Goal: Task Accomplishment & Management: Complete application form

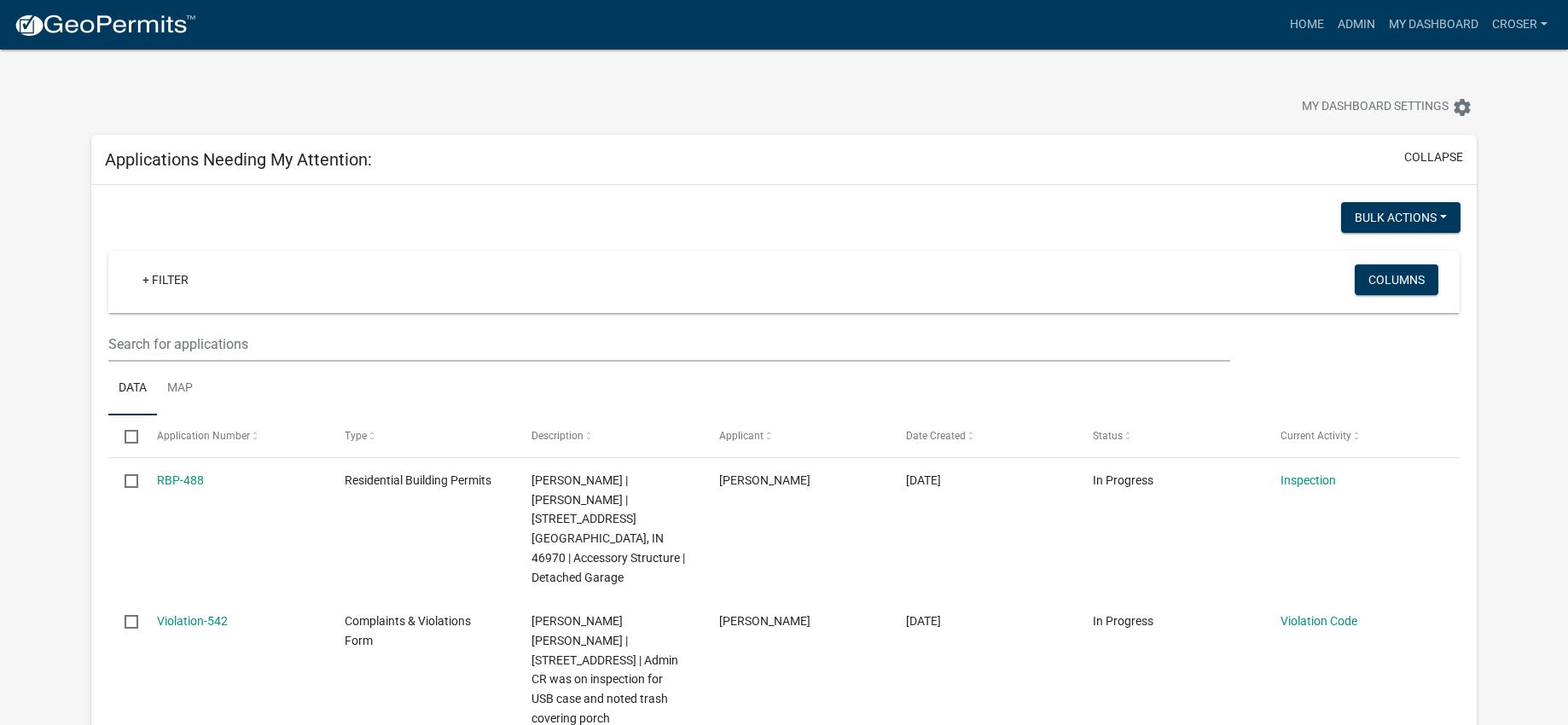
select select "3: 100"
click at [1283, 27] on link "Home" at bounding box center [1307, 24] width 48 height 32
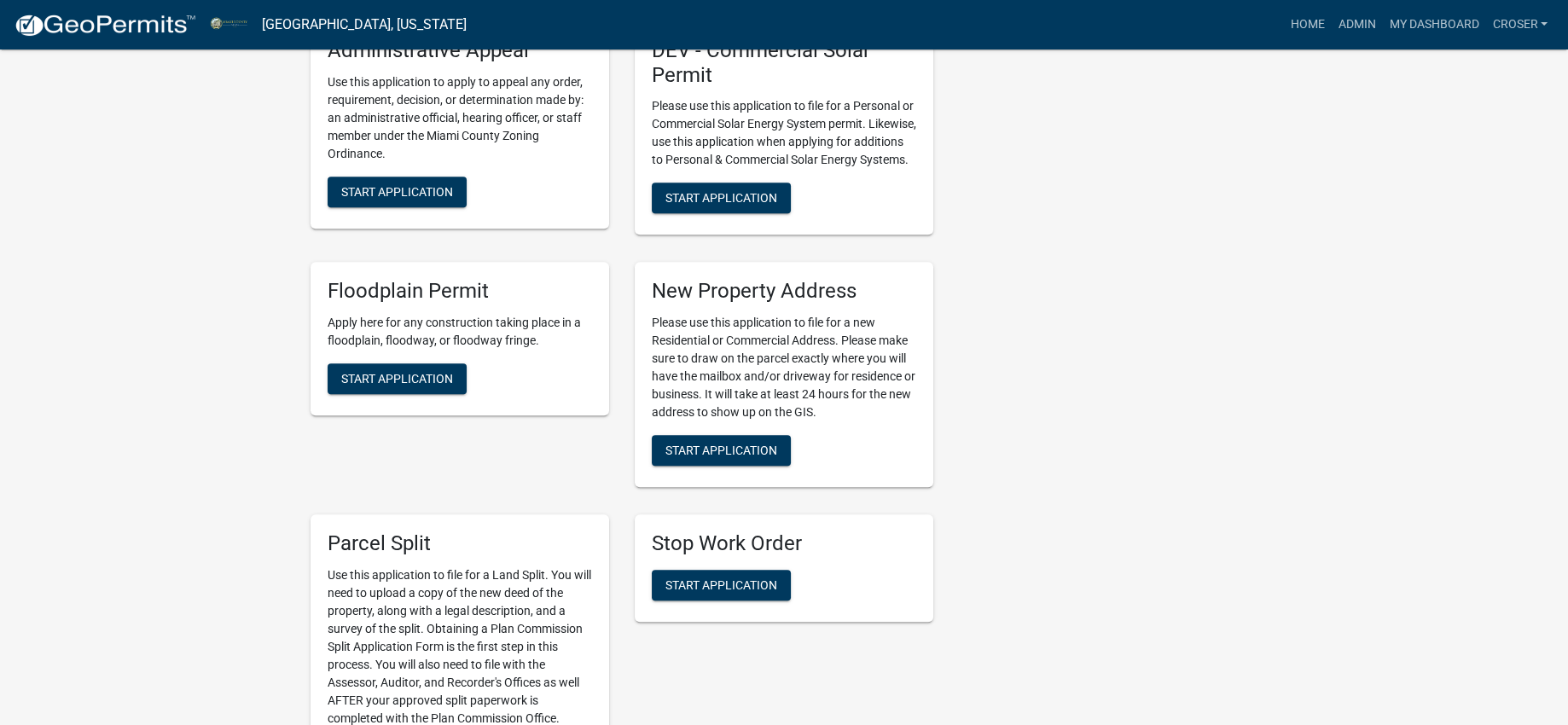
scroll to position [2346, 0]
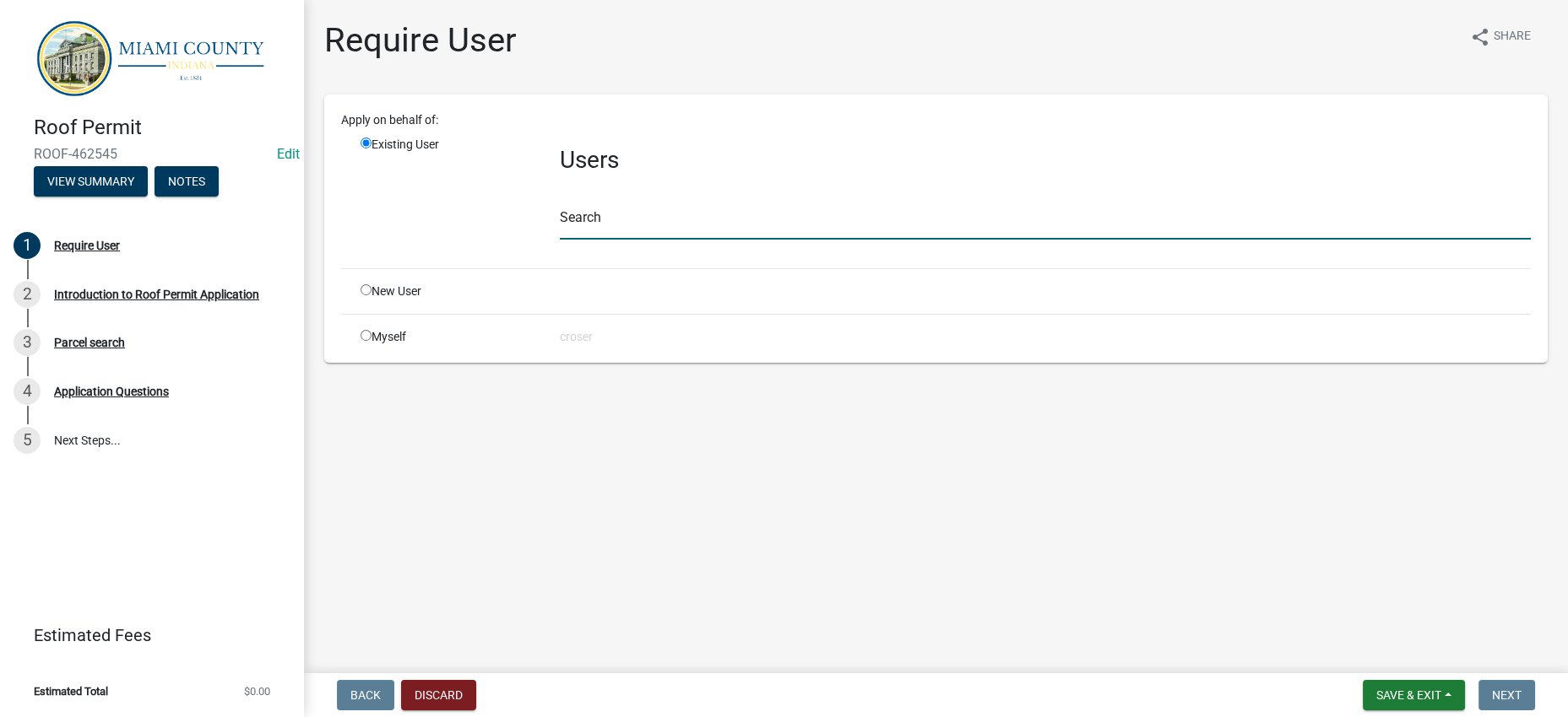
click at [634, 240] on input "text" at bounding box center [1045, 222] width 971 height 35
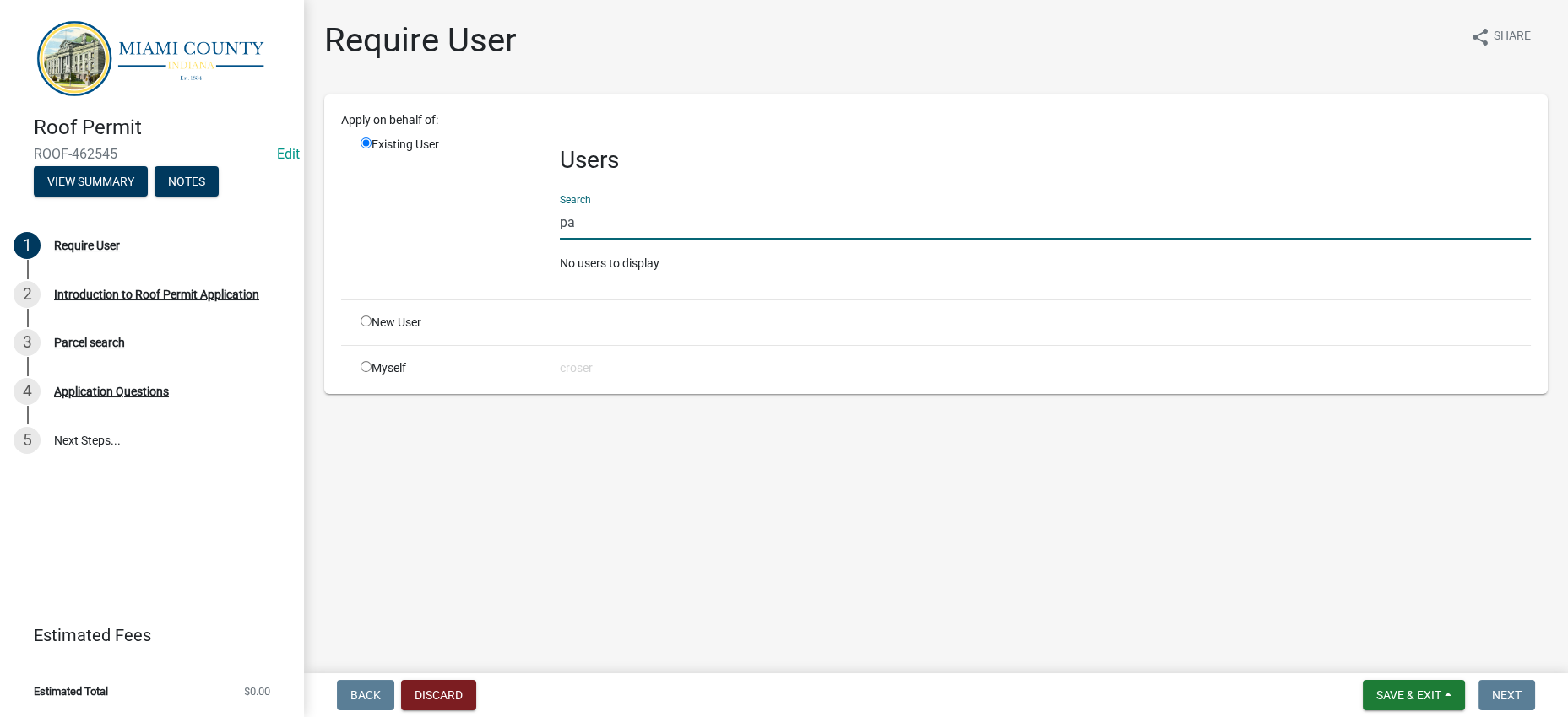
type input "p"
type input "h"
drag, startPoint x: 738, startPoint y: 286, endPoint x: 474, endPoint y: 298, distance: 264.3
click at [474, 286] on div "Existing User Users Search parsonhome No users to display" at bounding box center [945, 210] width 1195 height 150
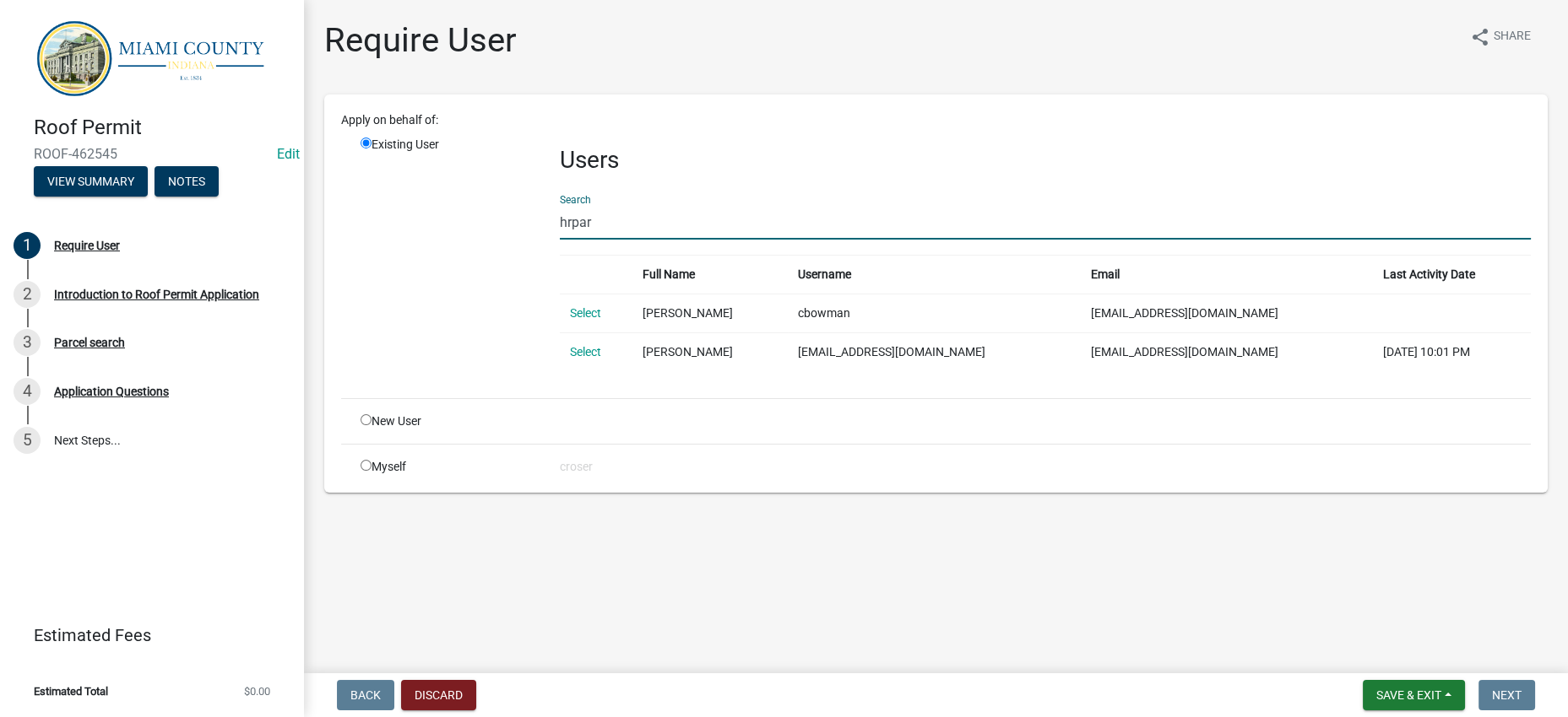
drag, startPoint x: 609, startPoint y: 282, endPoint x: 531, endPoint y: 278, distance: 78.1
click at [531, 278] on div "Existing User Users Search hrpar Full Name Username Email Last Activity Date Se…" at bounding box center [945, 260] width 1195 height 249
type input "hrpar"
click at [601, 359] on link "Select" at bounding box center [585, 352] width 31 height 14
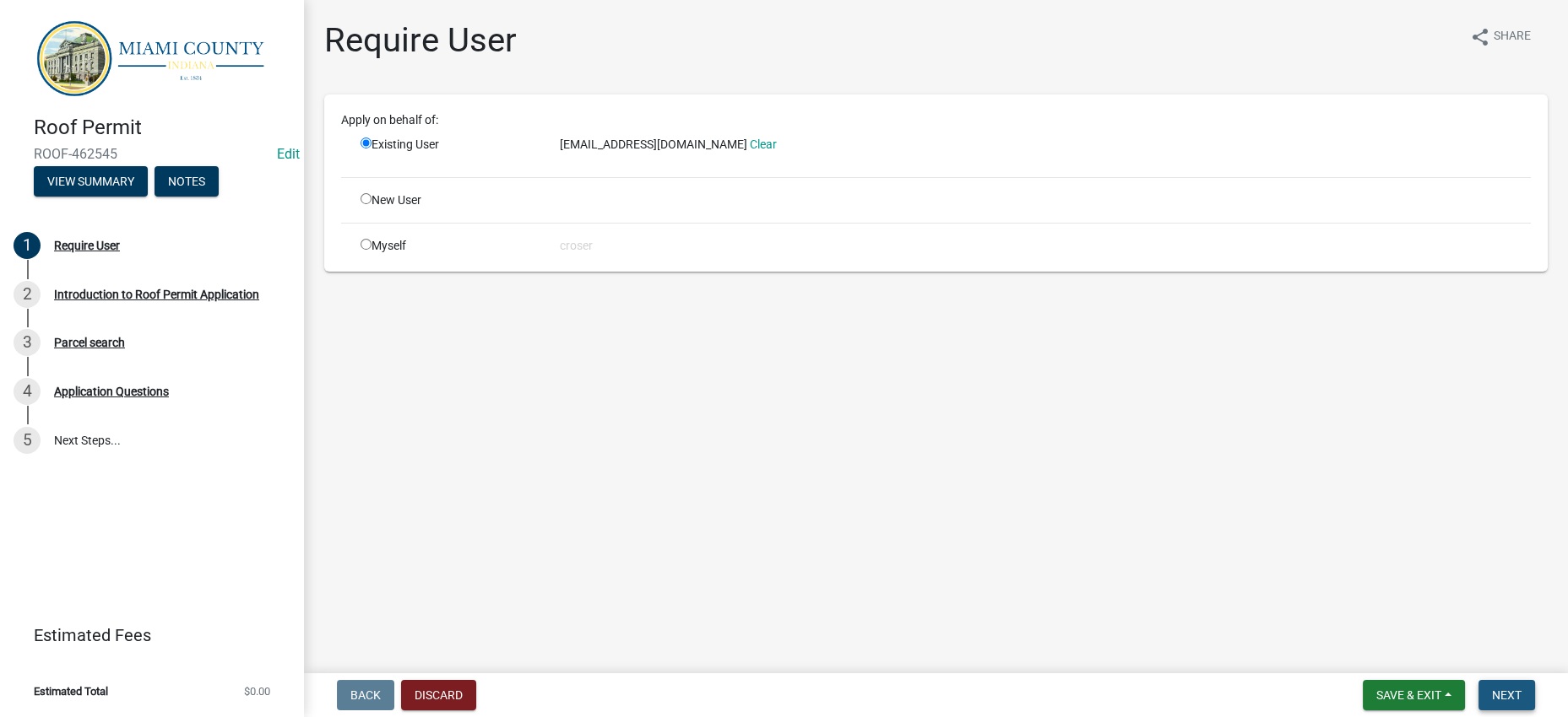
click at [1479, 681] on button "Next" at bounding box center [1507, 695] width 57 height 30
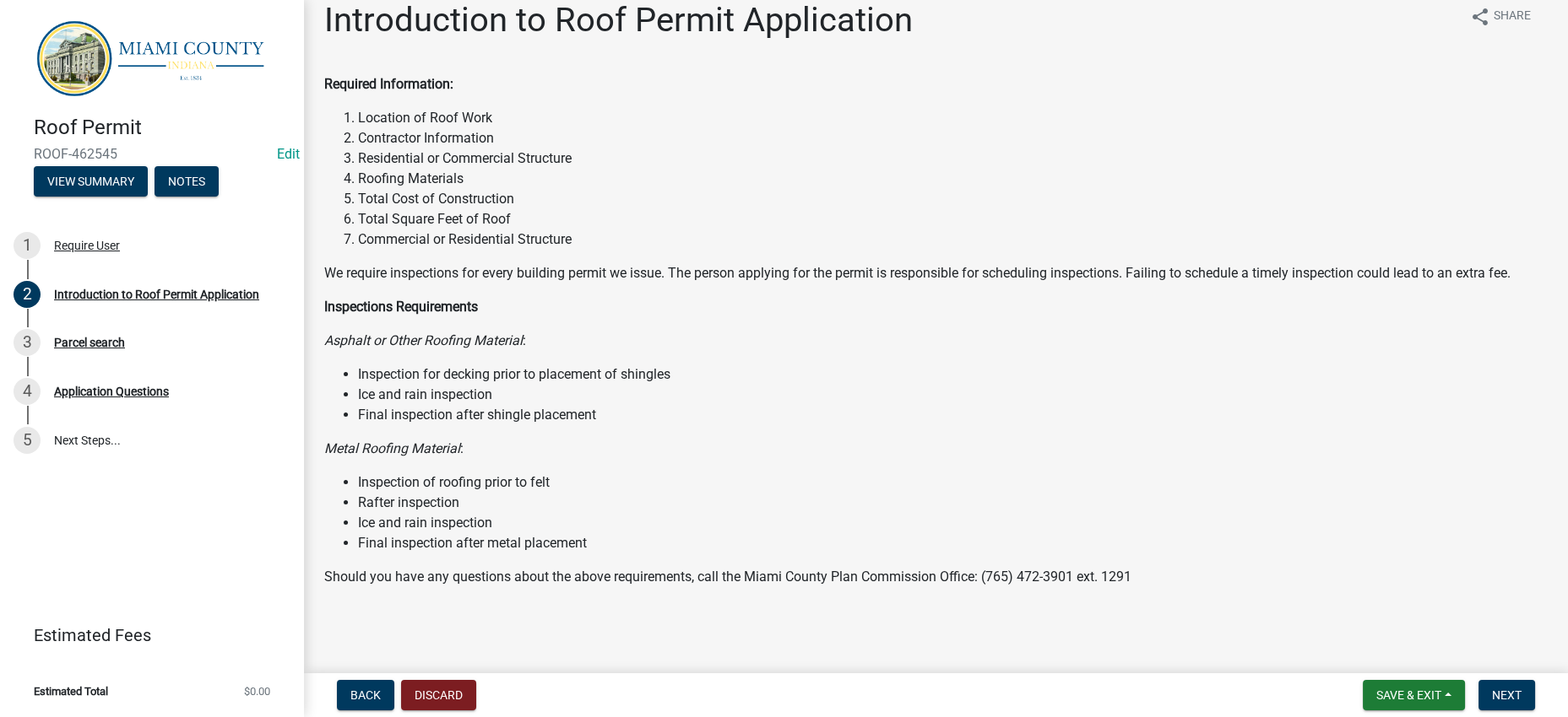
scroll to position [204, 0]
click at [1479, 685] on button "Next" at bounding box center [1507, 695] width 57 height 30
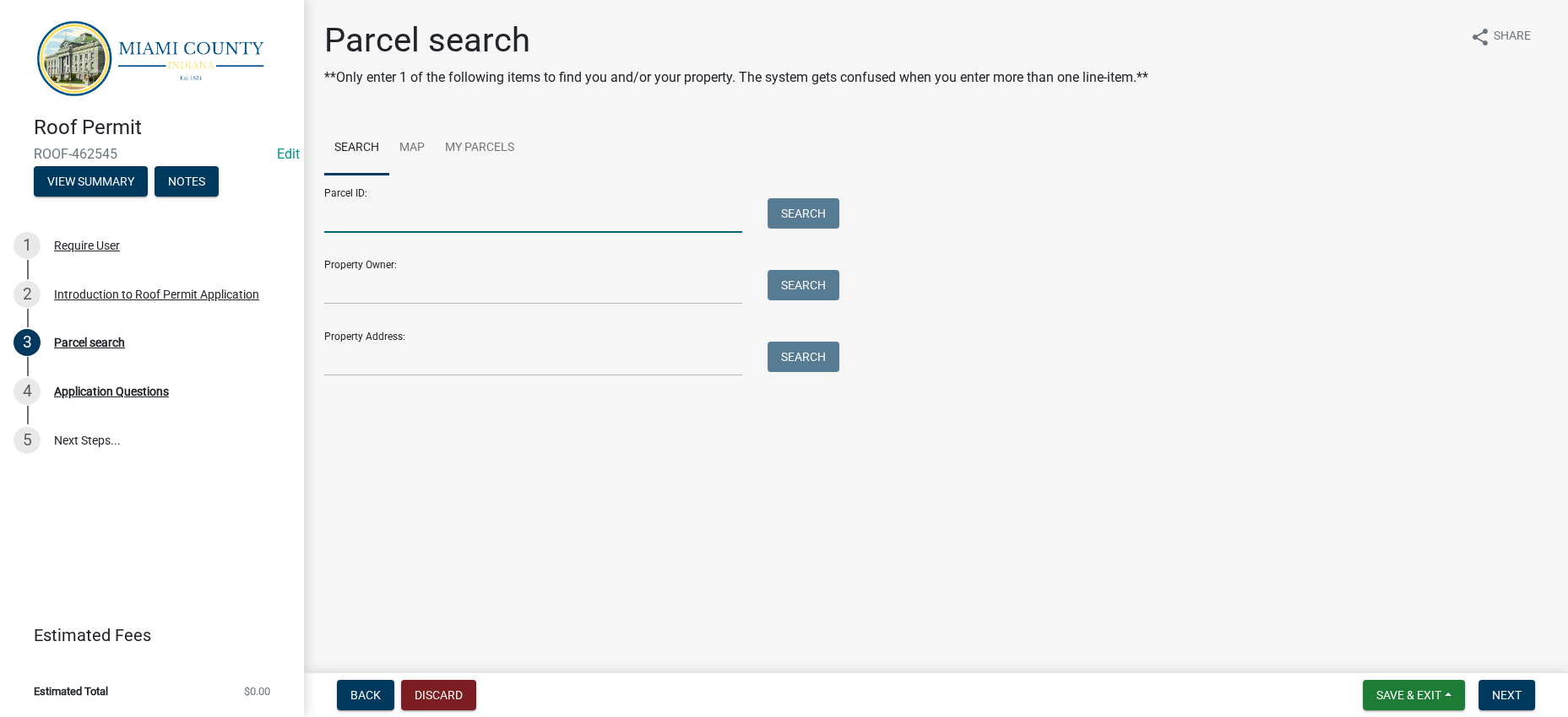
click at [429, 233] on input "Parcel ID:" at bounding box center [533, 216] width 418 height 35
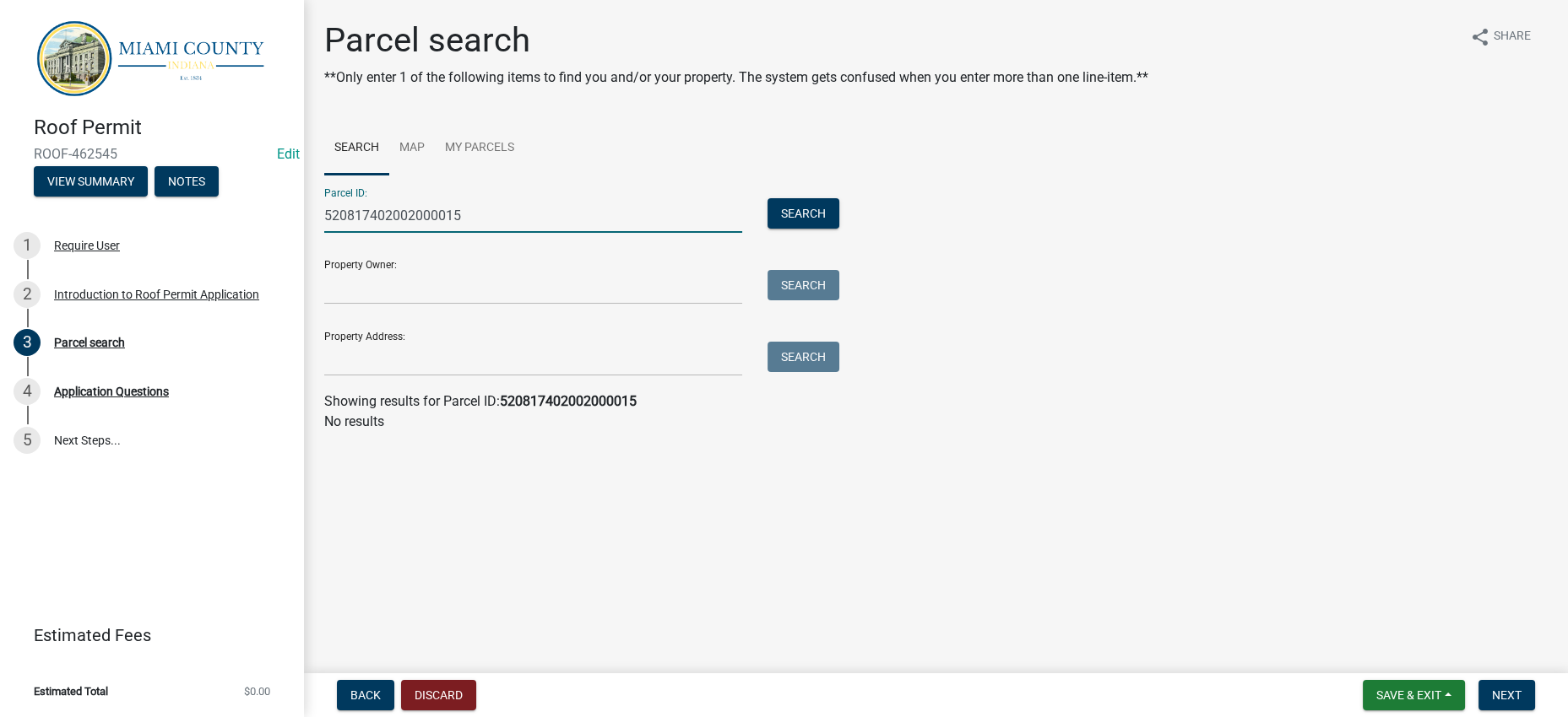
drag, startPoint x: 539, startPoint y: 267, endPoint x: 331, endPoint y: 271, distance: 208.0
click at [331, 233] on input "520817402002000015" at bounding box center [533, 216] width 418 height 35
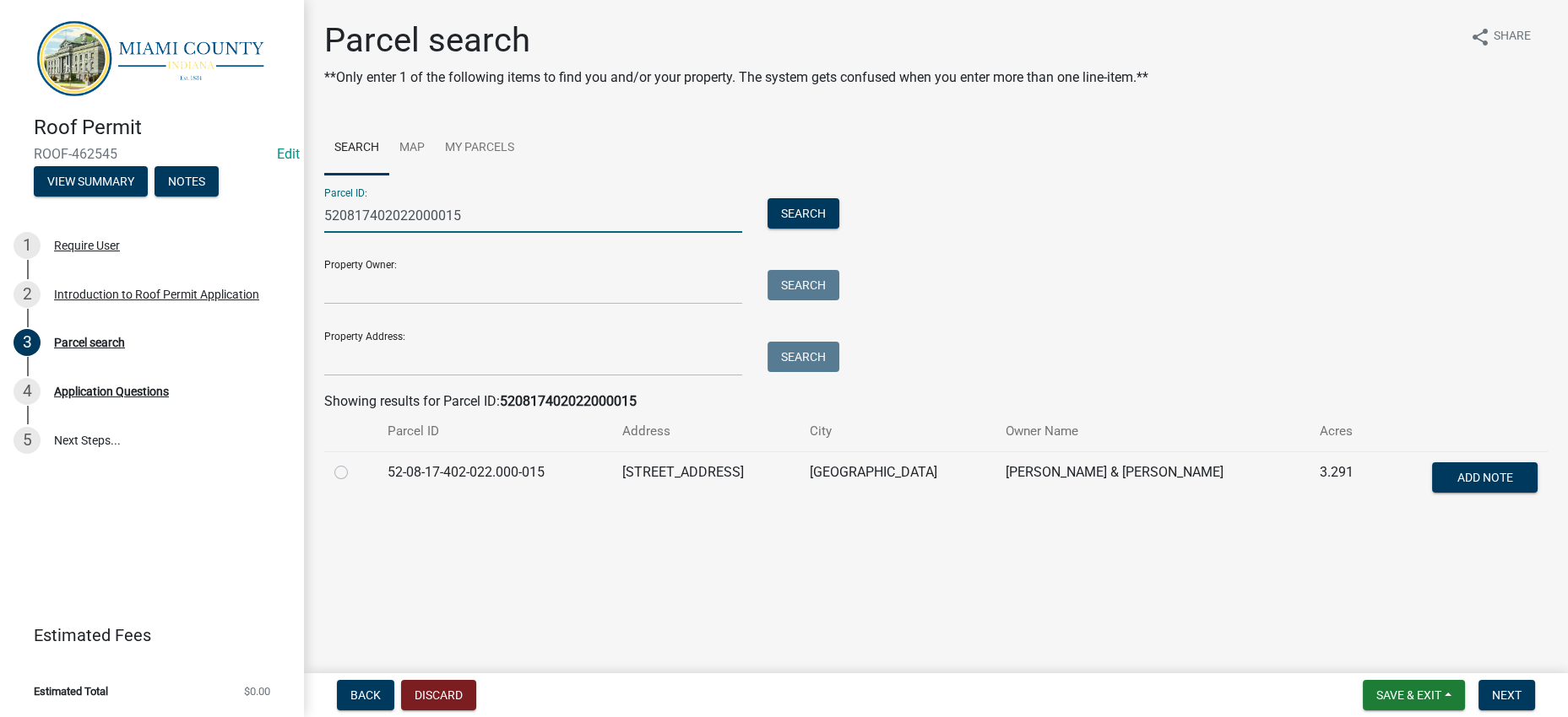
type input "520817402022000015"
click at [355, 463] on label at bounding box center [355, 463] width 0 height 0
click at [355, 474] on input "radio" at bounding box center [360, 468] width 11 height 11
radio input "true"
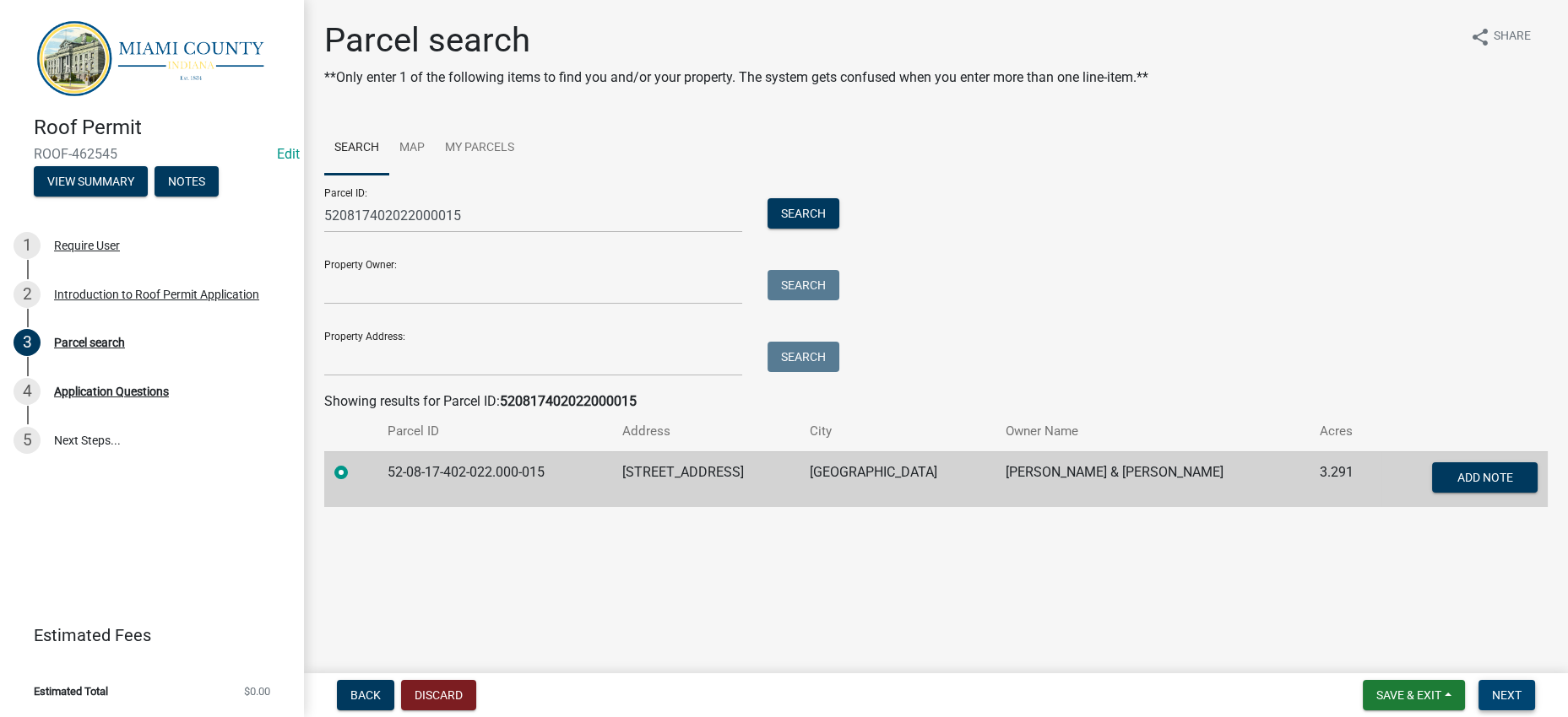
click at [1493, 698] on button "Next" at bounding box center [1507, 695] width 57 height 30
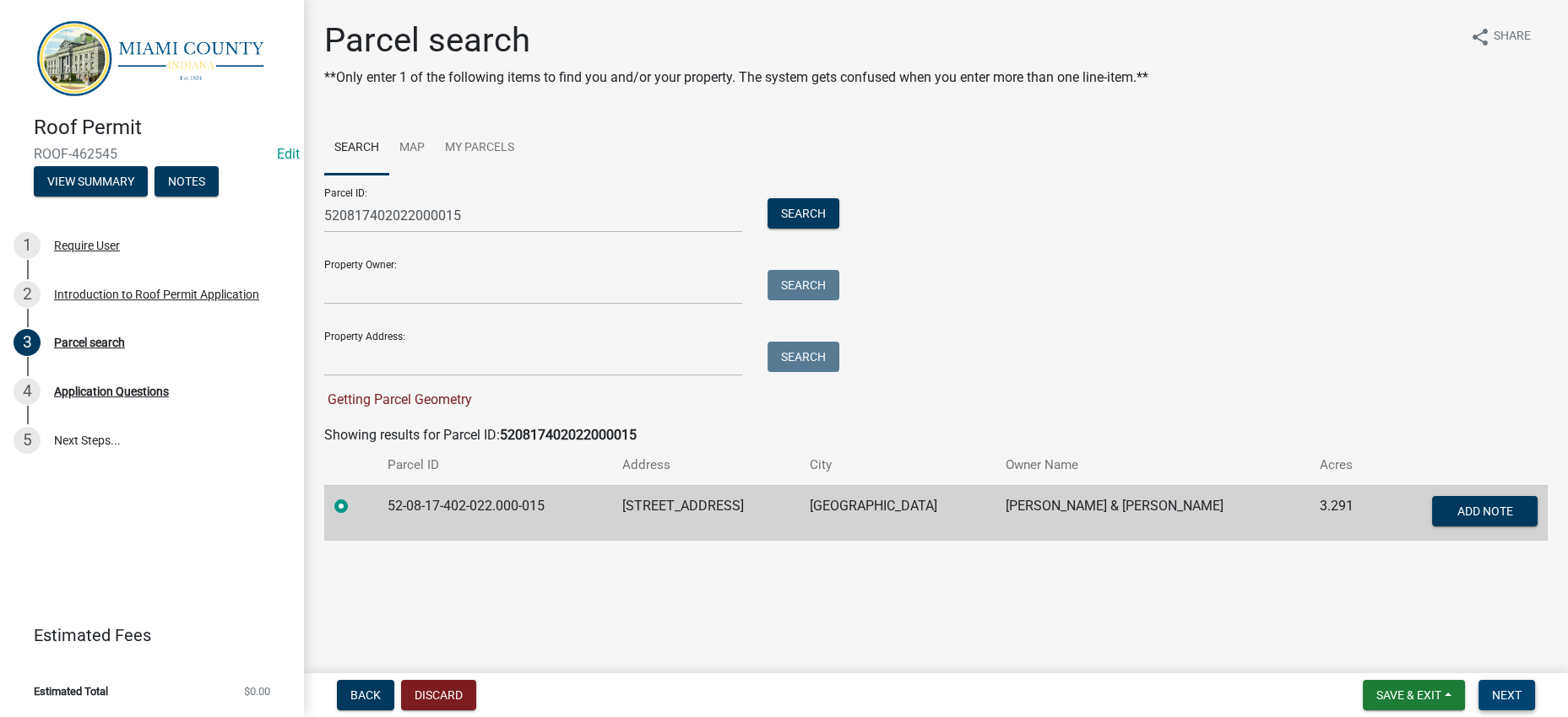
scroll to position [78, 0]
click at [1499, 689] on span "Next" at bounding box center [1507, 695] width 29 height 14
click at [788, 199] on button "Search" at bounding box center [803, 213] width 72 height 30
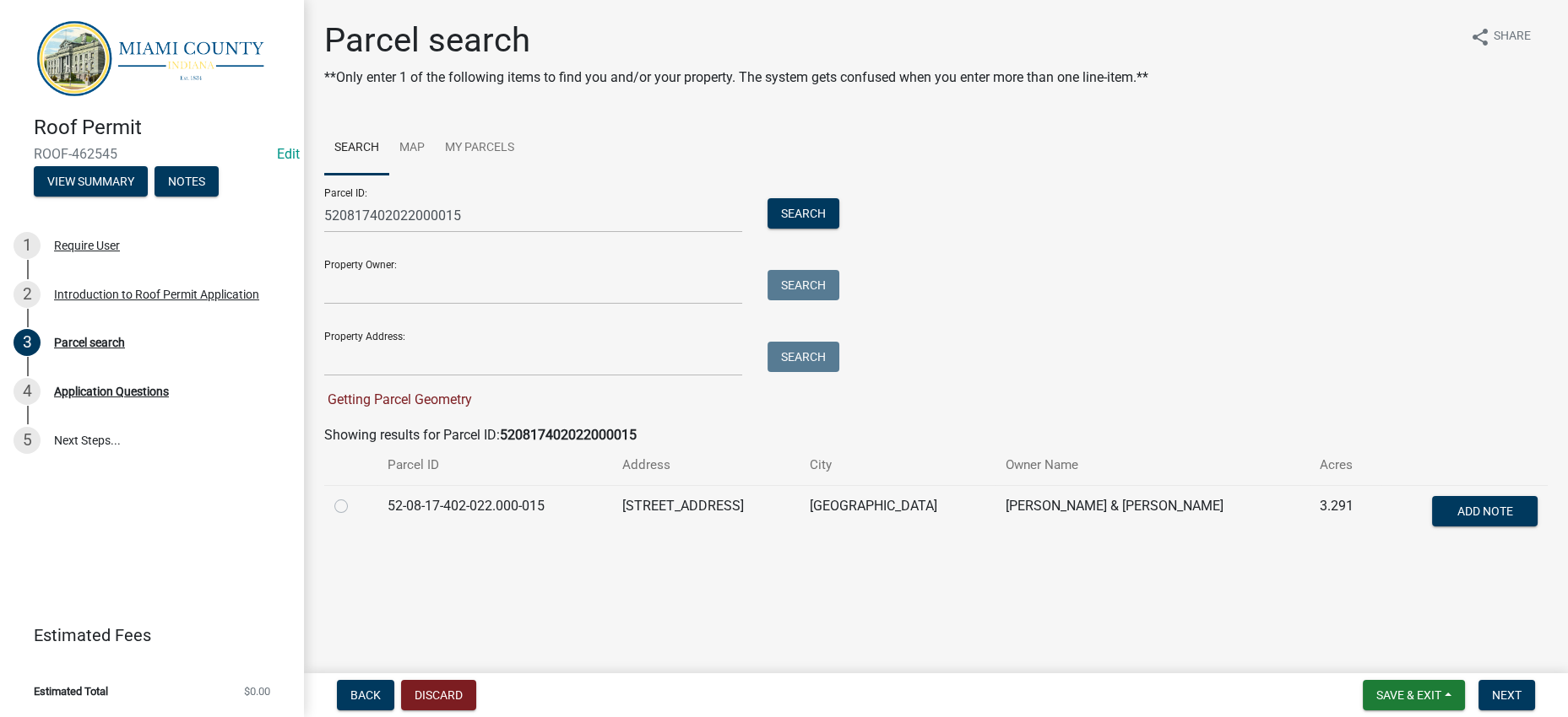
click at [355, 497] on label at bounding box center [355, 497] width 0 height 0
click at [355, 507] on input "radio" at bounding box center [360, 502] width 11 height 11
radio input "true"
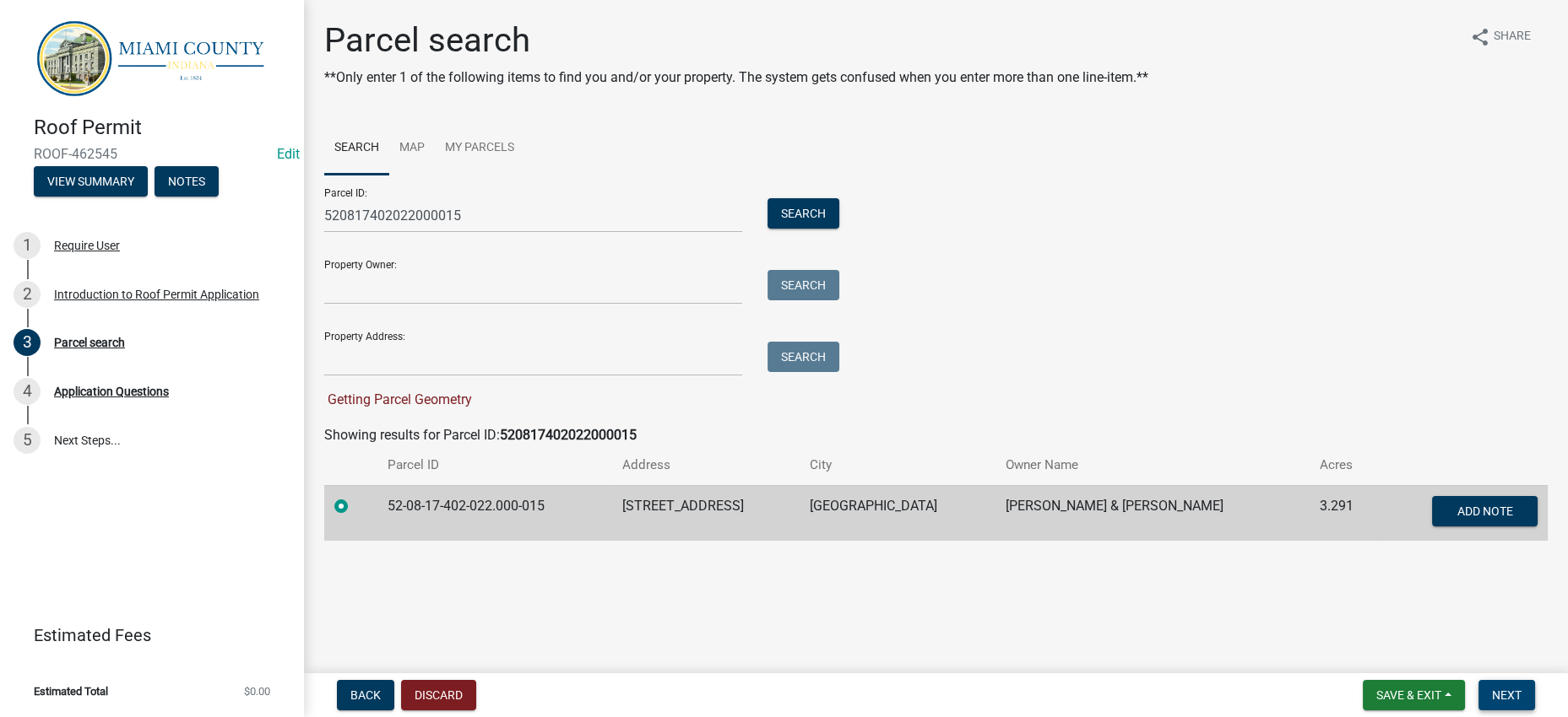
click at [1492, 689] on span "Next" at bounding box center [1507, 695] width 29 height 14
click at [1253, 349] on div "Parcel ID: 520817402022000015 Search Property Owner: Search Property Address: S…" at bounding box center [936, 292] width 1223 height 235
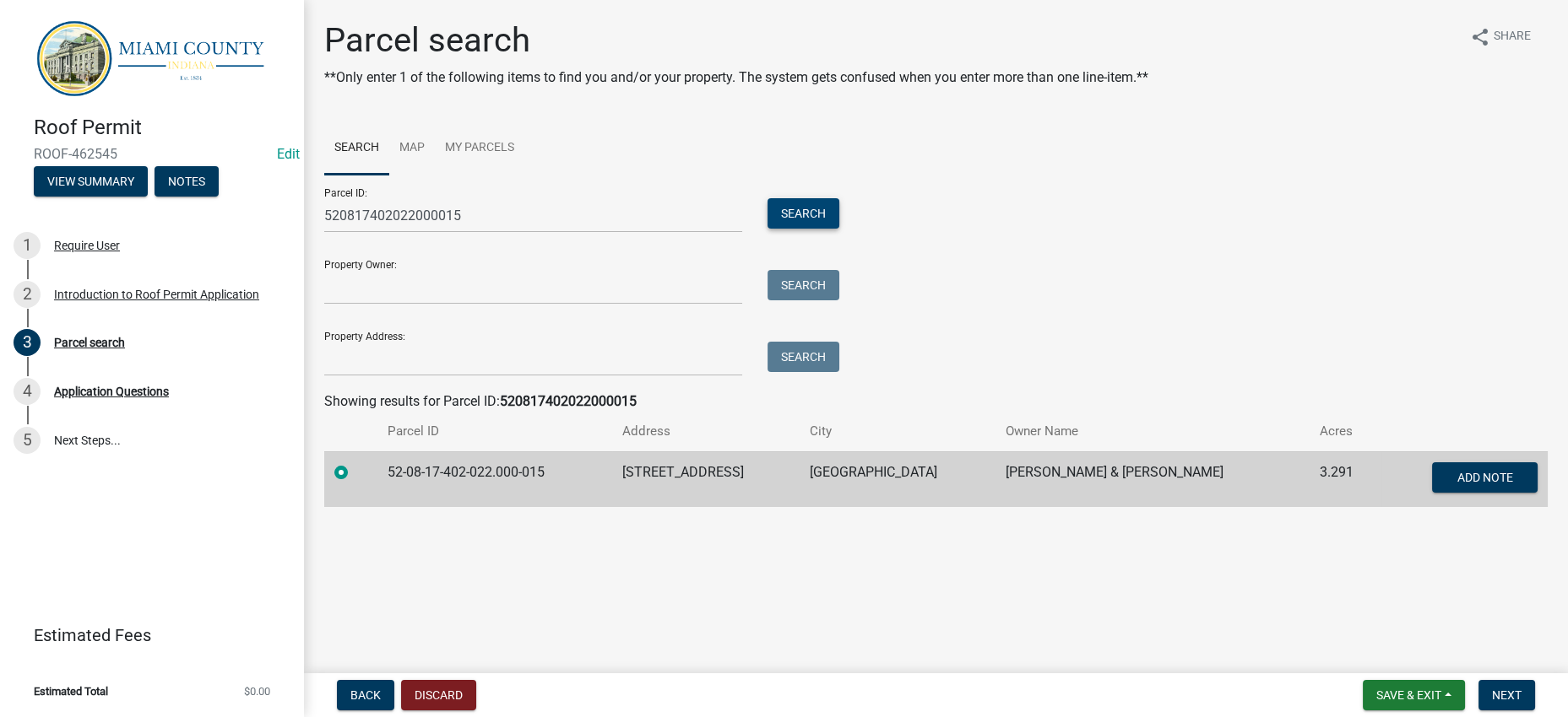
click at [811, 226] on button "Search" at bounding box center [803, 213] width 72 height 30
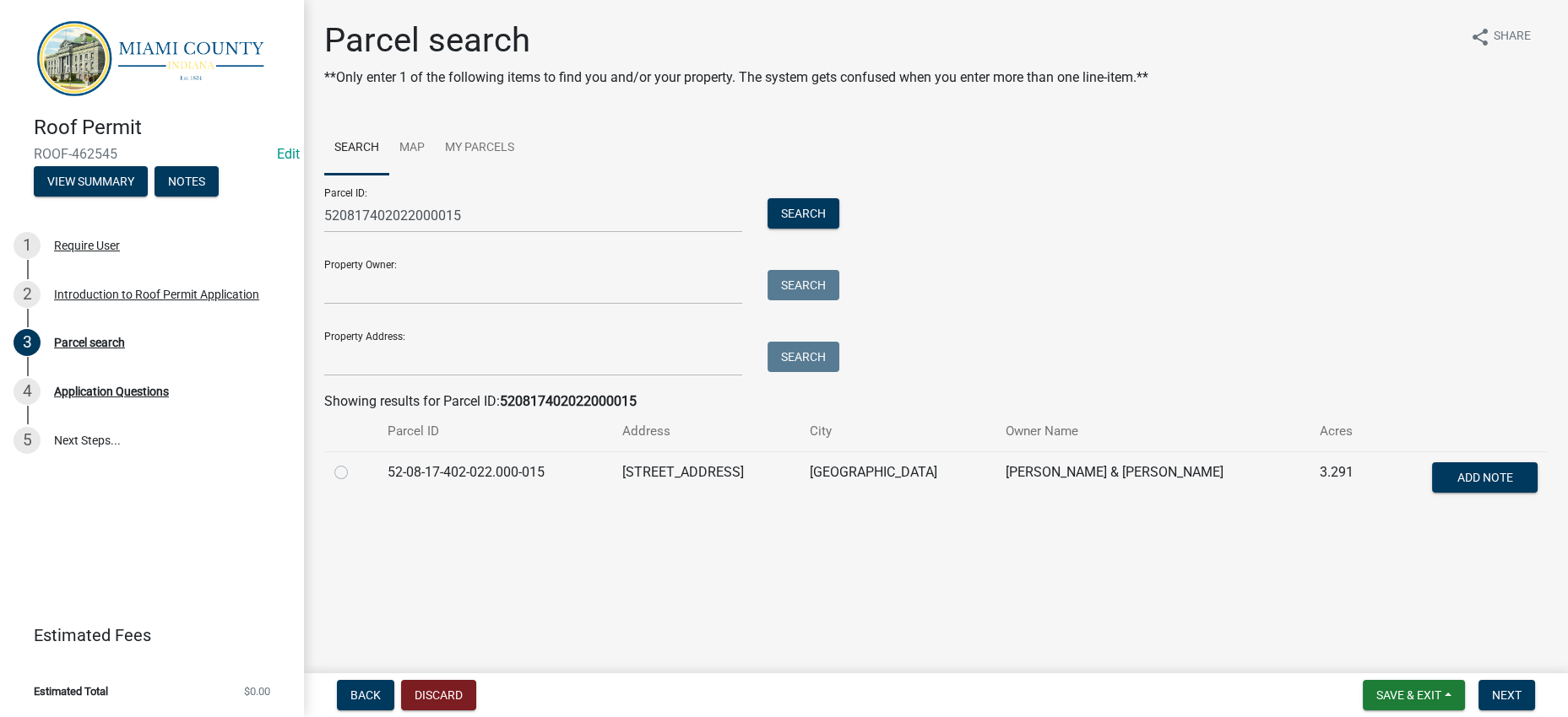
click at [355, 463] on label at bounding box center [355, 463] width 0 height 0
click at [355, 474] on input "radio" at bounding box center [360, 468] width 11 height 11
radio input "true"
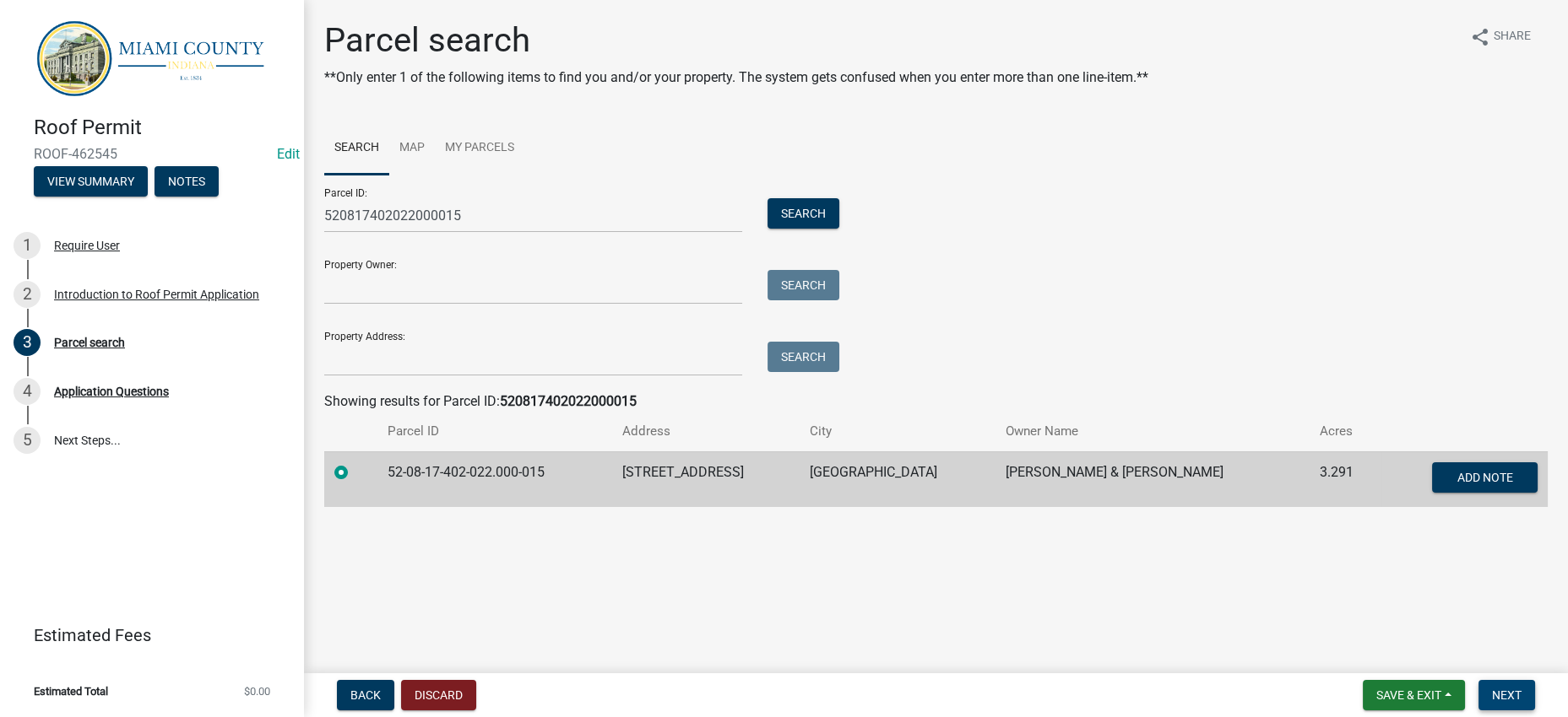
click at [1512, 690] on span "Next" at bounding box center [1507, 695] width 29 height 14
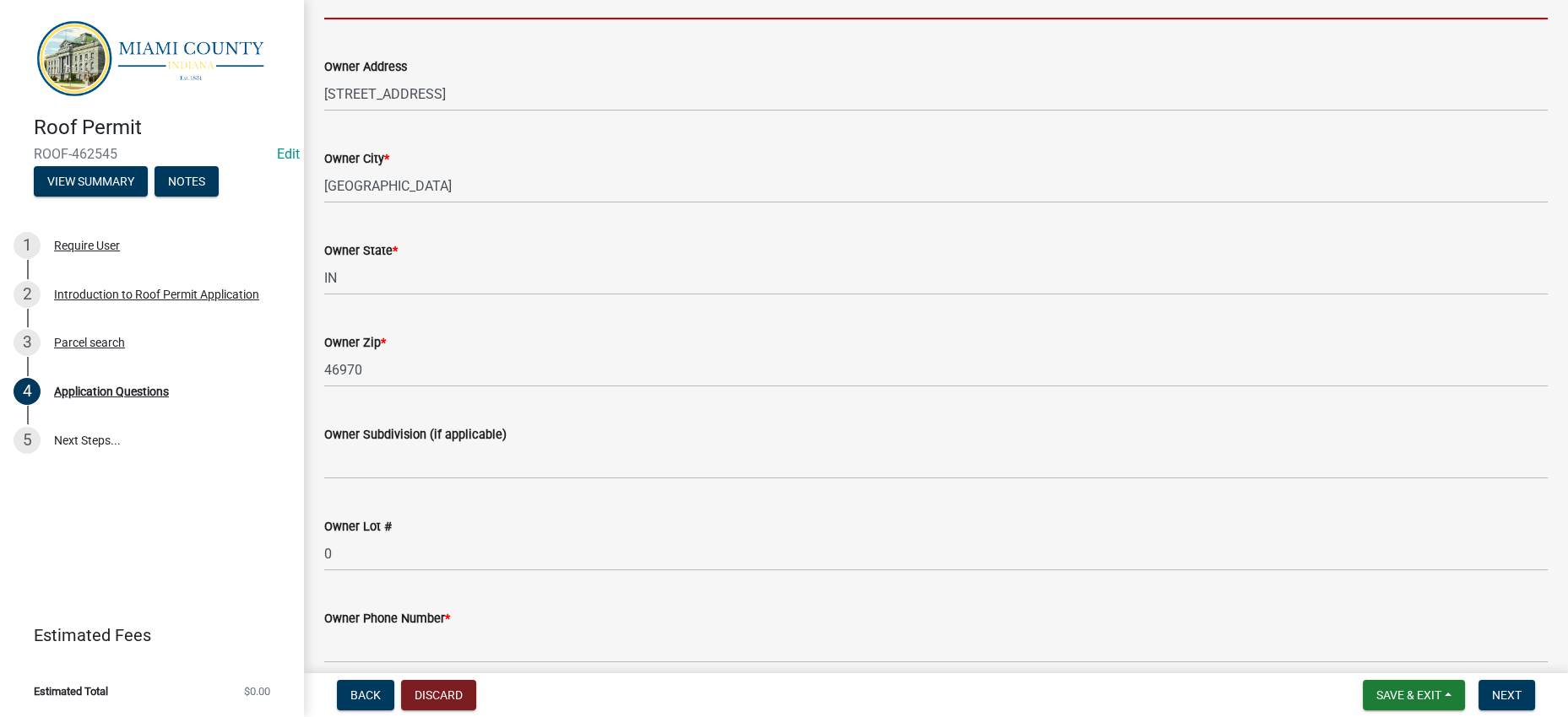
drag, startPoint x: 511, startPoint y: 205, endPoint x: 755, endPoint y: 118, distance: 259.0
click at [511, 19] on input "Property Owner Name *" at bounding box center [936, 2] width 1223 height 35
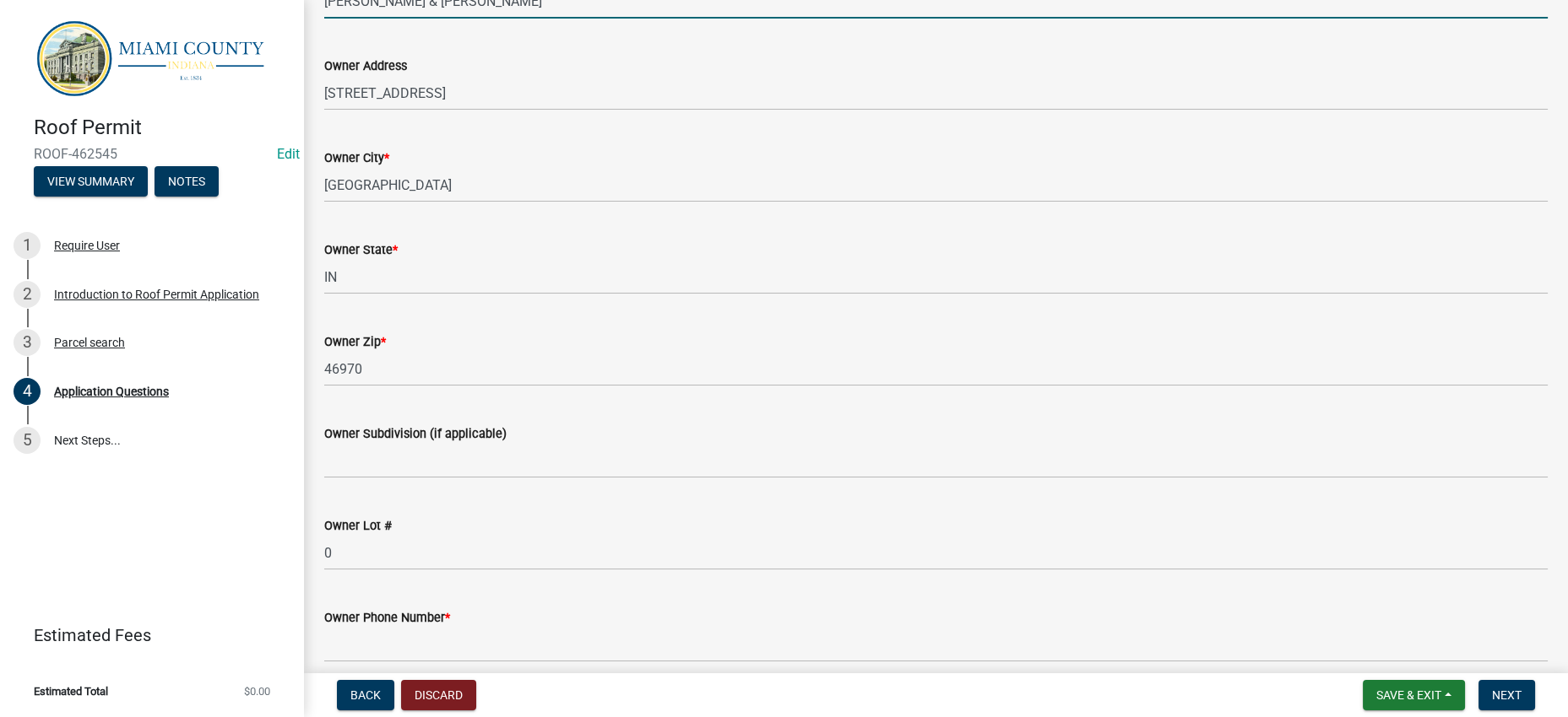
click at [573, 18] on input "[PERSON_NAME] & [PERSON_NAME]" at bounding box center [936, 1] width 1223 height 35
type input "[PERSON_NAME] & [PERSON_NAME]"
click at [543, 110] on div "Owner Address [STREET_ADDRESS]" at bounding box center [936, 71] width 1223 height 78
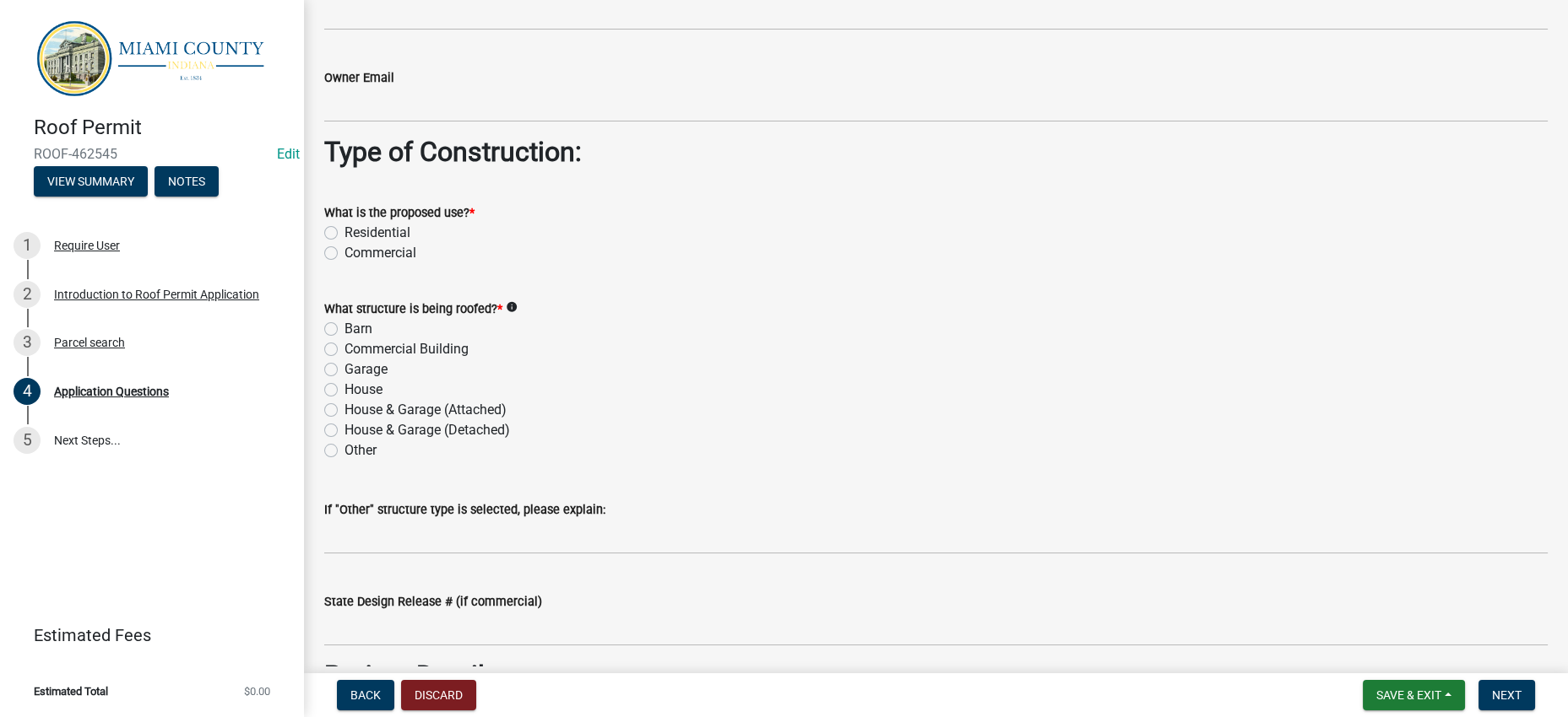
scroll to position [1477, 0]
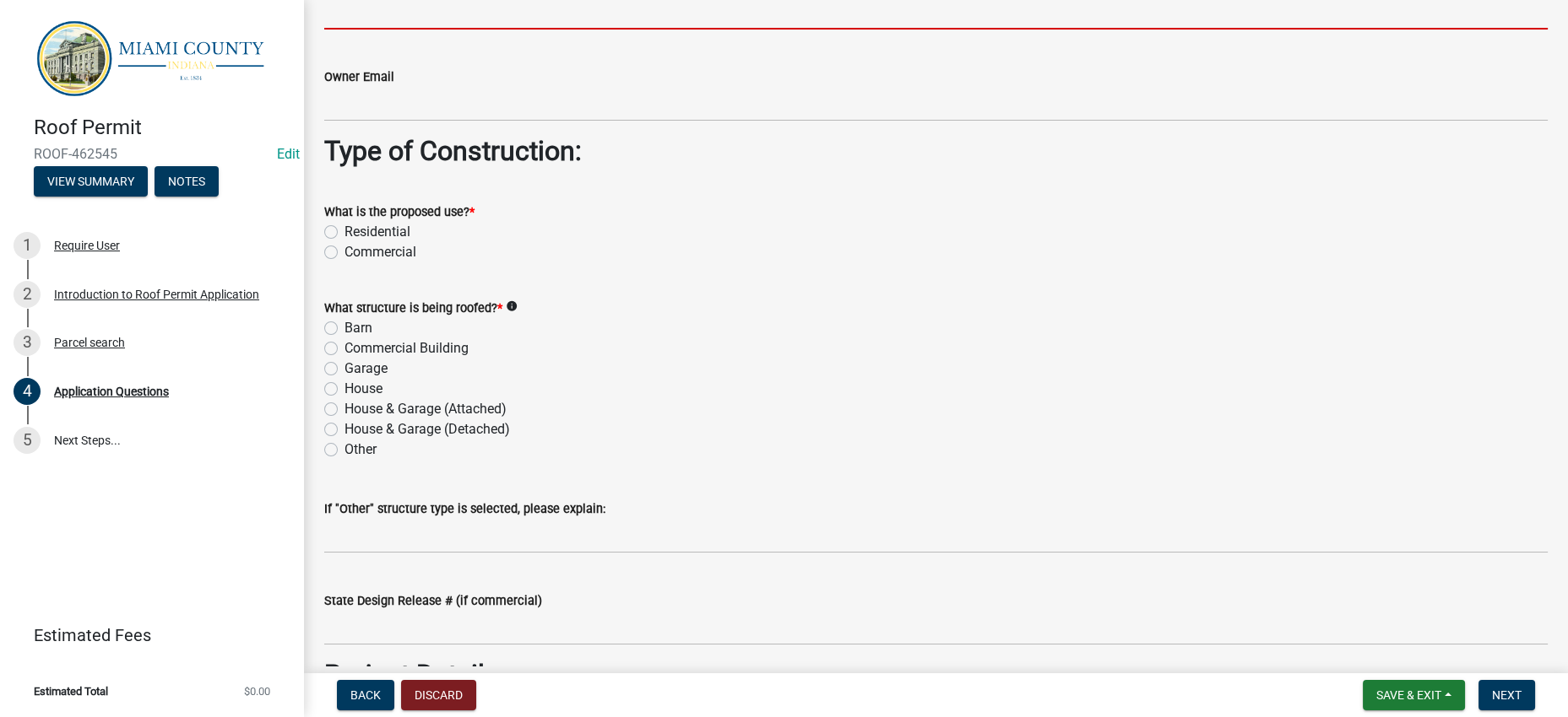
click at [464, 29] on input "Owner Phone Number *" at bounding box center [936, 12] width 1223 height 35
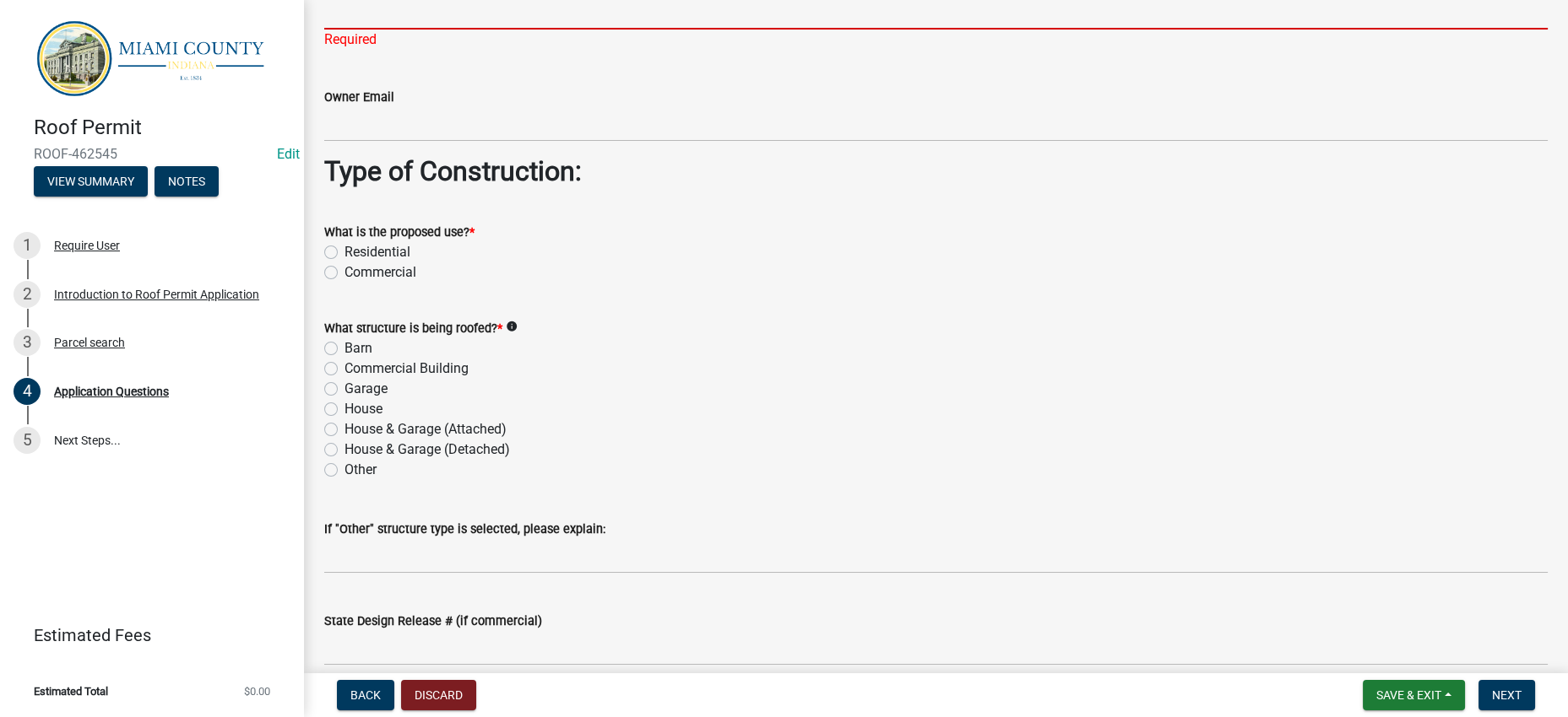
click at [404, 29] on input "Owner Phone Number *" at bounding box center [936, 12] width 1223 height 35
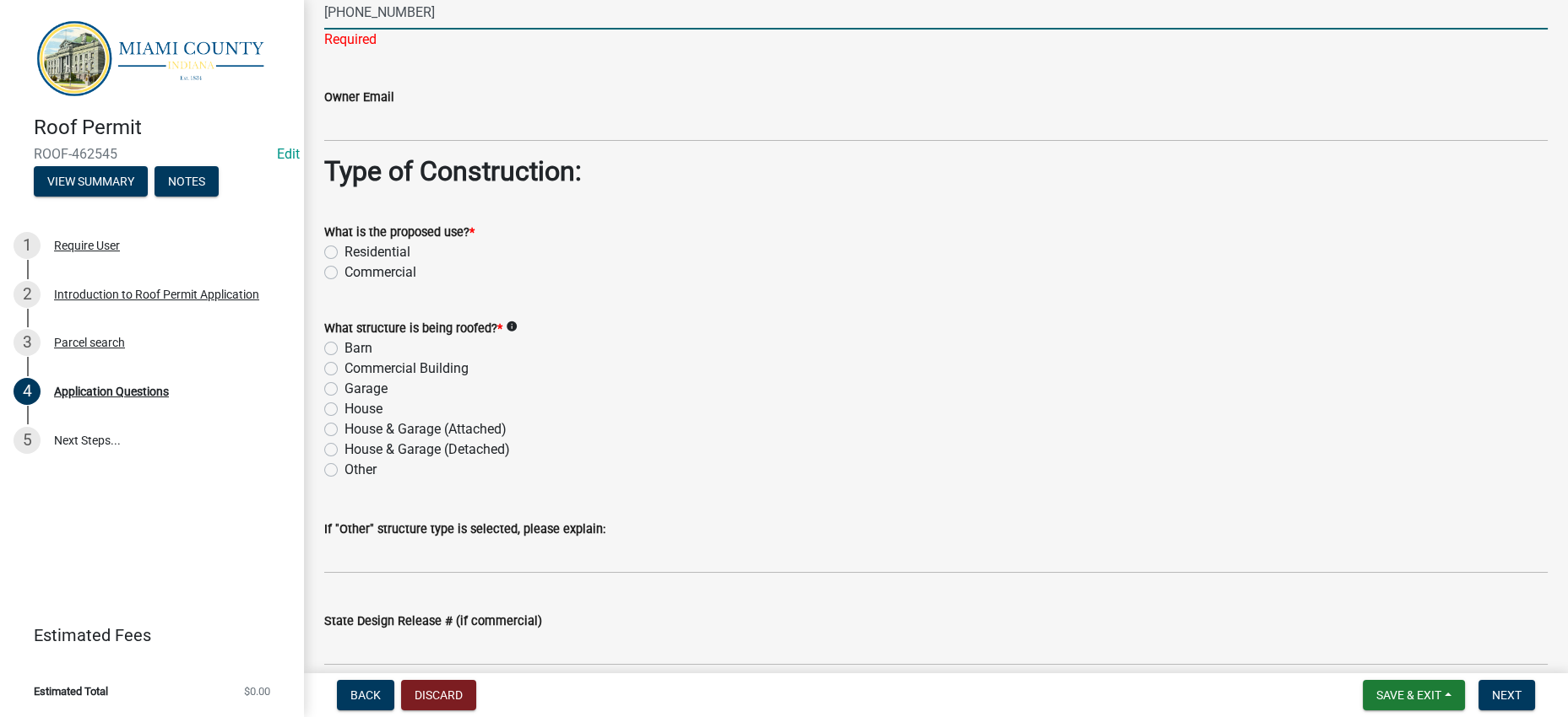
type input "[PHONE_NUMBER]"
click at [480, 432] on wm-data-entity-input-list "Location Address * [STREET_ADDRESS][PERSON_NAME] #: * 52-08-17-402-022.000-015 …" at bounding box center [936, 20] width 1223 height 2804
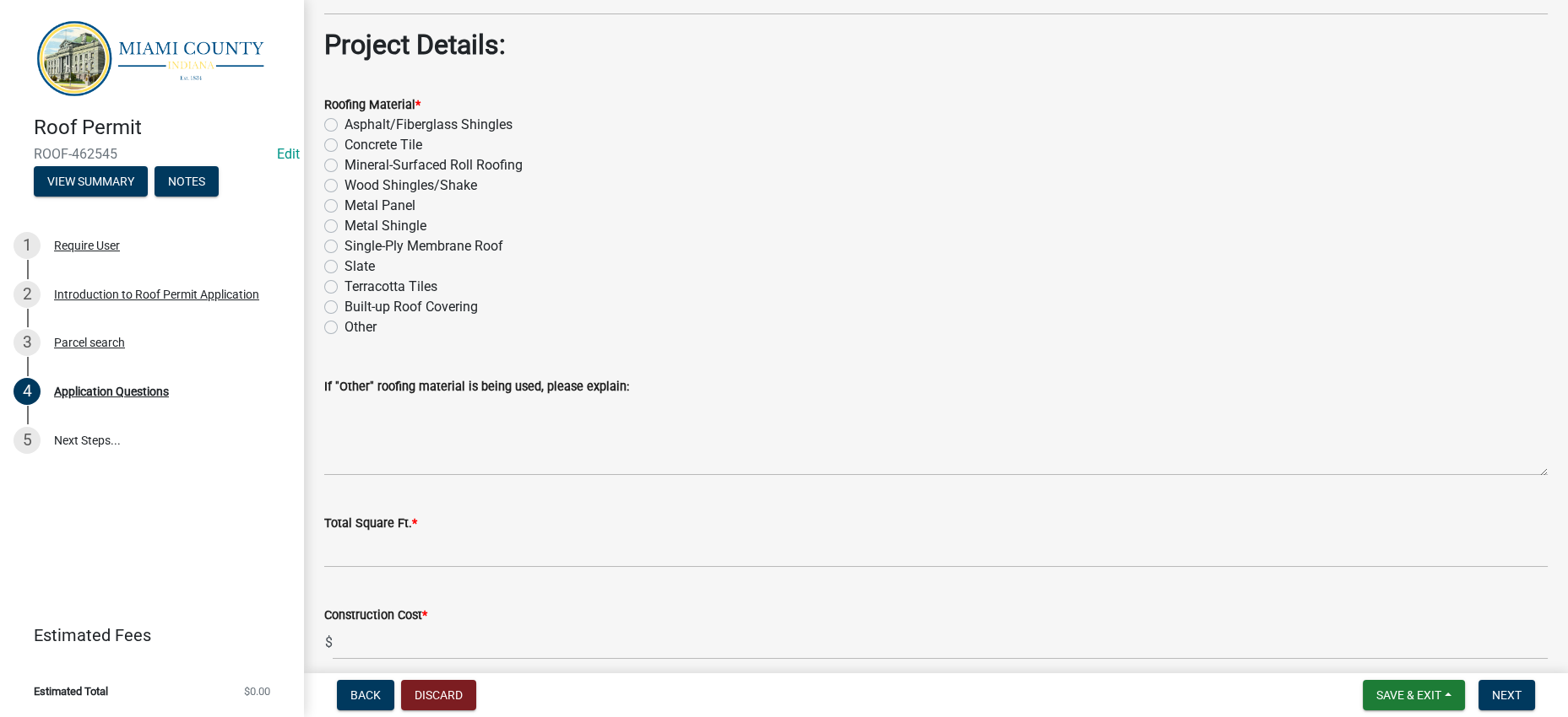
scroll to position [2109, 0]
radio input "true"
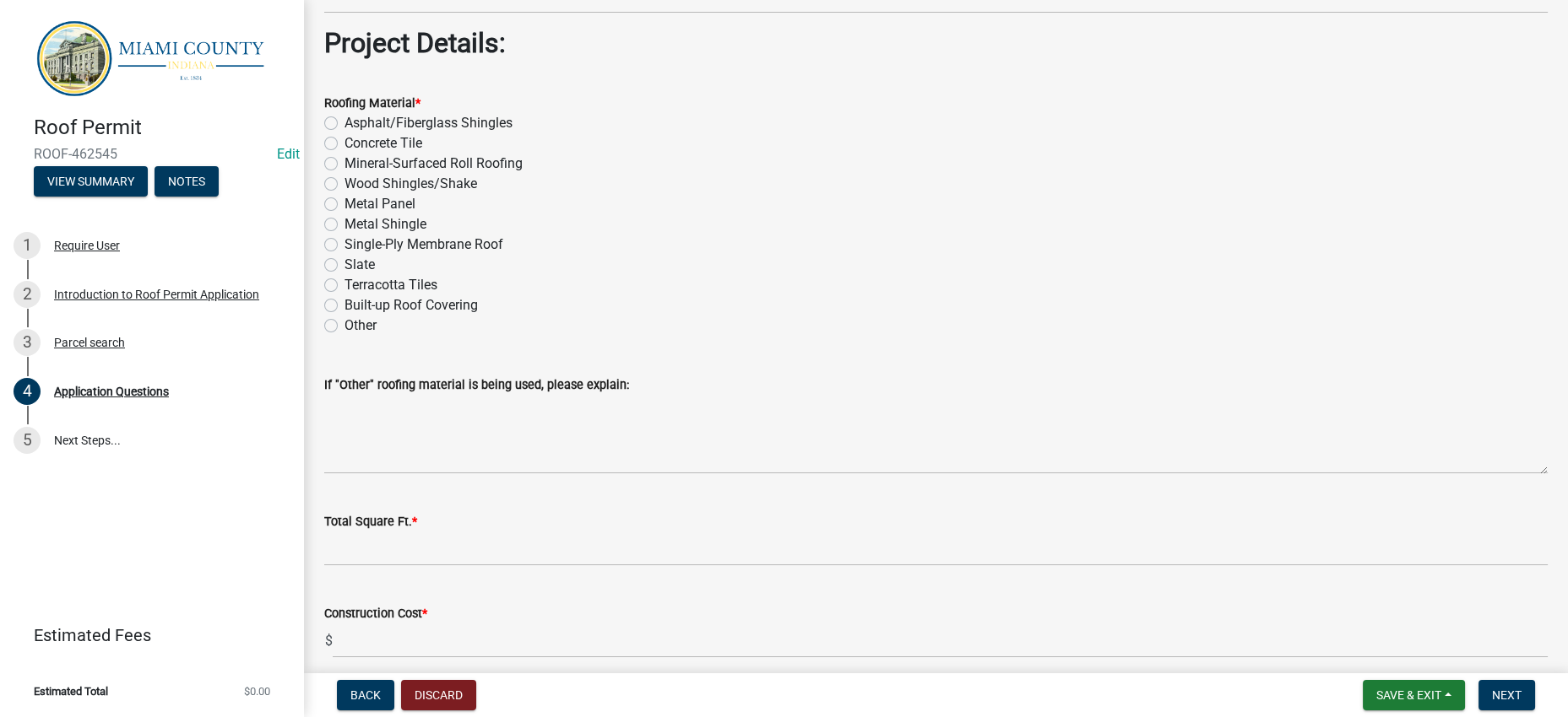
radio input "true"
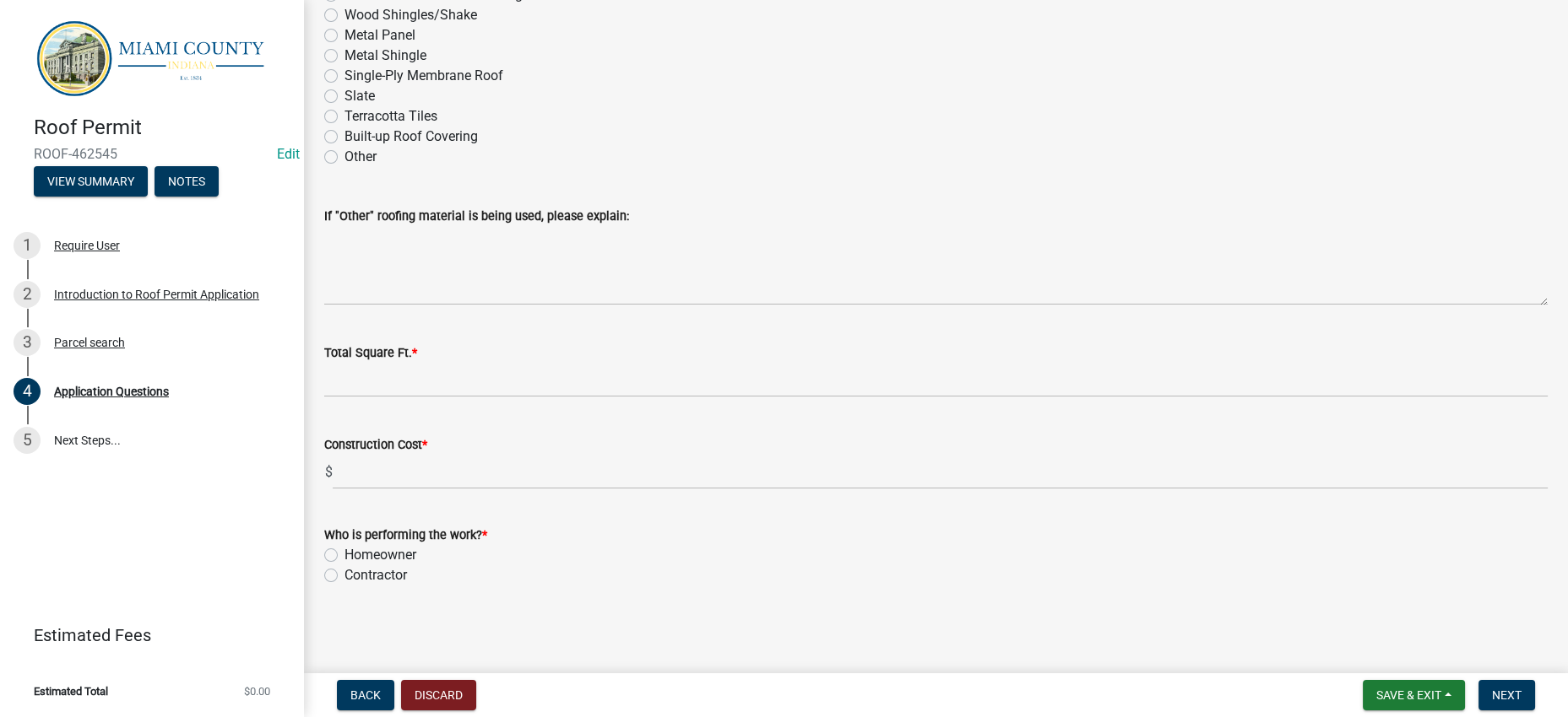
scroll to position [2425, 0]
radio input "true"
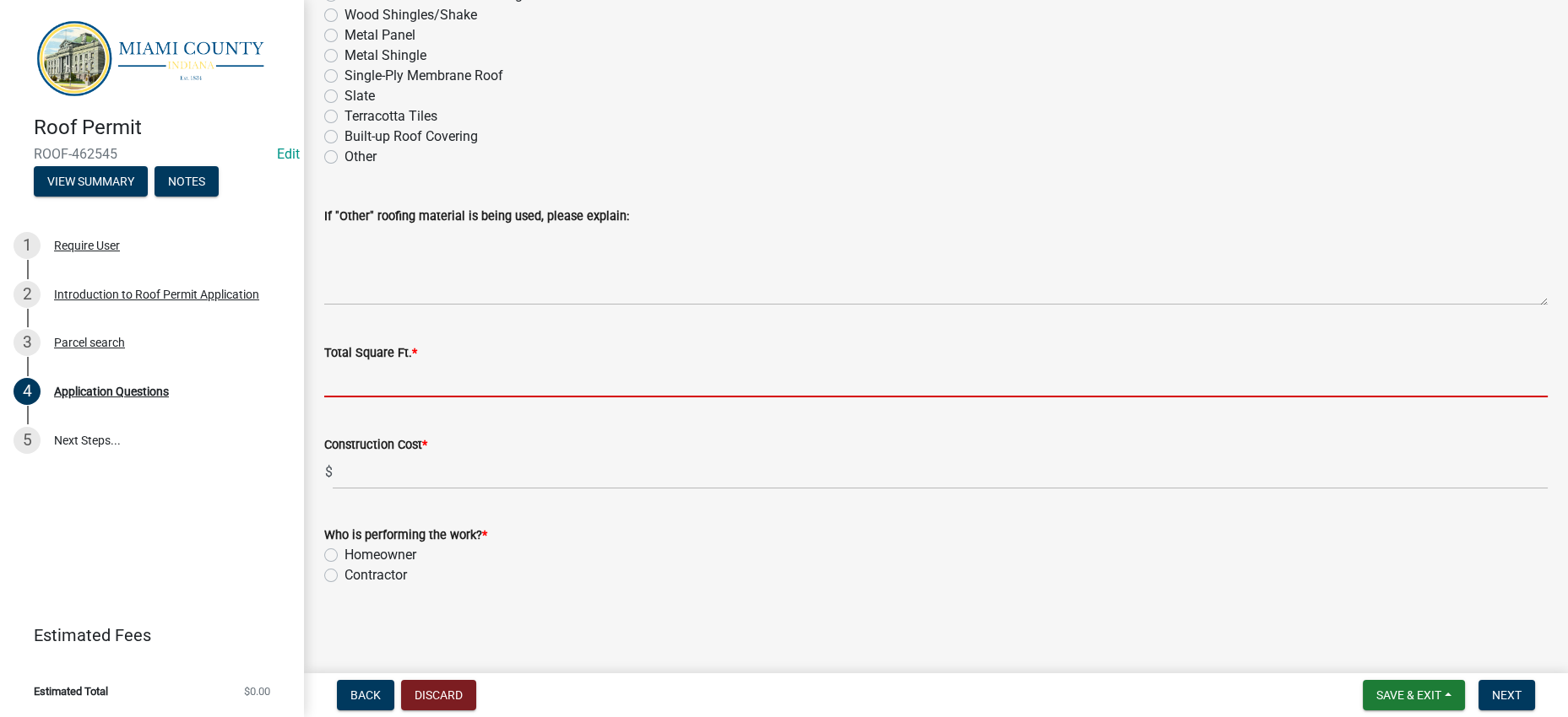
click at [389, 397] on input "Total Square Ft. *" at bounding box center [936, 380] width 1223 height 35
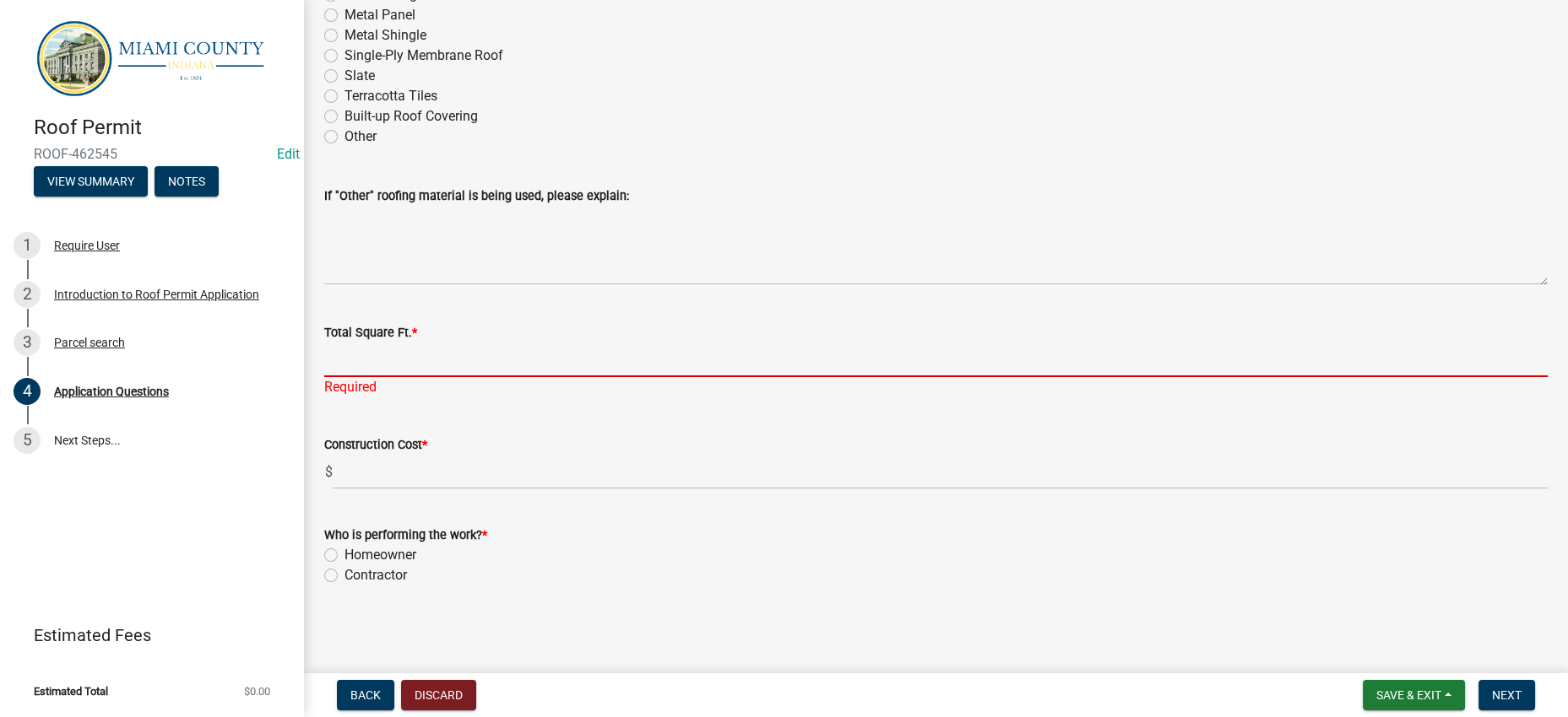
click at [848, 343] on input "Total Square Ft. *" at bounding box center [936, 360] width 1223 height 35
click at [897, 382] on wm-data-entity-input "Total Square Ft. * Required" at bounding box center [936, 354] width 1223 height 112
click at [879, 343] on input "Total Square Ft. *" at bounding box center [936, 360] width 1223 height 35
click at [415, 343] on input "Total Square Ft. *" at bounding box center [936, 360] width 1223 height 35
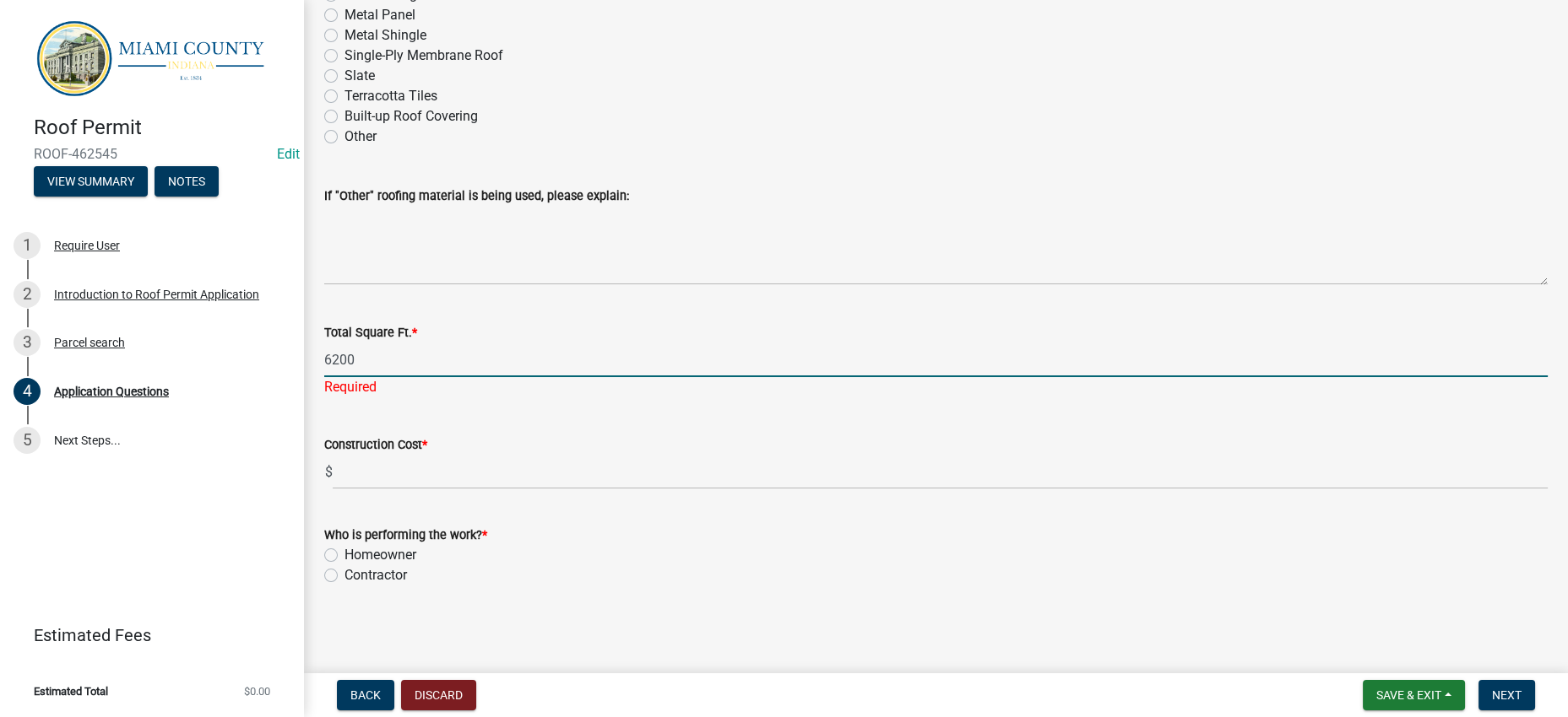
type input "6200"
click at [453, 411] on div "Construction Cost * $" at bounding box center [936, 450] width 1223 height 78
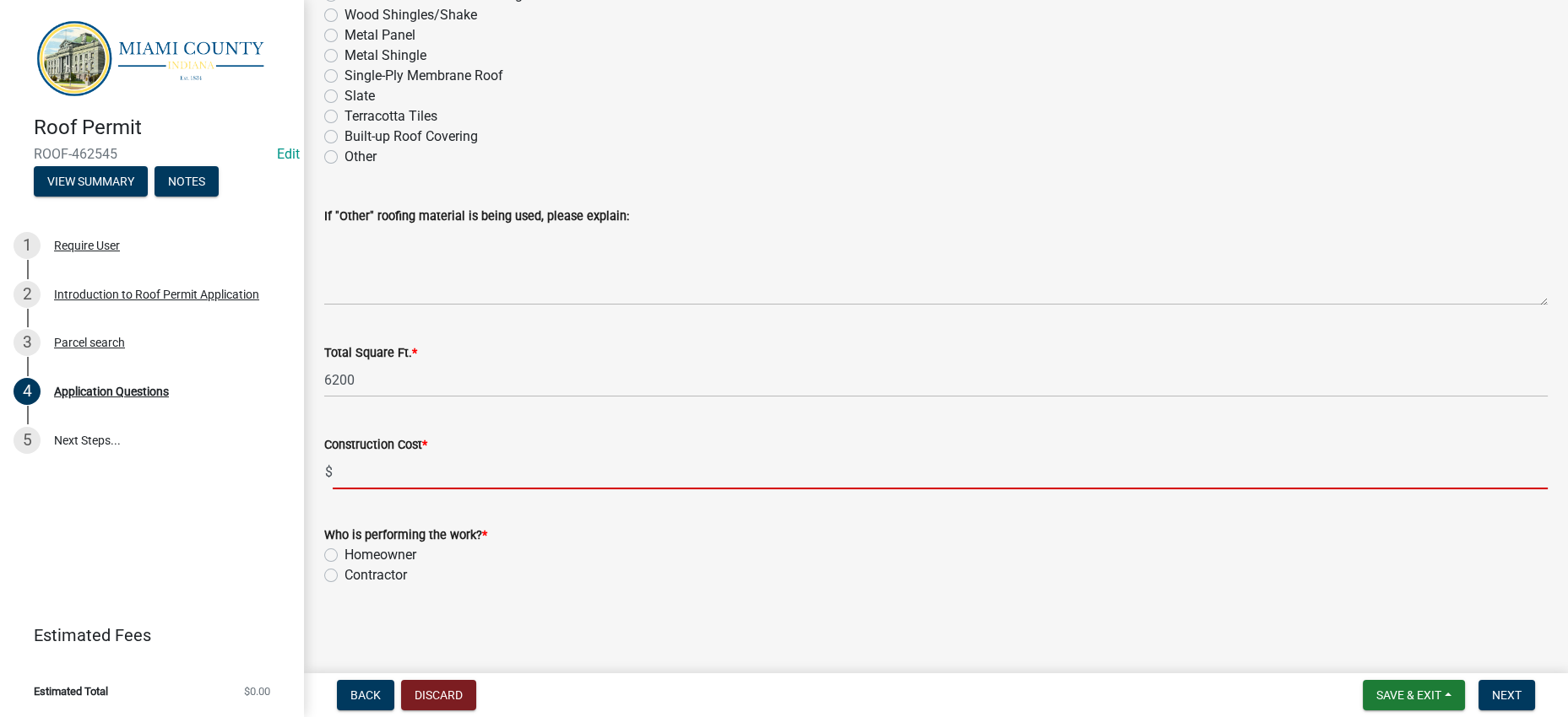
click at [433, 455] on input "text" at bounding box center [940, 472] width 1215 height 35
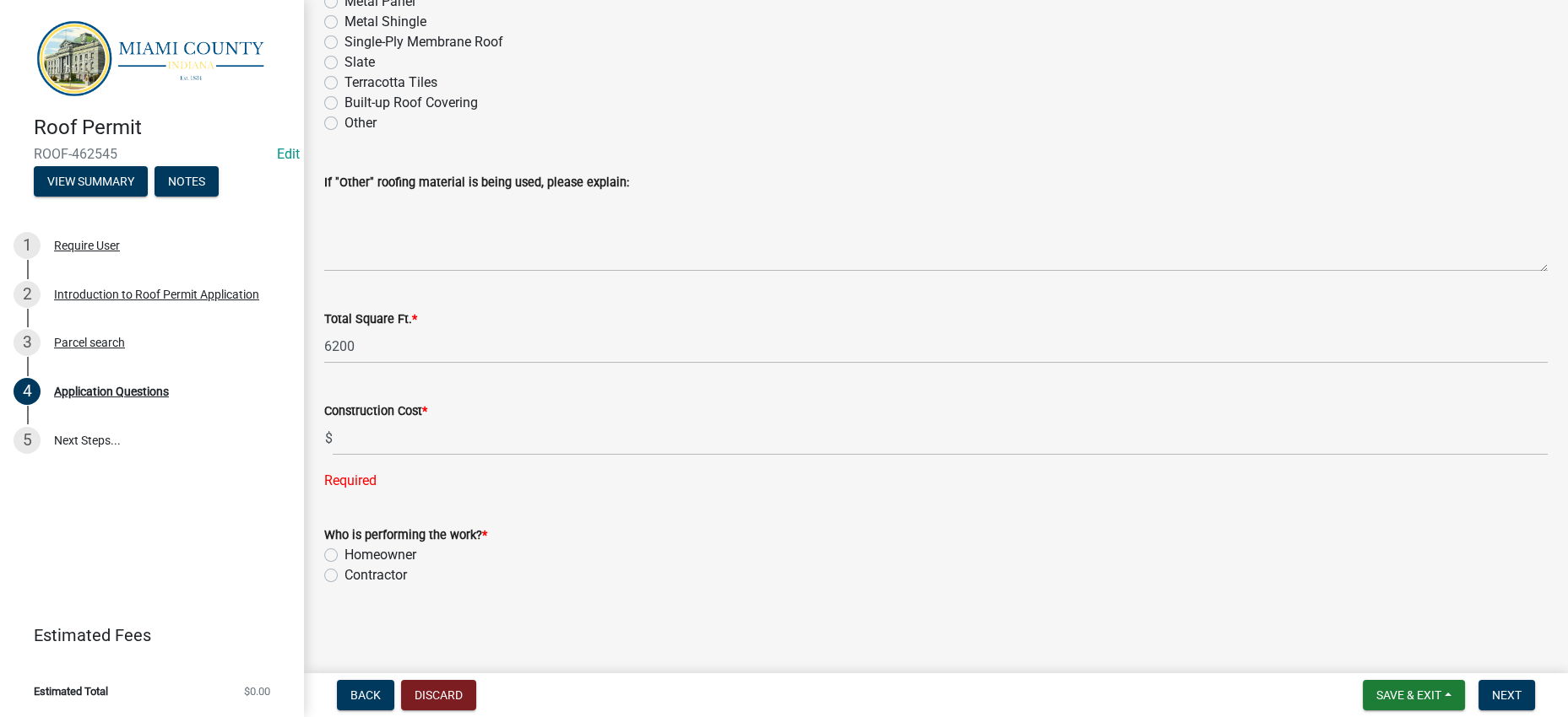
click at [807, 522] on form "Who is performing the work? * Homeowner [DEMOGRAPHIC_DATA]" at bounding box center [936, 545] width 1223 height 81
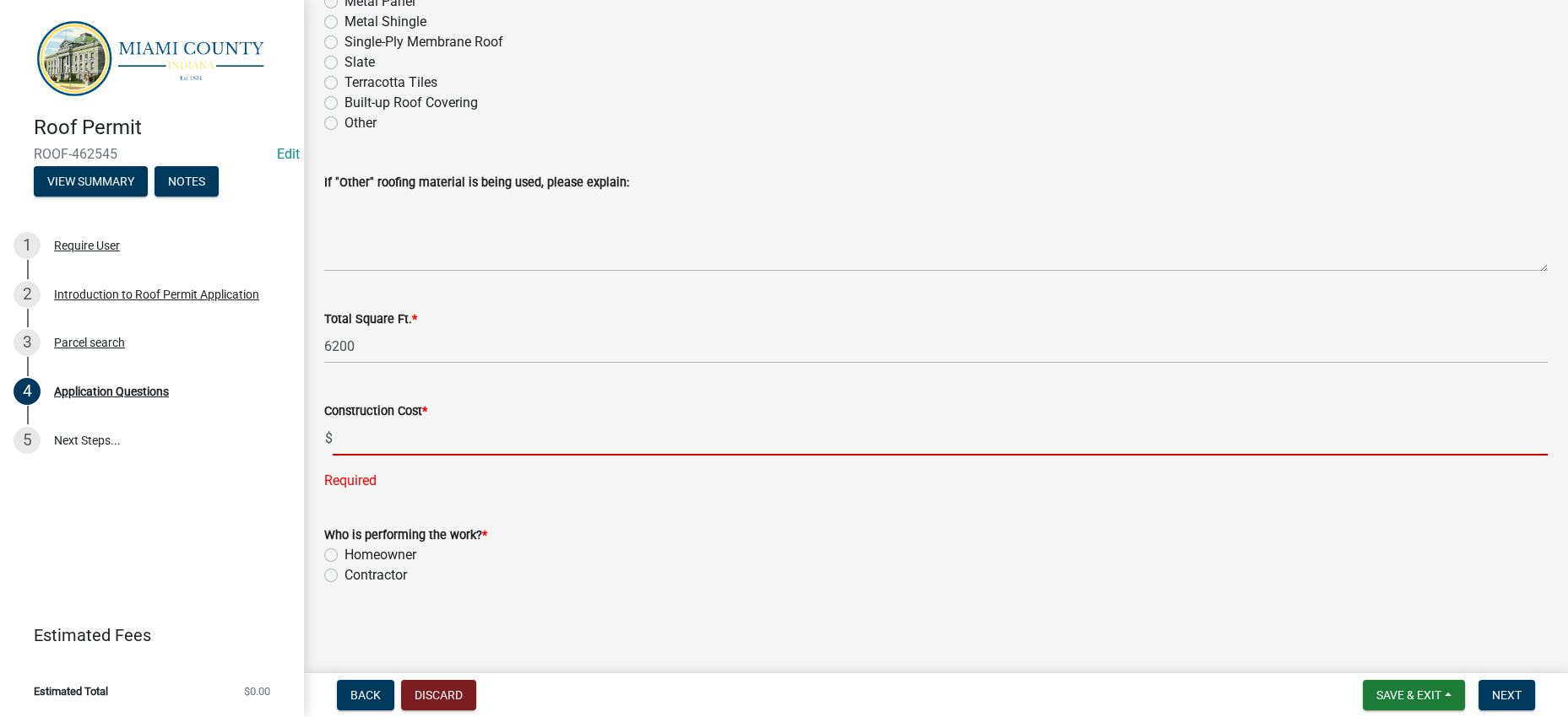
drag, startPoint x: 797, startPoint y: 446, endPoint x: 805, endPoint y: 468, distance: 23.4
click at [797, 446] on input "text" at bounding box center [940, 438] width 1215 height 35
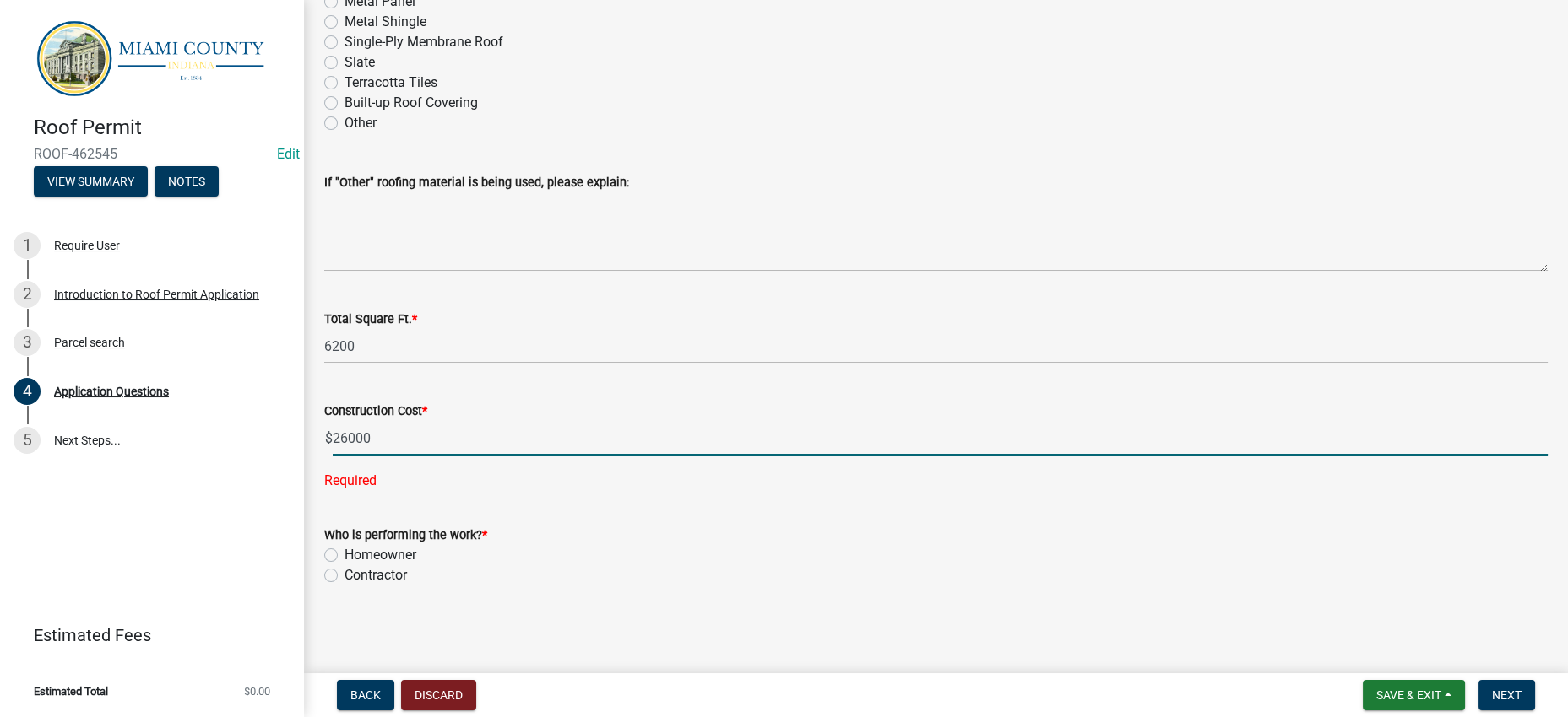
type input "26000.00"
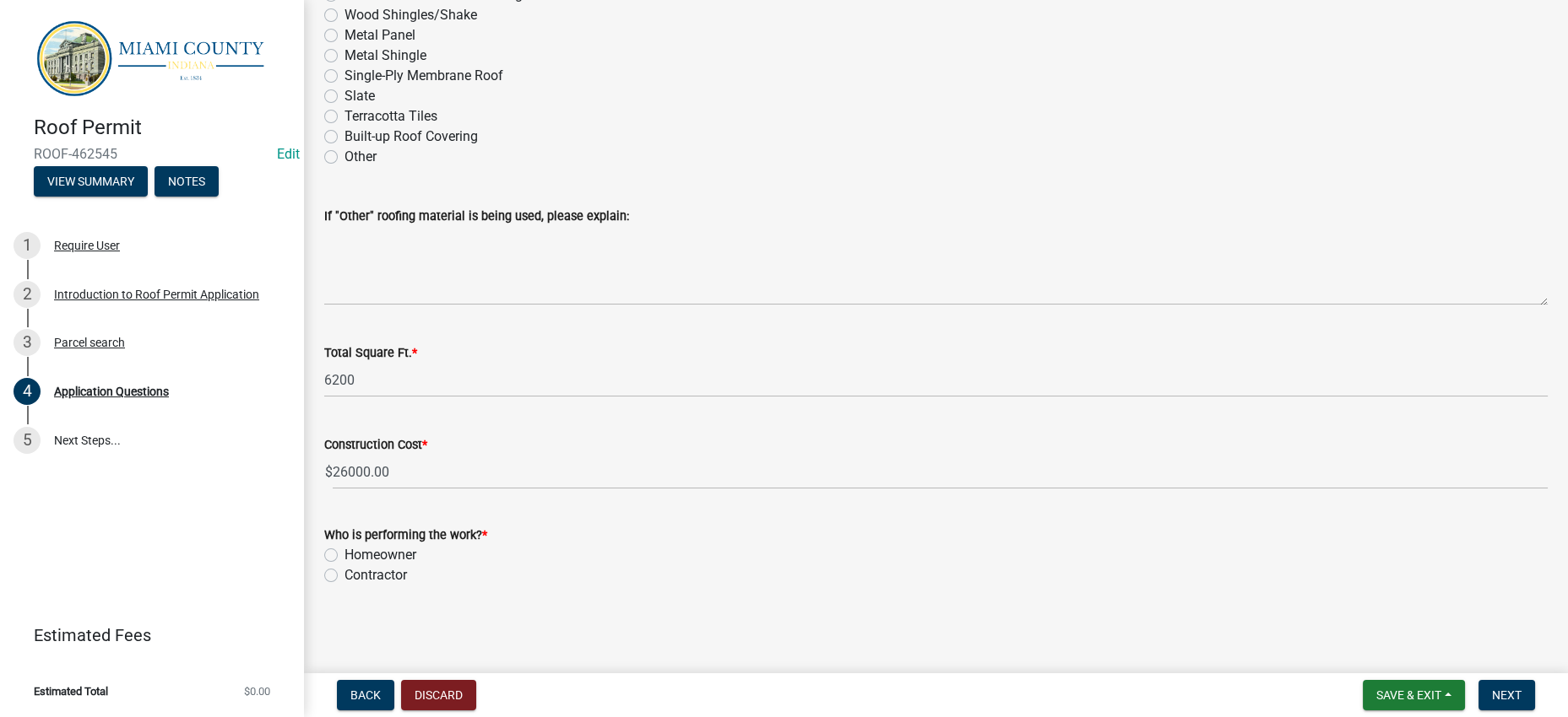
click at [405, 566] on label "Contractor" at bounding box center [376, 576] width 63 height 20
click at [356, 566] on input "Contractor" at bounding box center [350, 571] width 11 height 11
radio input "true"
click at [1492, 689] on span "Next" at bounding box center [1507, 695] width 29 height 14
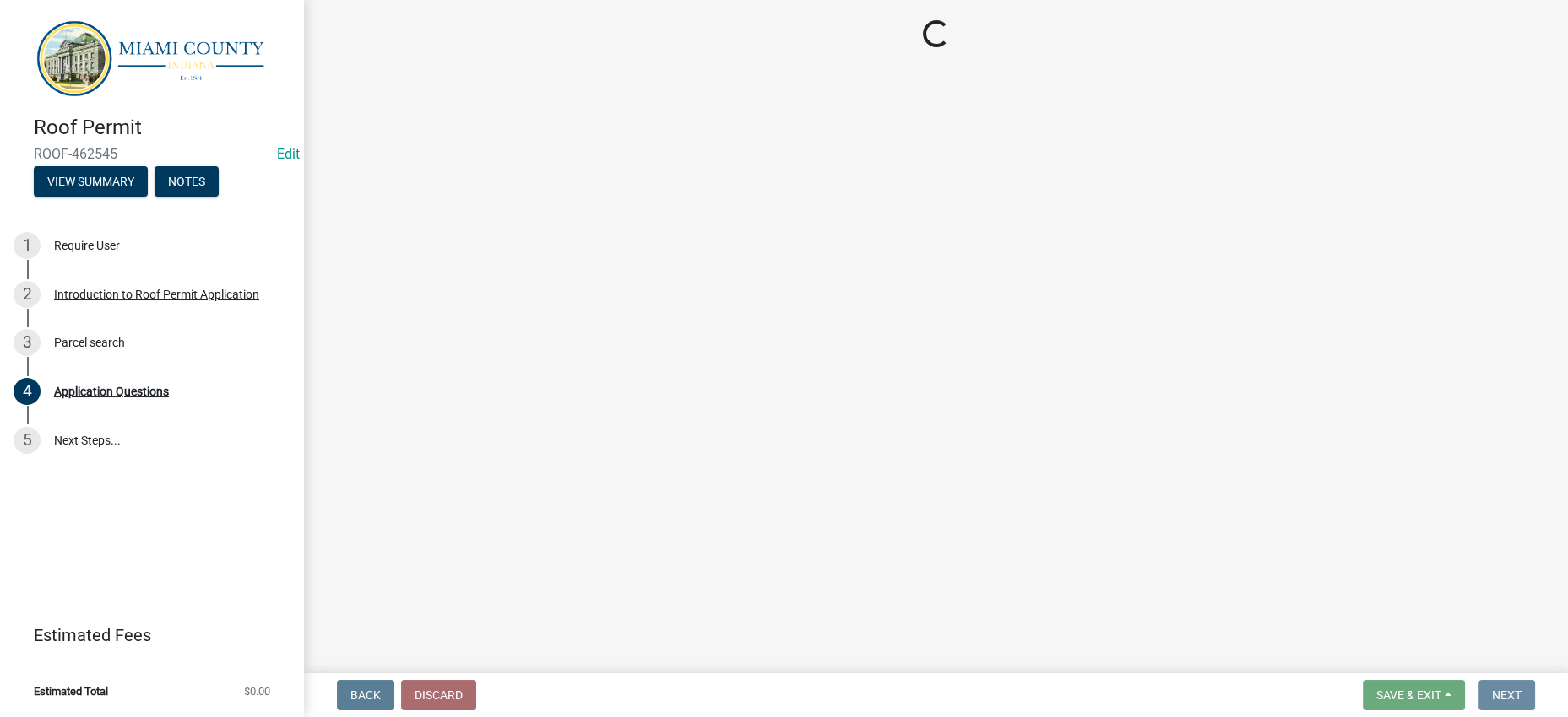
scroll to position [0, 0]
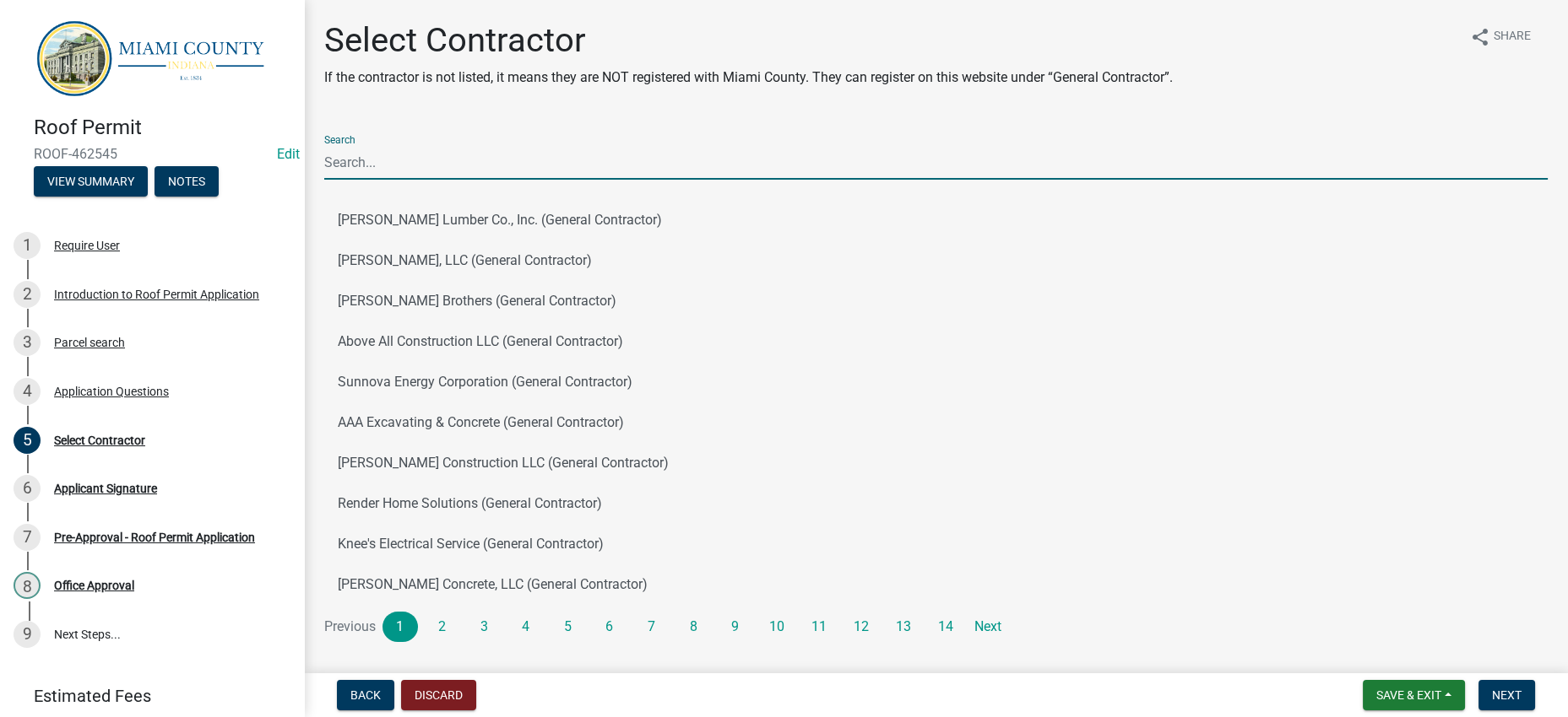
click at [505, 179] on input "Search" at bounding box center [936, 162] width 1223 height 35
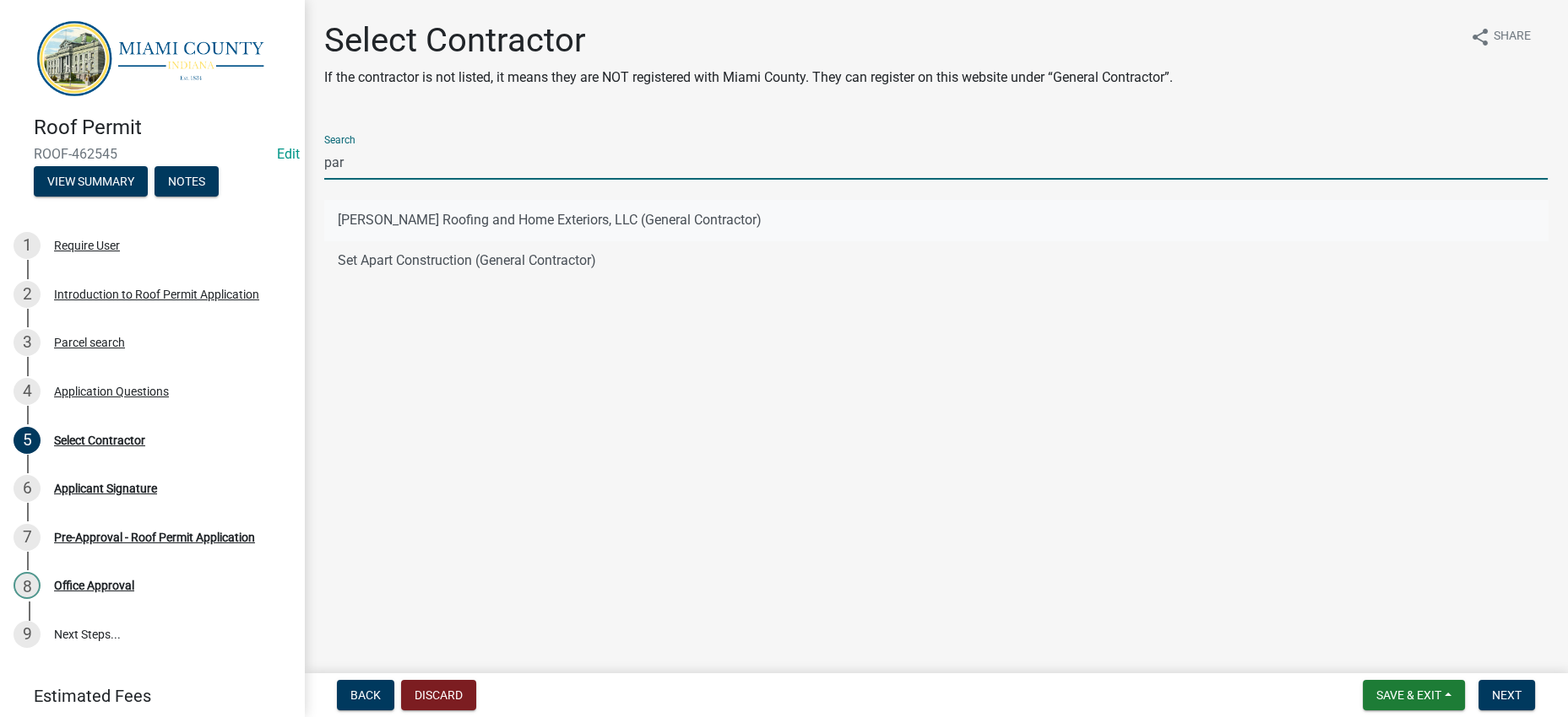
type input "par"
click at [463, 241] on button "[PERSON_NAME] Roofing and Home Exteriors, LLC (General Contractor)" at bounding box center [936, 220] width 1223 height 40
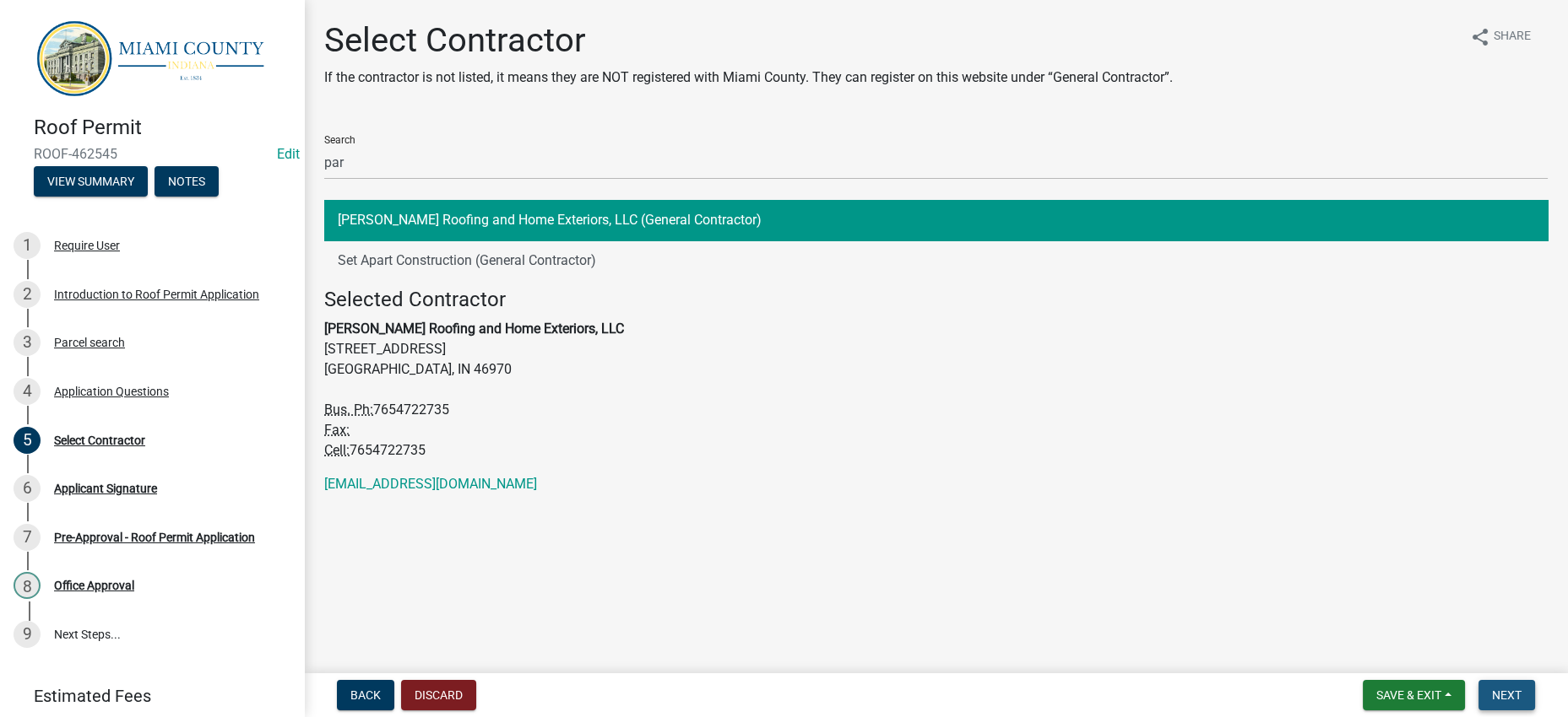
click at [1501, 689] on span "Next" at bounding box center [1507, 695] width 29 height 14
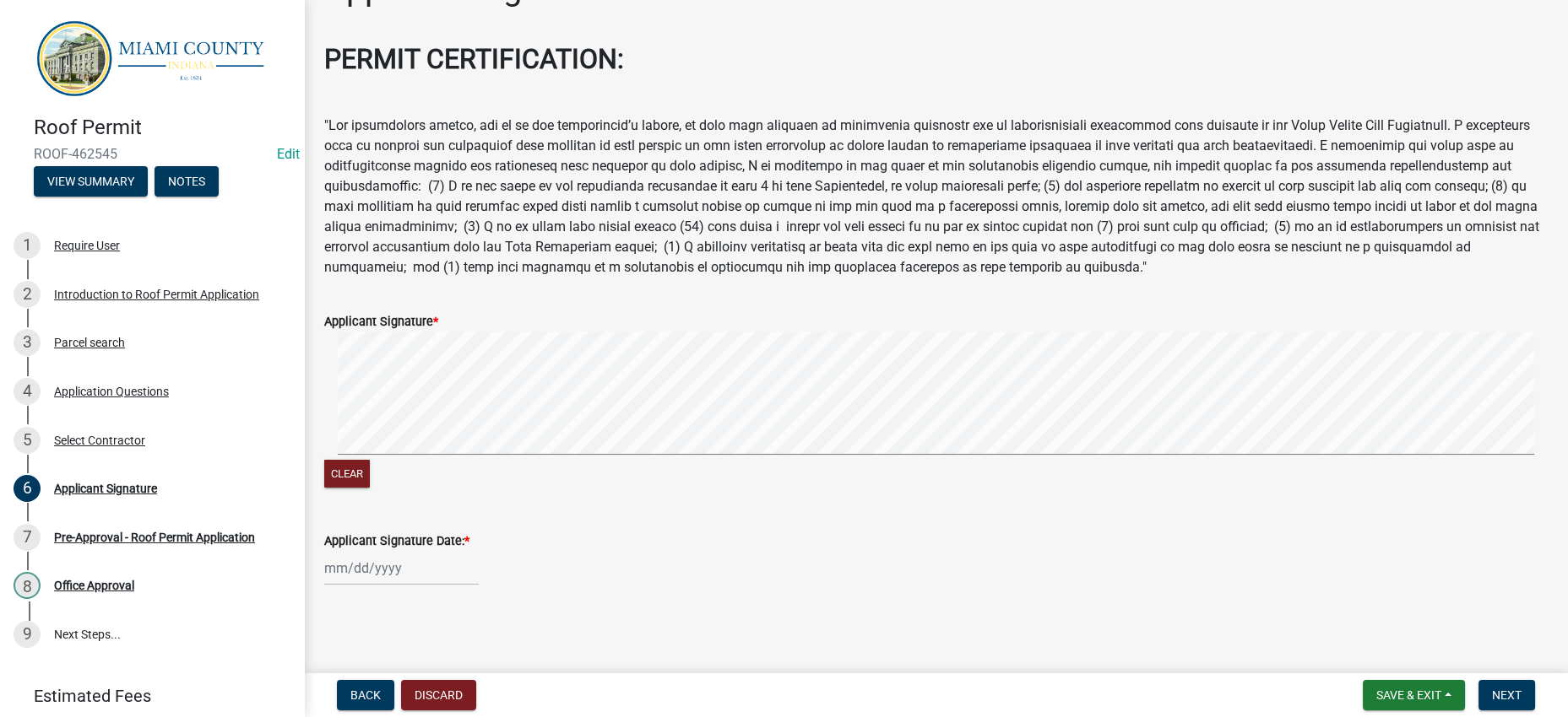
click at [406, 558] on div at bounding box center [401, 568] width 154 height 35
select select "8"
select select "2025"
click at [382, 429] on div "12" at bounding box center [368, 443] width 27 height 27
type input "[DATE]"
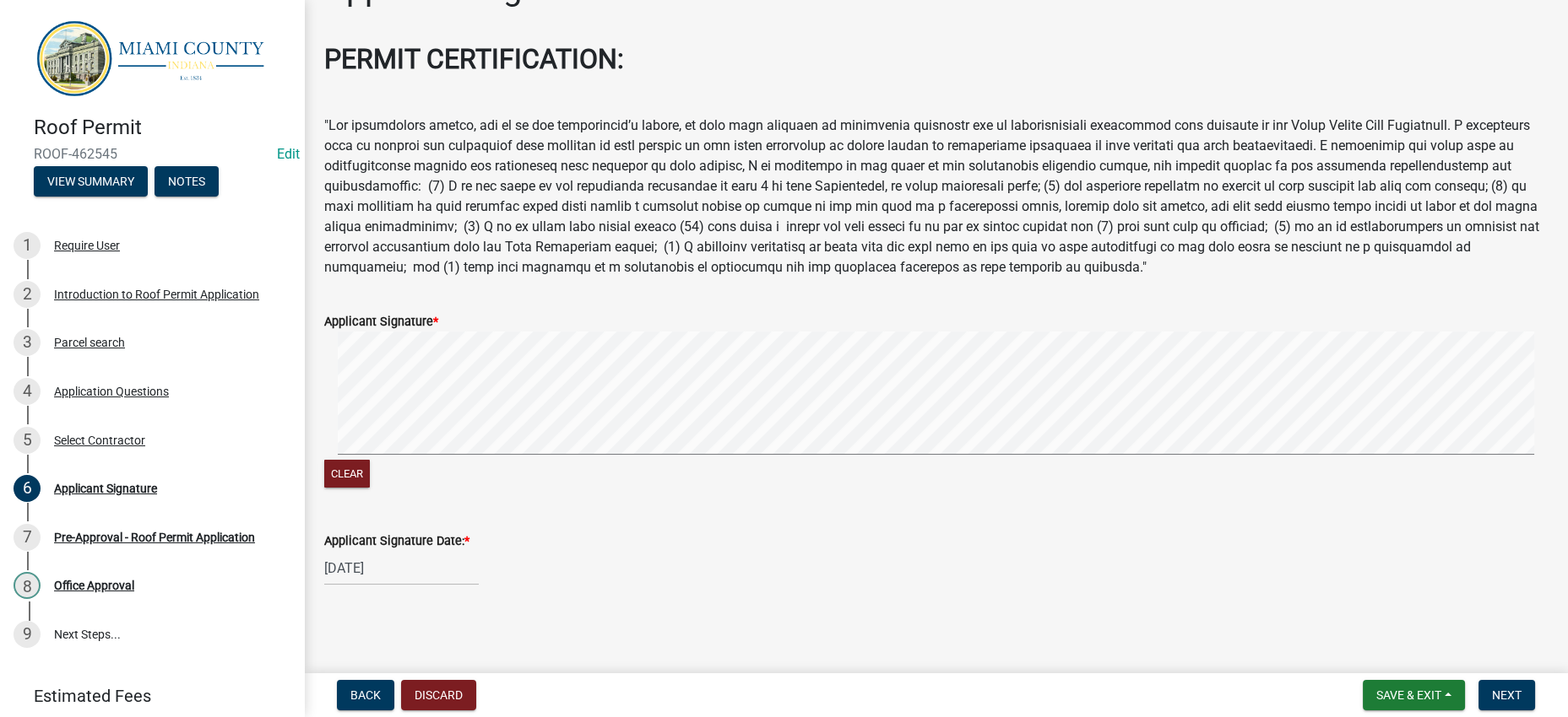
click at [902, 551] on div "[DATE]" at bounding box center [936, 568] width 1223 height 35
click at [1492, 689] on span "Next" at bounding box center [1507, 695] width 29 height 14
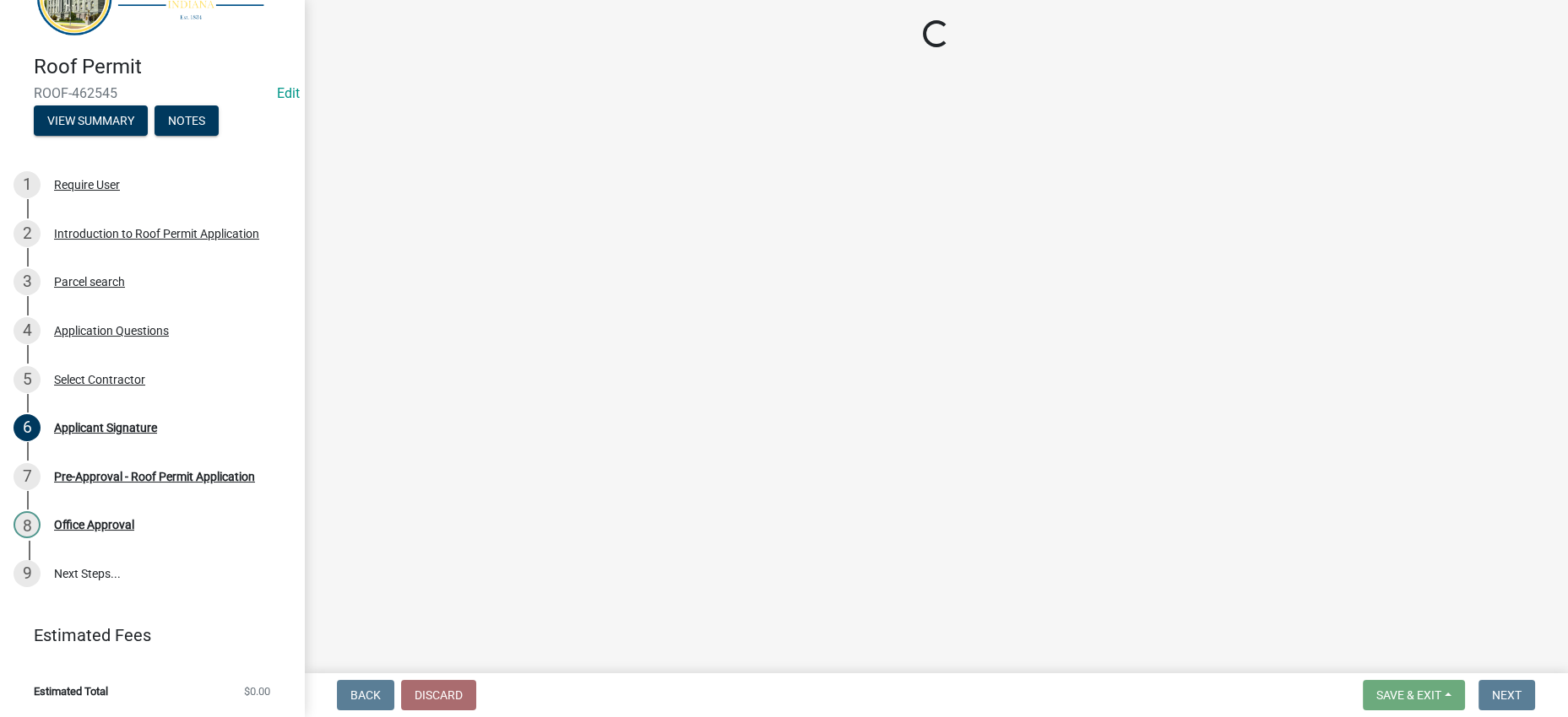
scroll to position [326, 0]
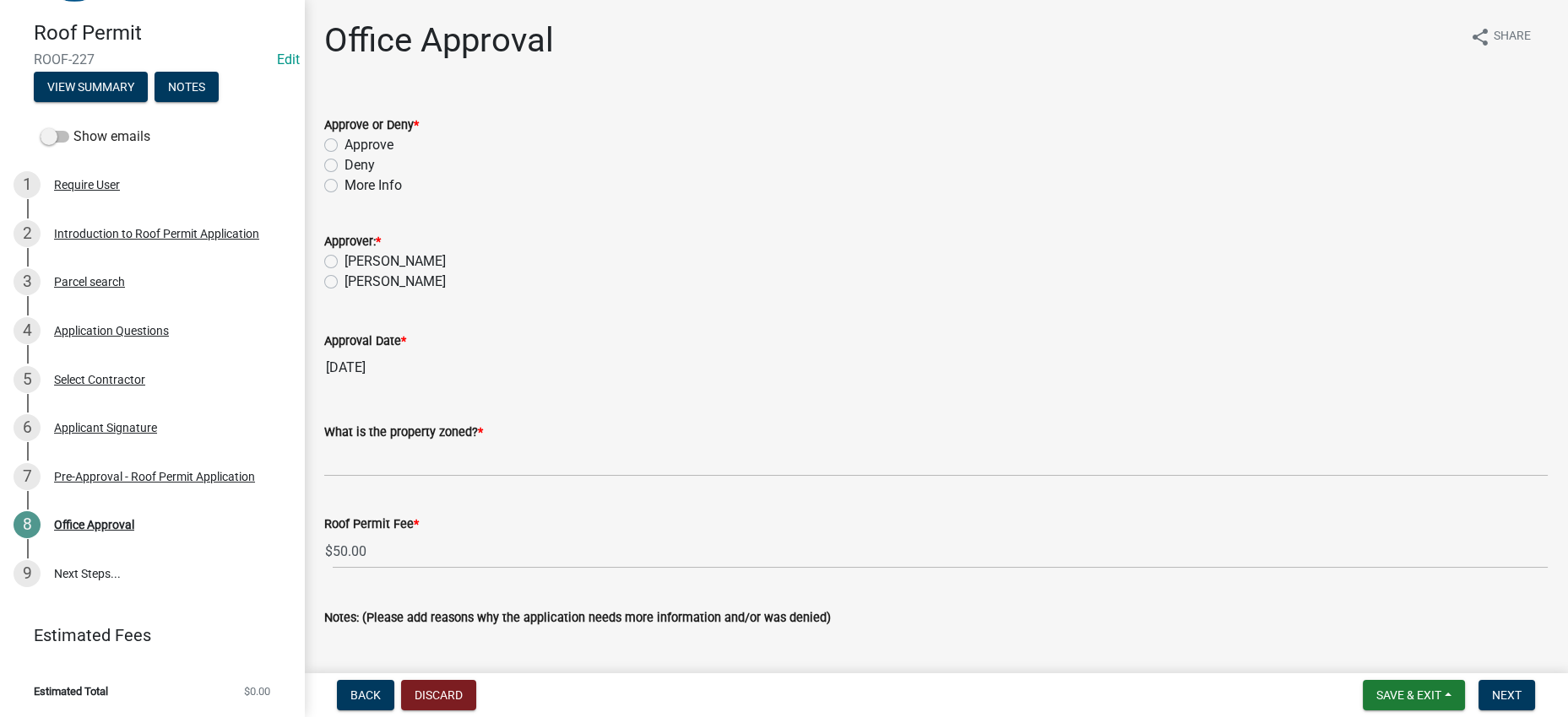
click at [388, 155] on label "Approve" at bounding box center [369, 145] width 49 height 20
click at [356, 146] on input "Approve" at bounding box center [350, 140] width 11 height 11
radio input "true"
click at [405, 271] on label "[PERSON_NAME]" at bounding box center [395, 261] width 101 height 20
click at [356, 262] on input "[PERSON_NAME]" at bounding box center [350, 257] width 11 height 11
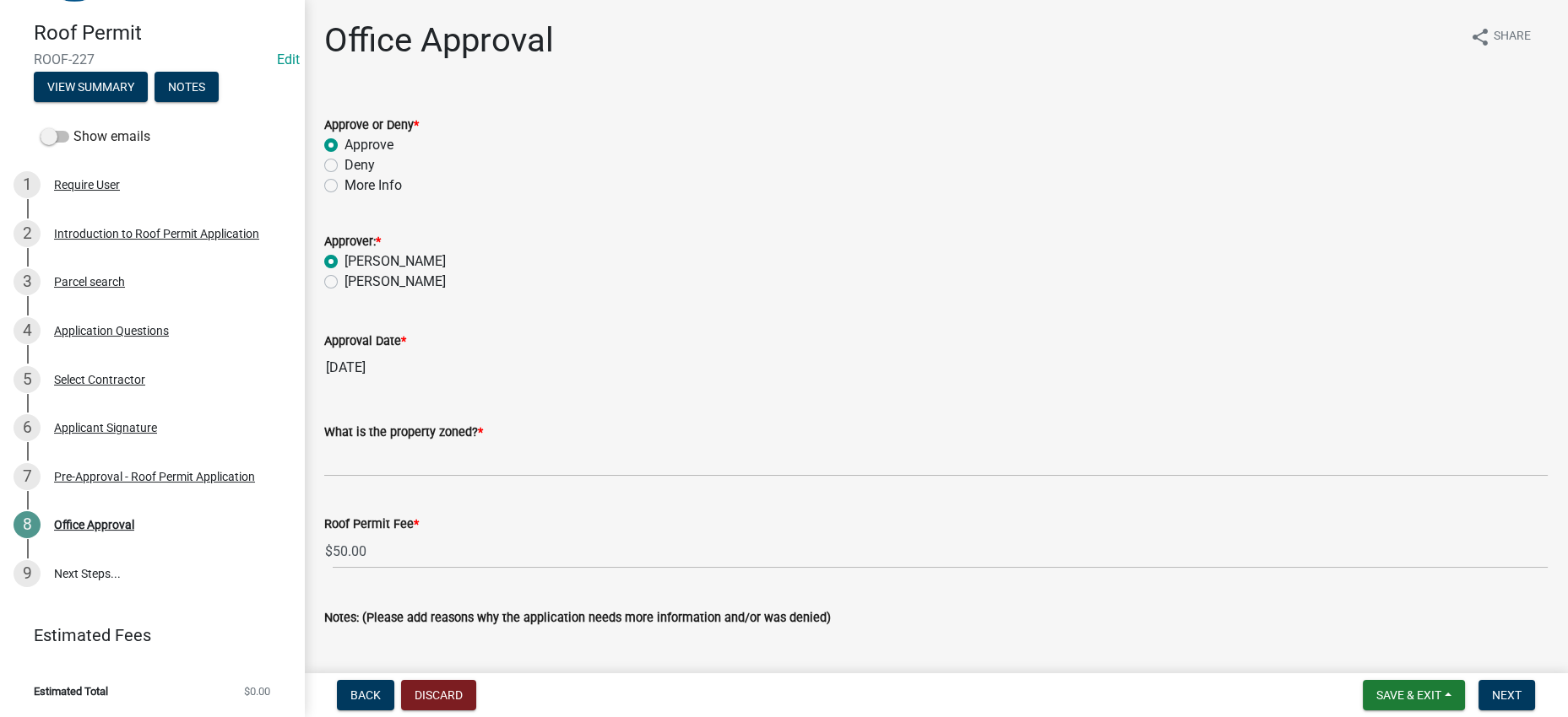
radio input "true"
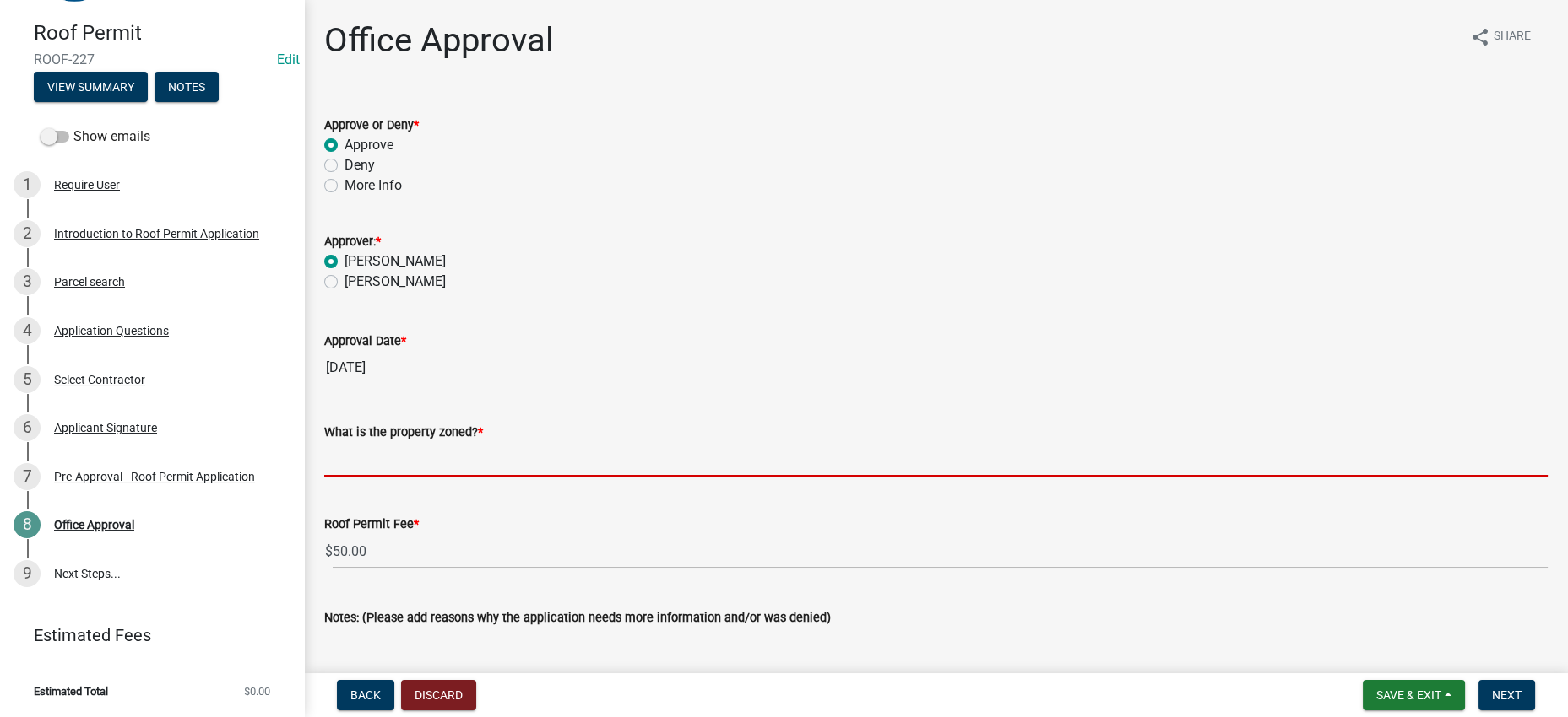
click at [634, 476] on input "What is the property zoned? *" at bounding box center [936, 459] width 1223 height 35
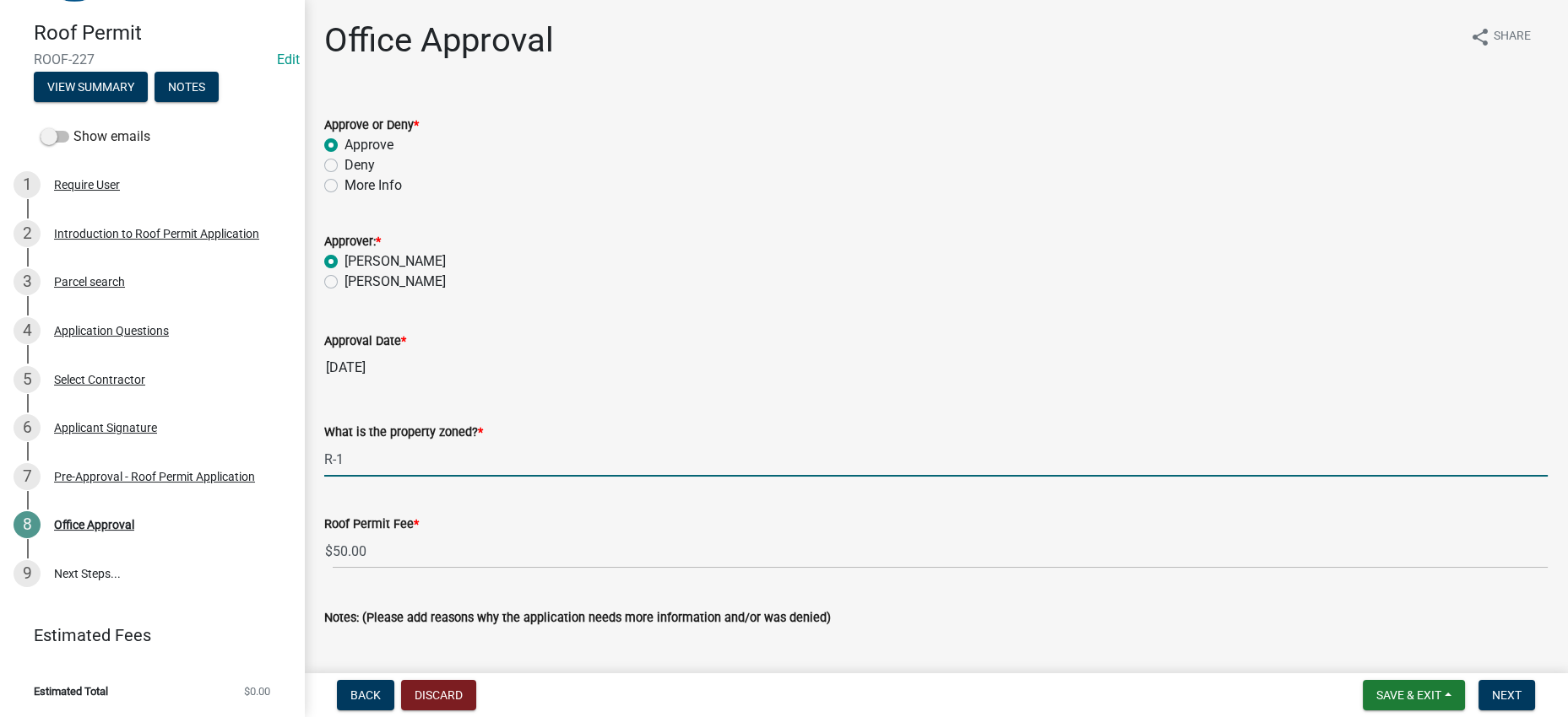
type input "R-1"
click at [800, 398] on wm-data-entity-input "Approval Date * [DATE]" at bounding box center [936, 353] width 1223 height 91
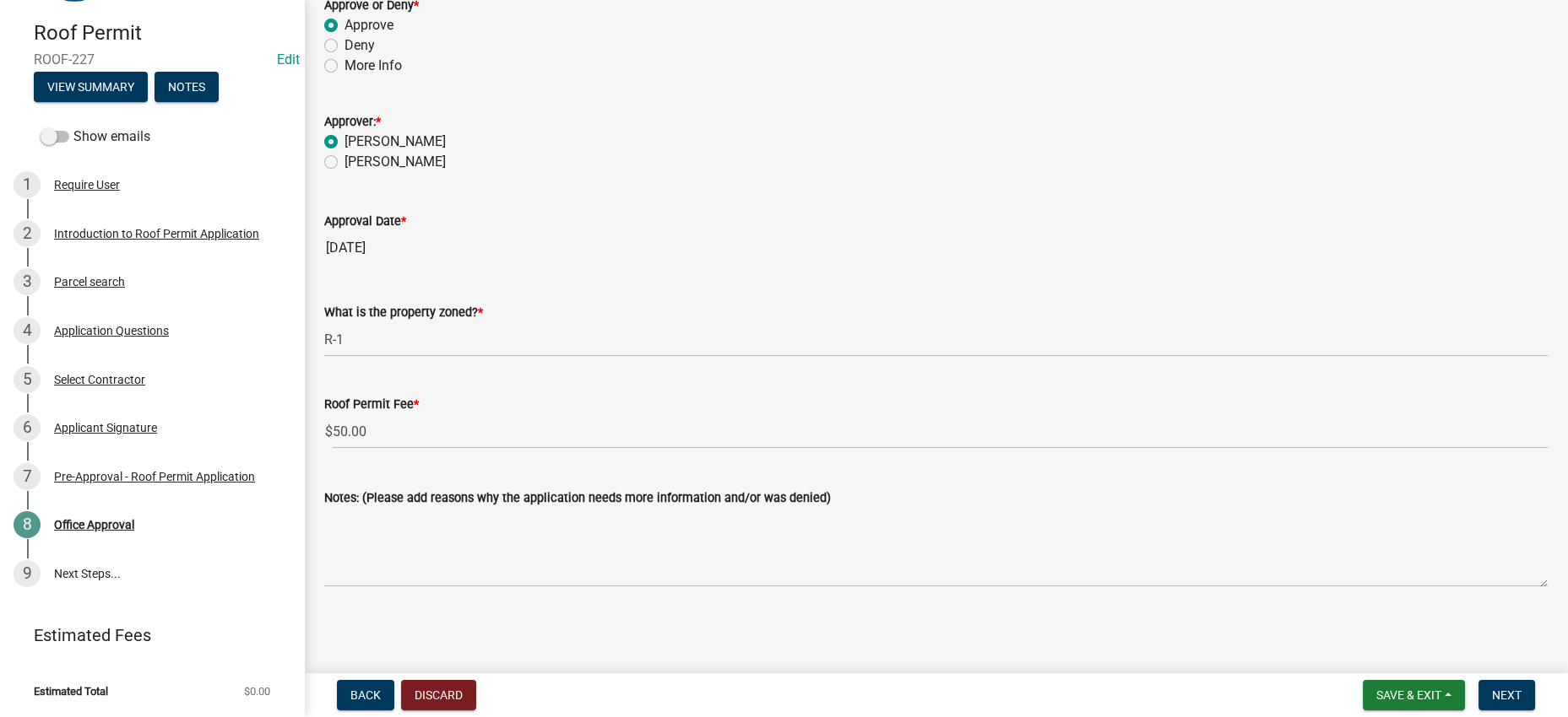
scroll to position [302, 0]
click at [1501, 689] on span "Next" at bounding box center [1507, 695] width 29 height 14
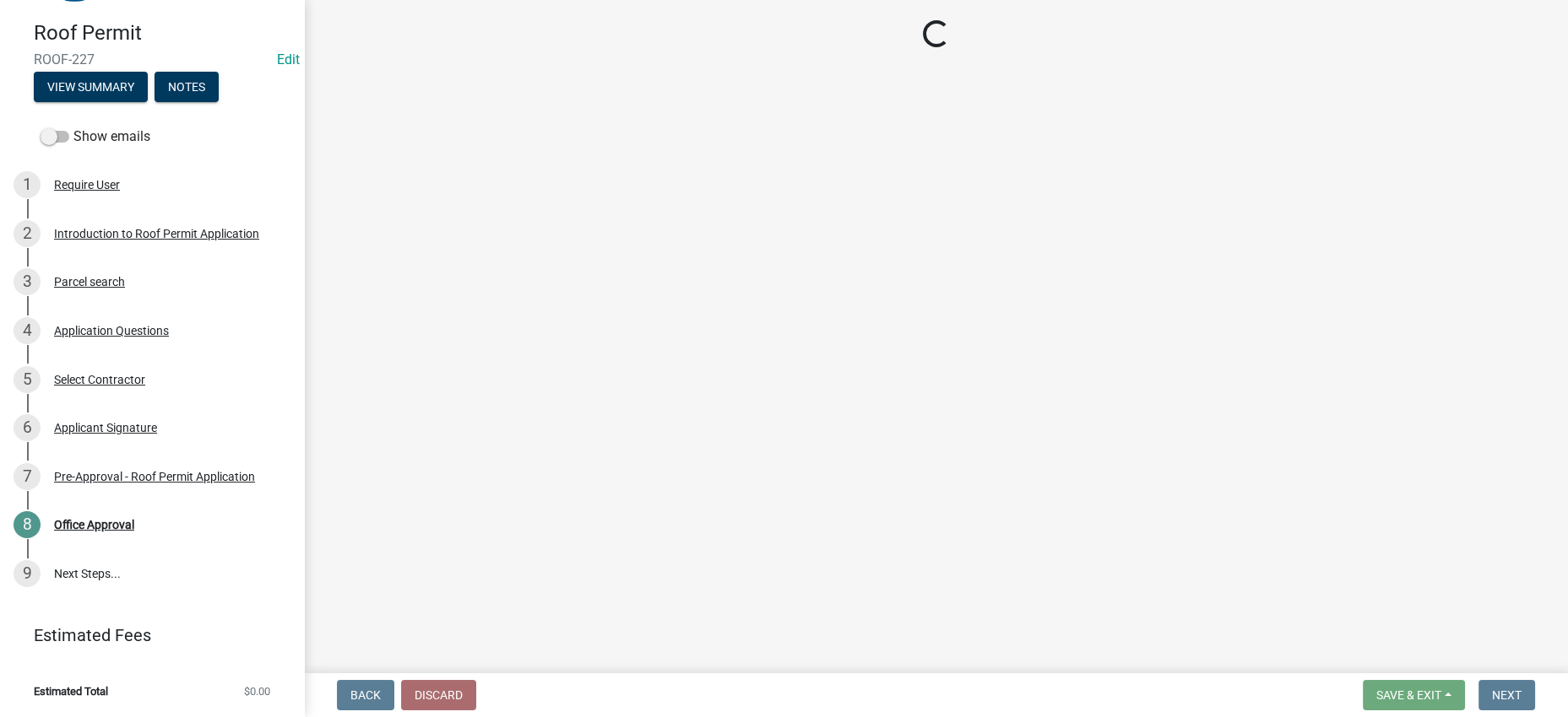
scroll to position [640, 0]
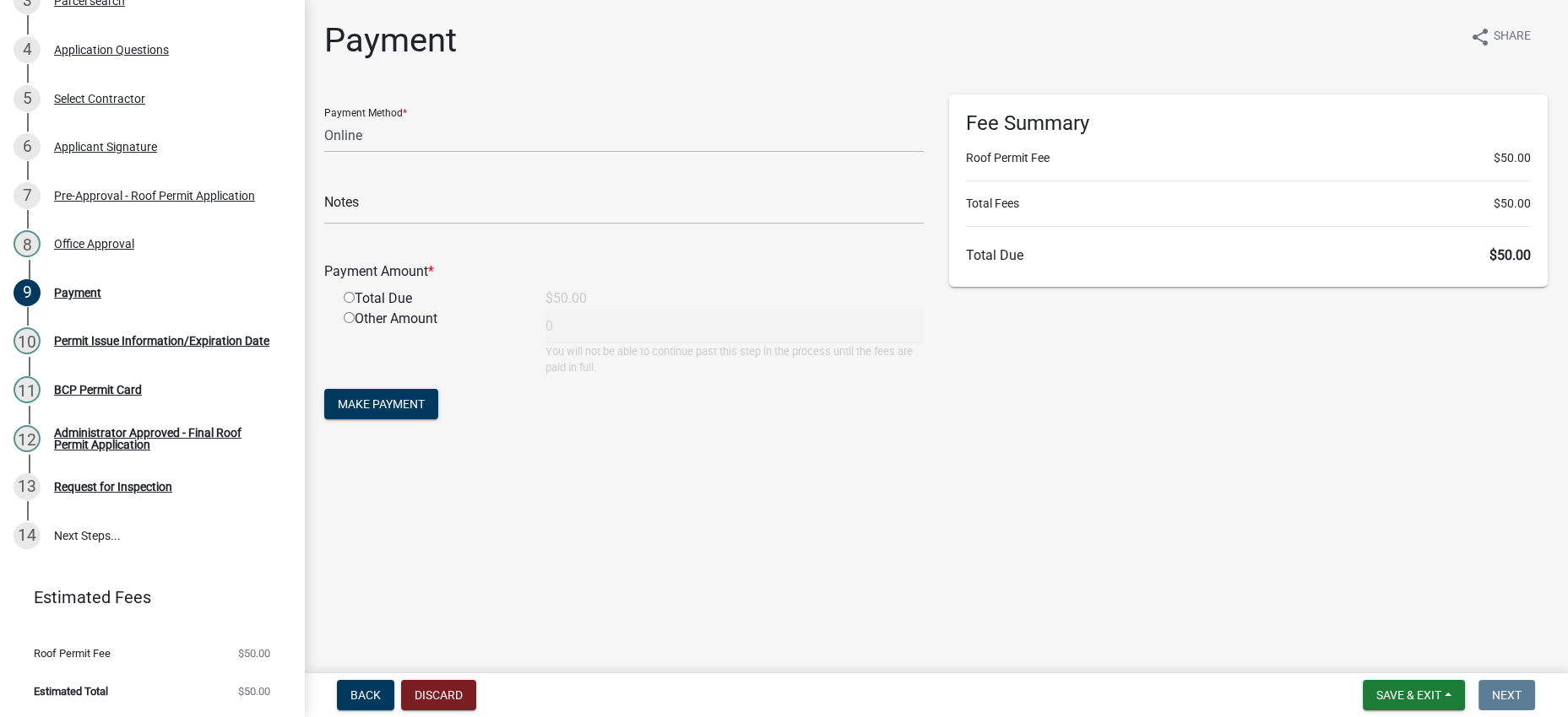
click at [1164, 387] on div "Fee Summary Roof Permit Fee $50.00 Total Fees $50.00 Total Due $50.00" at bounding box center [1248, 267] width 624 height 344
click at [589, 153] on select "Credit Card POS Check Cash Online" at bounding box center [624, 136] width 600 height 35
select select "1: 0"
click at [328, 147] on select "Credit Card POS Check Cash Online" at bounding box center [624, 136] width 600 height 35
click at [540, 224] on input "text" at bounding box center [624, 207] width 600 height 35
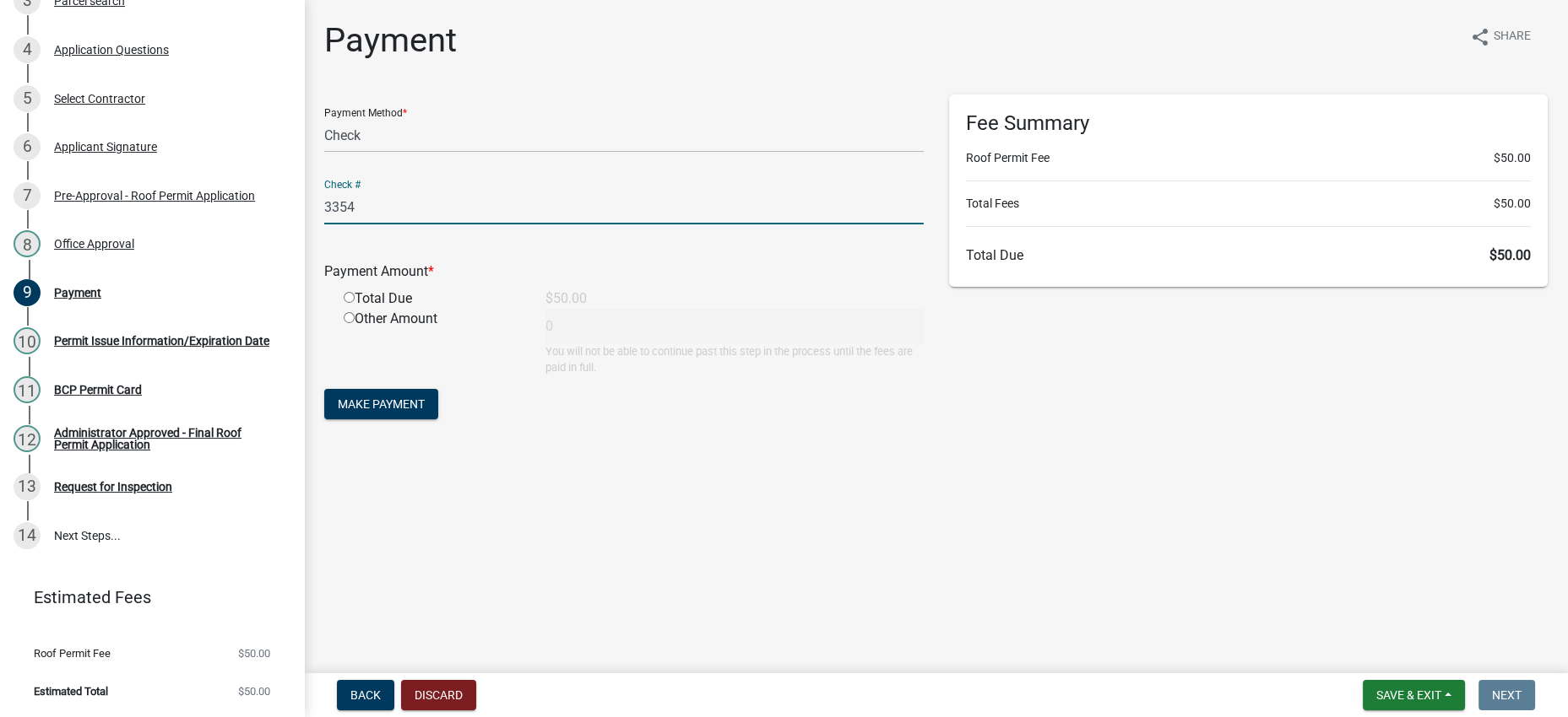
type input "3354"
drag, startPoint x: 352, startPoint y: 371, endPoint x: 424, endPoint y: 415, distance: 84.4
click at [352, 302] on input "radio" at bounding box center [349, 297] width 11 height 11
radio input "true"
type input "50"
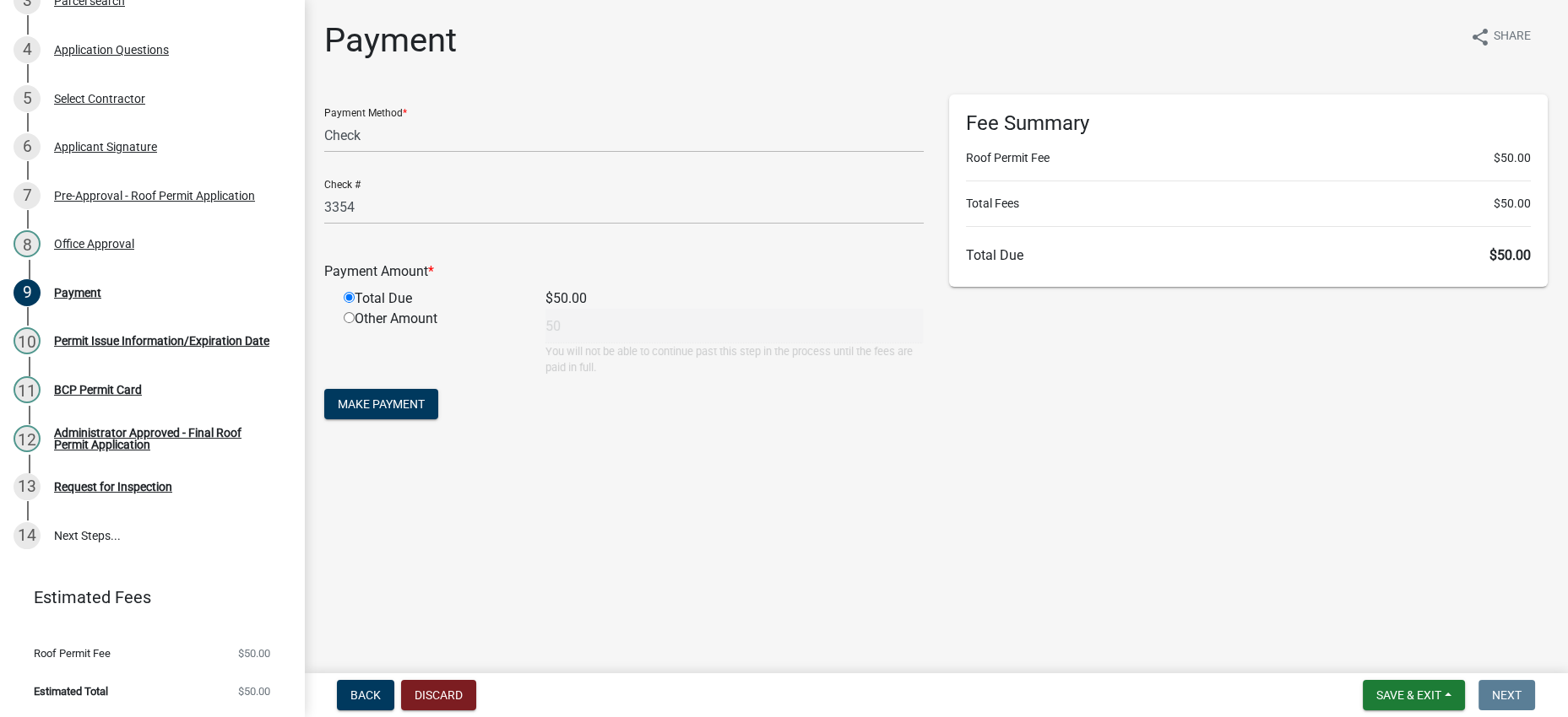
click at [902, 602] on main "Payment share Share Payment Method * Credit Card POS Check Cash Online Check # …" at bounding box center [935, 333] width 1264 height 667
click at [425, 411] on span "Make Payment" at bounding box center [380, 404] width 87 height 14
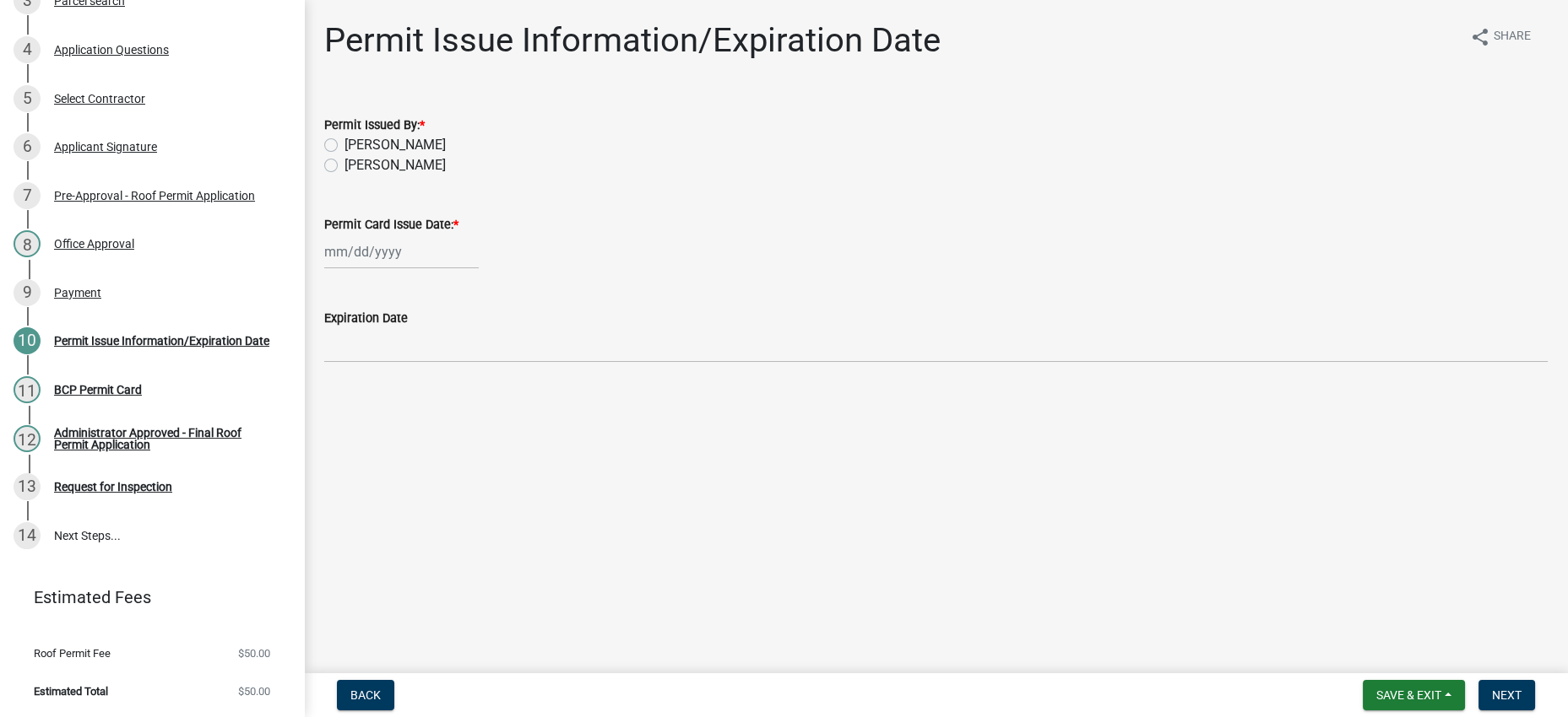
click at [438, 155] on label "[PERSON_NAME]" at bounding box center [395, 145] width 101 height 20
click at [356, 146] on input "[PERSON_NAME]" at bounding box center [350, 140] width 11 height 11
radio input "true"
select select "8"
select select "2025"
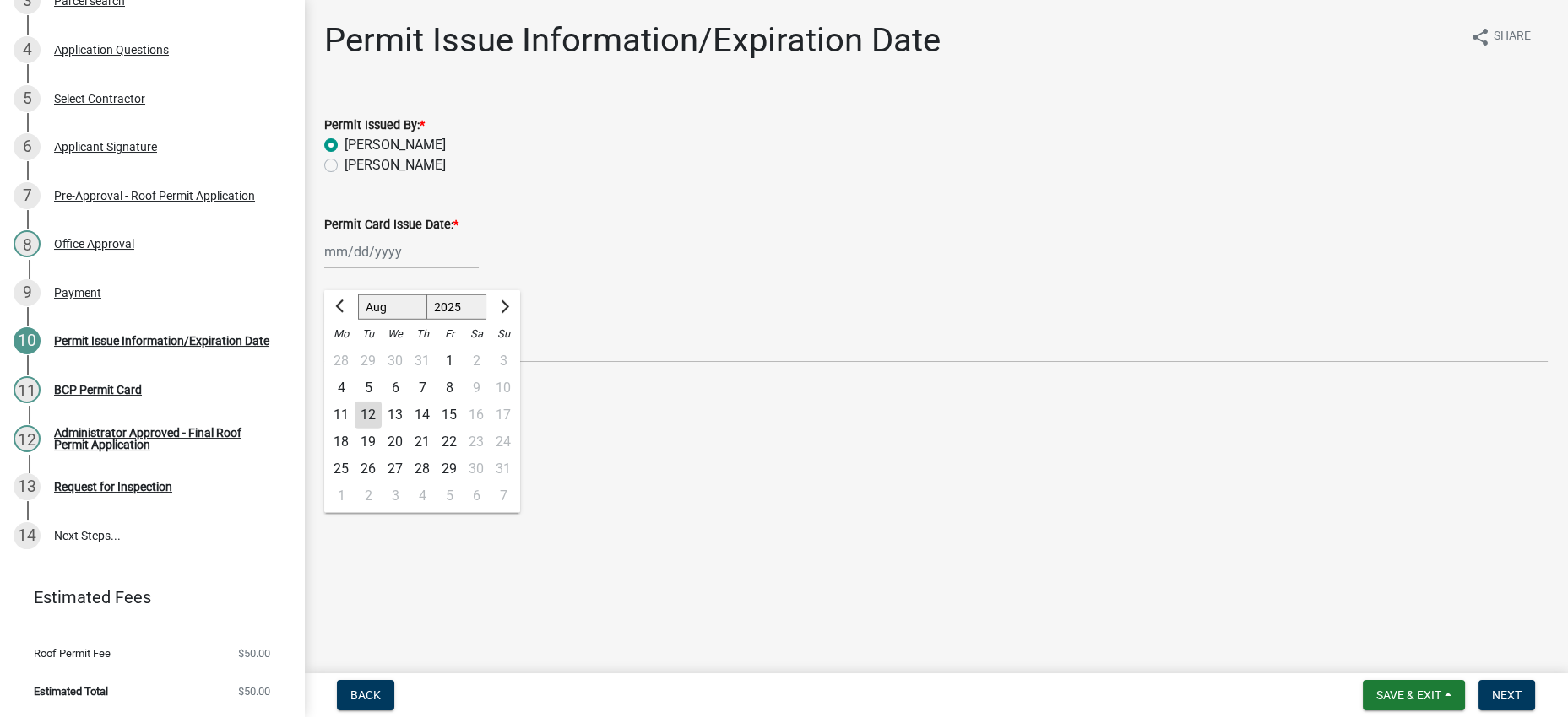
click at [441, 269] on div "[PERSON_NAME] Feb Mar Apr [PERSON_NAME][DATE] Oct Nov [DATE] 1526 1527 1528 152…" at bounding box center [401, 251] width 154 height 35
click at [382, 429] on div "12" at bounding box center [368, 415] width 27 height 27
type input "[DATE]"
click at [1040, 535] on main "Permit Issue Information/Expiration Date share Share Permit Issued By: * [PERSO…" at bounding box center [935, 333] width 1264 height 667
click at [1492, 689] on span "Next" at bounding box center [1507, 695] width 29 height 14
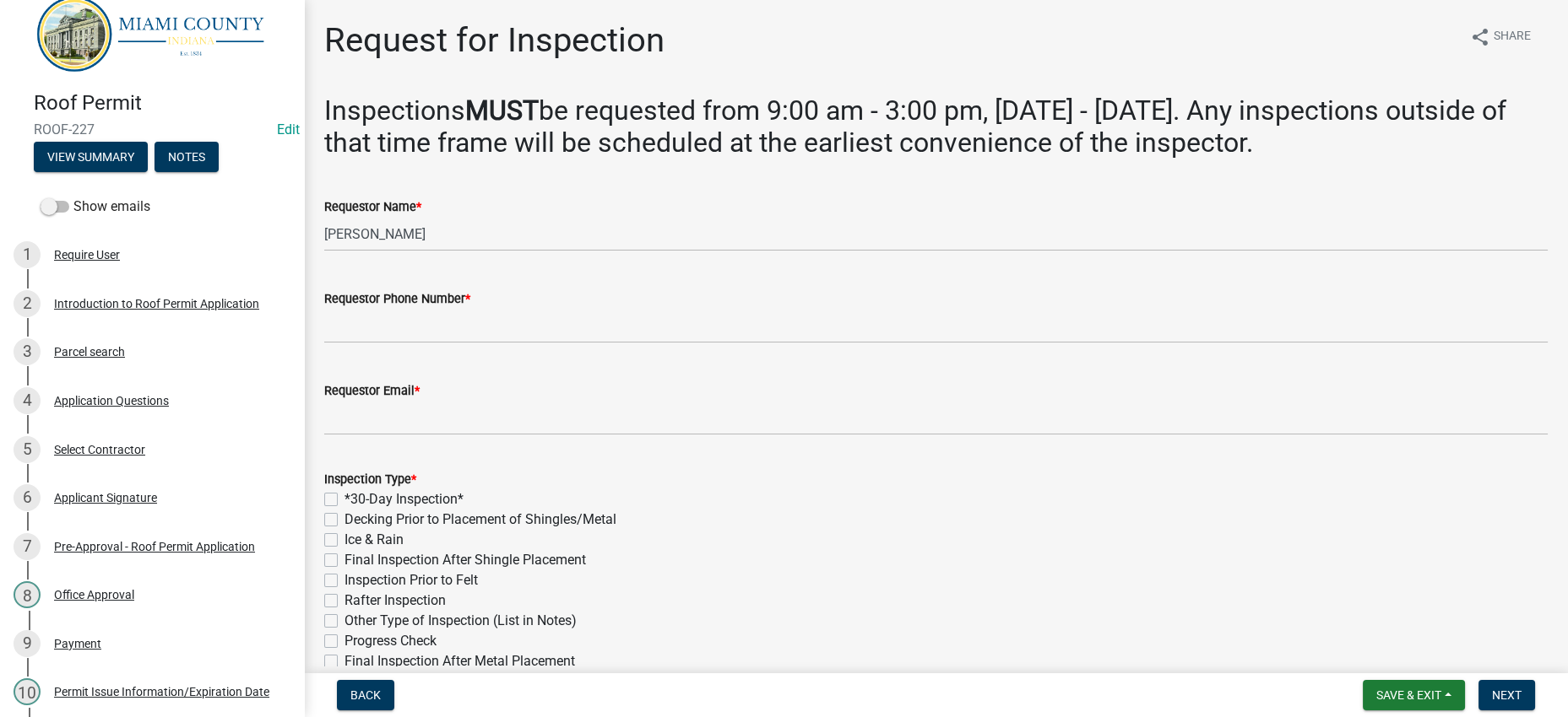
scroll to position [24, 0]
click at [114, 173] on button "View Summary" at bounding box center [90, 158] width 114 height 30
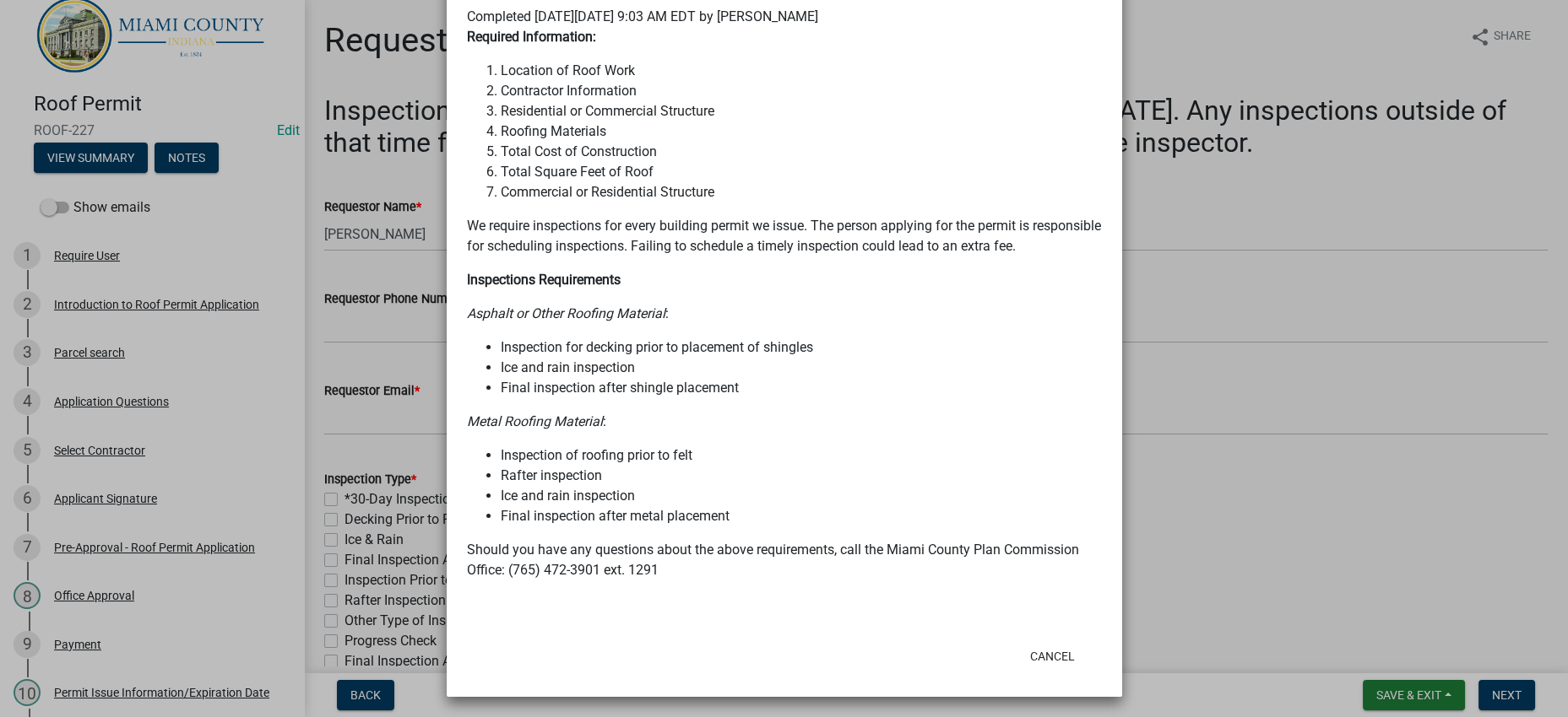
scroll to position [422, 0]
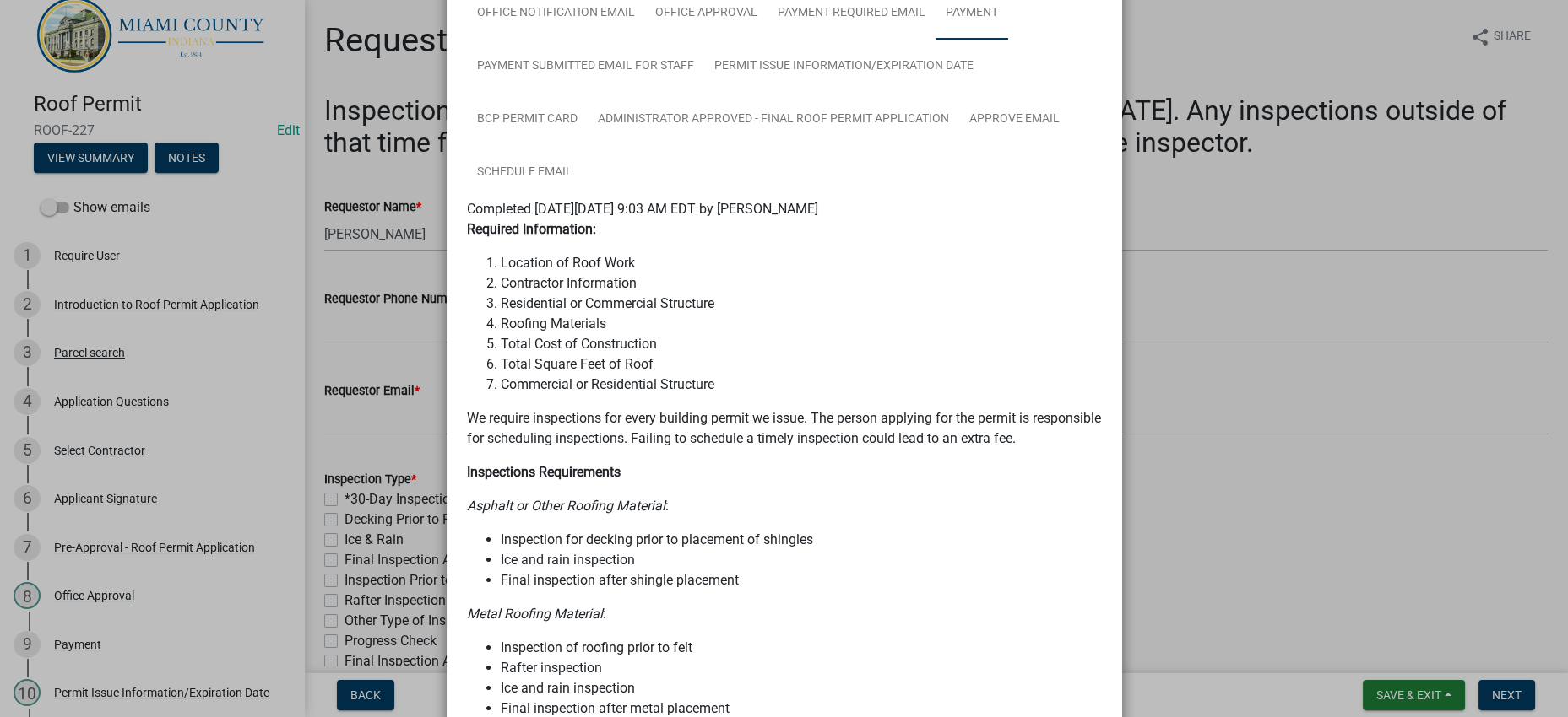
click at [935, 40] on link "Payment" at bounding box center [972, 13] width 73 height 54
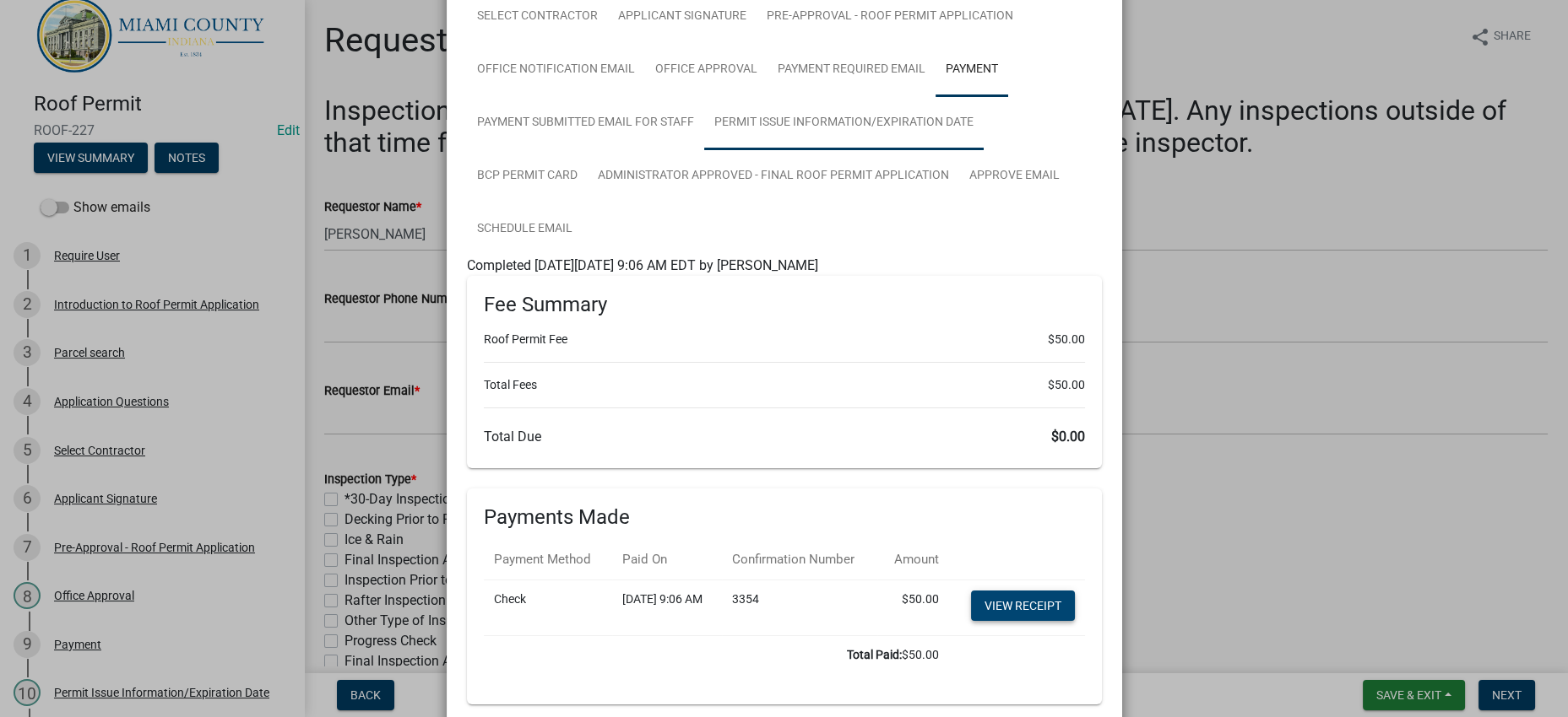
scroll to position [174, 0]
click at [588, 204] on link "BCP Permit Card" at bounding box center [527, 177] width 120 height 54
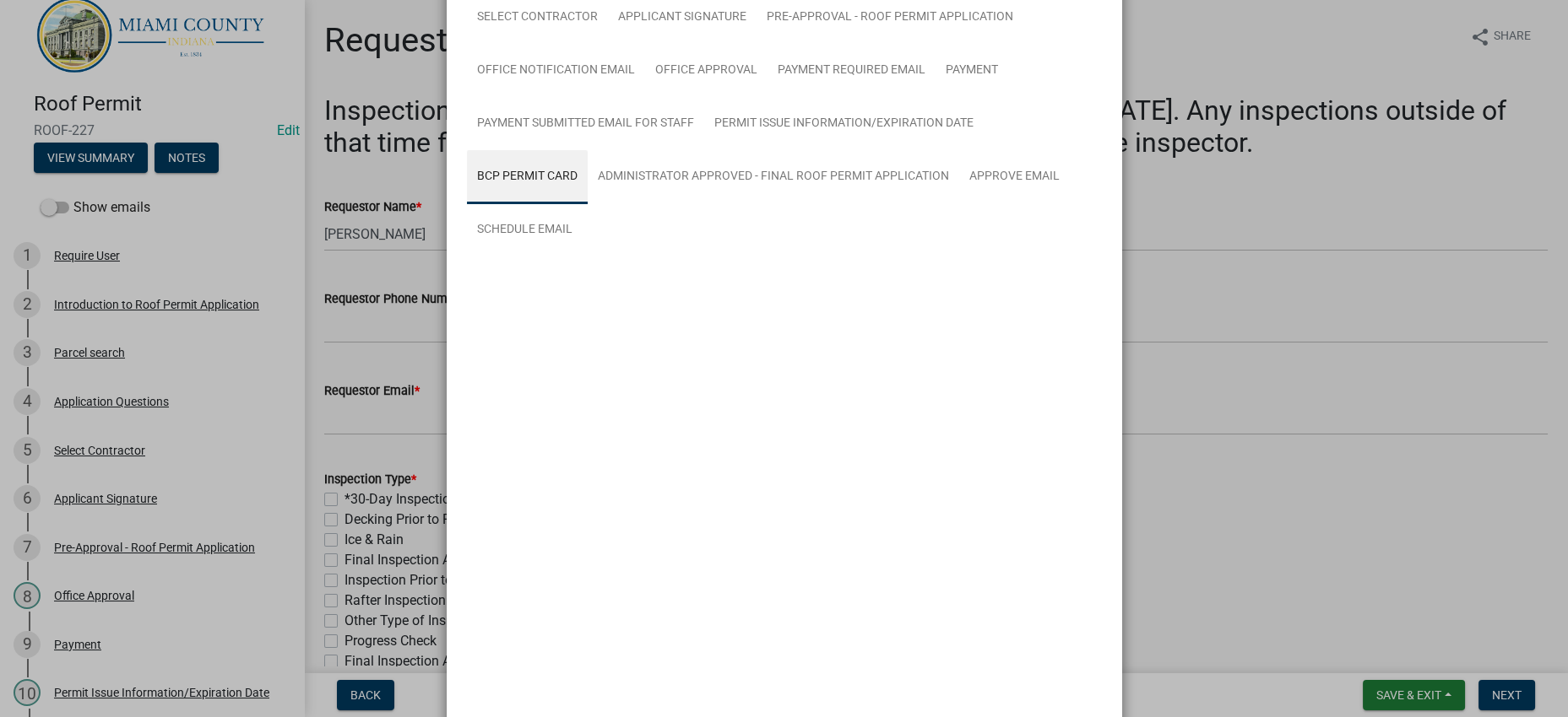
scroll to position [146, 0]
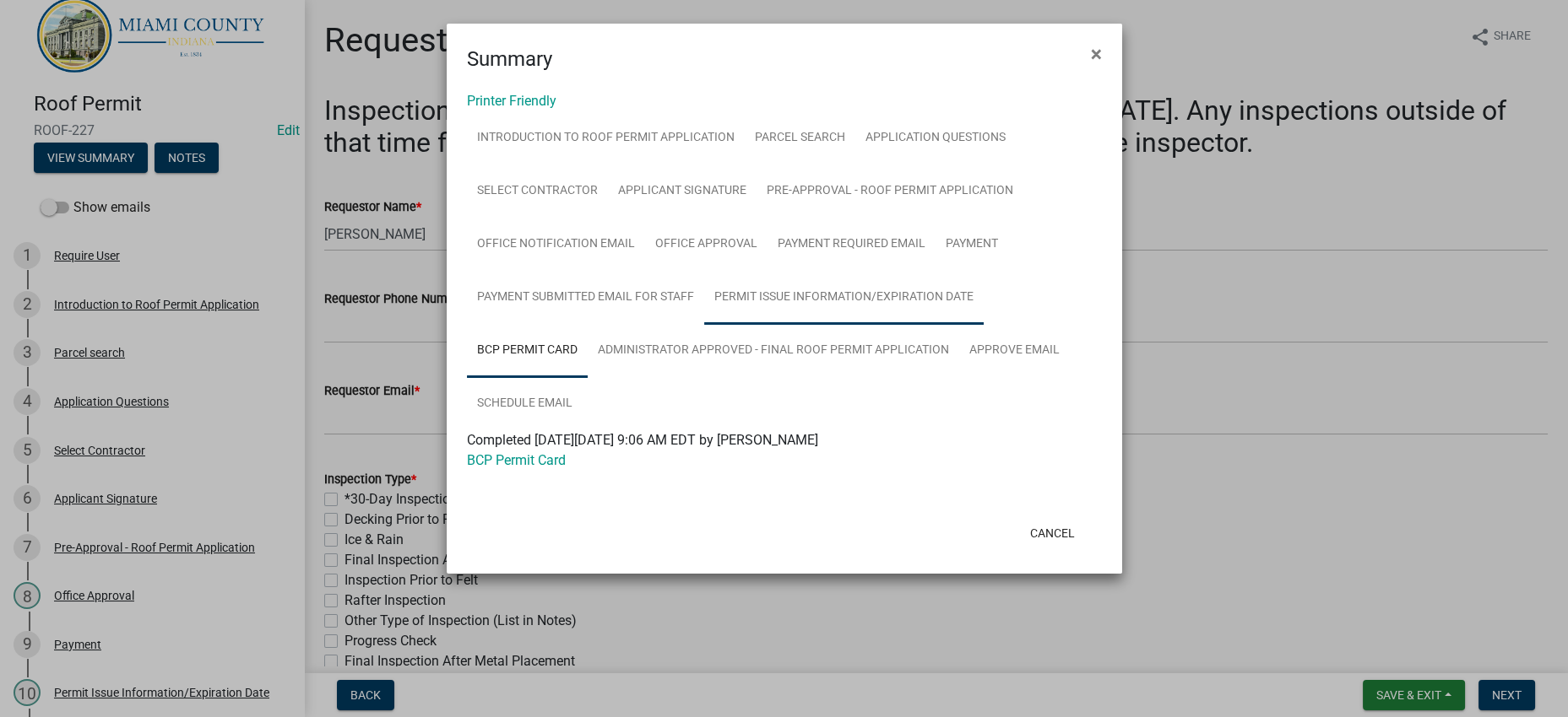
click at [704, 325] on link "Permit Issue Information/Expiration Date" at bounding box center [843, 297] width 280 height 54
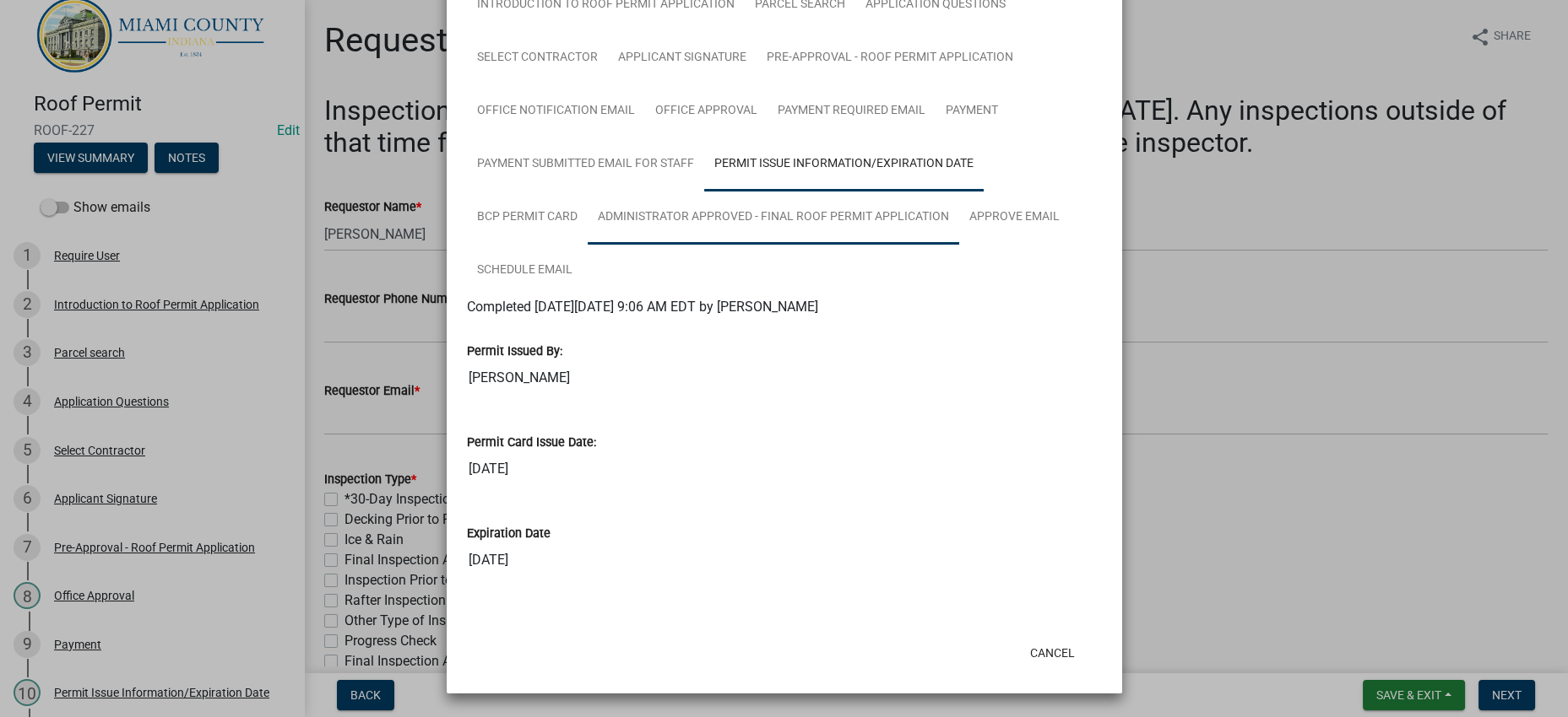
click at [616, 245] on link "Administrator Approved - Final Roof Permit Application" at bounding box center [774, 217] width 372 height 54
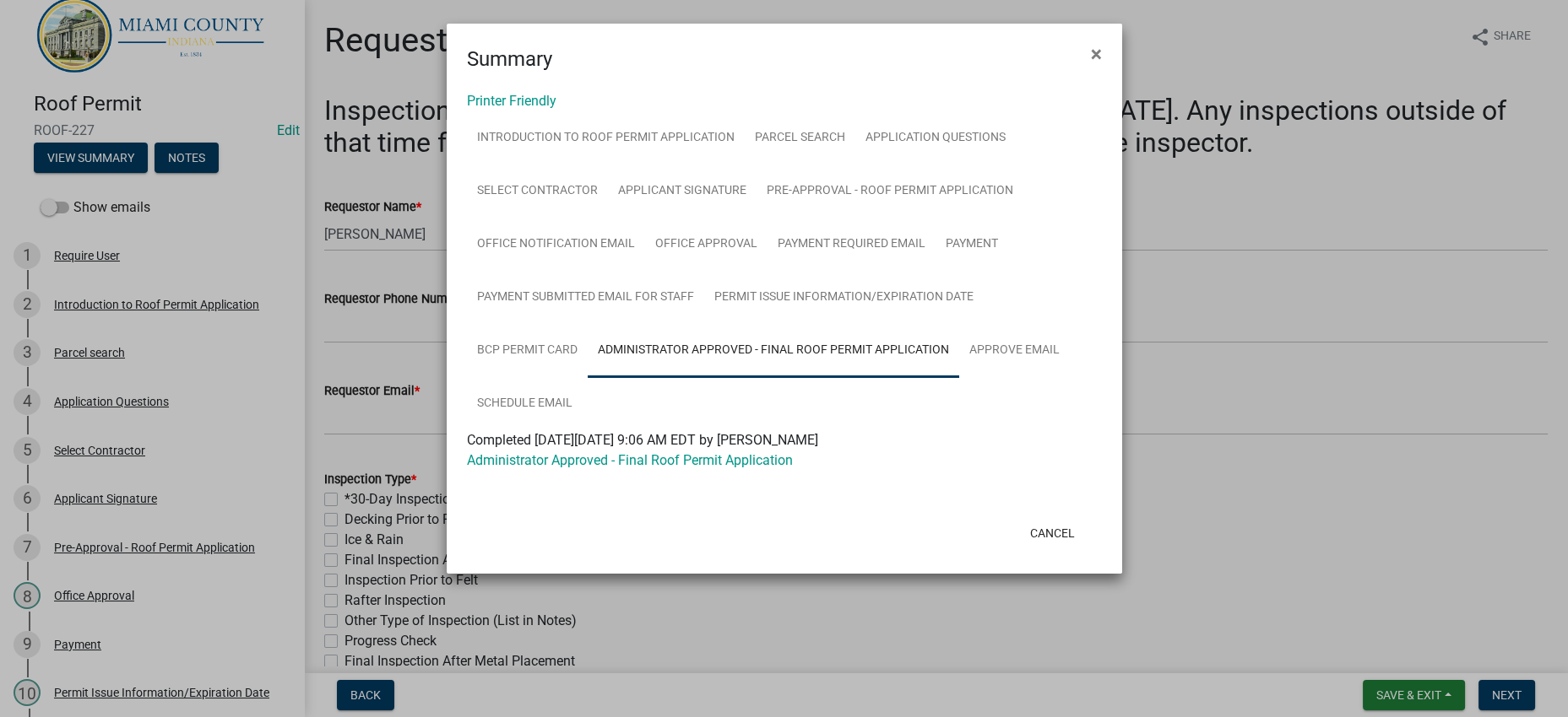
click at [827, 430] on ul "Introduction to Roof Permit Application Parcel search Application Questions Sel…" at bounding box center [784, 271] width 634 height 319
click at [855, 166] on link "Application Questions" at bounding box center [935, 138] width 160 height 54
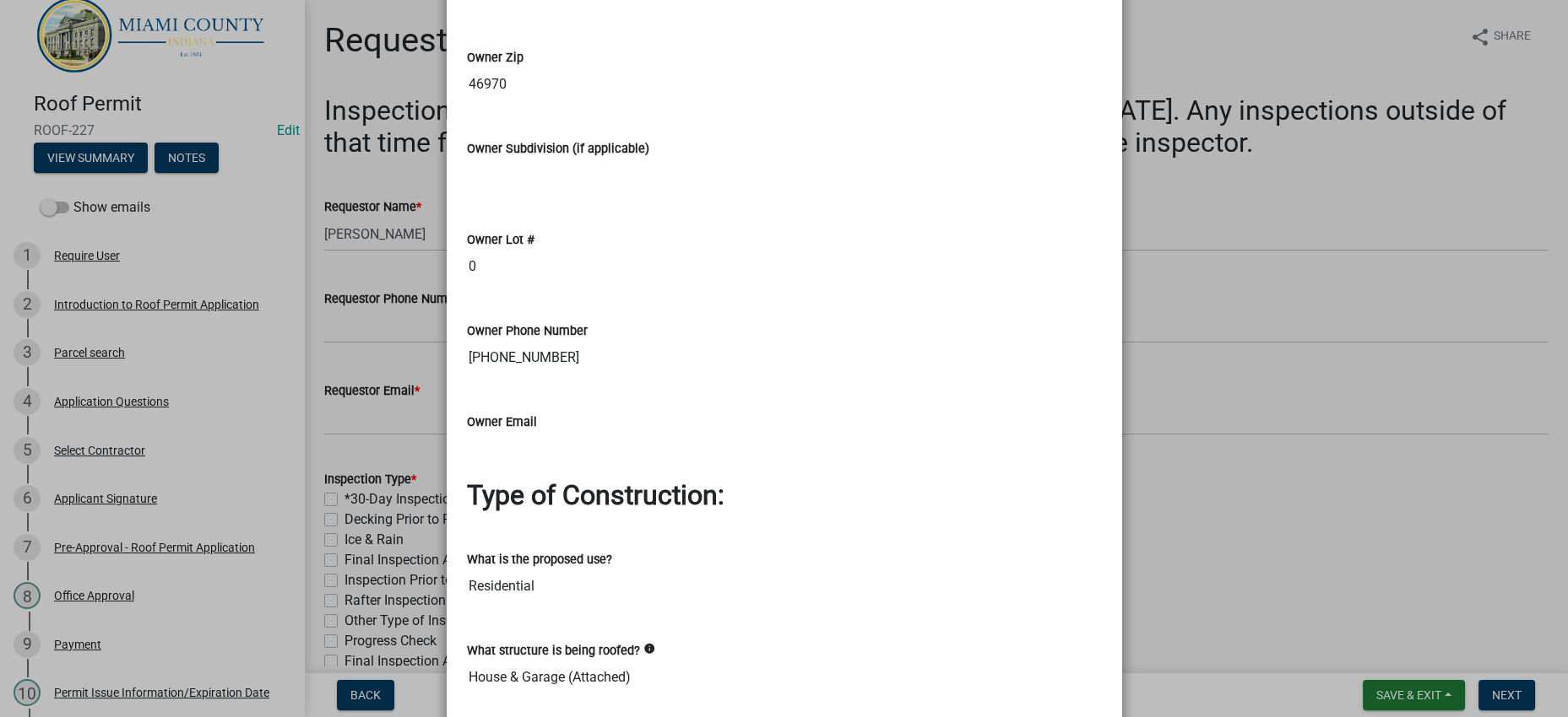
scroll to position [1476, 0]
drag, startPoint x: 684, startPoint y: 142, endPoint x: 454, endPoint y: 143, distance: 230.0
click at [397, 330] on ngb-modal-window "Summary × Printer Friendly Introduction to Roof Permit Application Parcel searc…" at bounding box center [784, 358] width 1568 height 717
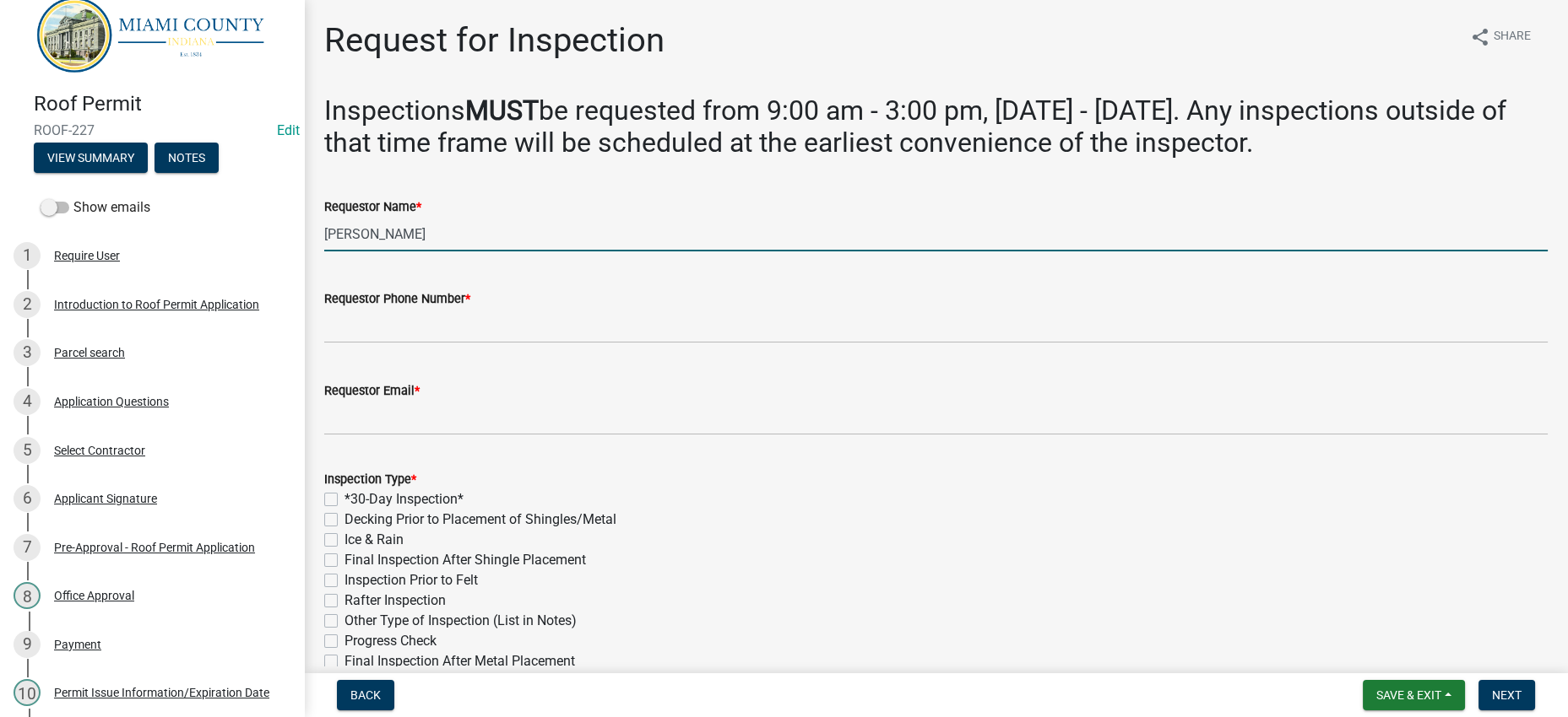
click at [397, 251] on input "[PERSON_NAME]" at bounding box center [936, 234] width 1223 height 35
paste input "[PERSON_NAME] & [PERSON_NAME]"
type input "[PERSON_NAME] & [PERSON_NAME]"
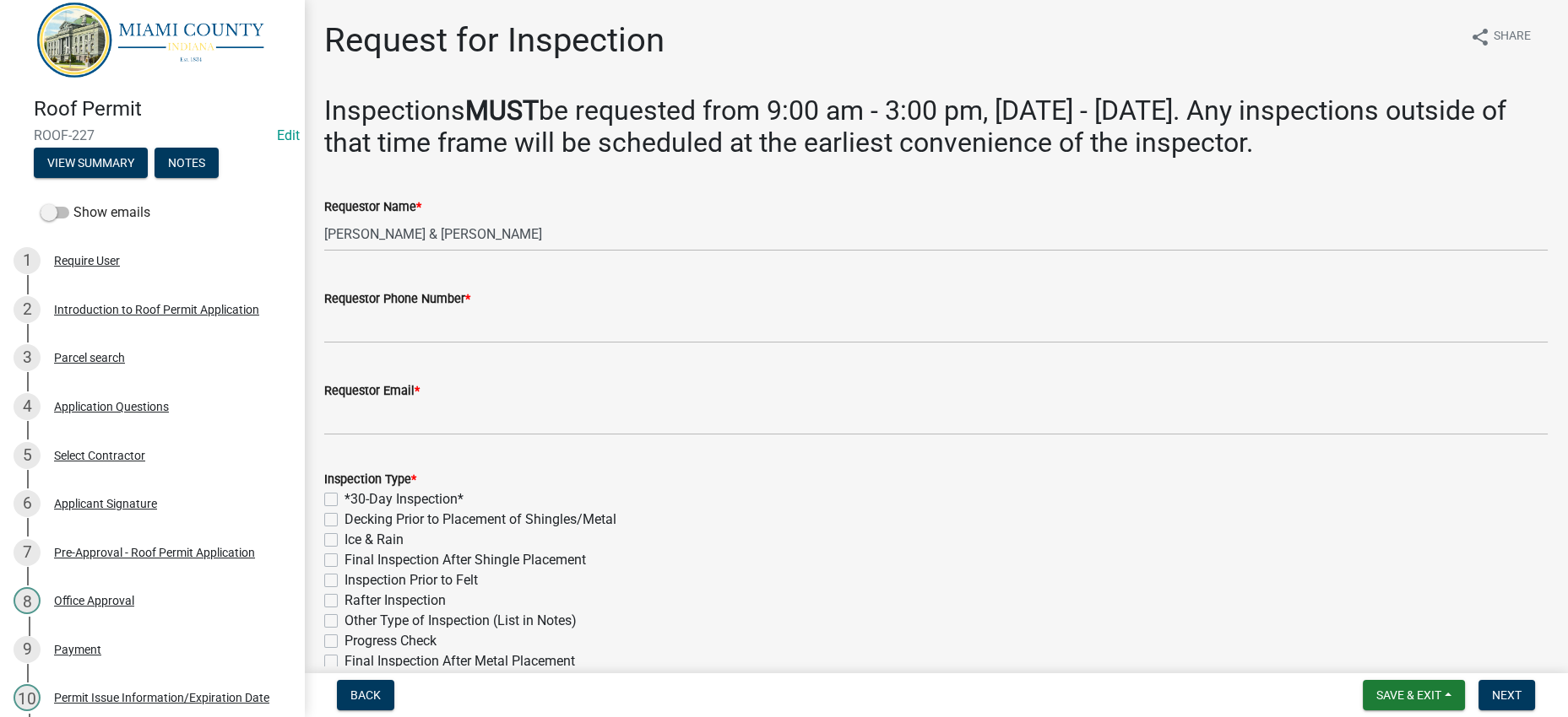
scroll to position [17, 0]
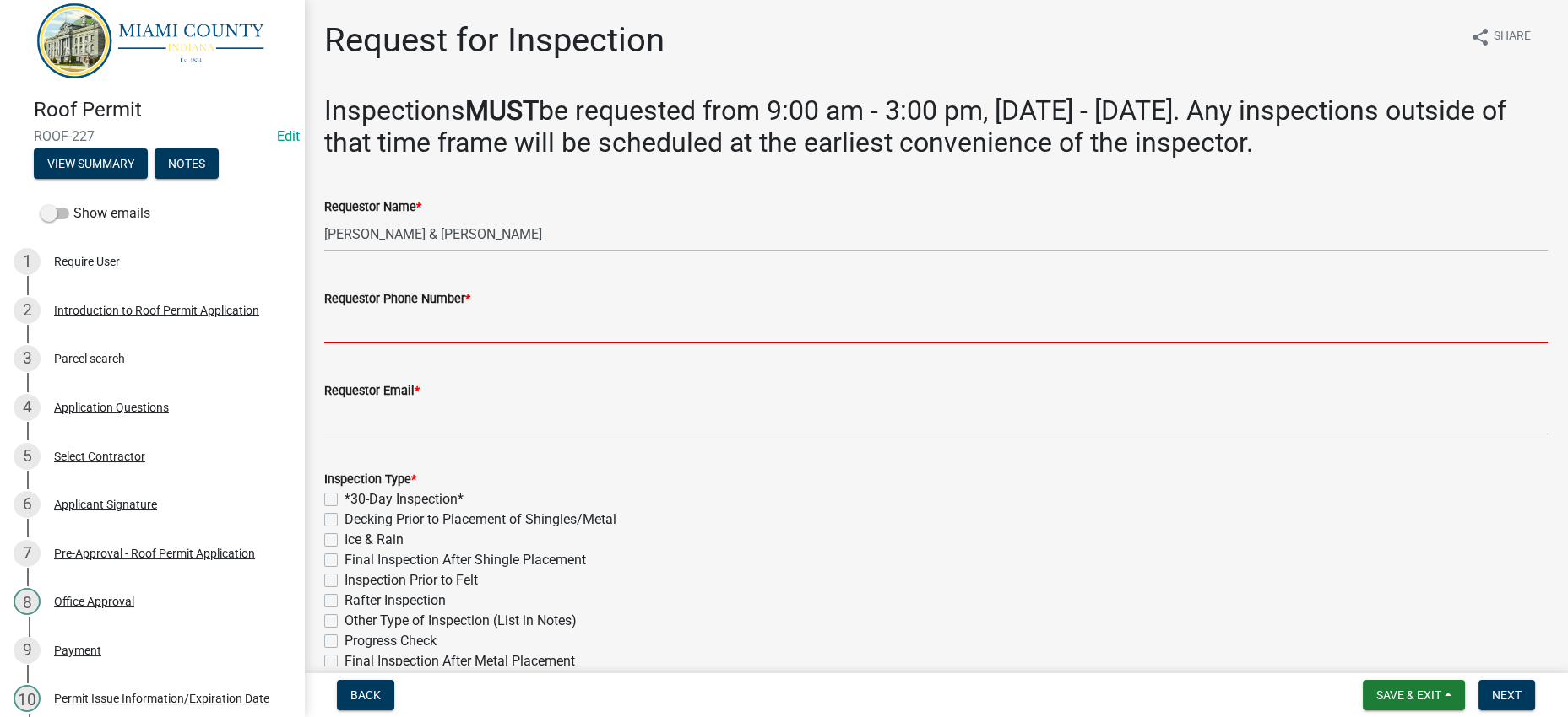
click at [383, 343] on input "Requestor Phone Number *" at bounding box center [936, 326] width 1223 height 35
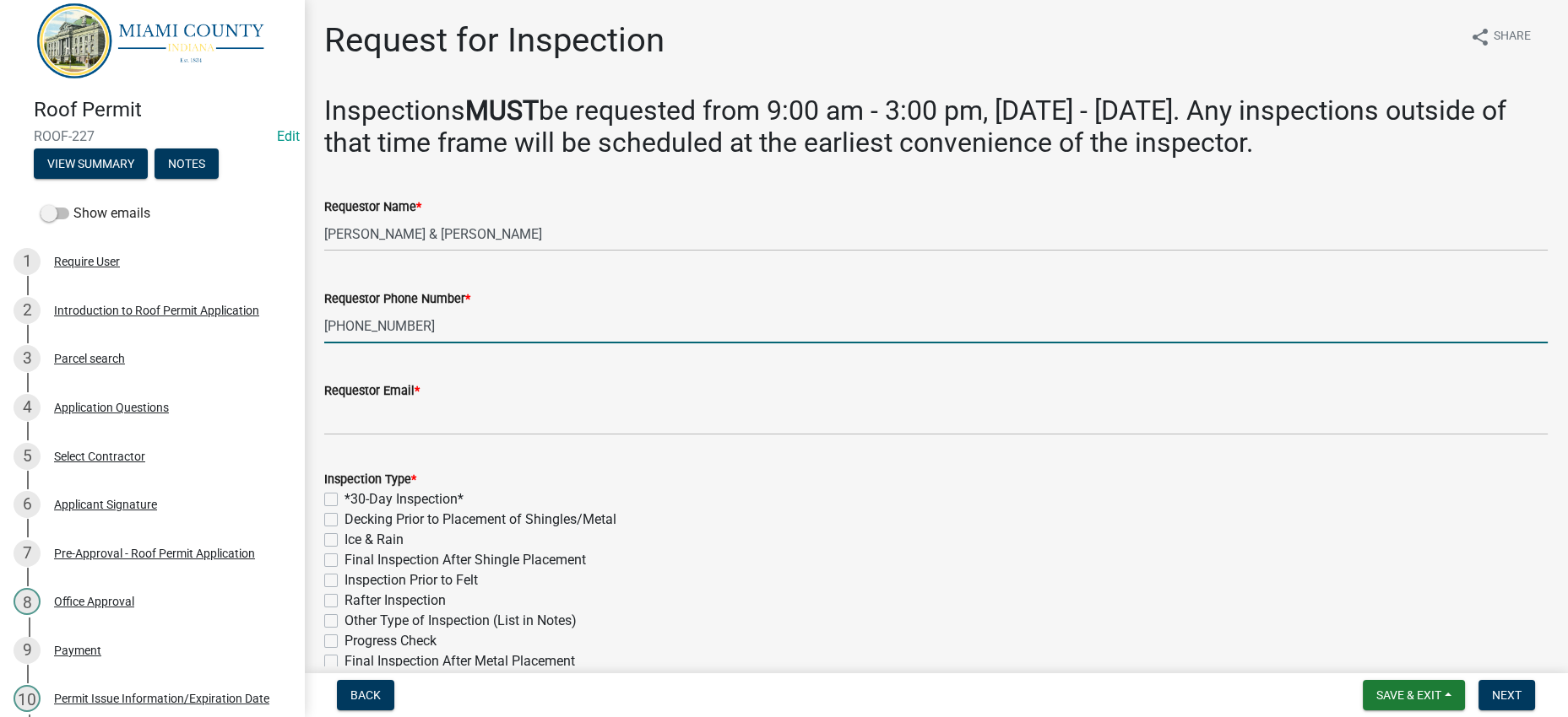
type input "[PHONE_NUMBER]"
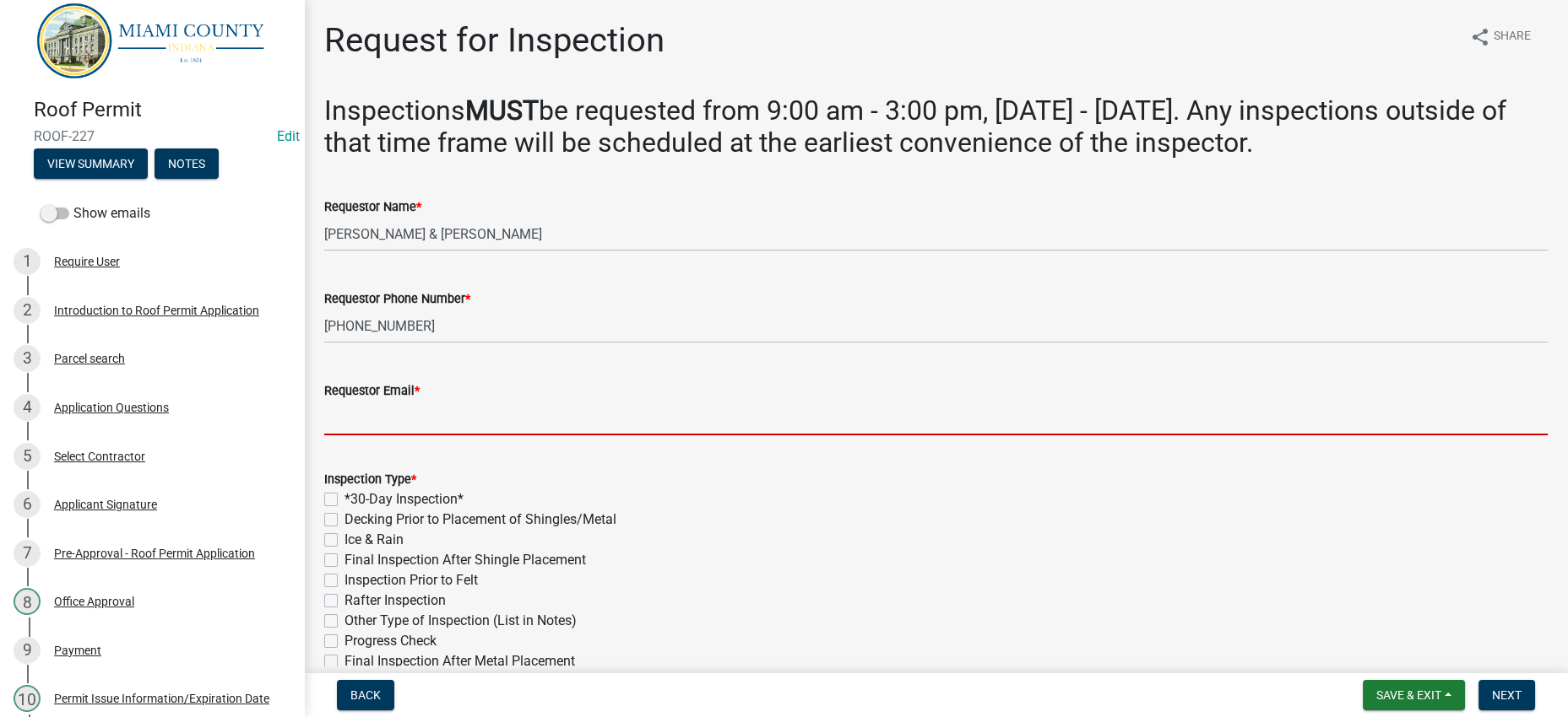
click at [416, 435] on input "Requestor Email *" at bounding box center [936, 418] width 1223 height 35
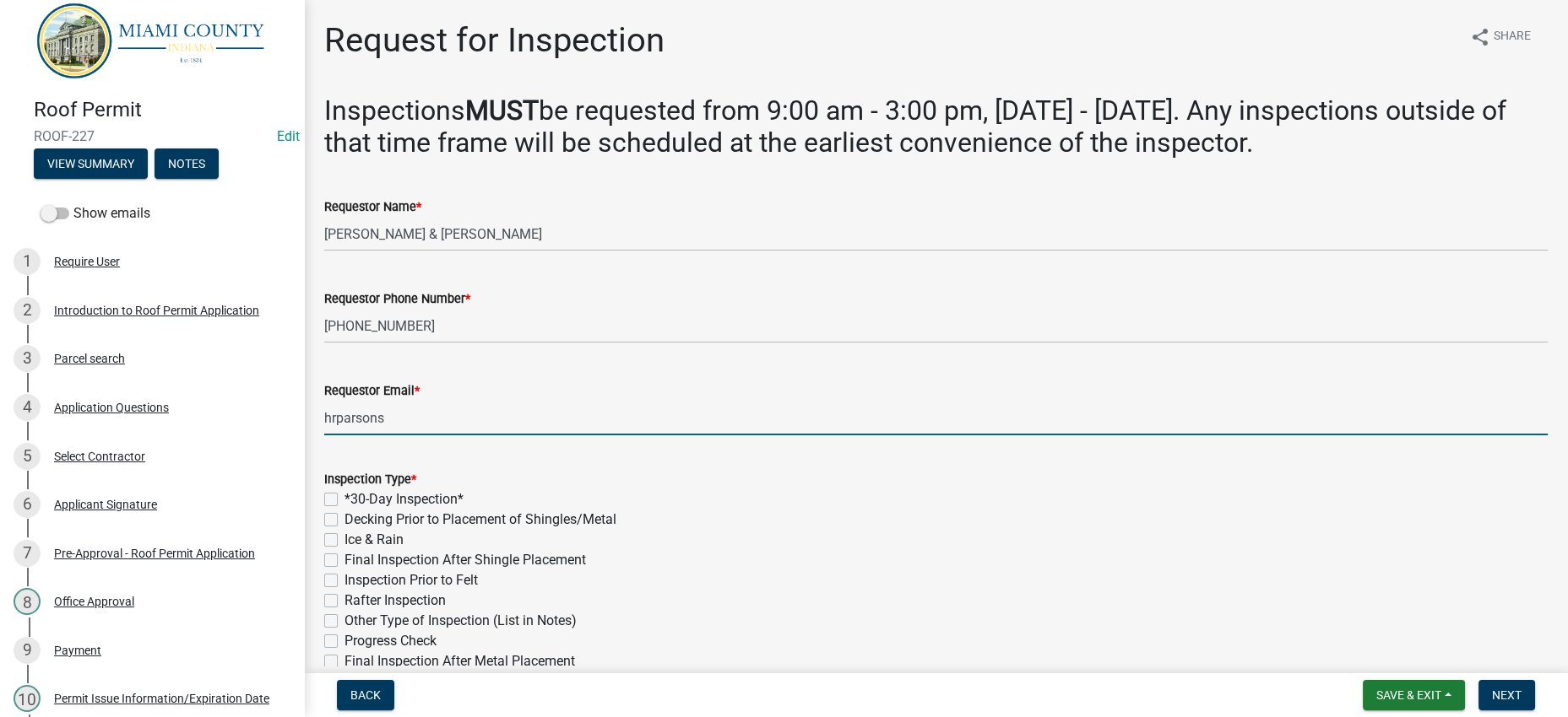
type input "[EMAIL_ADDRESS][DOMAIN_NAME]"
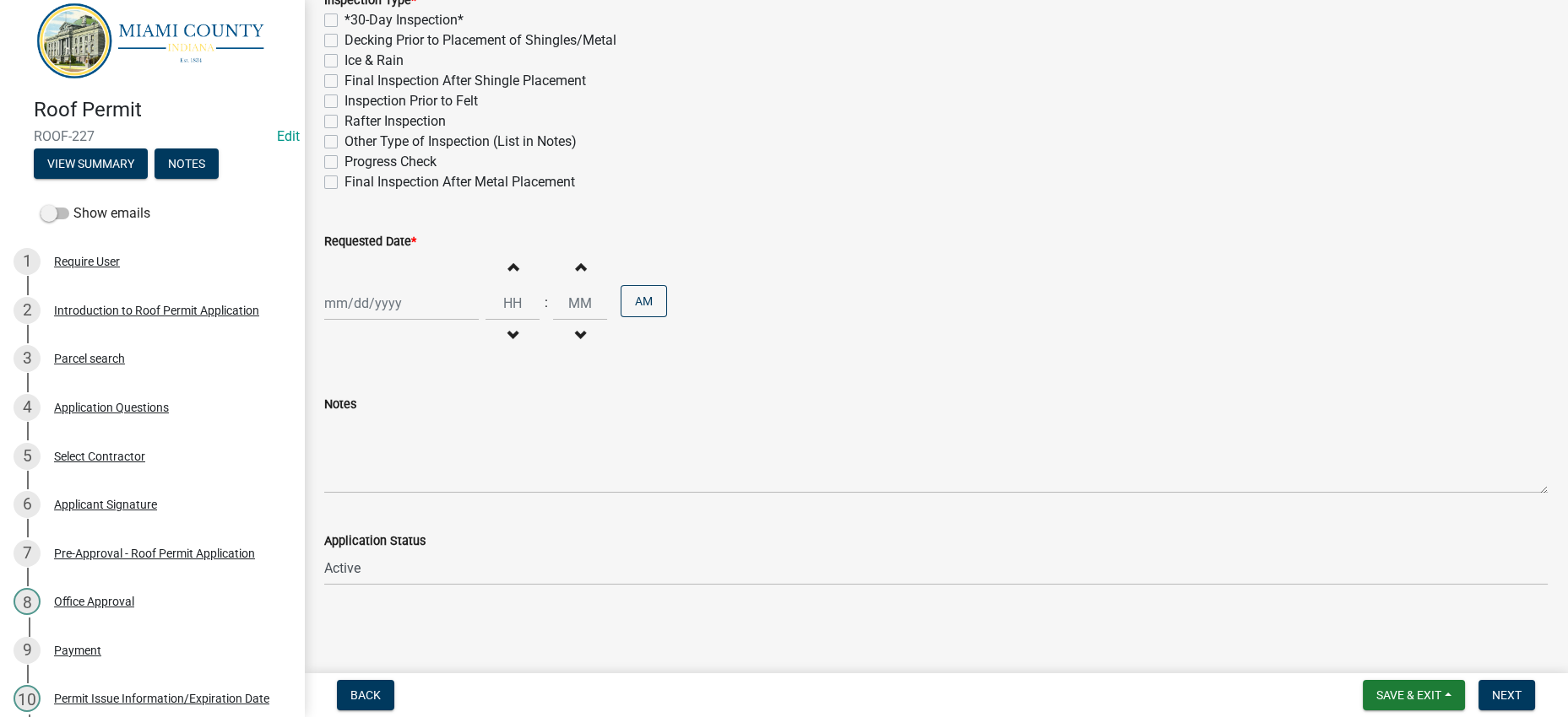
scroll to position [527, 0]
click at [452, 51] on label "Decking Prior to Placement of Shingles/Metal" at bounding box center [480, 40] width 272 height 20
click at [356, 41] on input "Decking Prior to Placement of Shingles/Metal" at bounding box center [350, 36] width 11 height 11
checkbox input "true"
checkbox input "false"
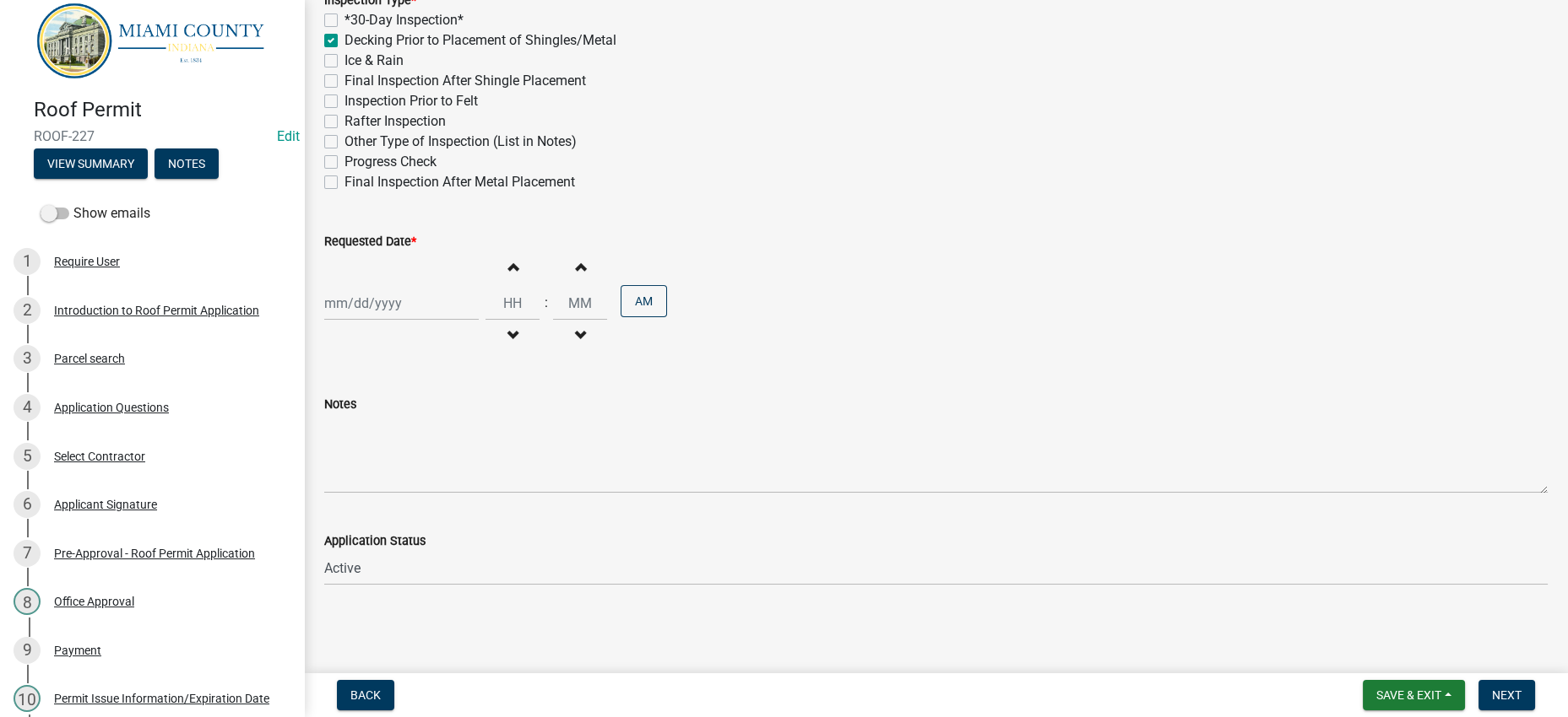
checkbox input "true"
checkbox input "false"
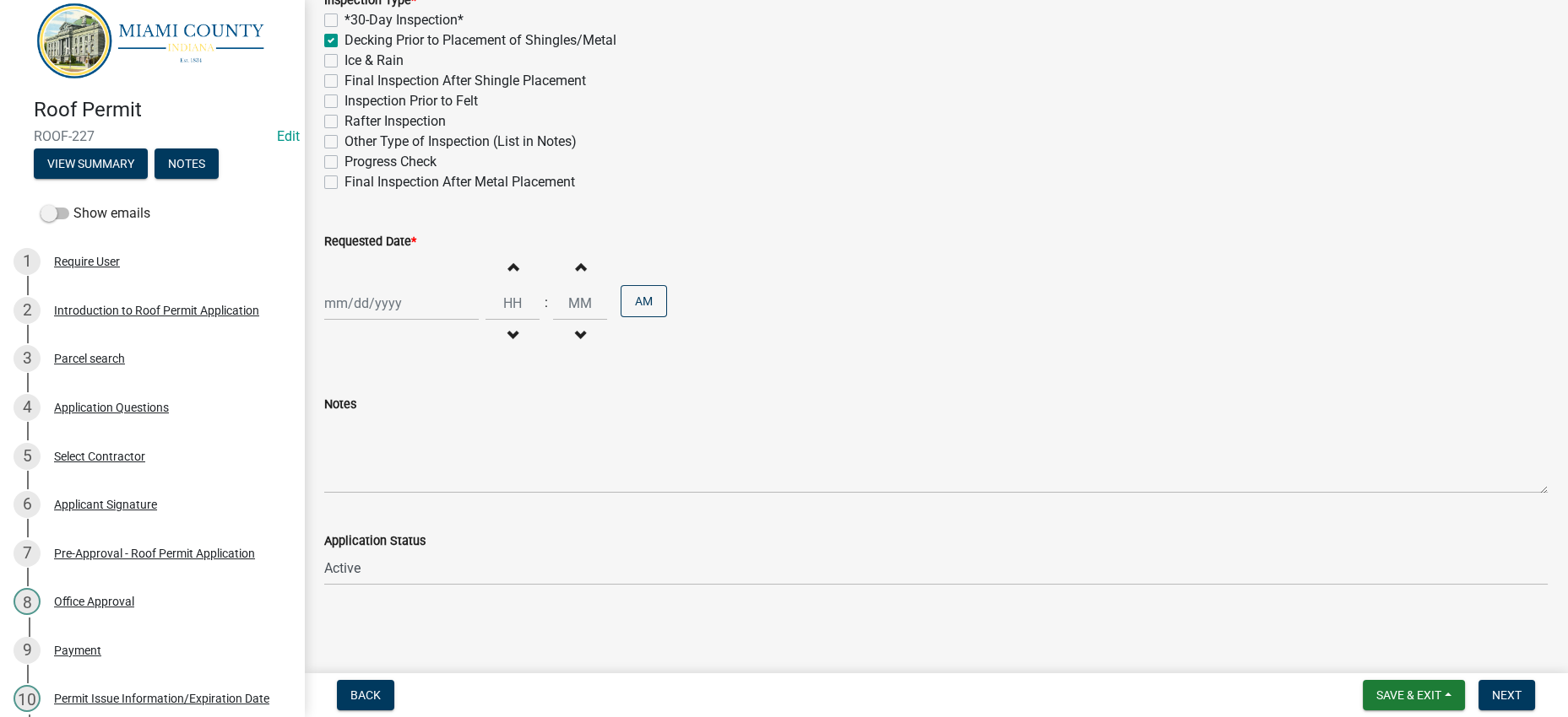
checkbox input "false"
click at [411, 91] on label "Final Inspection After Shingle Placement" at bounding box center [465, 81] width 242 height 20
click at [356, 82] on input "Final Inspection After Shingle Placement" at bounding box center [350, 77] width 11 height 11
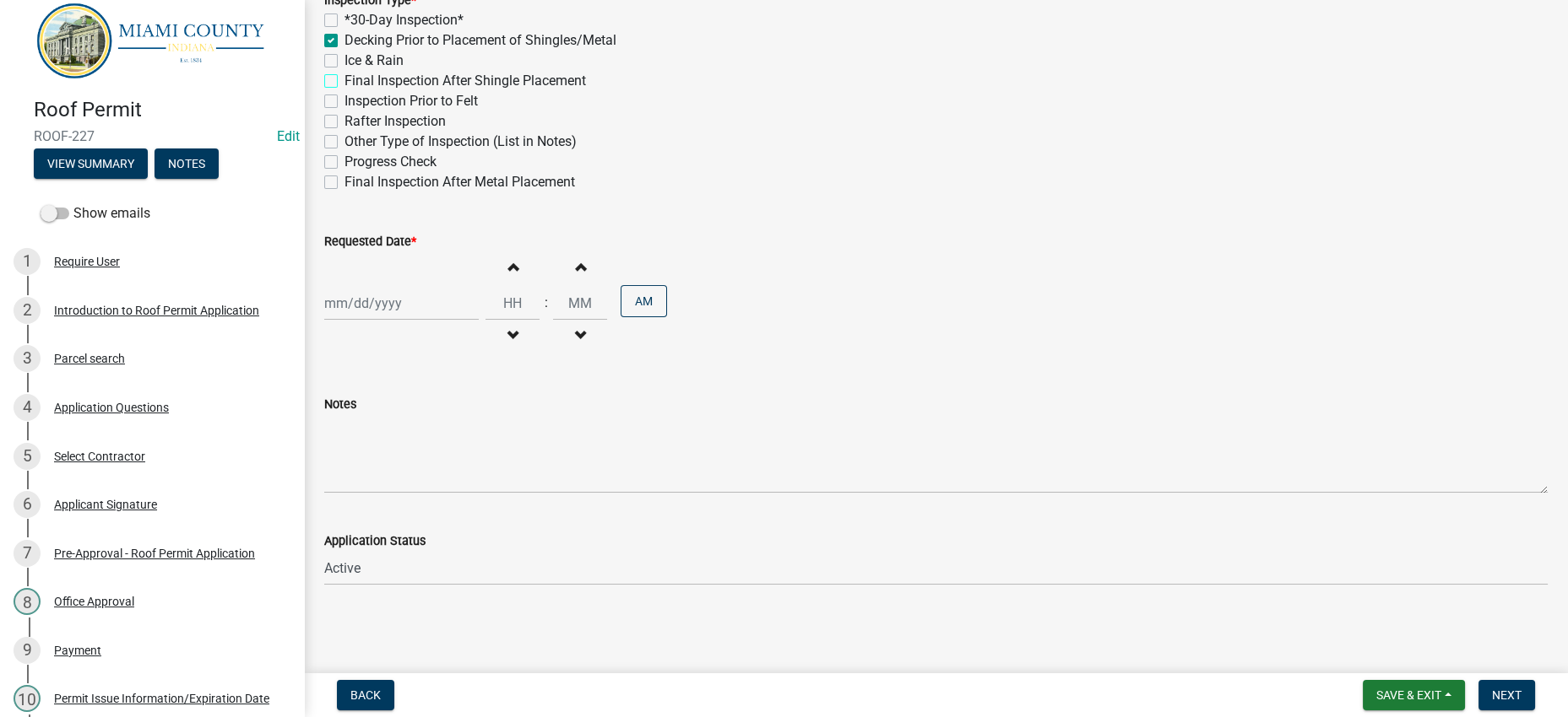
checkbox input "true"
checkbox input "false"
checkbox input "true"
checkbox input "false"
checkbox input "true"
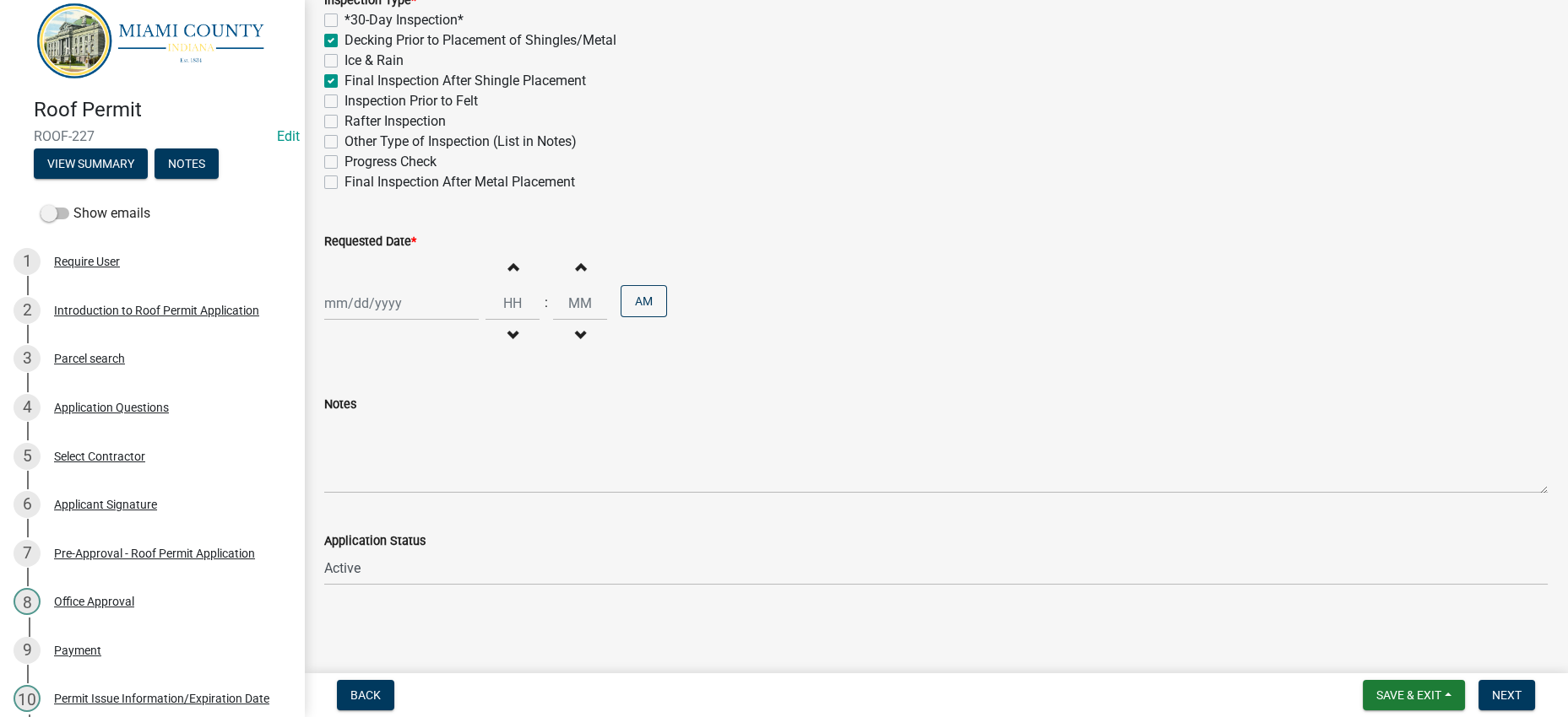
checkbox input "false"
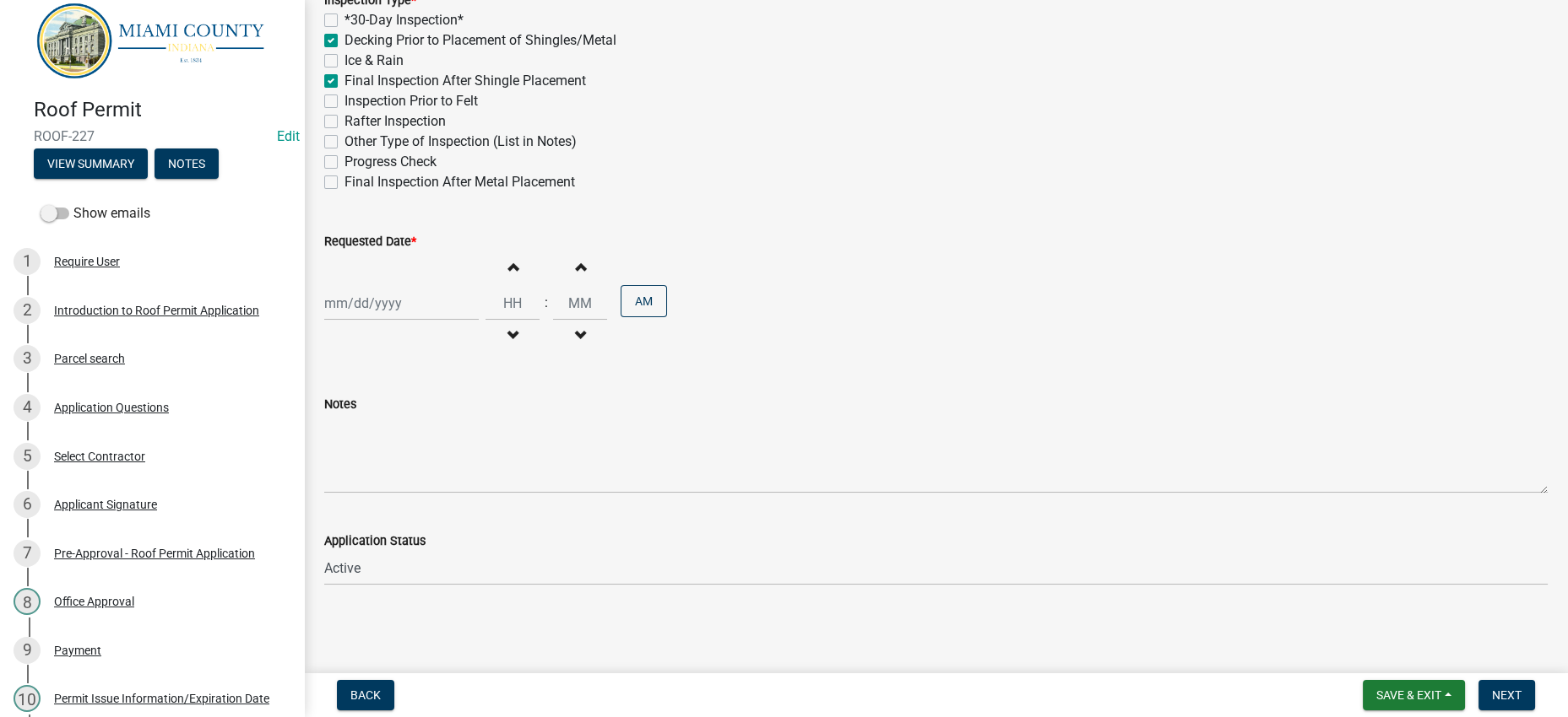
click at [464, 321] on div at bounding box center [401, 303] width 154 height 35
select select "8"
select select "2025"
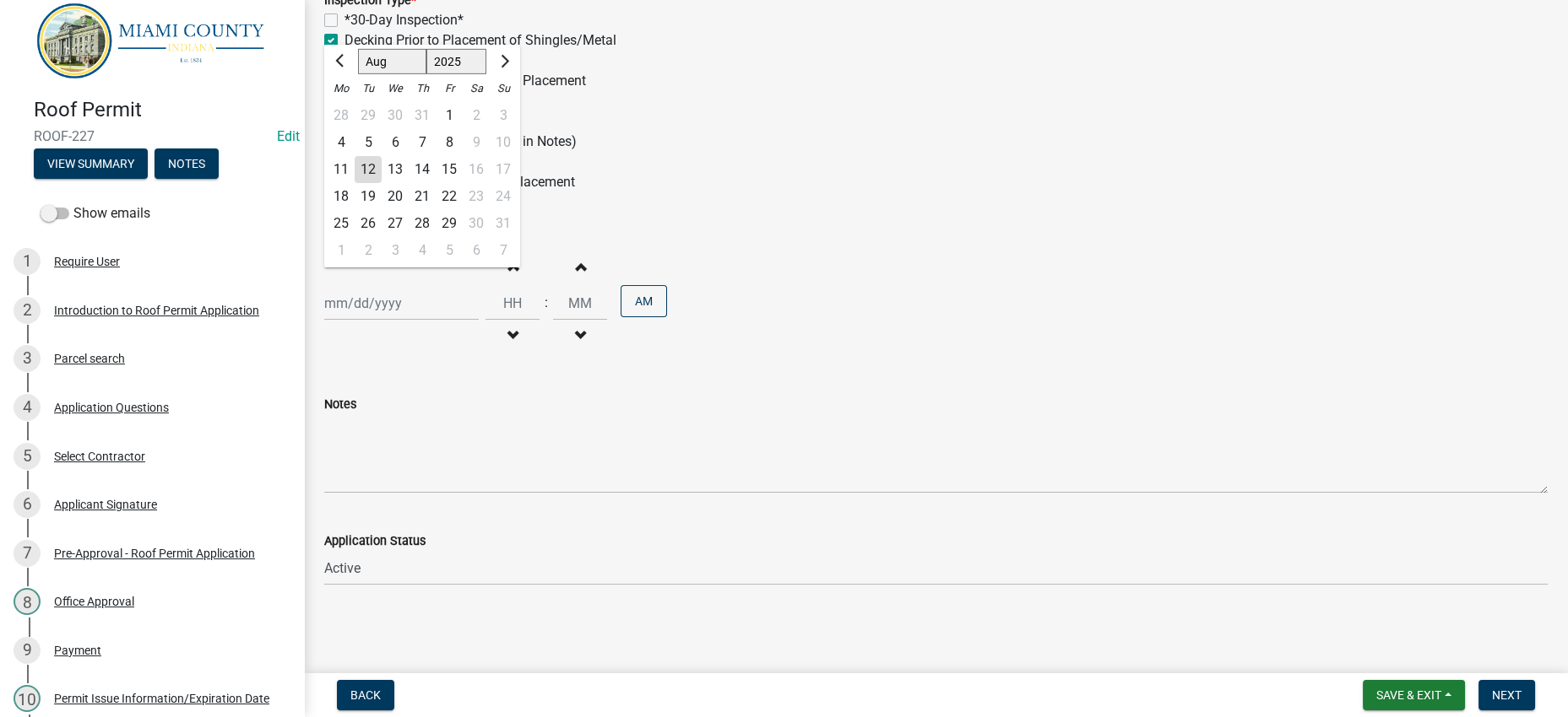
click at [463, 183] on div "15" at bounding box center [449, 169] width 27 height 27
type input "[DATE]"
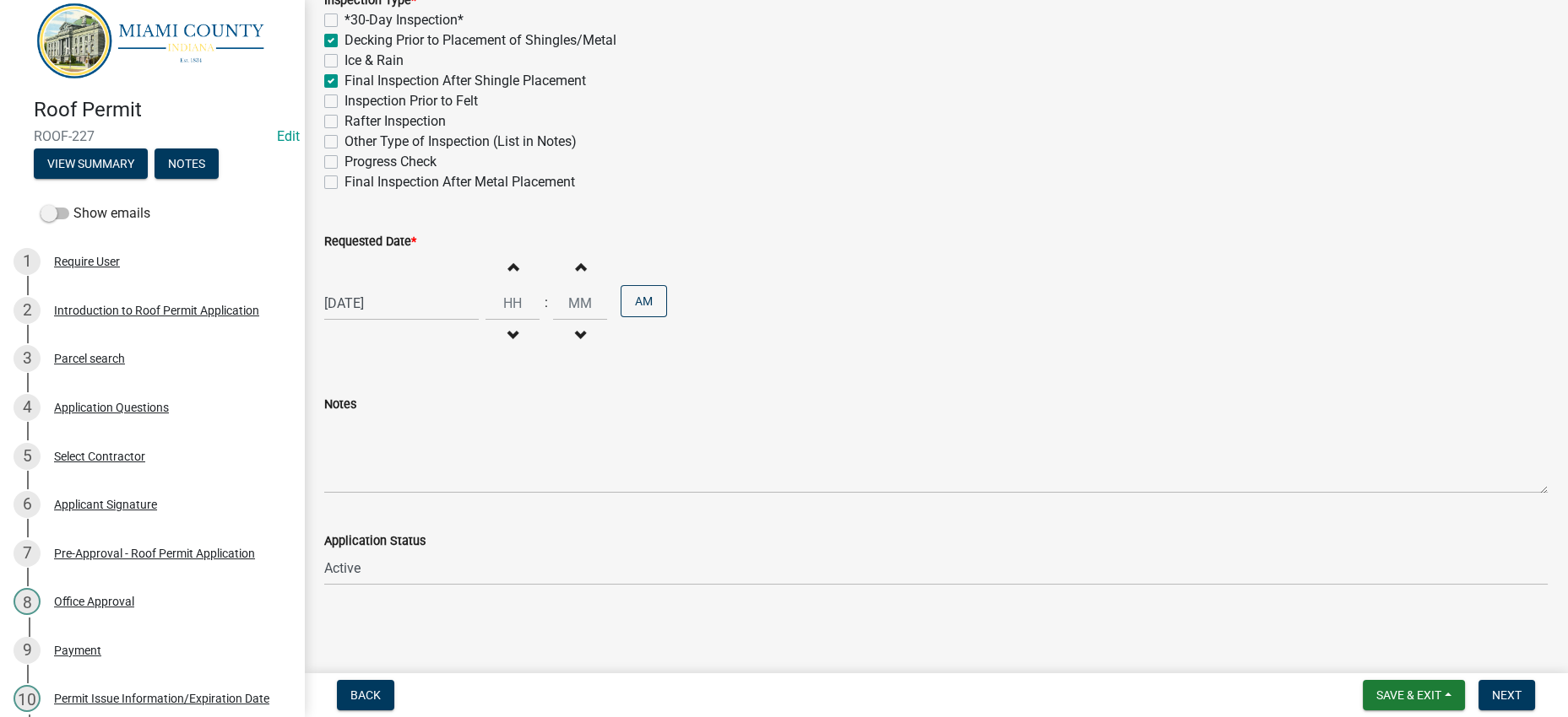
click at [766, 192] on div "Final Inspection After Metal Placement" at bounding box center [936, 182] width 1223 height 20
click at [1515, 681] on button "Next" at bounding box center [1507, 695] width 57 height 30
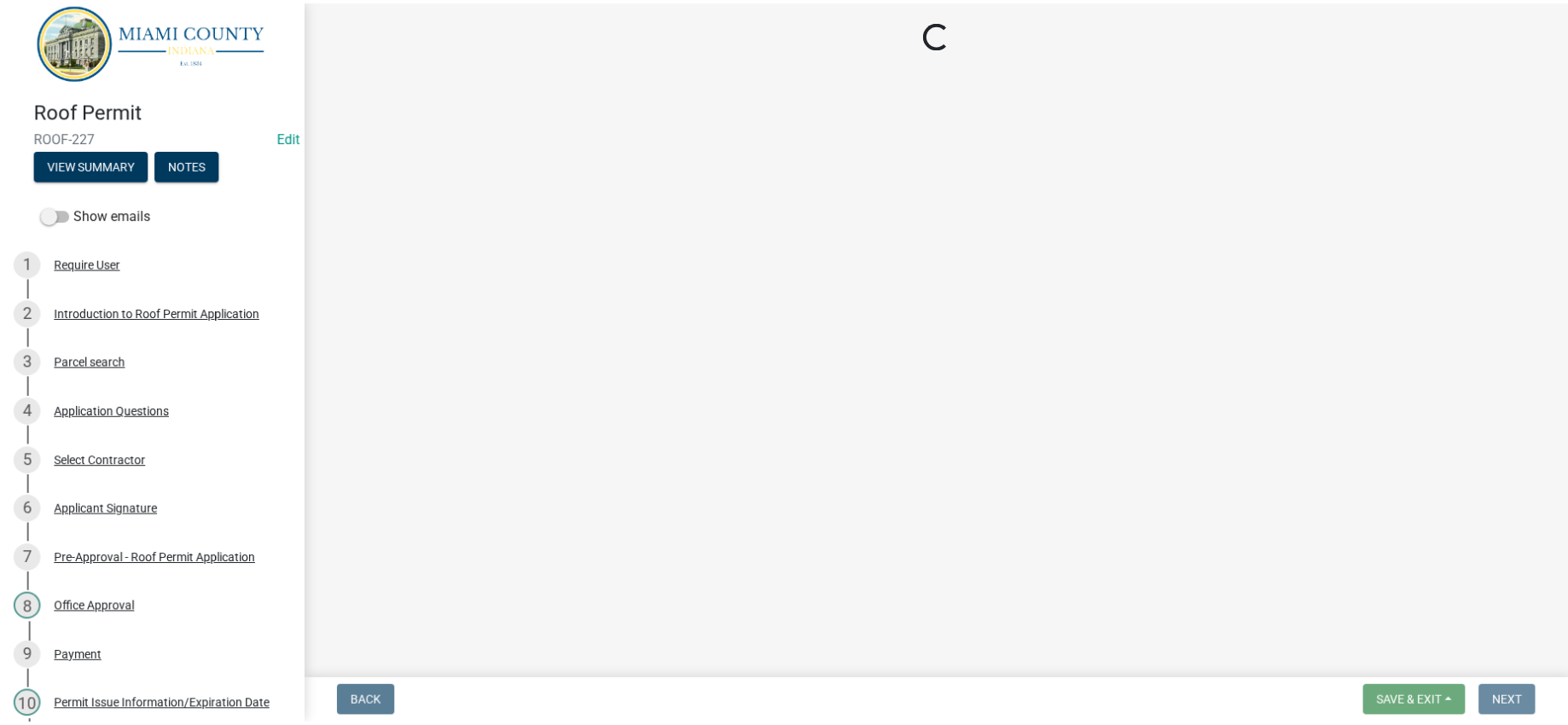
scroll to position [0, 0]
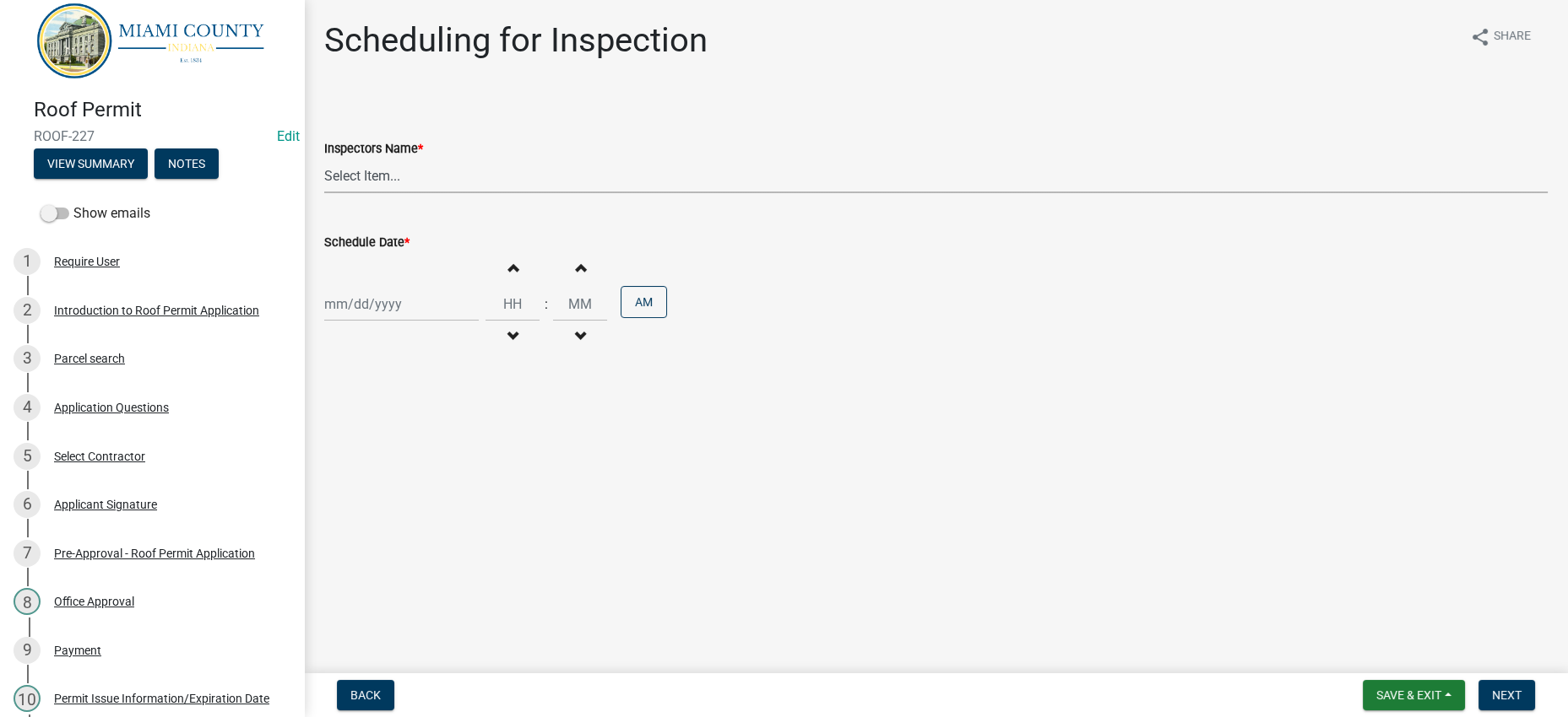
click at [563, 193] on select "Select Item... bmthomas ([PERSON_NAME]) croser ([PERSON_NAME]) [PERSON_NAME] ([…" at bounding box center [936, 176] width 1223 height 35
select select "25b75ae6-03c7-4280-9b34-fcf63005d5e5"
click at [328, 193] on select "Select Item... bmthomas ([PERSON_NAME]) croser ([PERSON_NAME]) [PERSON_NAME] ([…" at bounding box center [936, 176] width 1223 height 35
click at [459, 322] on div at bounding box center [401, 304] width 154 height 35
select select "8"
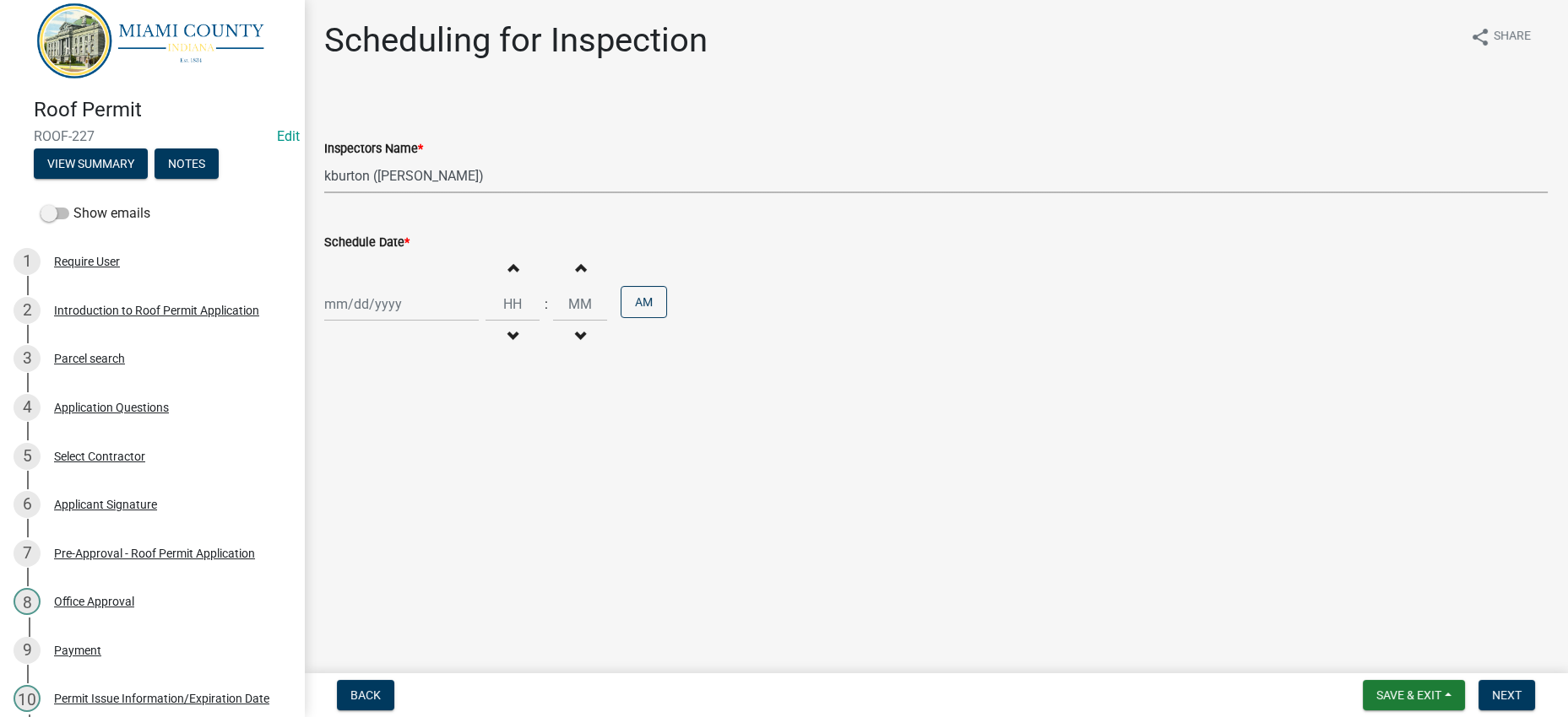
select select "2025"
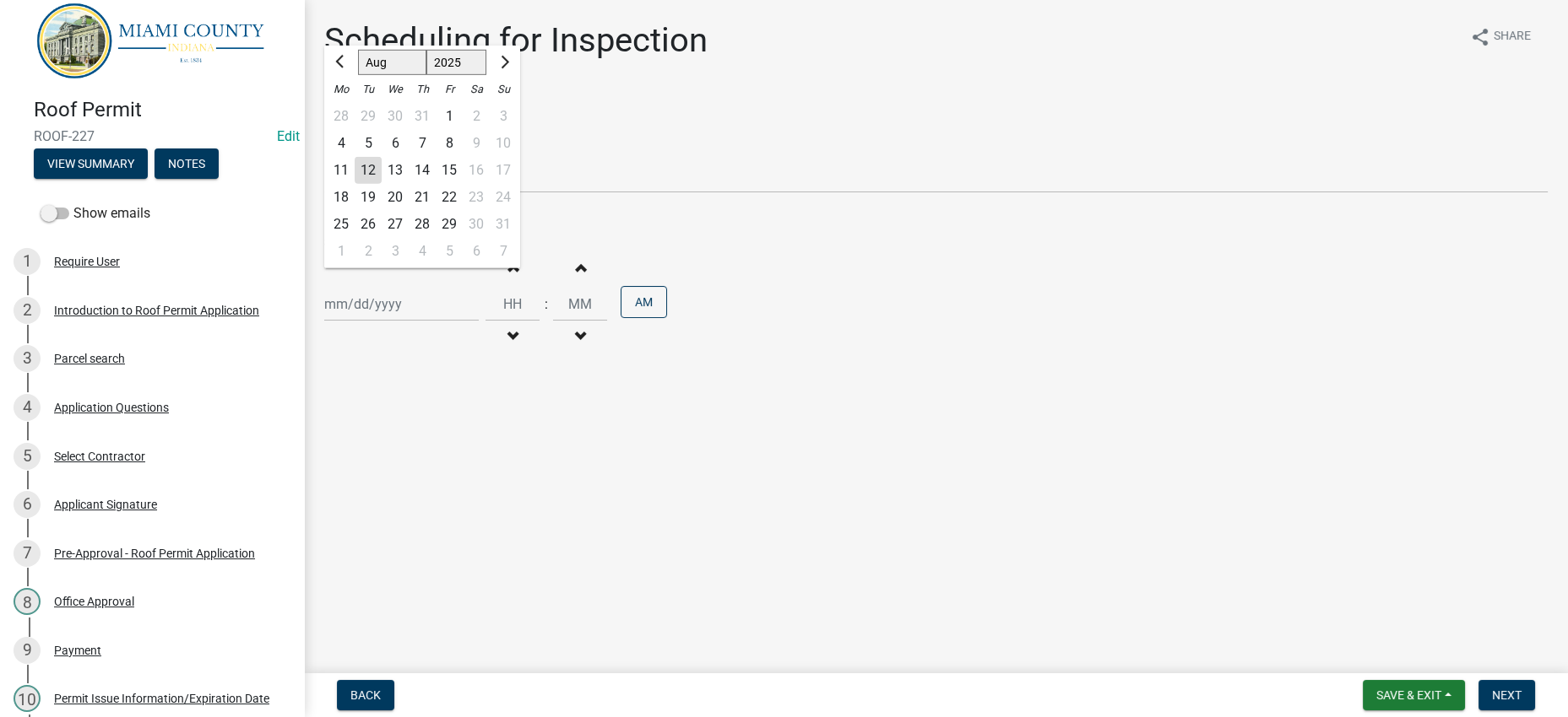
click at [463, 184] on div "15" at bounding box center [449, 170] width 27 height 27
type input "[DATE]"
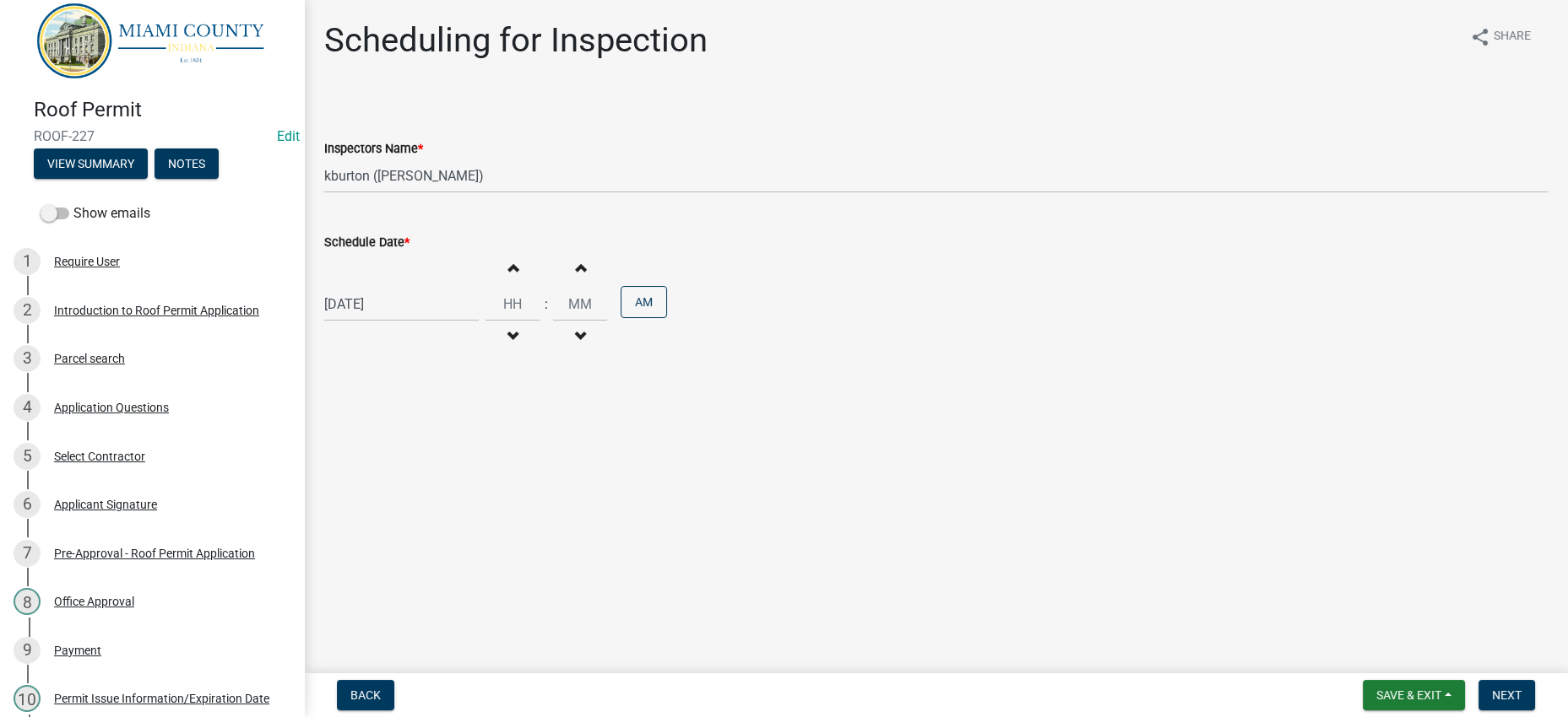
click at [449, 322] on div "[DATE]" at bounding box center [401, 304] width 154 height 35
select select "8"
select select "2025"
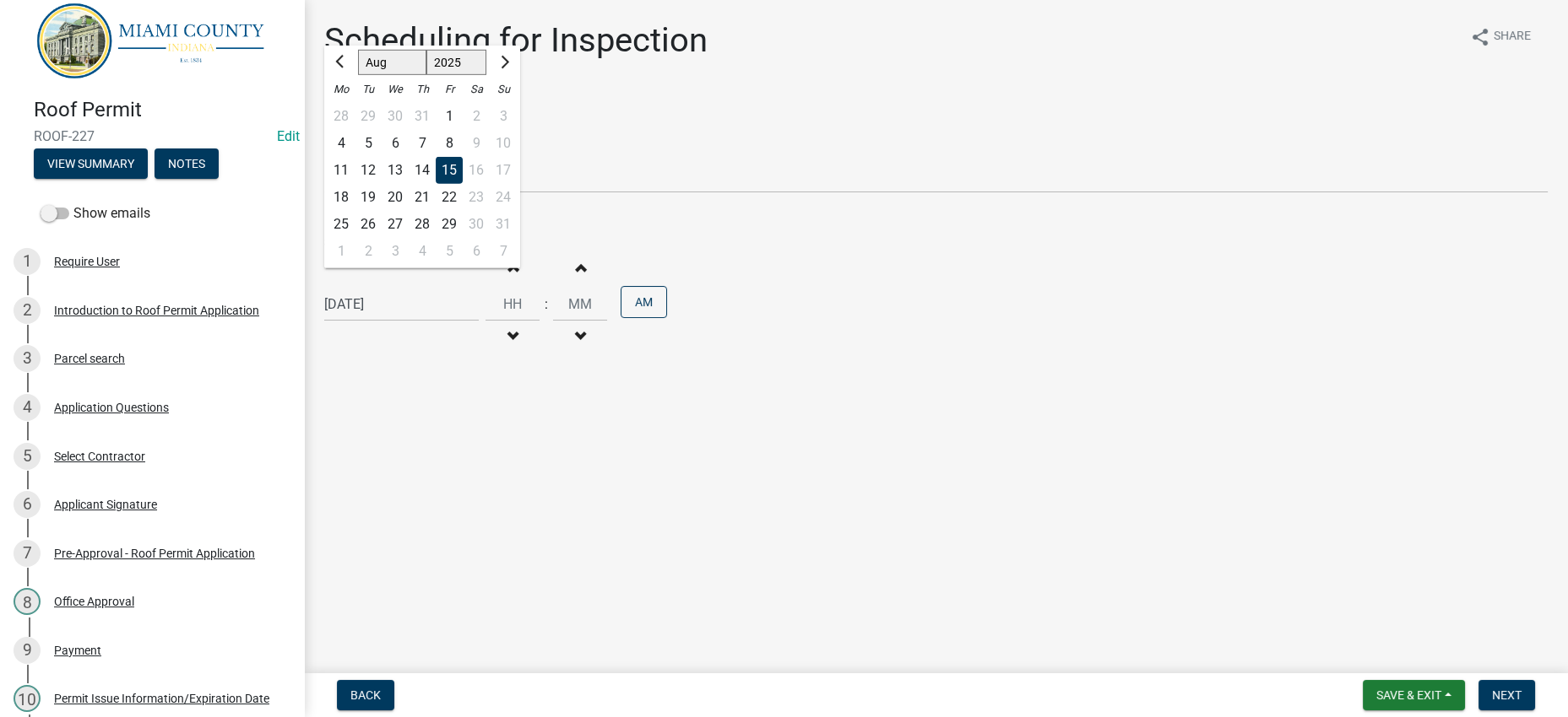
click at [436, 184] on div "14" at bounding box center [422, 170] width 27 height 27
type input "[DATE]"
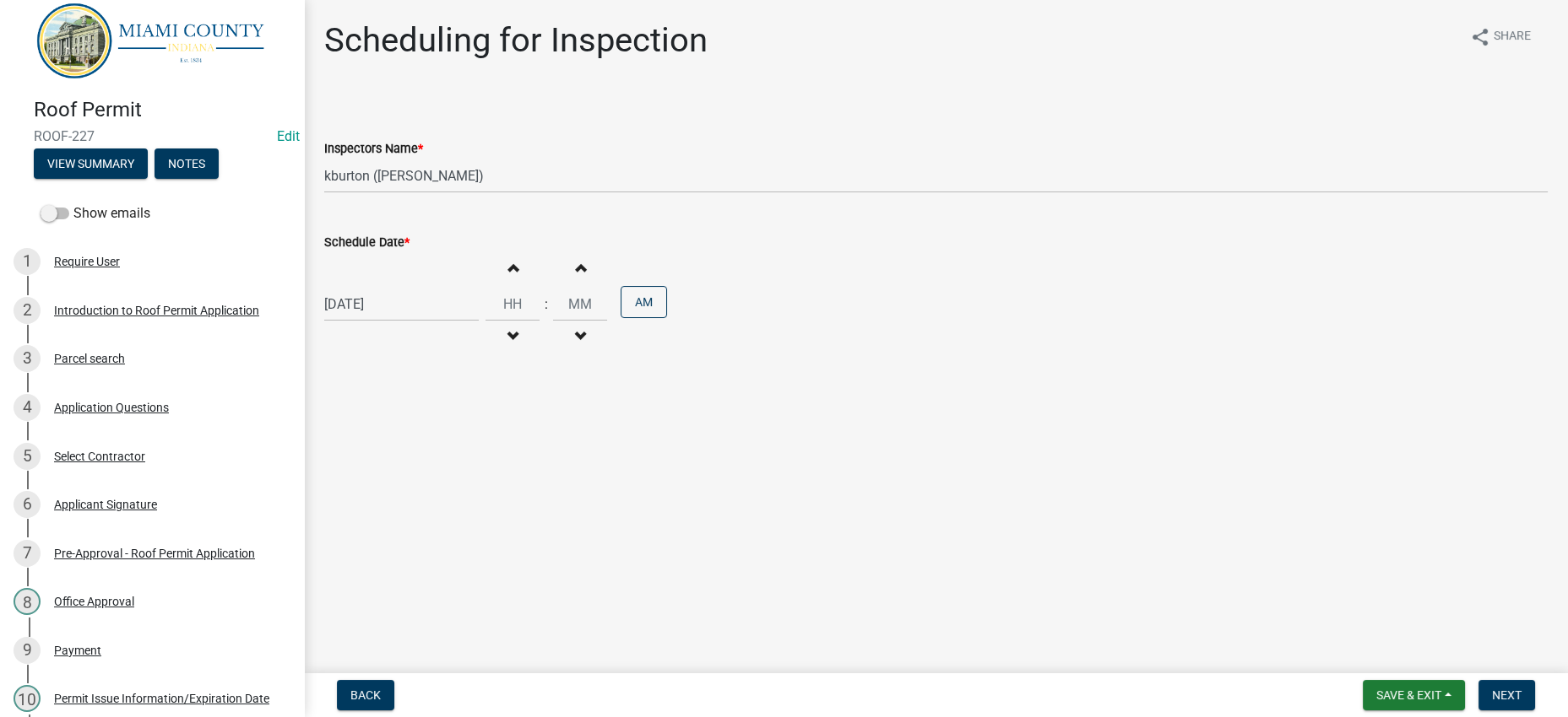
click at [1037, 356] on div "[DATE] Increment hours Decrement hours : Increment minutes Decrement minutes AM" at bounding box center [936, 304] width 1223 height 104
click at [1509, 689] on span "Next" at bounding box center [1507, 695] width 29 height 14
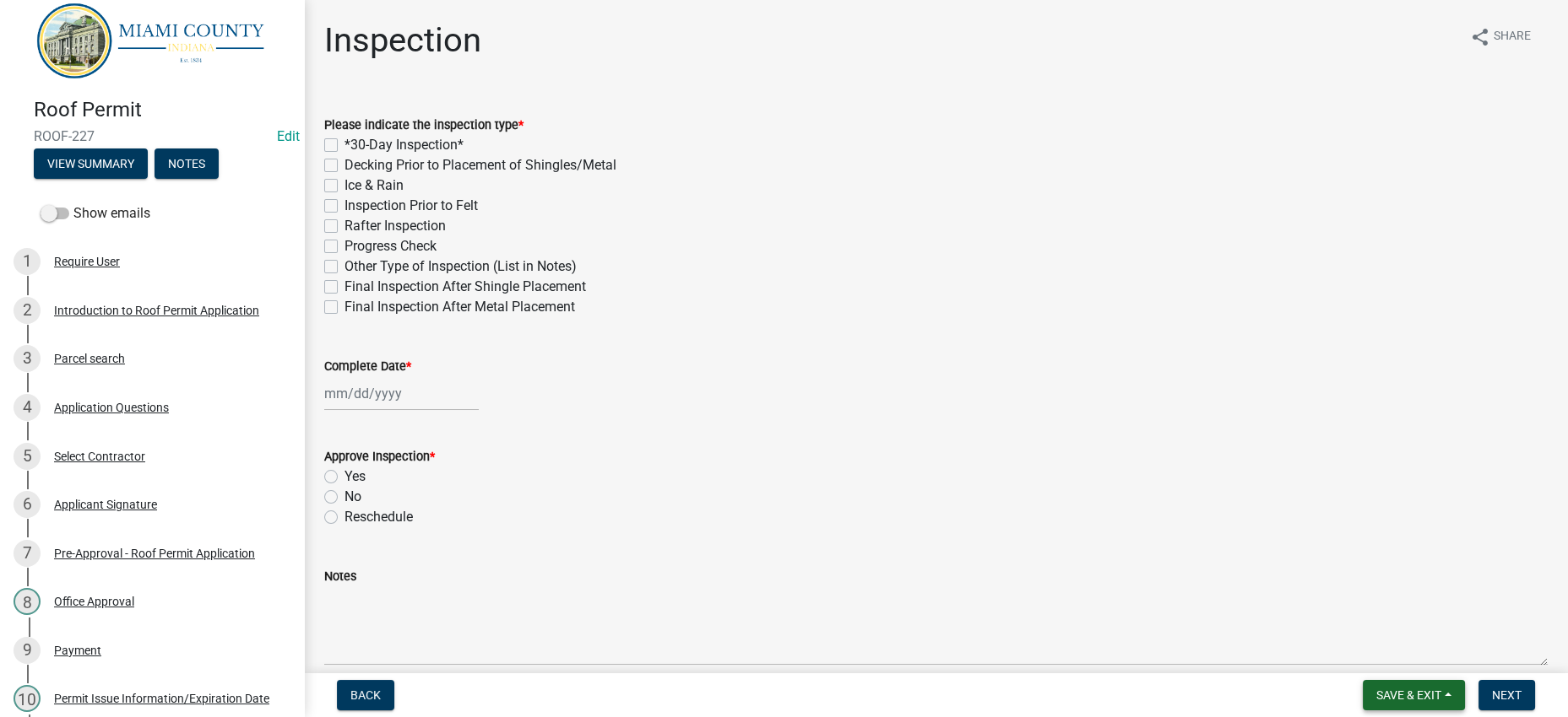
click at [1374, 681] on button "Save & Exit" at bounding box center [1414, 695] width 102 height 30
click at [1357, 638] on button "Save & Exit" at bounding box center [1398, 643] width 135 height 40
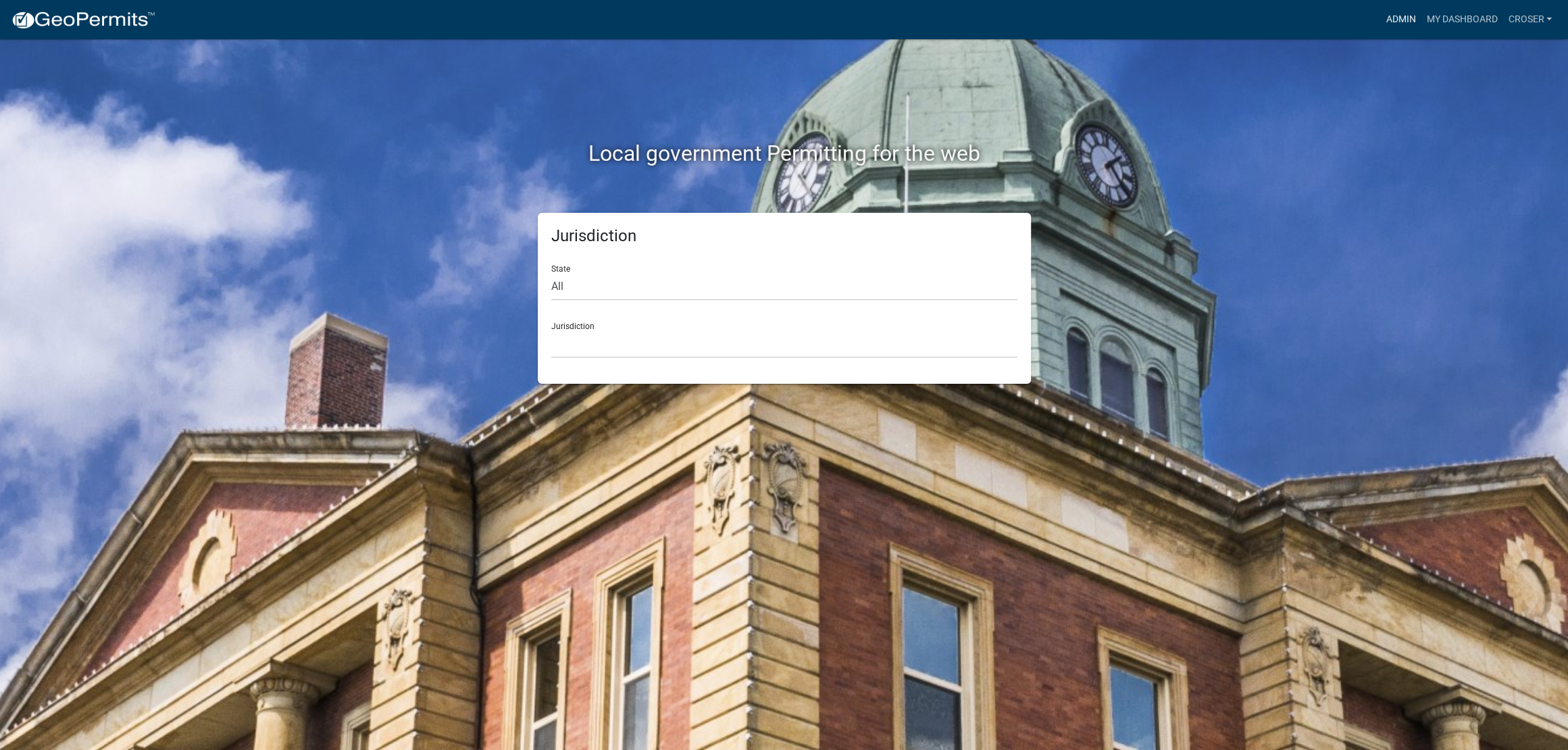
click at [1380, 20] on link "Admin" at bounding box center [1400, 19] width 41 height 26
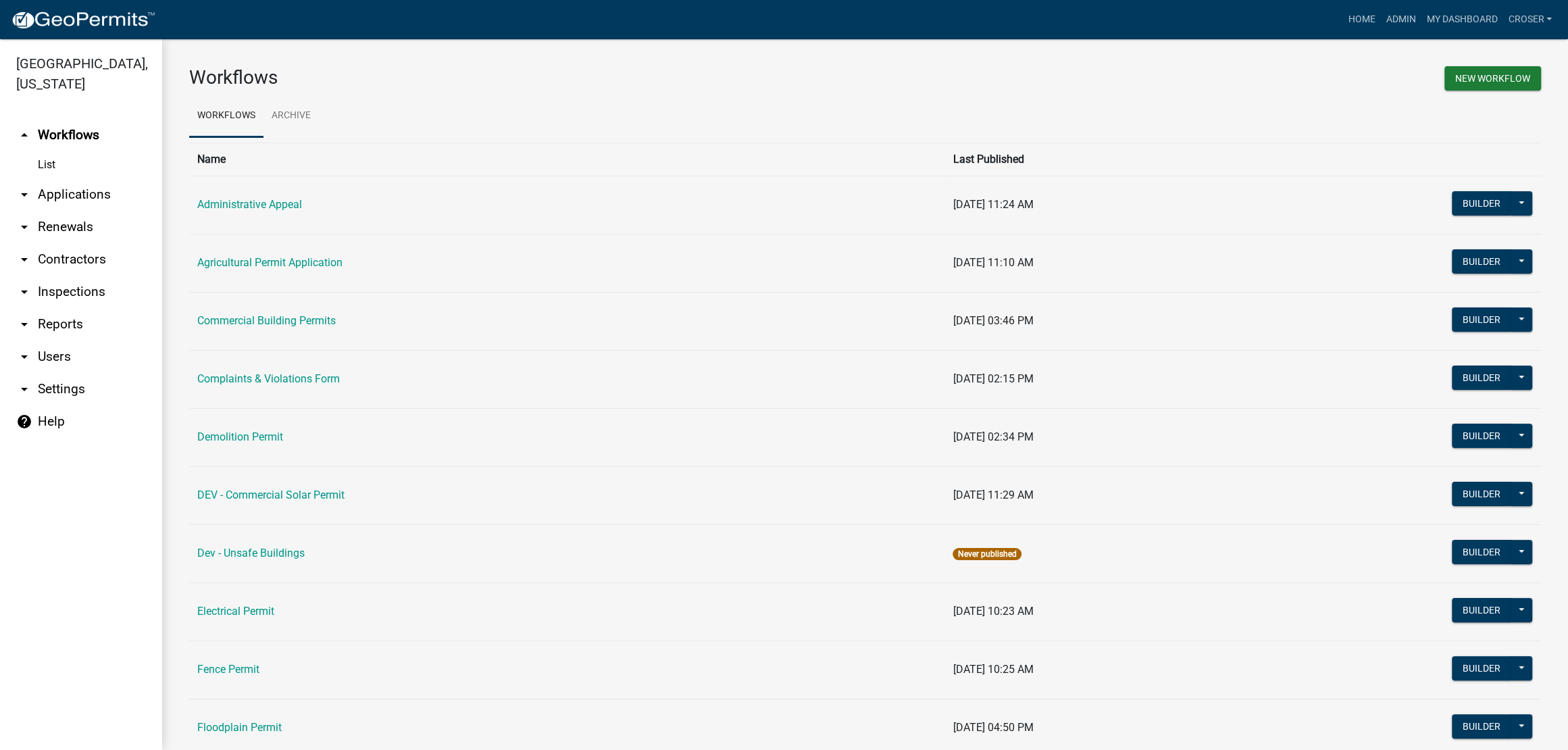
click at [104, 276] on link "arrow_drop_down Contractors" at bounding box center [81, 259] width 162 height 32
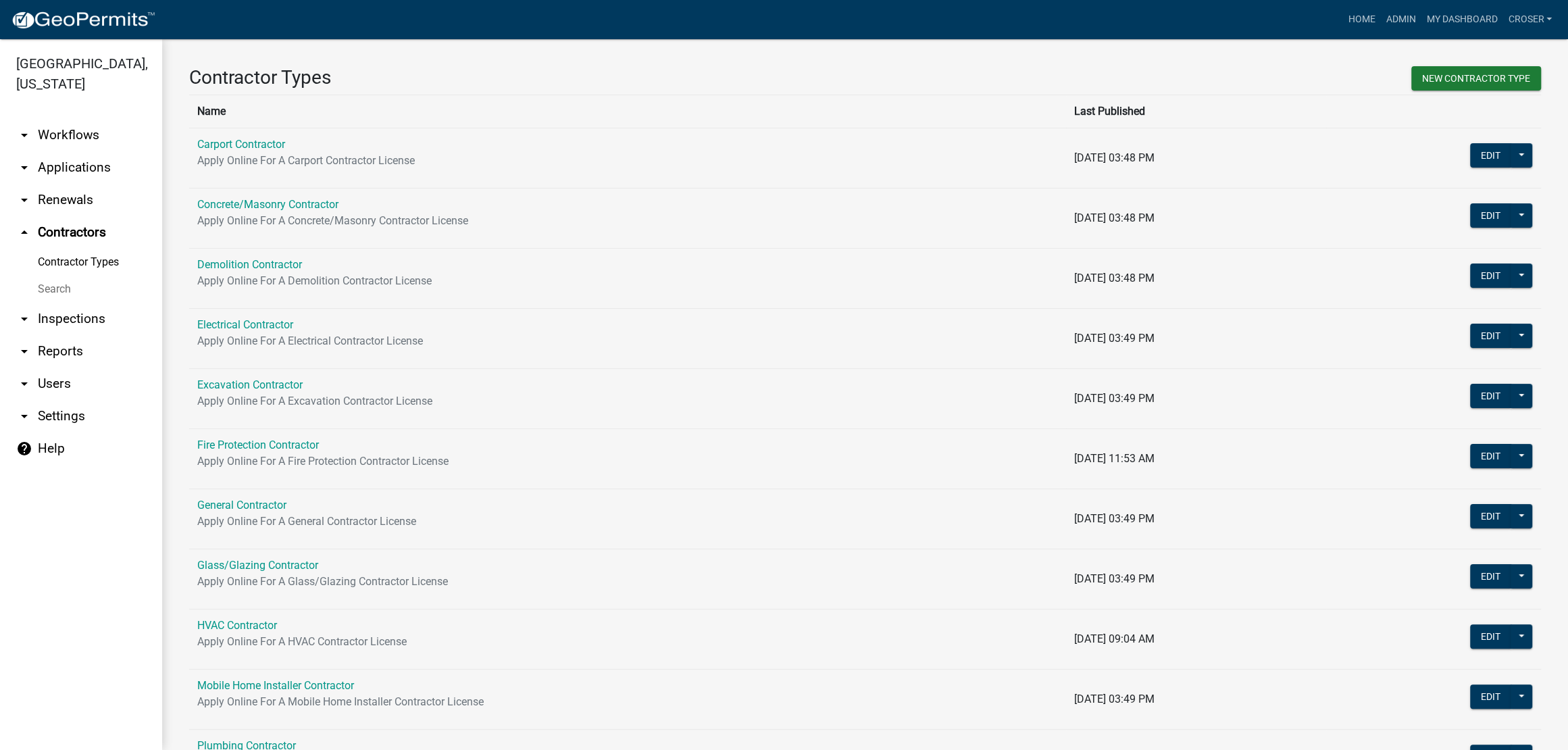
click at [74, 303] on link "Search" at bounding box center [81, 289] width 162 height 27
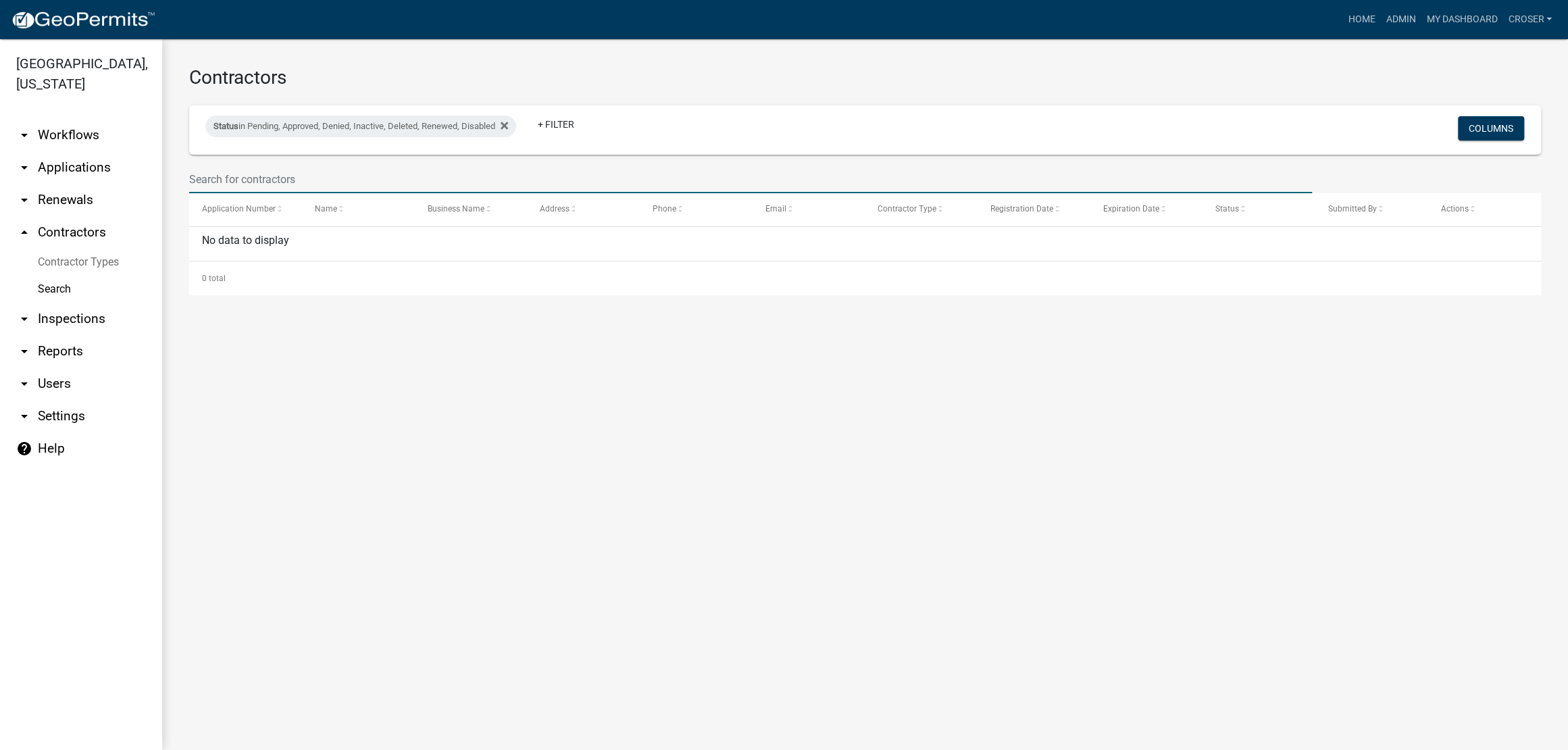
select select "3: 100"
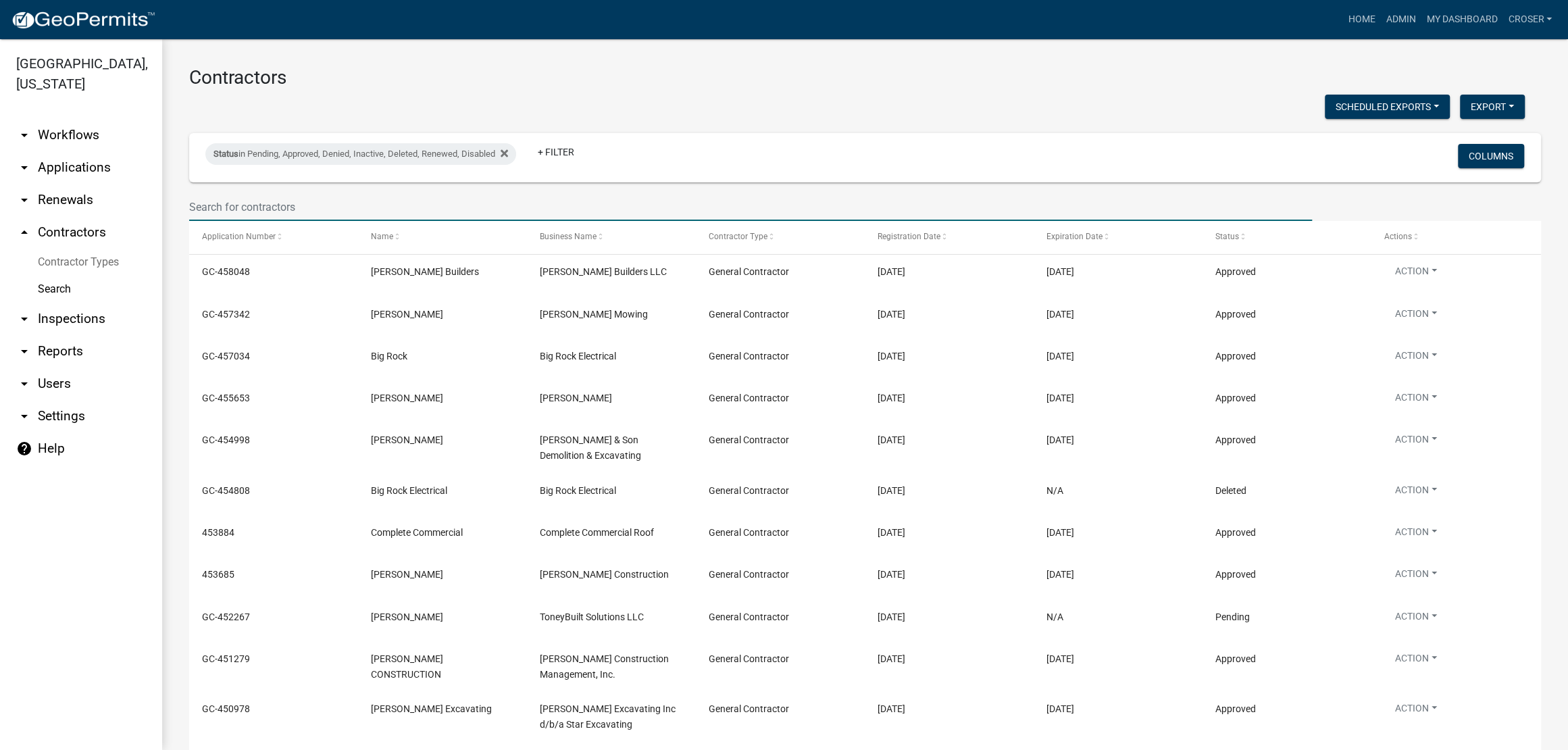
click at [284, 221] on input "text" at bounding box center [750, 207] width 1122 height 28
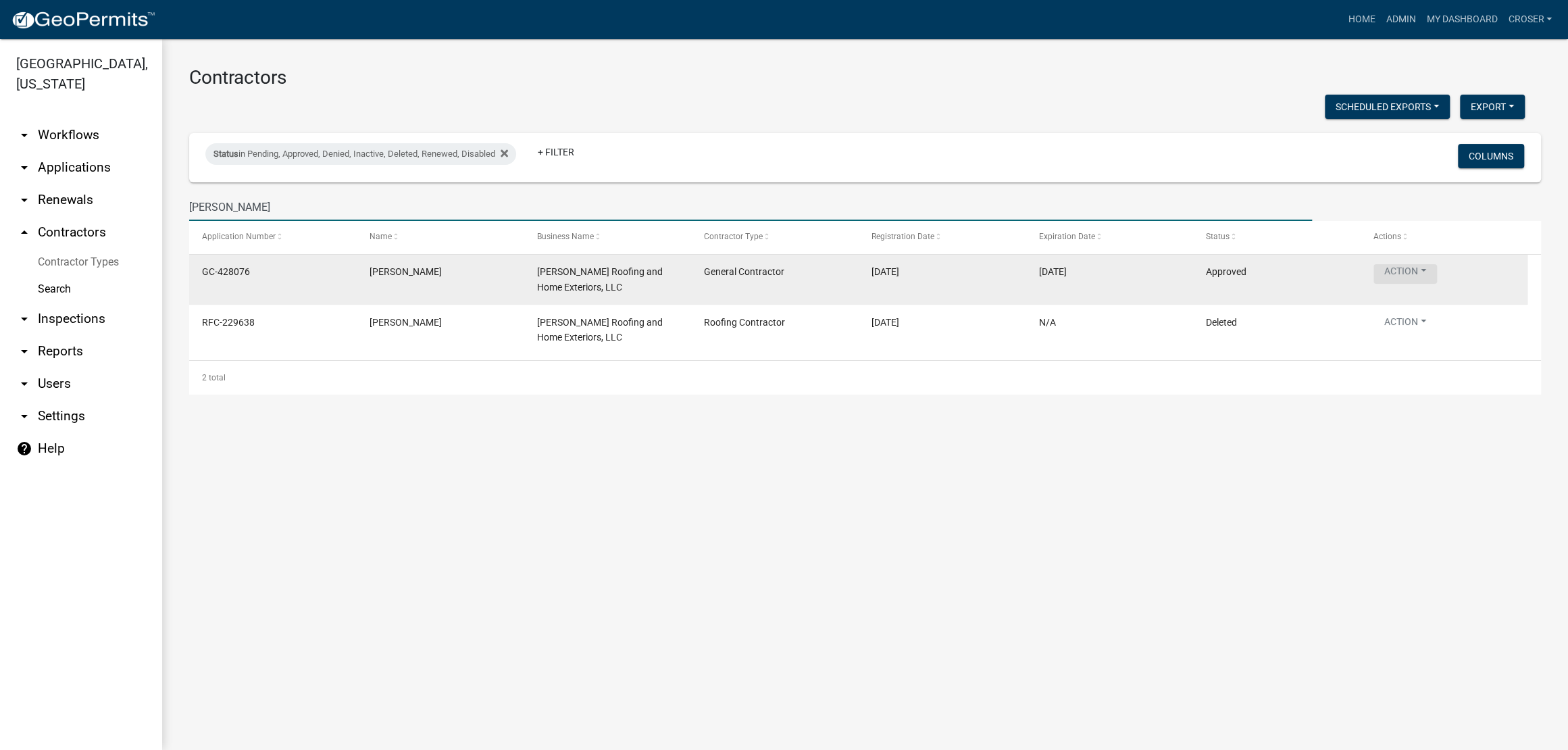
type input "[PERSON_NAME]"
click at [1432, 284] on button "Action" at bounding box center [1405, 274] width 63 height 20
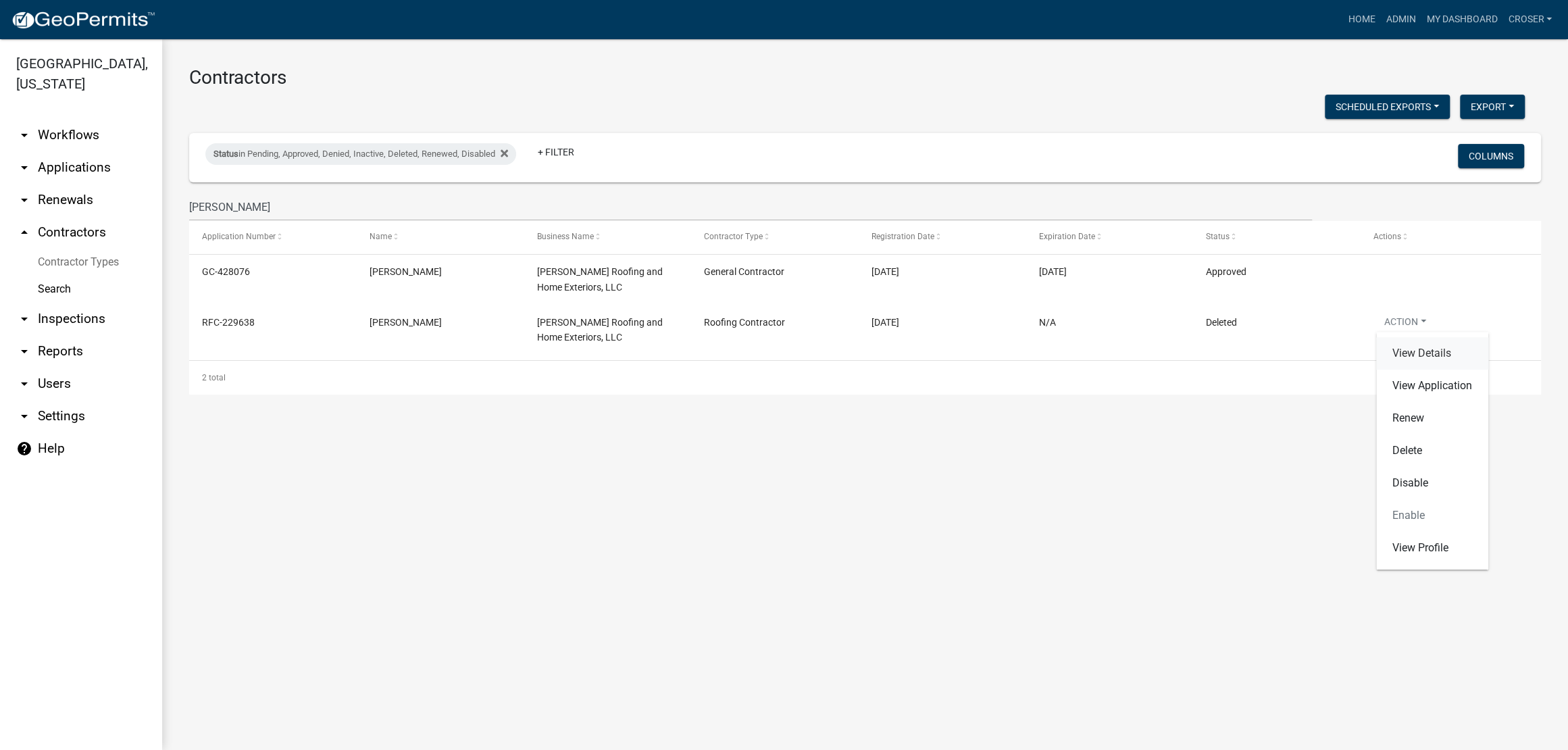
click at [1437, 353] on link "View Details" at bounding box center [1432, 353] width 112 height 32
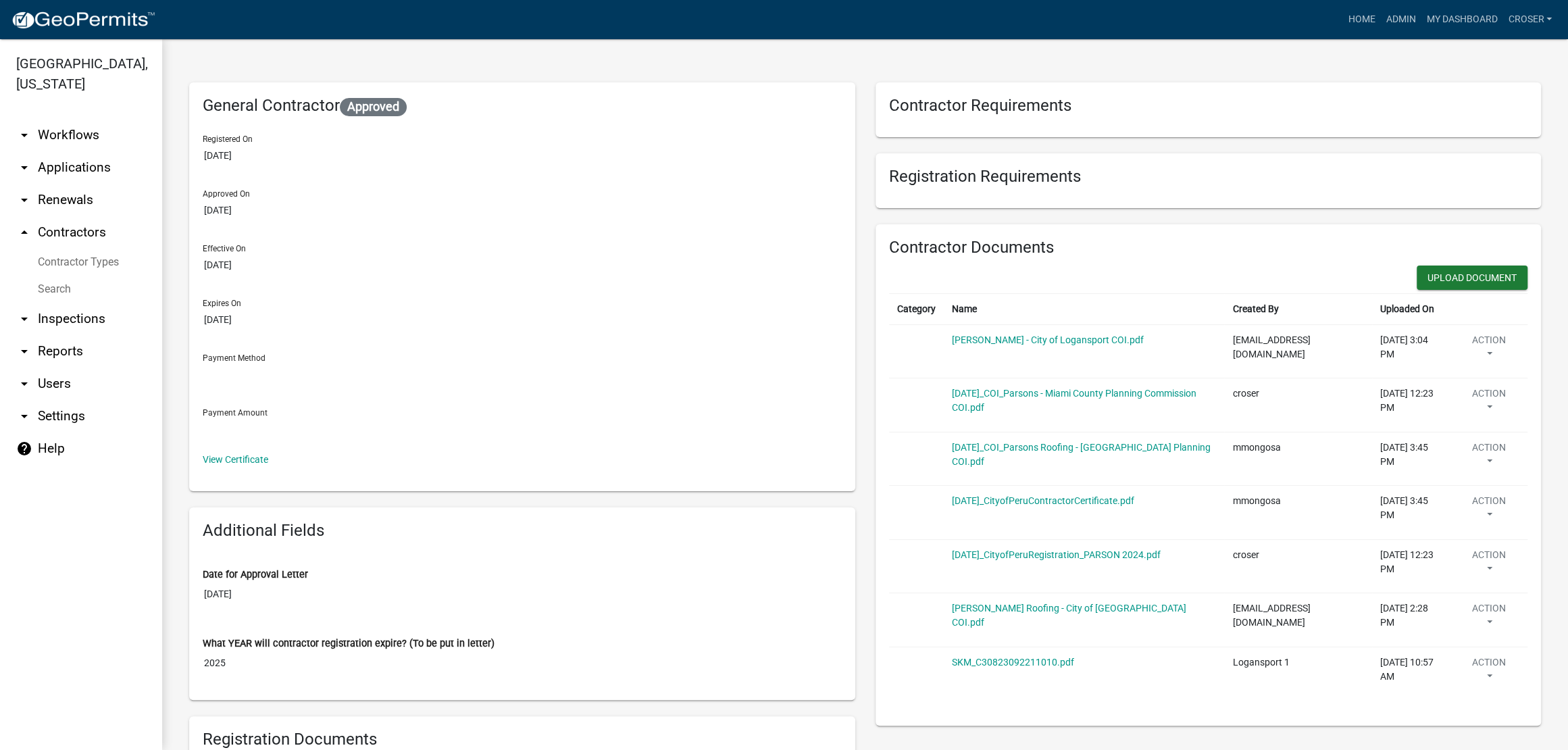
click at [1027, 187] on h6 "Registration Requirements" at bounding box center [1208, 177] width 639 height 20
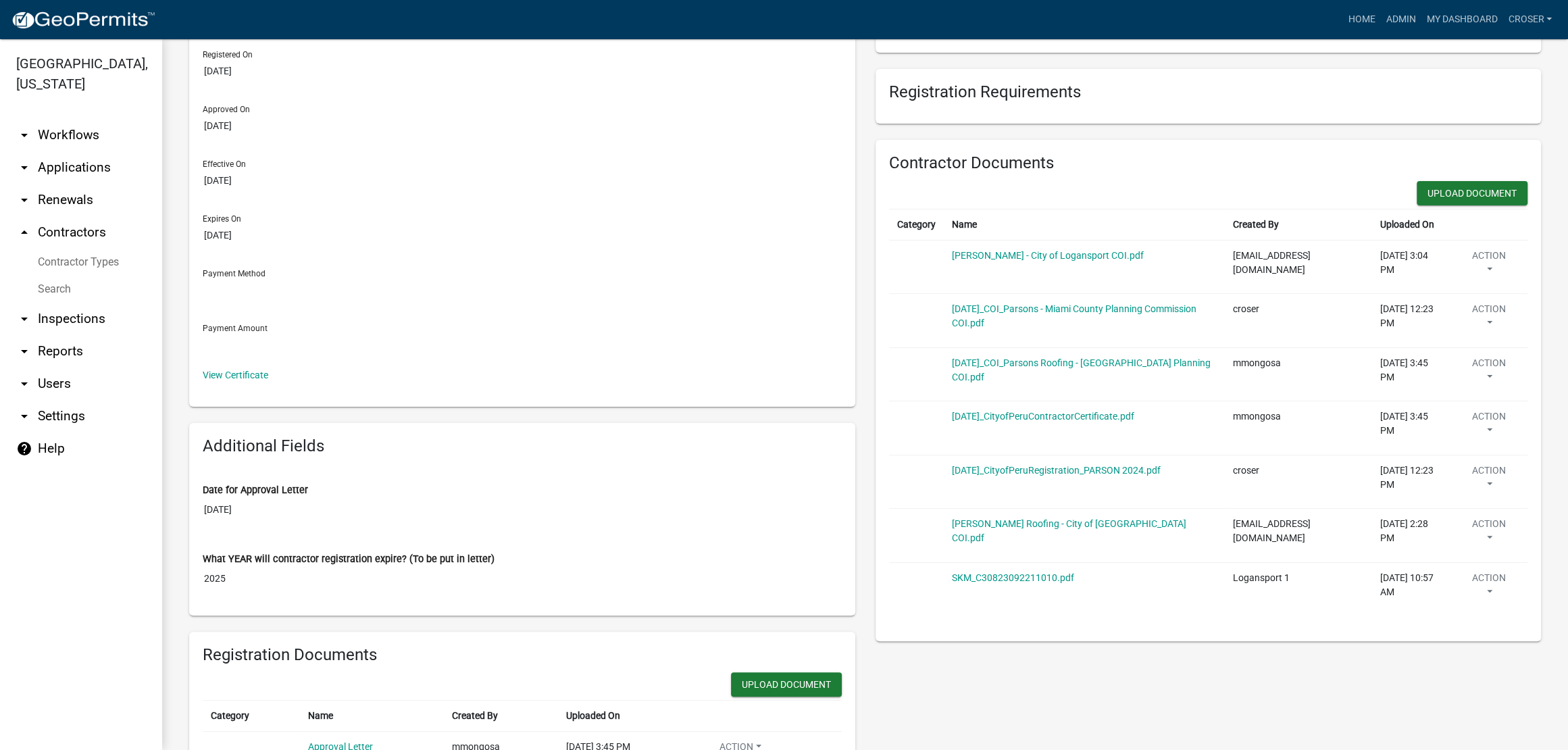
scroll to position [85, 0]
click at [113, 184] on link "arrow_drop_down Applications" at bounding box center [81, 167] width 162 height 32
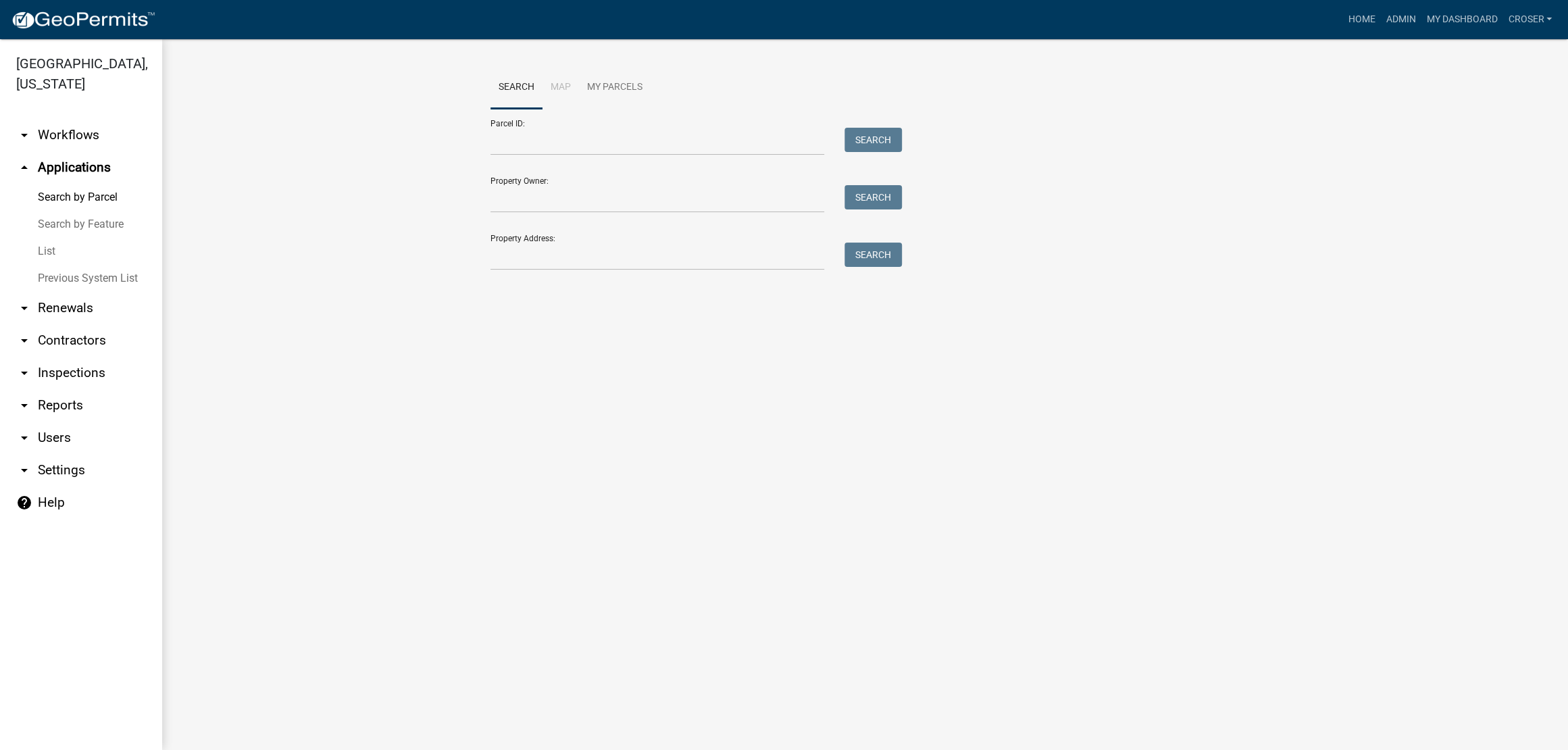
click at [52, 265] on link "List" at bounding box center [81, 251] width 162 height 27
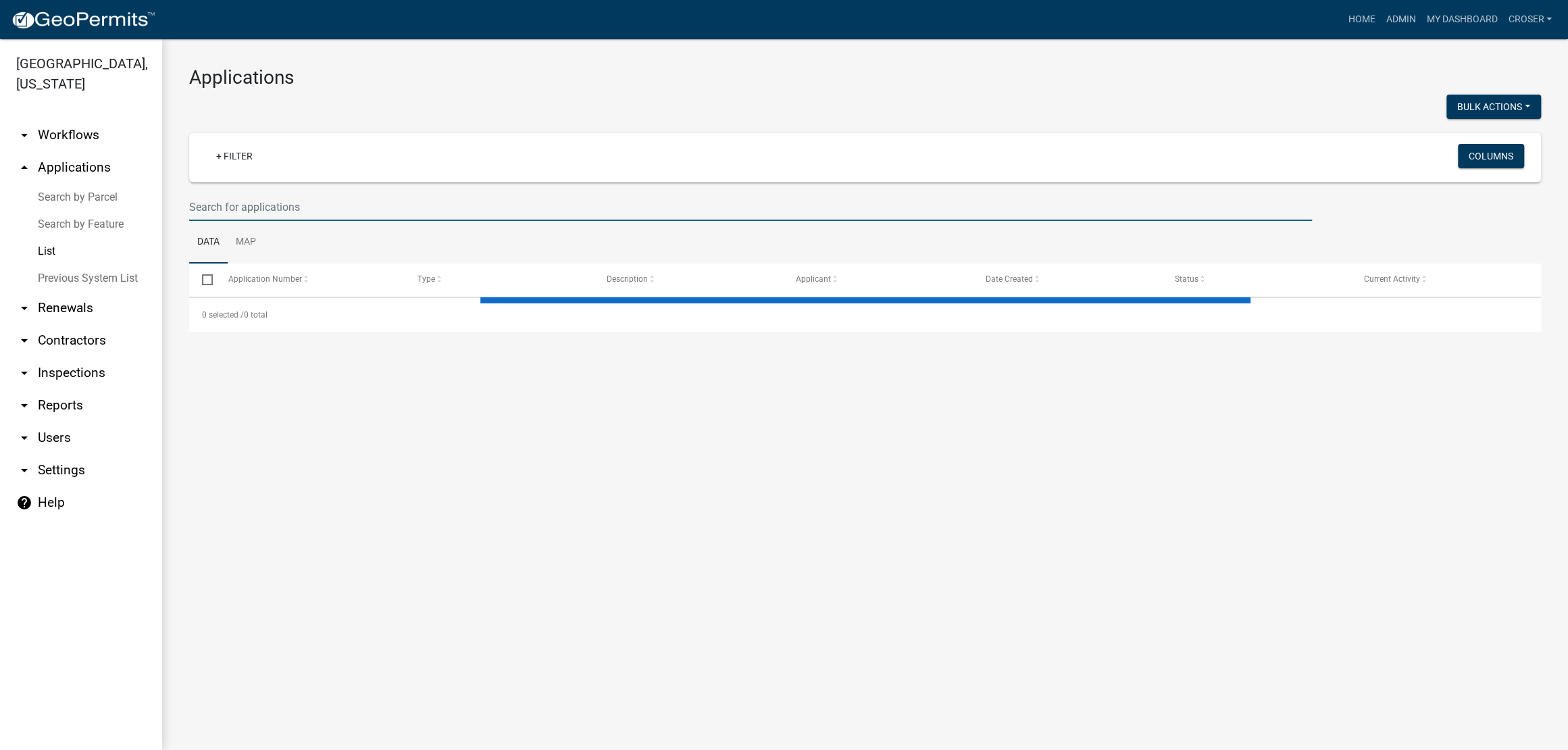
click at [315, 221] on input "text" at bounding box center [750, 207] width 1122 height 28
select select "3: 100"
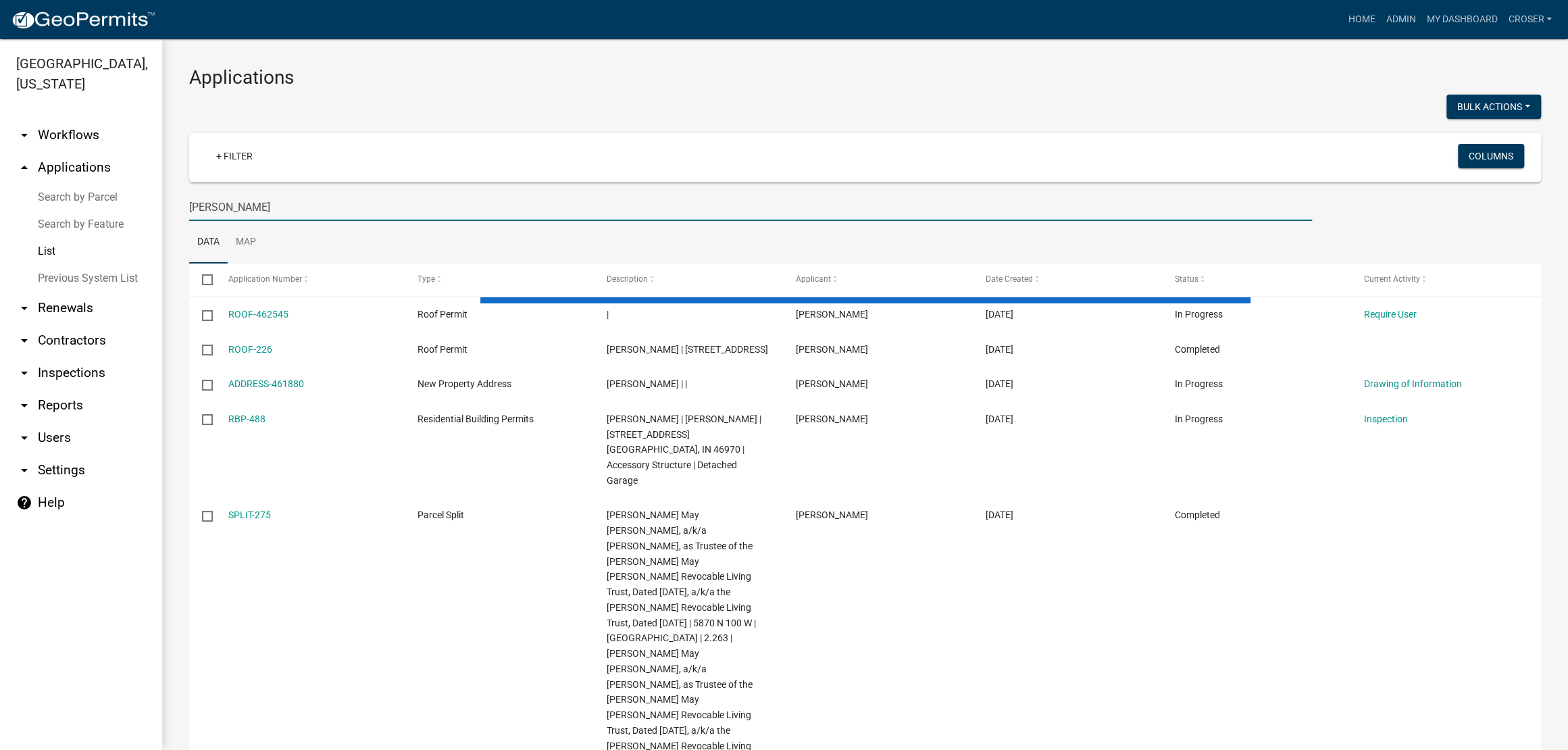
type input "[PERSON_NAME]"
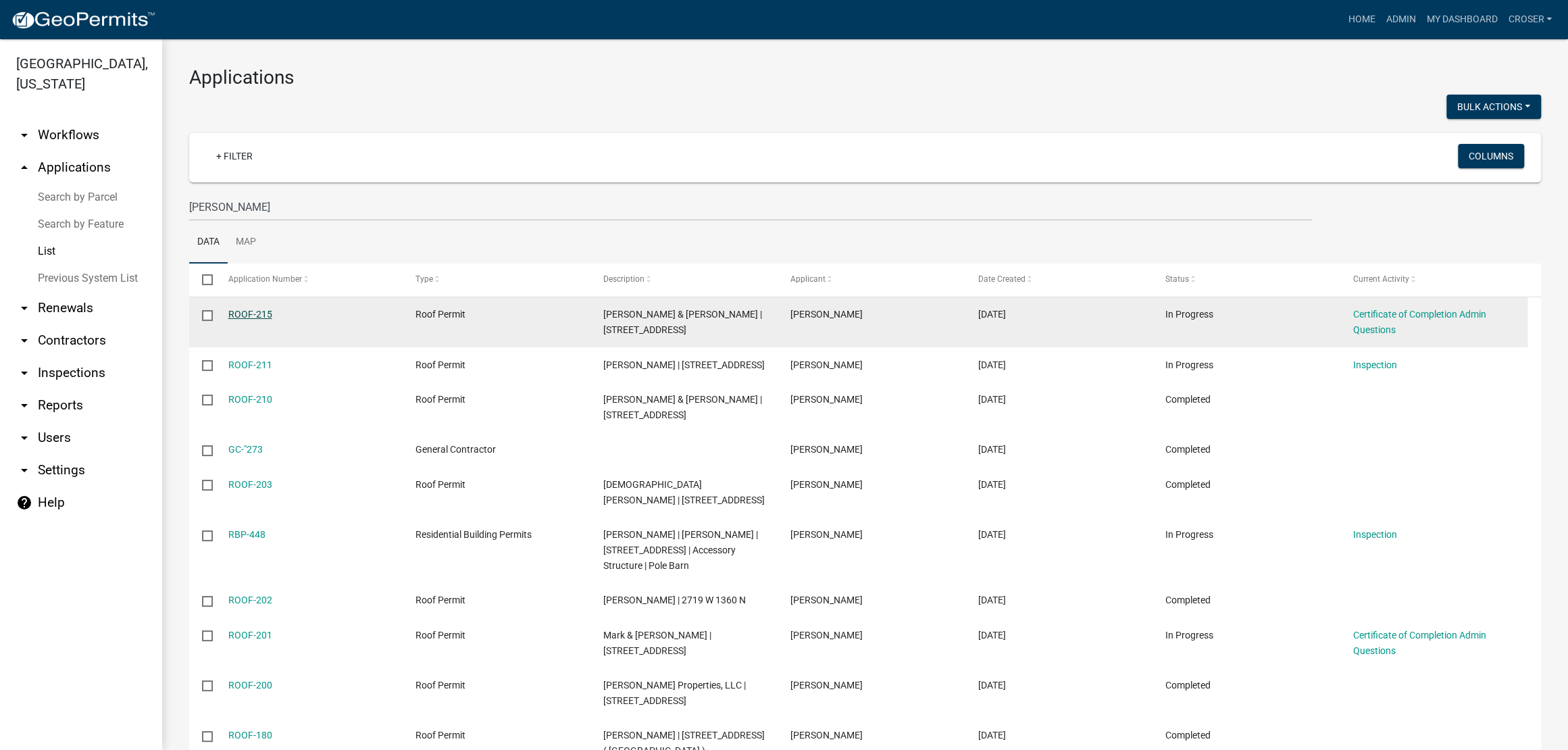
click at [262, 320] on link "ROOF-215" at bounding box center [250, 314] width 44 height 11
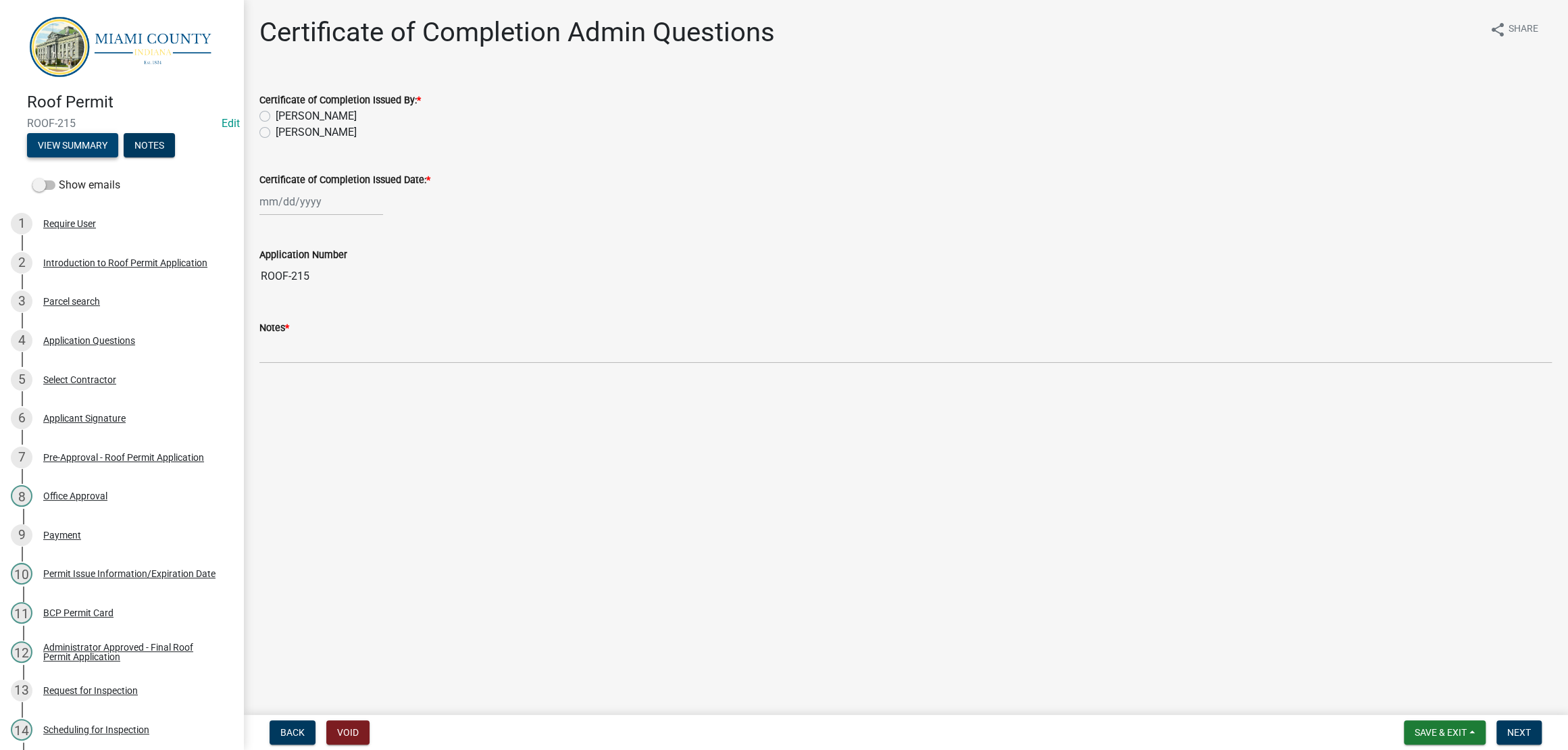
click at [88, 158] on button "View Summary" at bounding box center [72, 144] width 91 height 24
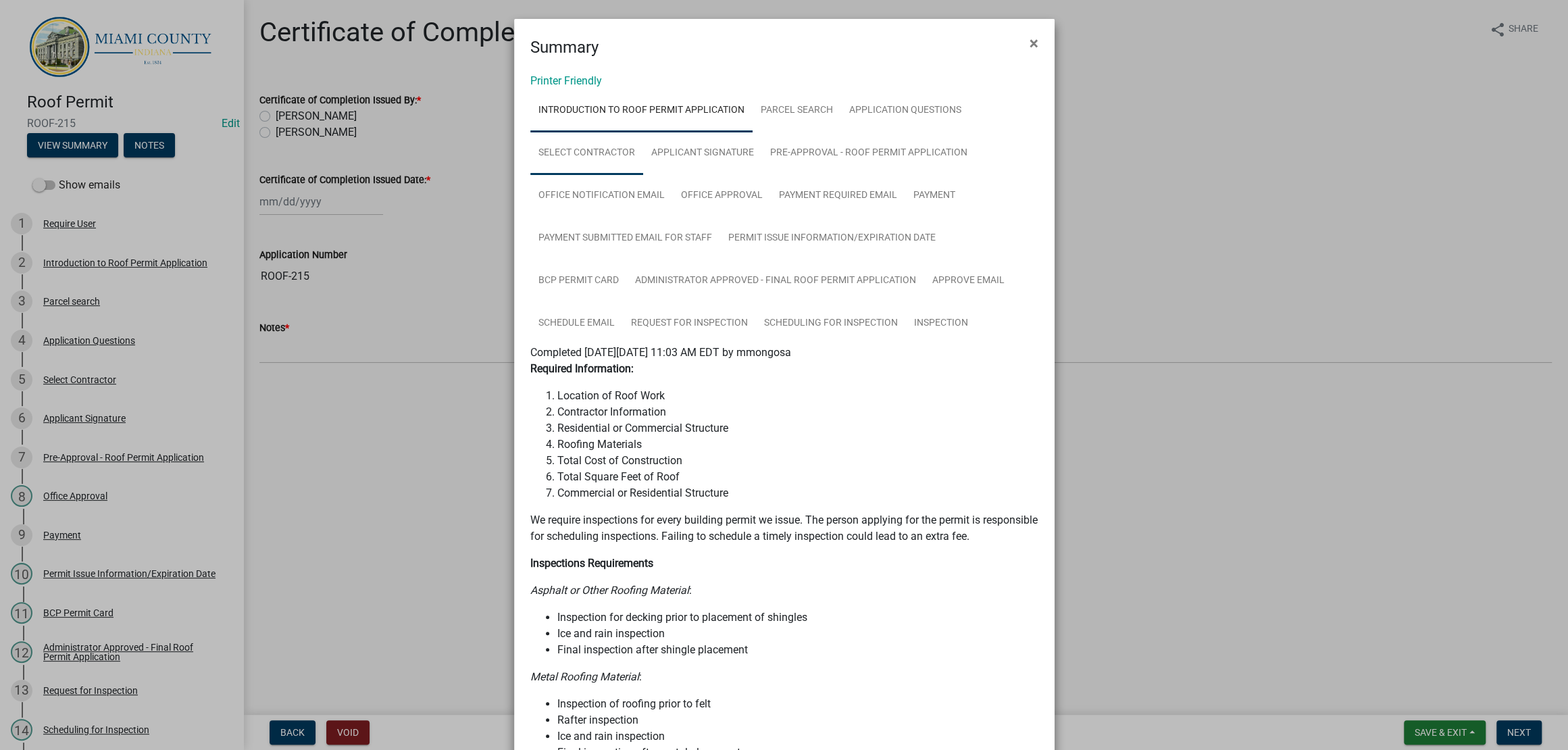
click at [643, 175] on link "Select Contractor" at bounding box center [586, 153] width 113 height 43
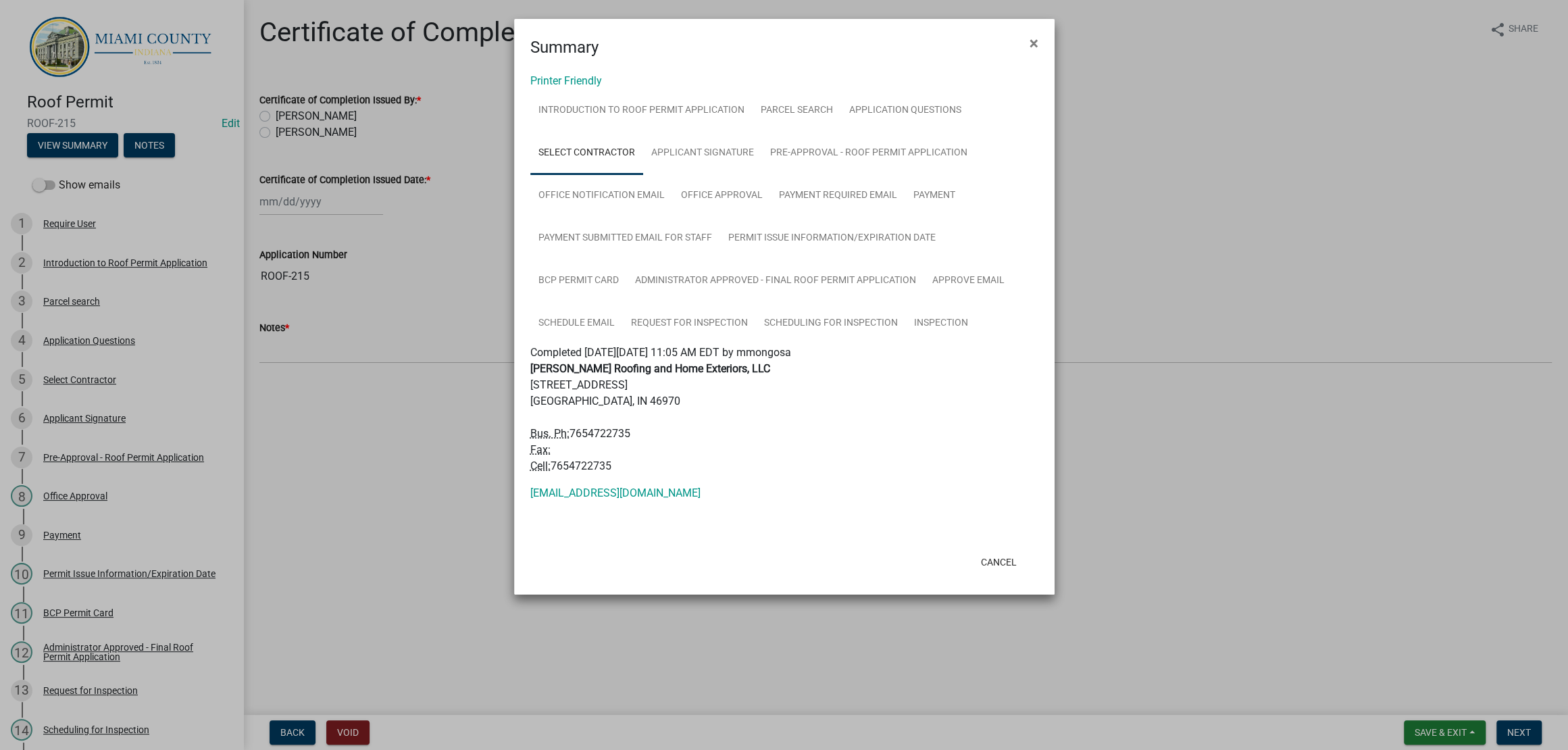
scroll to position [162, 0]
drag, startPoint x: 1156, startPoint y: 101, endPoint x: 1311, endPoint y: 381, distance: 320.0
click at [1156, 101] on ngb-modal-window "Summary × Printer Friendly Introduction to Roof Permit Application Parcel searc…" at bounding box center [784, 375] width 1568 height 750
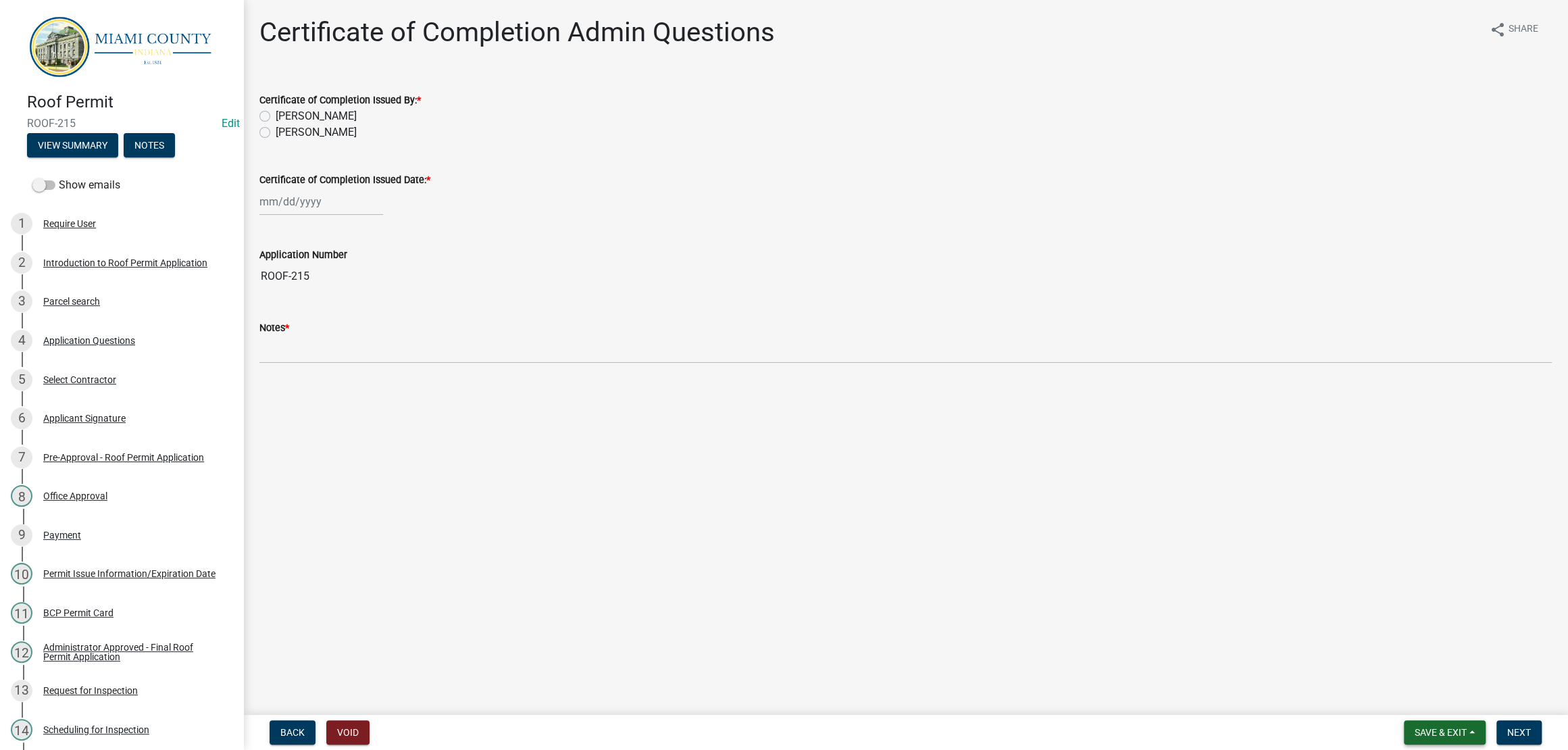
click at [1453, 736] on button "Save & Exit" at bounding box center [1445, 732] width 82 height 24
click at [1377, 686] on button "Save & Exit" at bounding box center [1431, 691] width 108 height 32
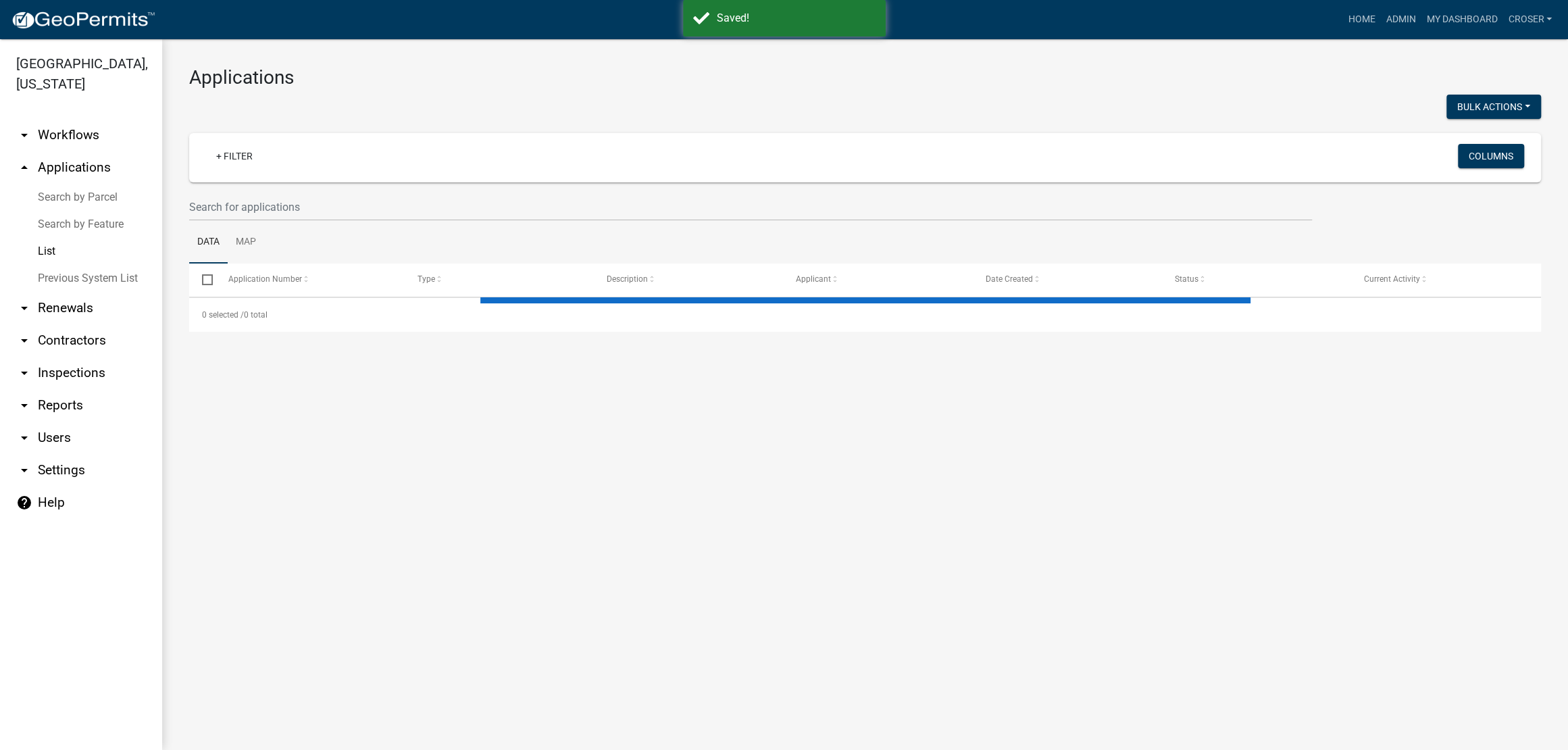
select select "3: 100"
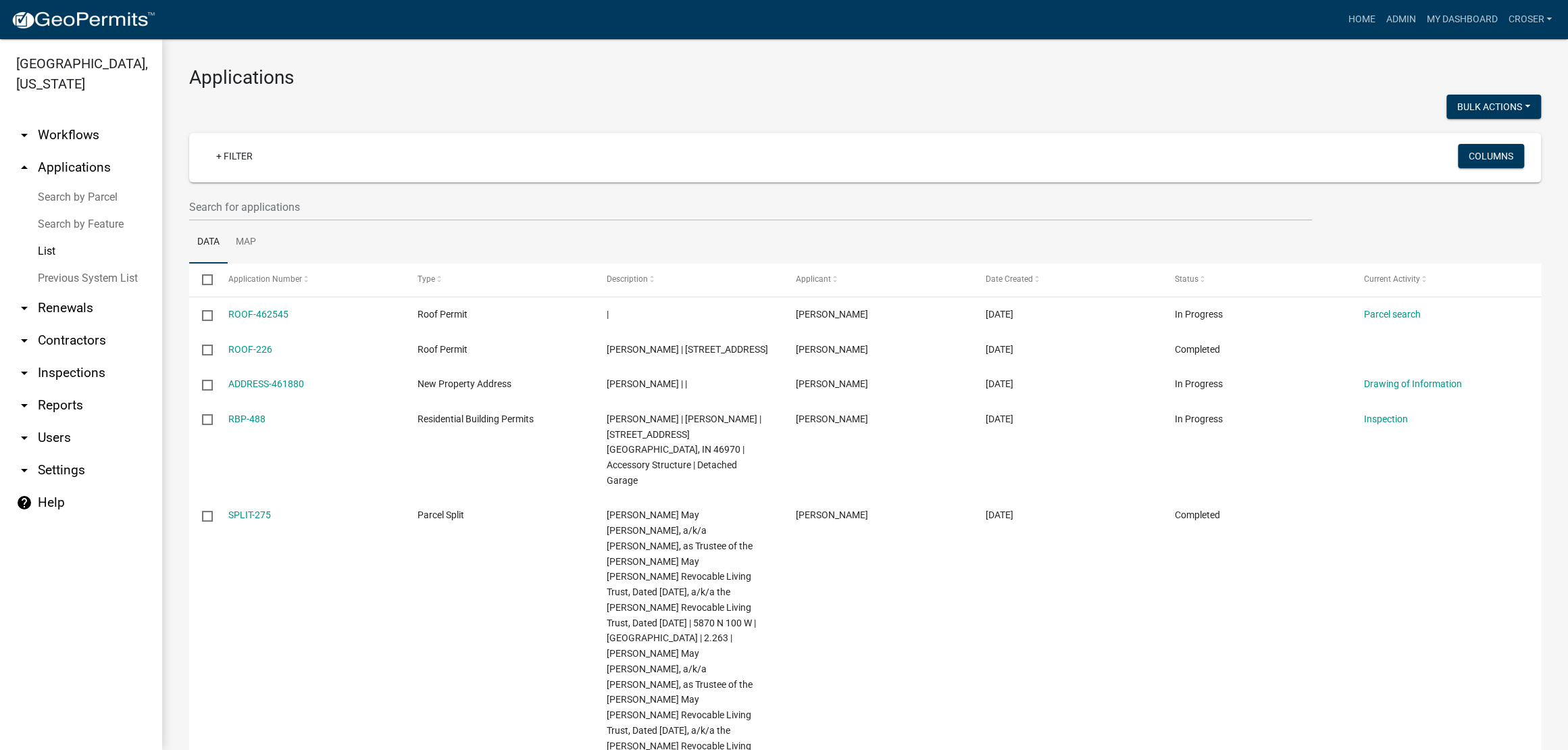
click at [79, 389] on link "arrow_drop_down Inspections" at bounding box center [81, 373] width 162 height 32
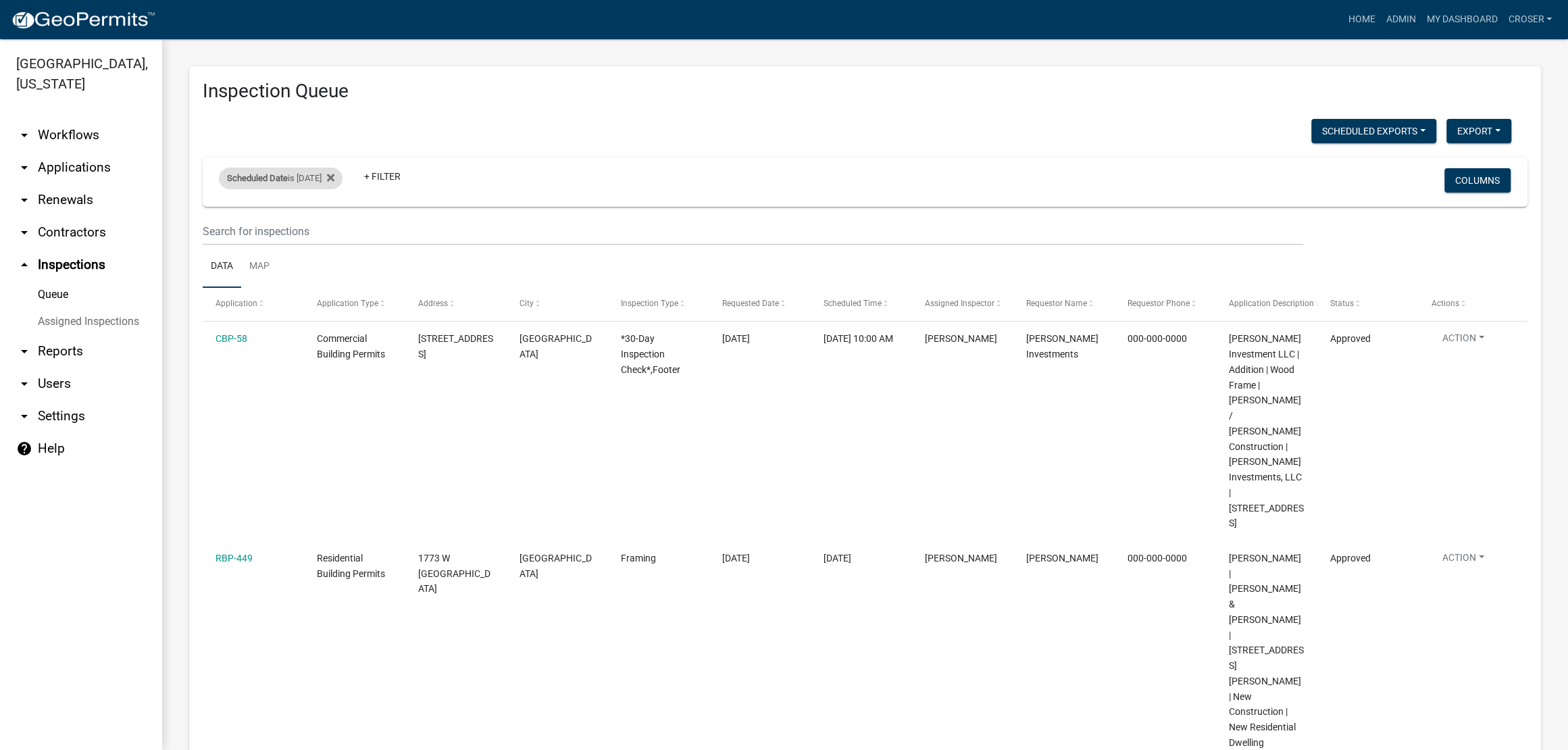
click at [325, 189] on div "Scheduled Date is 08/11/2025" at bounding box center [280, 179] width 123 height 22
click at [334, 266] on input "2025-08-11" at bounding box center [287, 258] width 95 height 28
type input "2025-08-12"
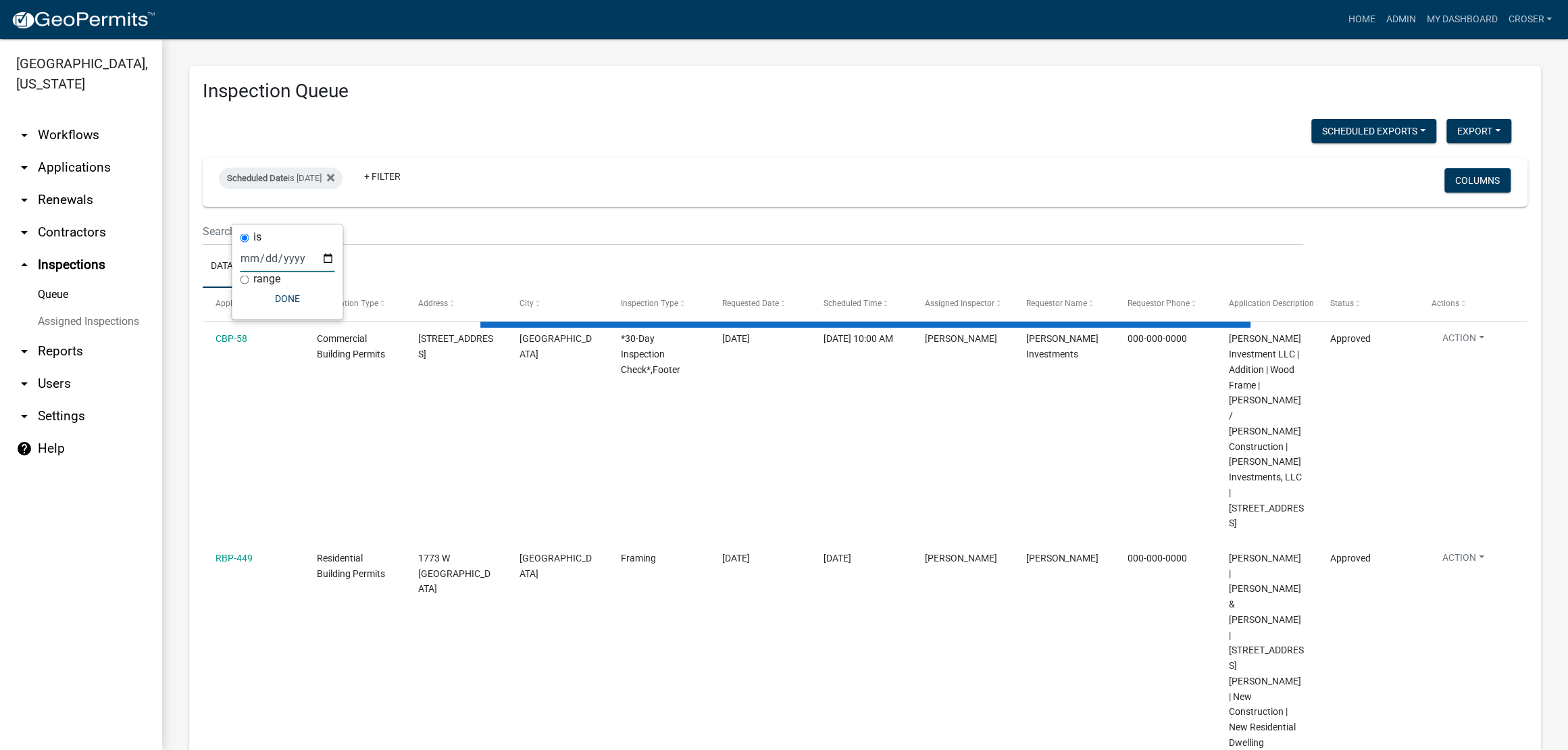
select select "3: 100"
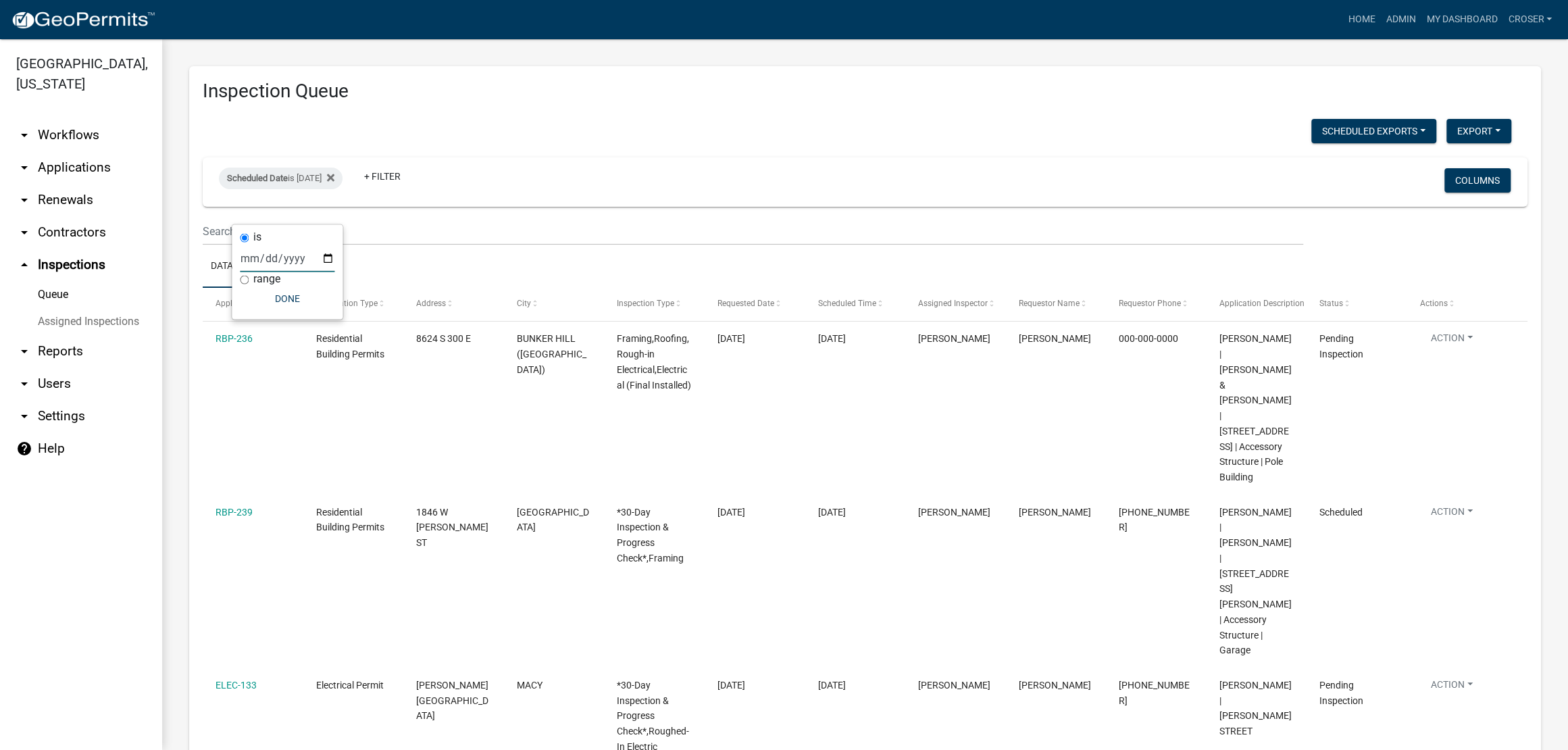
click at [334, 270] on input "2025-08-12" at bounding box center [287, 258] width 95 height 28
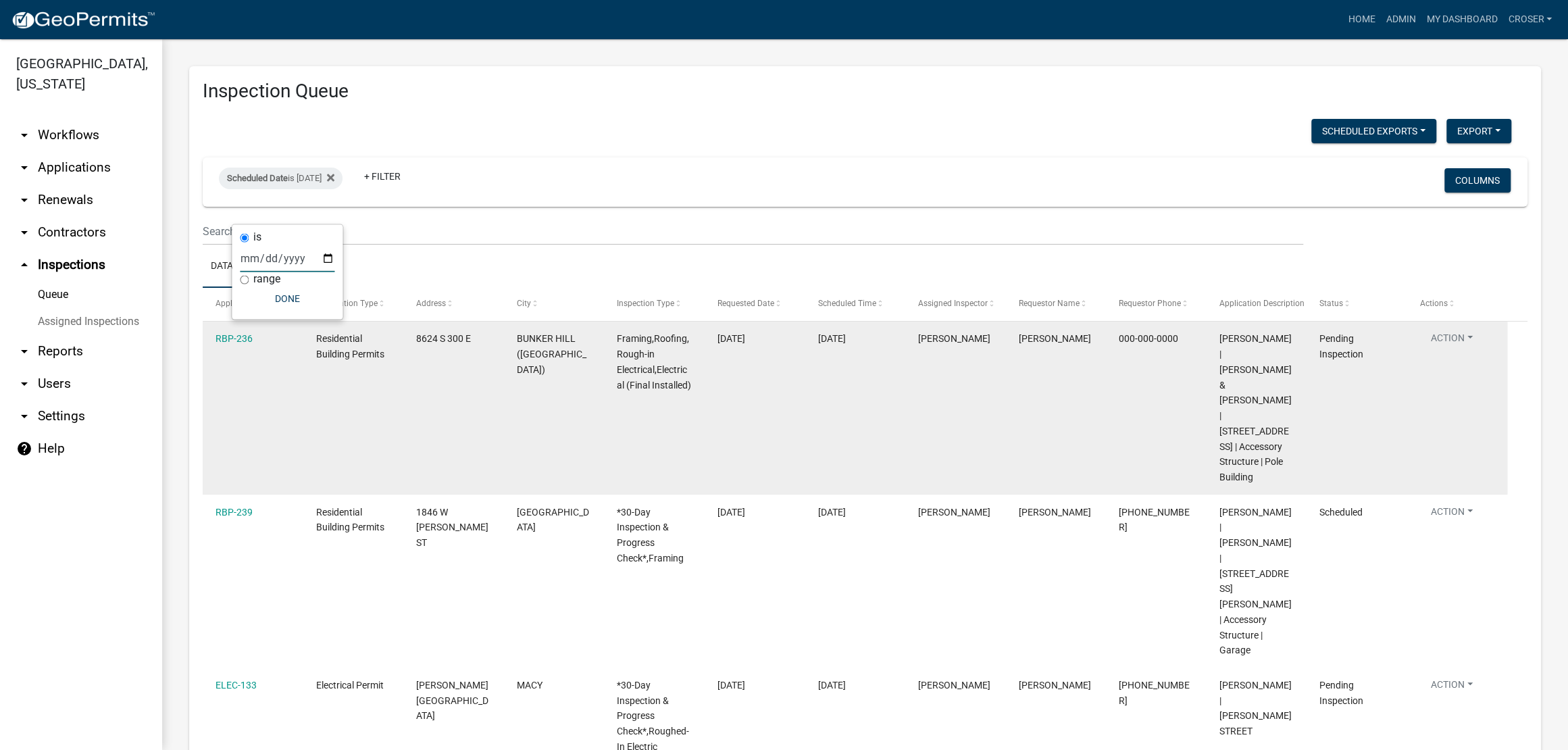
type input "2025-08-13"
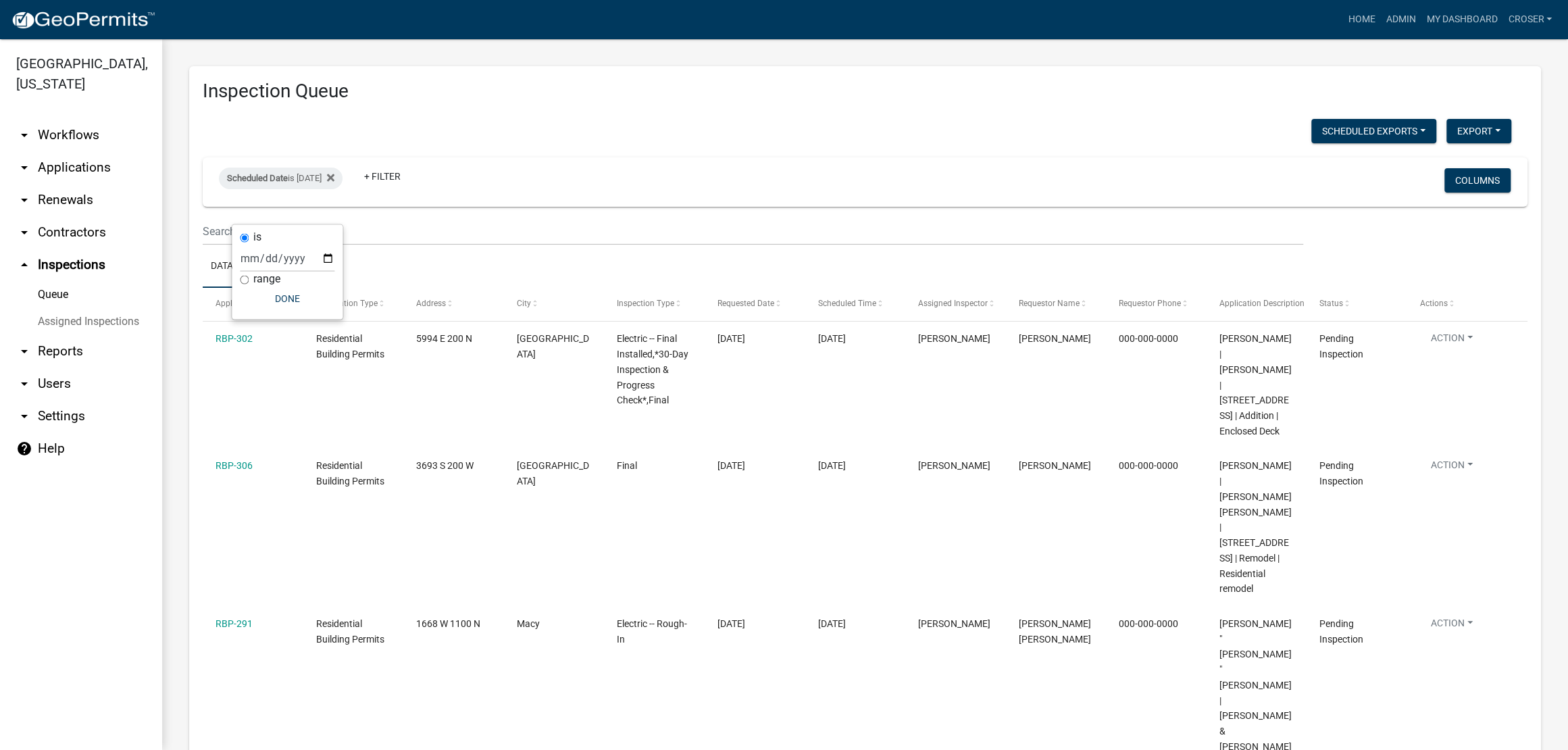
click at [325, 189] on div "Scheduled Date is 08/13/2025" at bounding box center [280, 179] width 123 height 22
click at [334, 263] on input "2025-08-13" at bounding box center [287, 258] width 95 height 28
type input "2025-08-14"
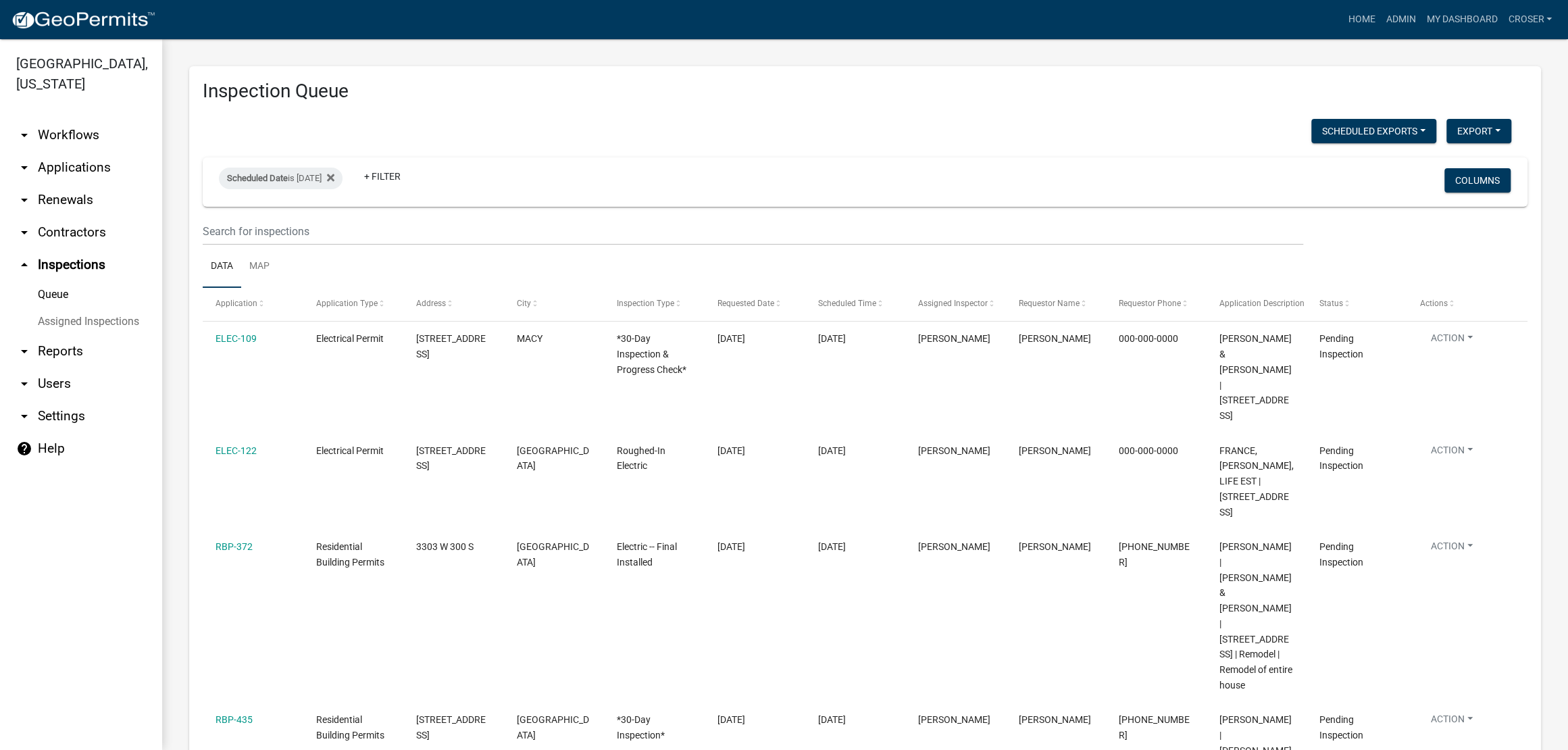
click at [81, 184] on link "arrow_drop_down Applications" at bounding box center [81, 167] width 162 height 32
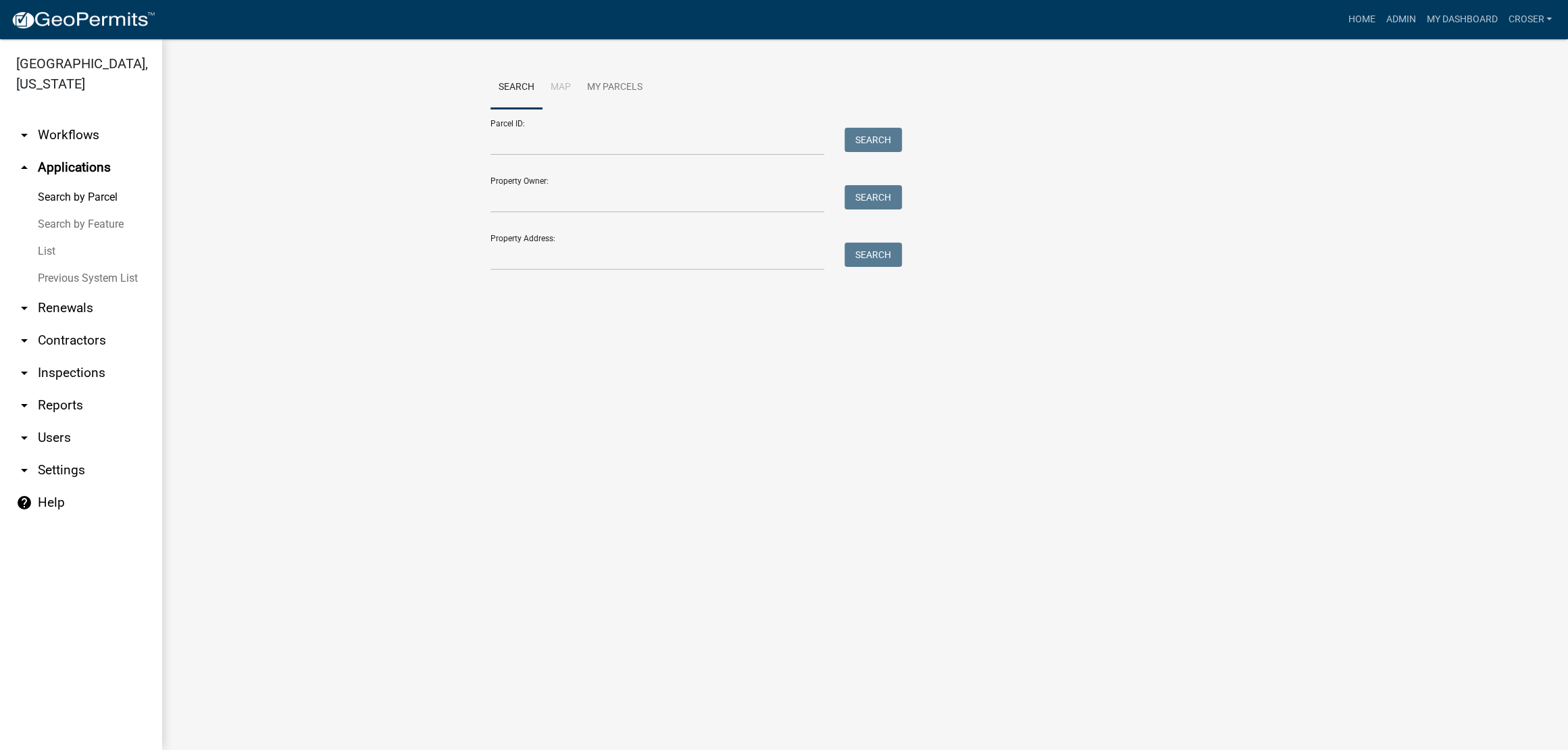
click at [65, 238] on link "Search by Feature" at bounding box center [81, 224] width 162 height 27
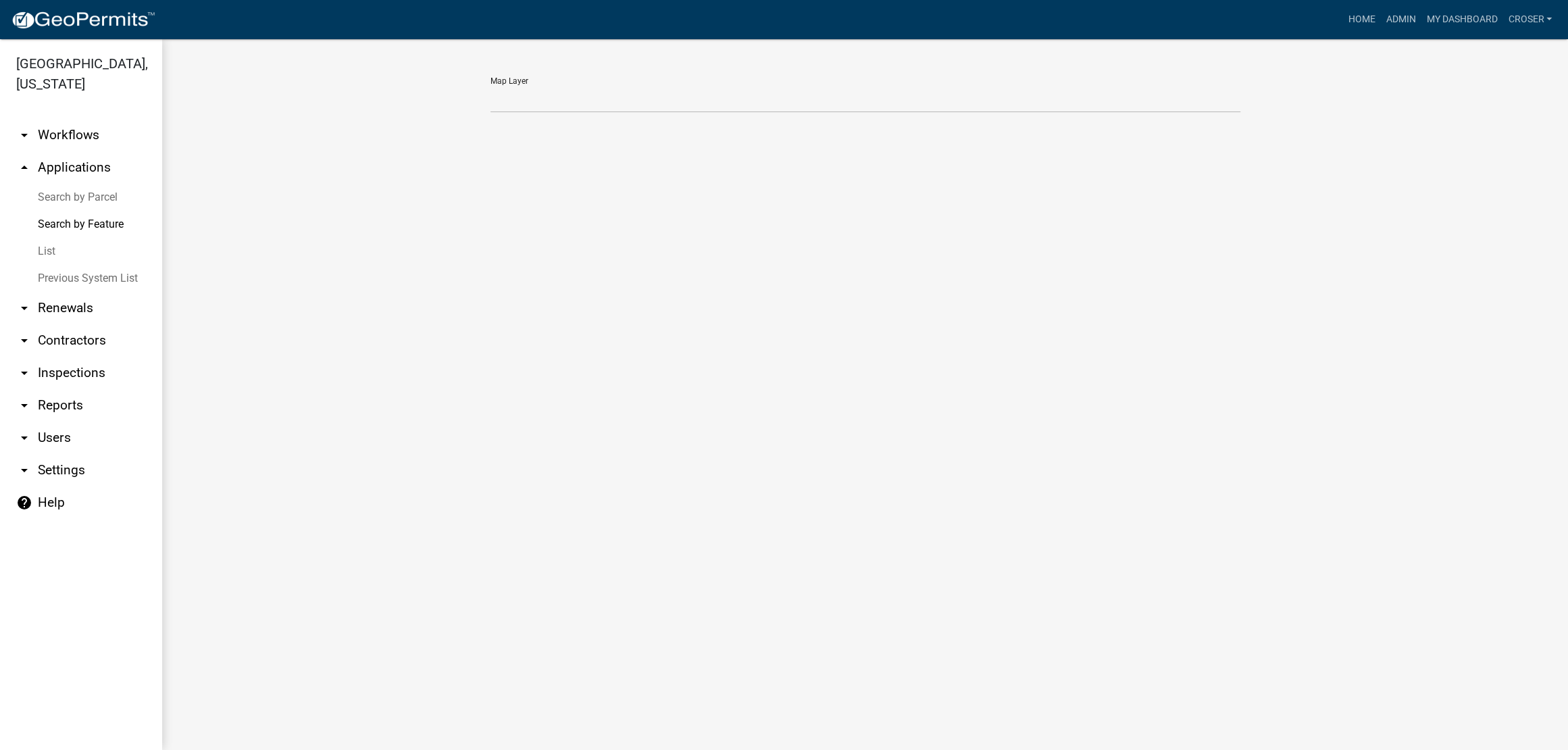
click at [53, 265] on link "List" at bounding box center [81, 251] width 162 height 27
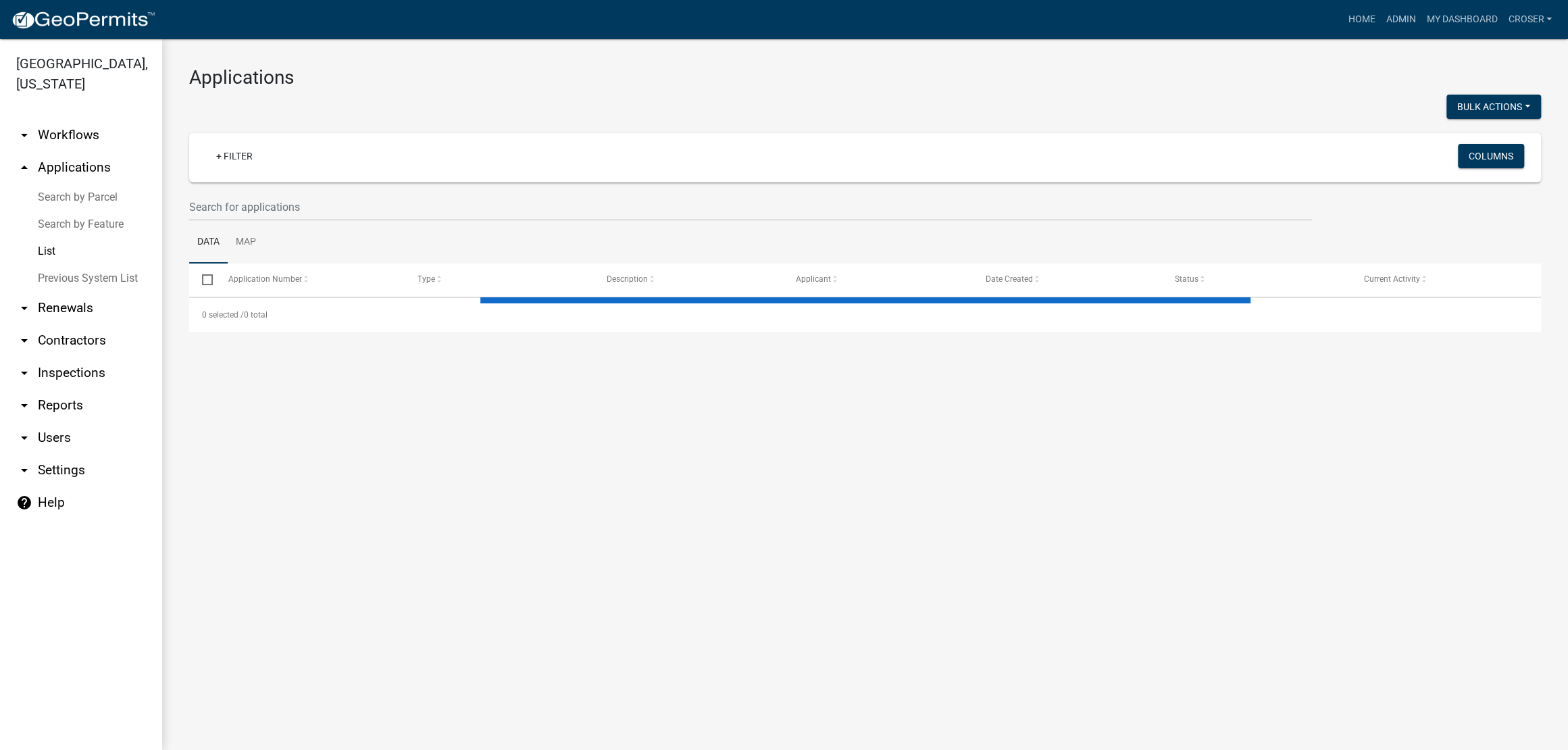
select select "3: 100"
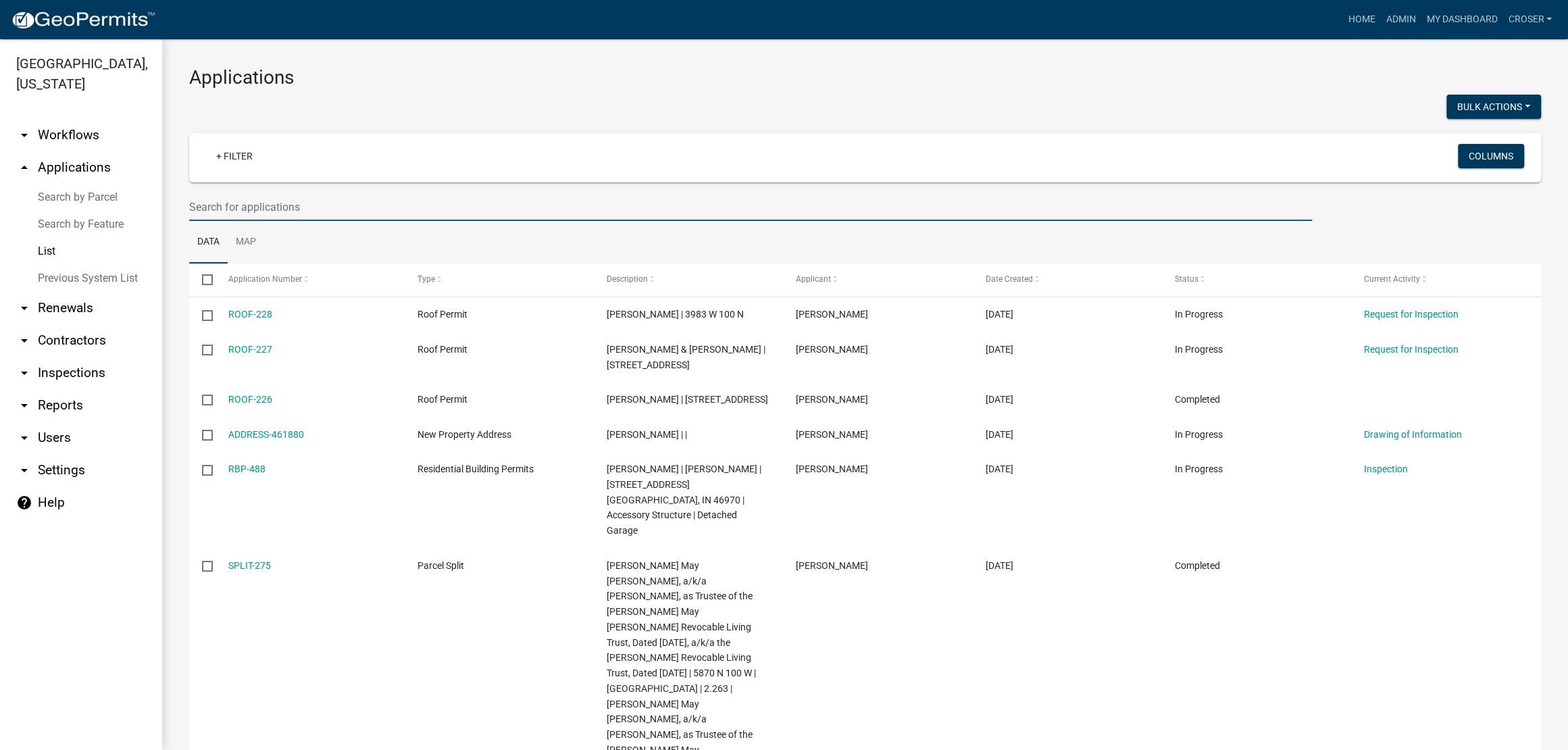
click at [352, 221] on input "text" at bounding box center [750, 207] width 1122 height 28
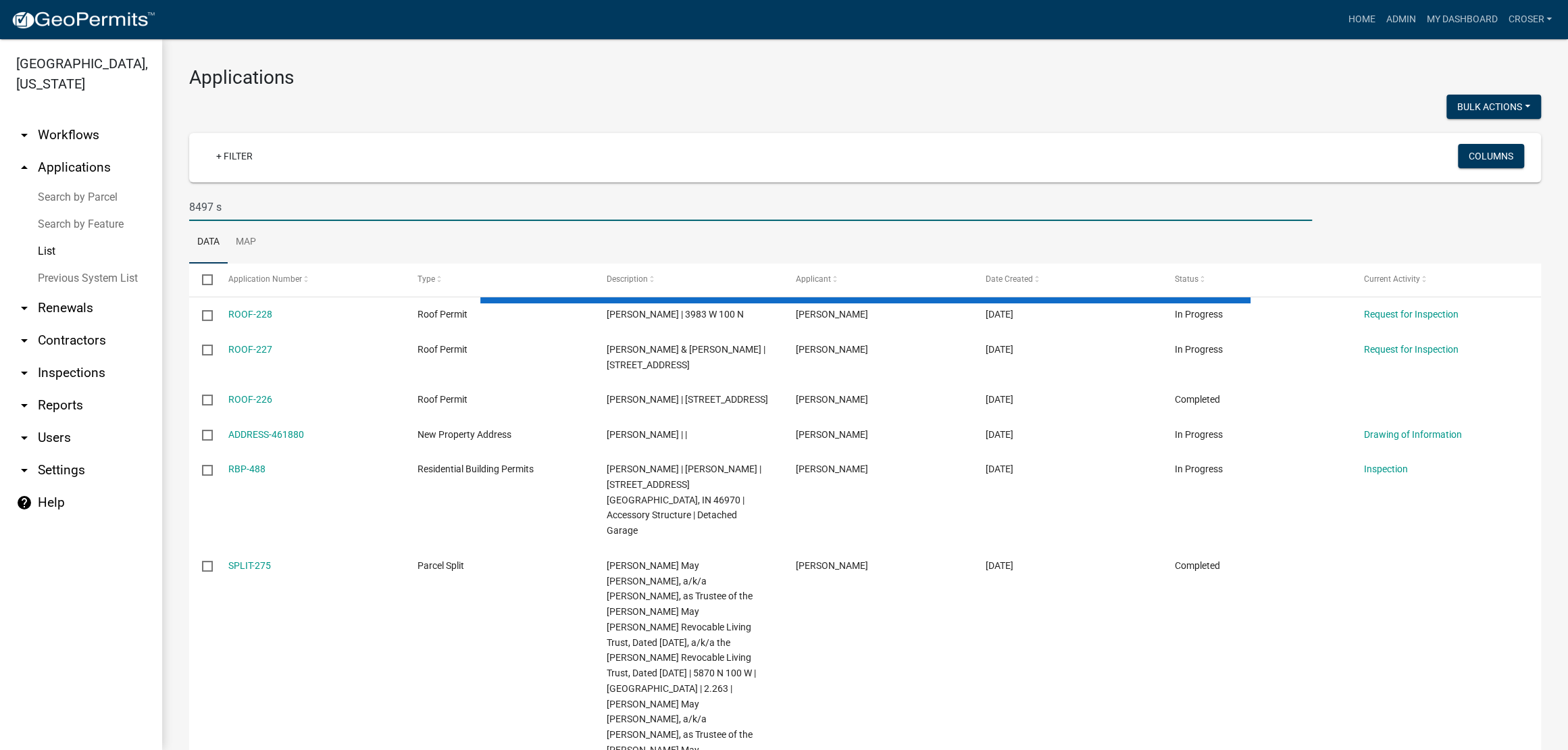
type input "8497 s"
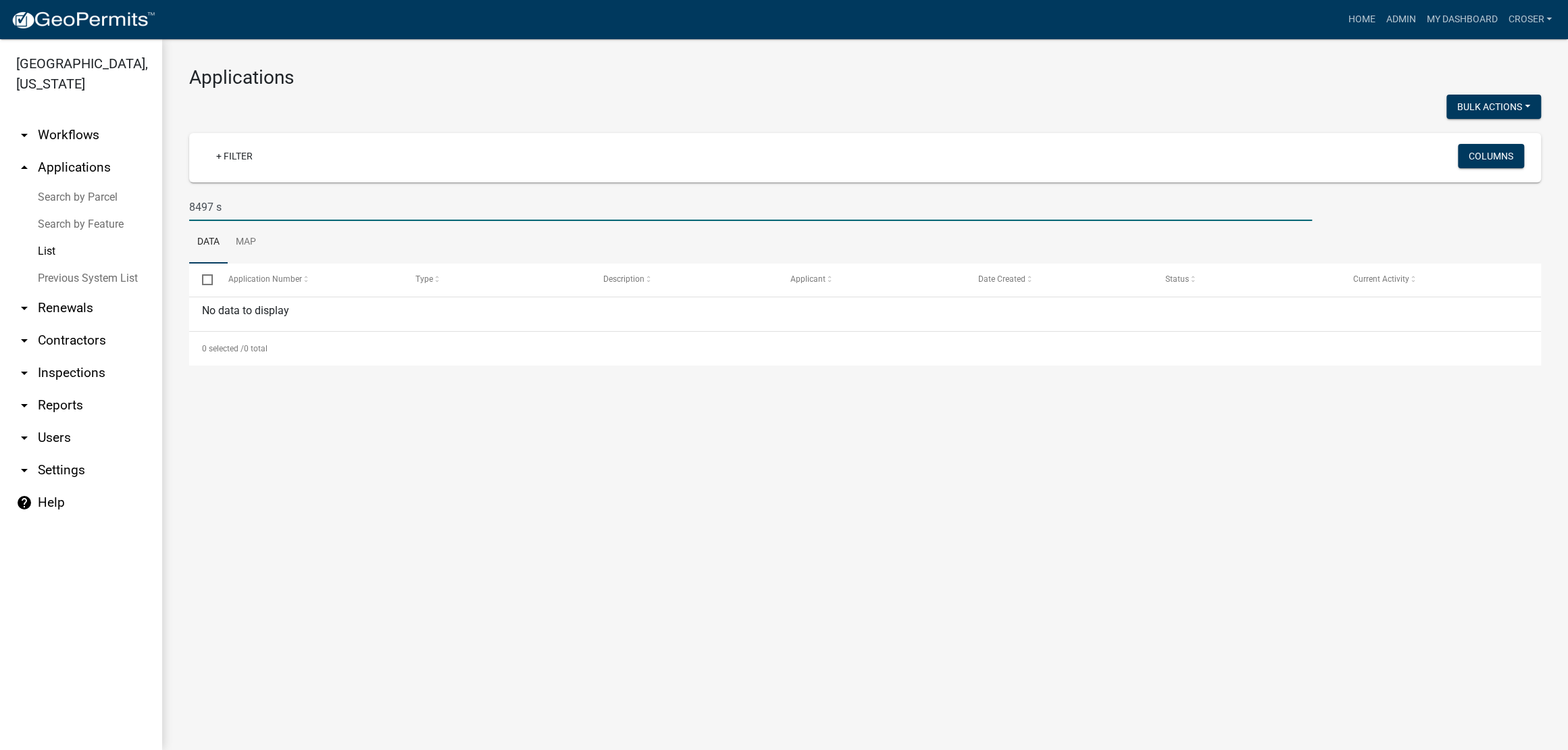
drag, startPoint x: 233, startPoint y: 242, endPoint x: 179, endPoint y: 243, distance: 54.0
click at [179, 221] on div "8497 s" at bounding box center [750, 207] width 1143 height 28
click at [93, 211] on link "Search by Parcel" at bounding box center [81, 197] width 162 height 27
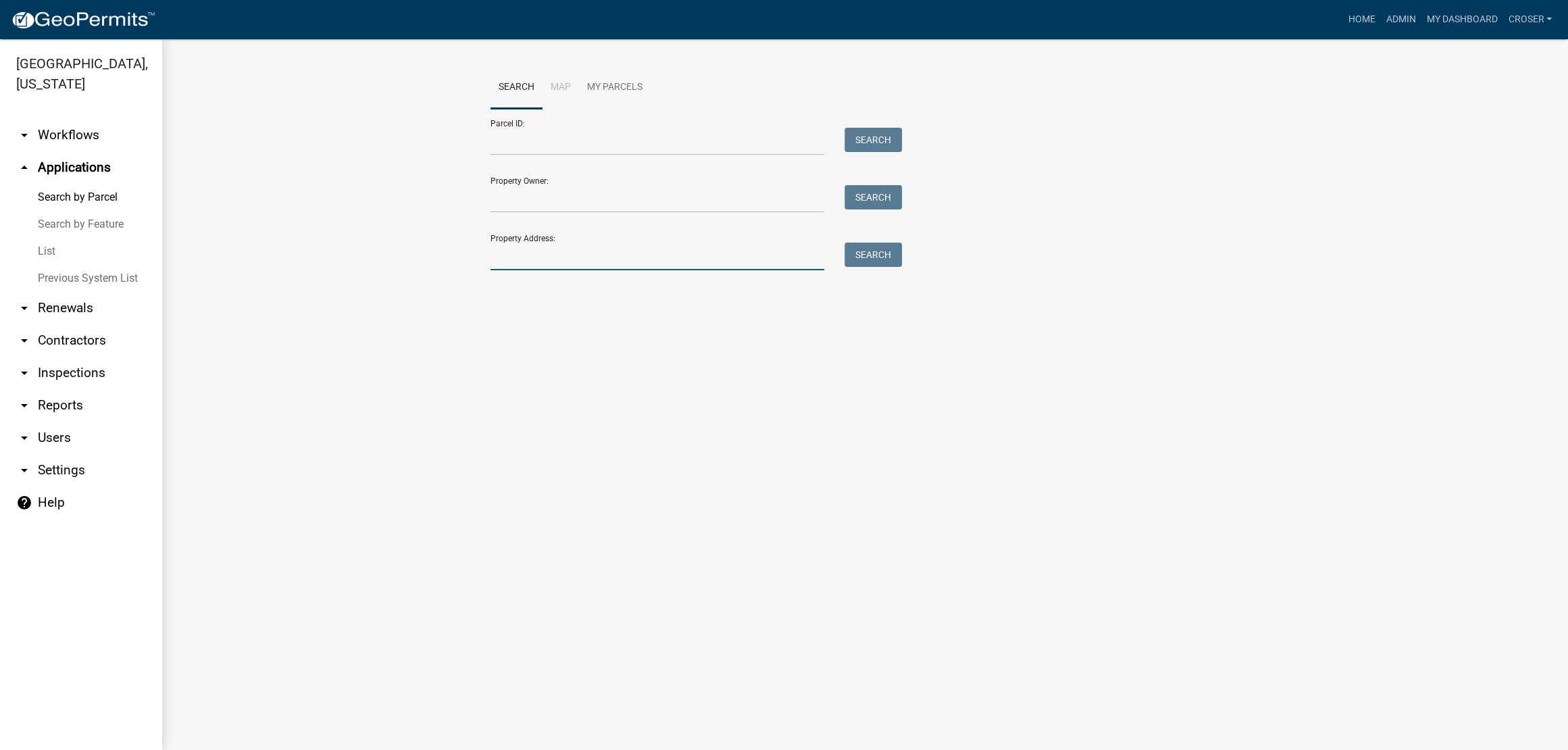
click at [548, 270] on input "Property Address:" at bounding box center [657, 256] width 334 height 28
type input "8497 s"
click at [862, 267] on button "Search" at bounding box center [873, 254] width 58 height 24
click at [509, 270] on input "8497 s" at bounding box center [657, 256] width 334 height 28
click at [538, 270] on input "8497 s" at bounding box center [657, 256] width 334 height 28
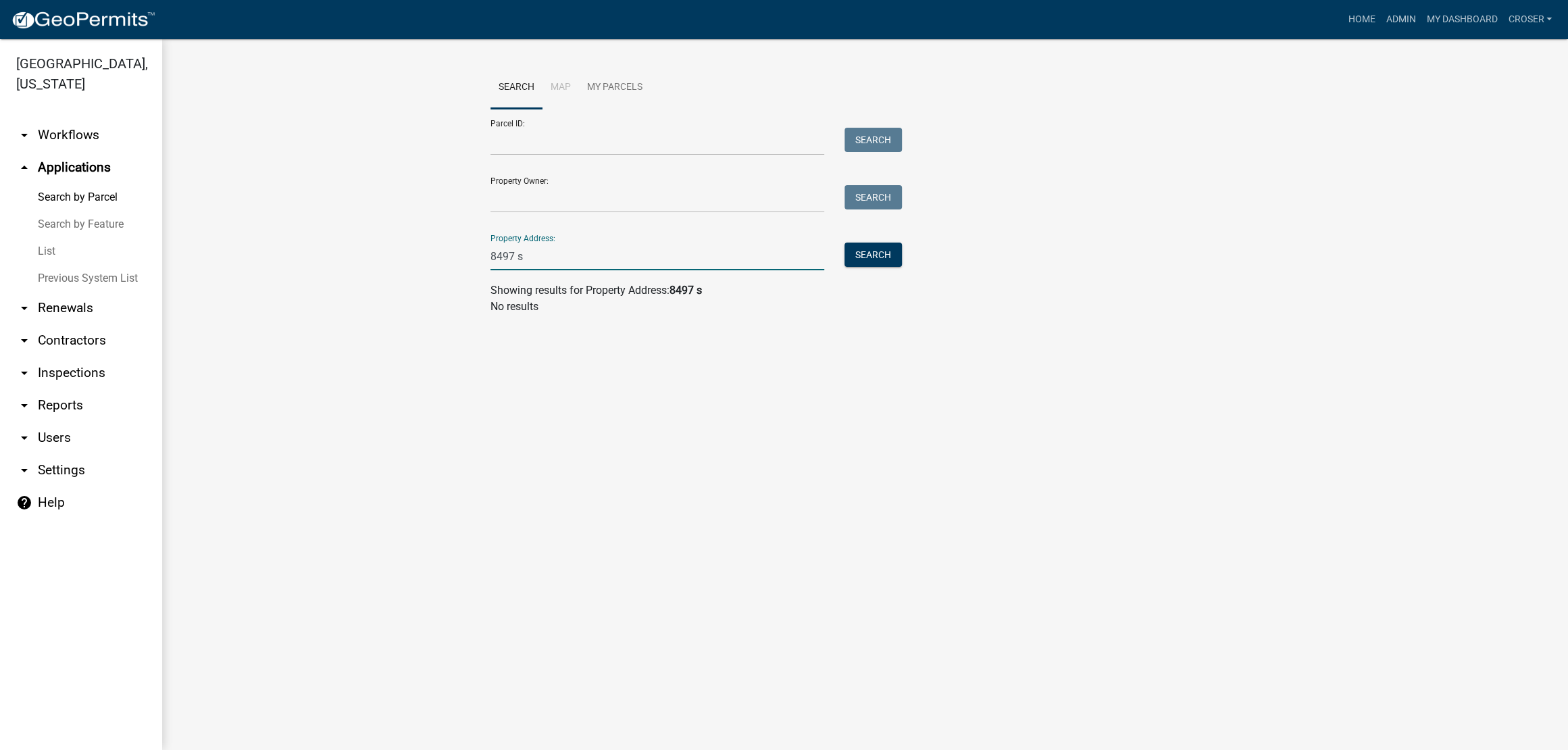
click at [527, 270] on input "8497 s" at bounding box center [657, 256] width 334 height 28
click at [1380, 32] on link "Admin" at bounding box center [1400, 19] width 41 height 26
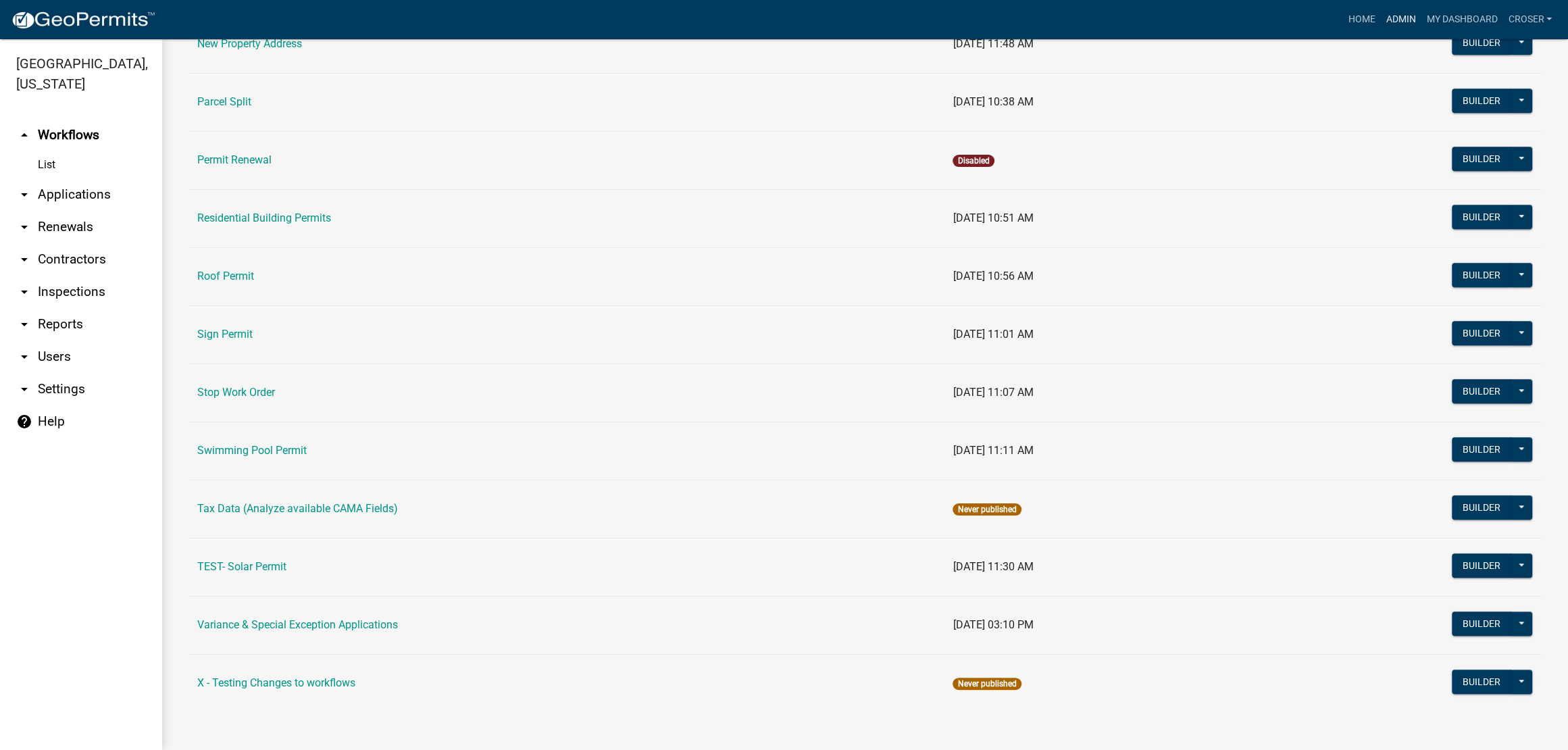
scroll to position [1148, 0]
click at [239, 328] on link "Sign Permit" at bounding box center [225, 334] width 55 height 13
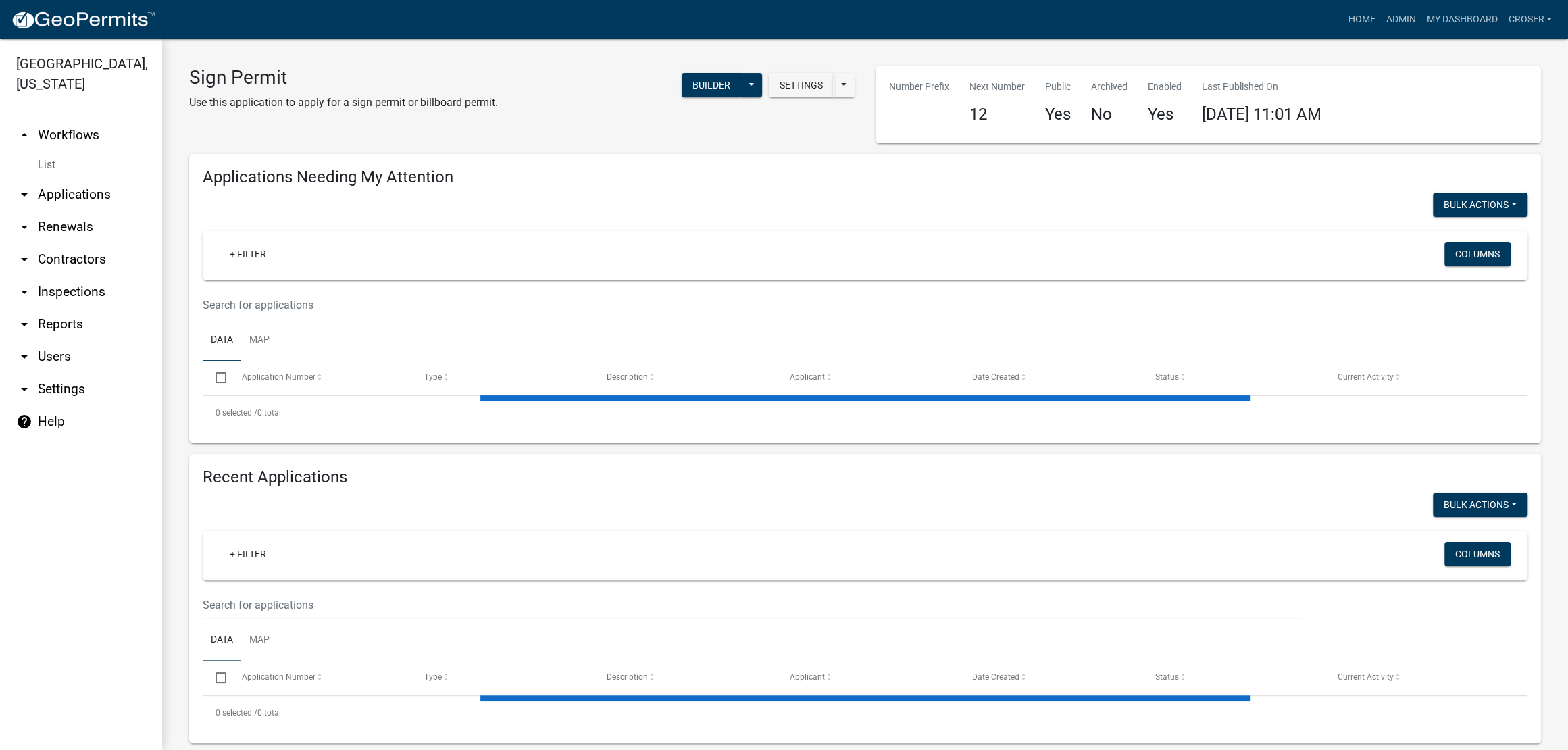
select select "3: 100"
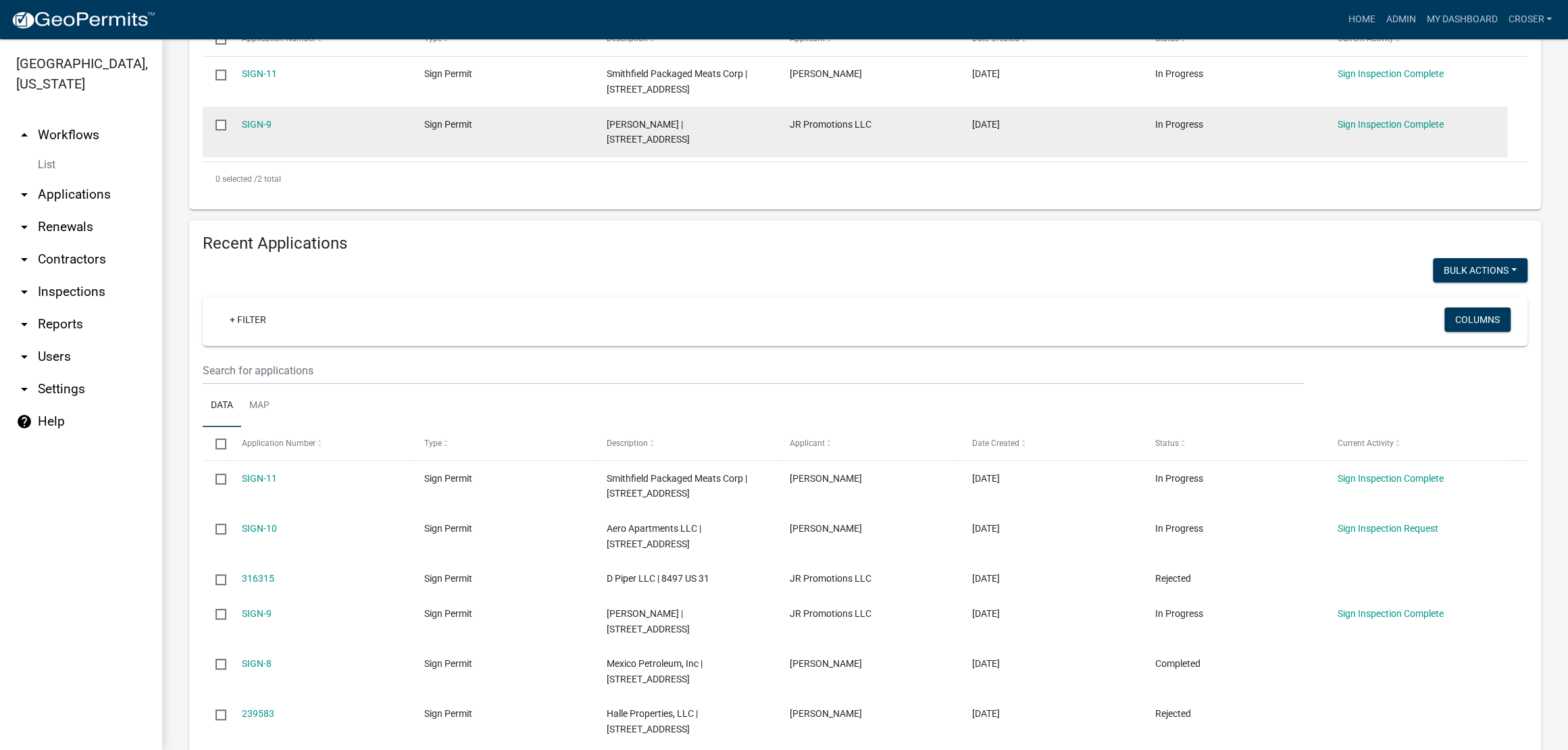
scroll to position [338, 0]
click at [271, 131] on link "SIGN-9" at bounding box center [257, 125] width 30 height 11
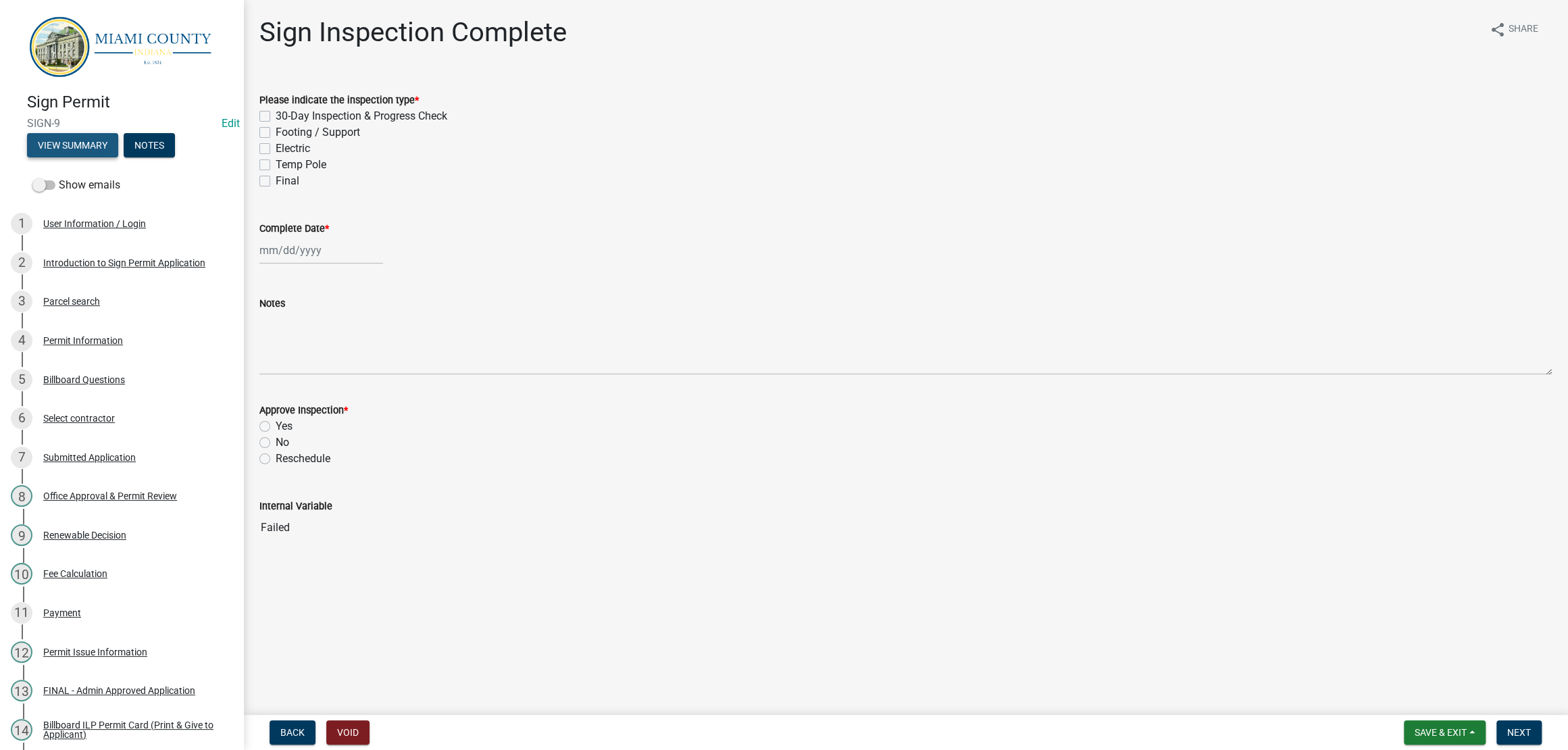
click at [116, 154] on button "View Summary" at bounding box center [72, 144] width 91 height 24
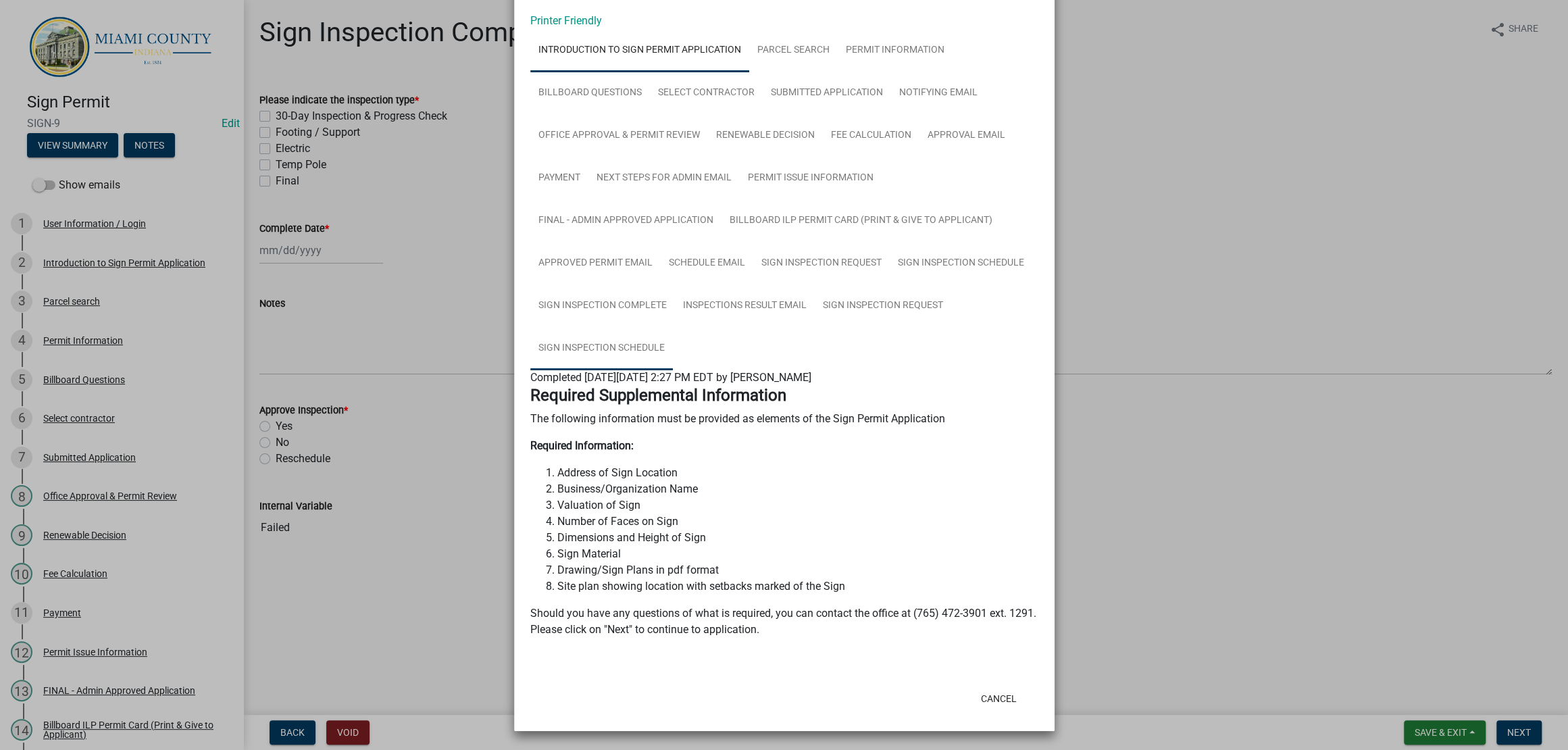
click at [664, 327] on link "Sign Inspection Schedule" at bounding box center [601, 348] width 142 height 43
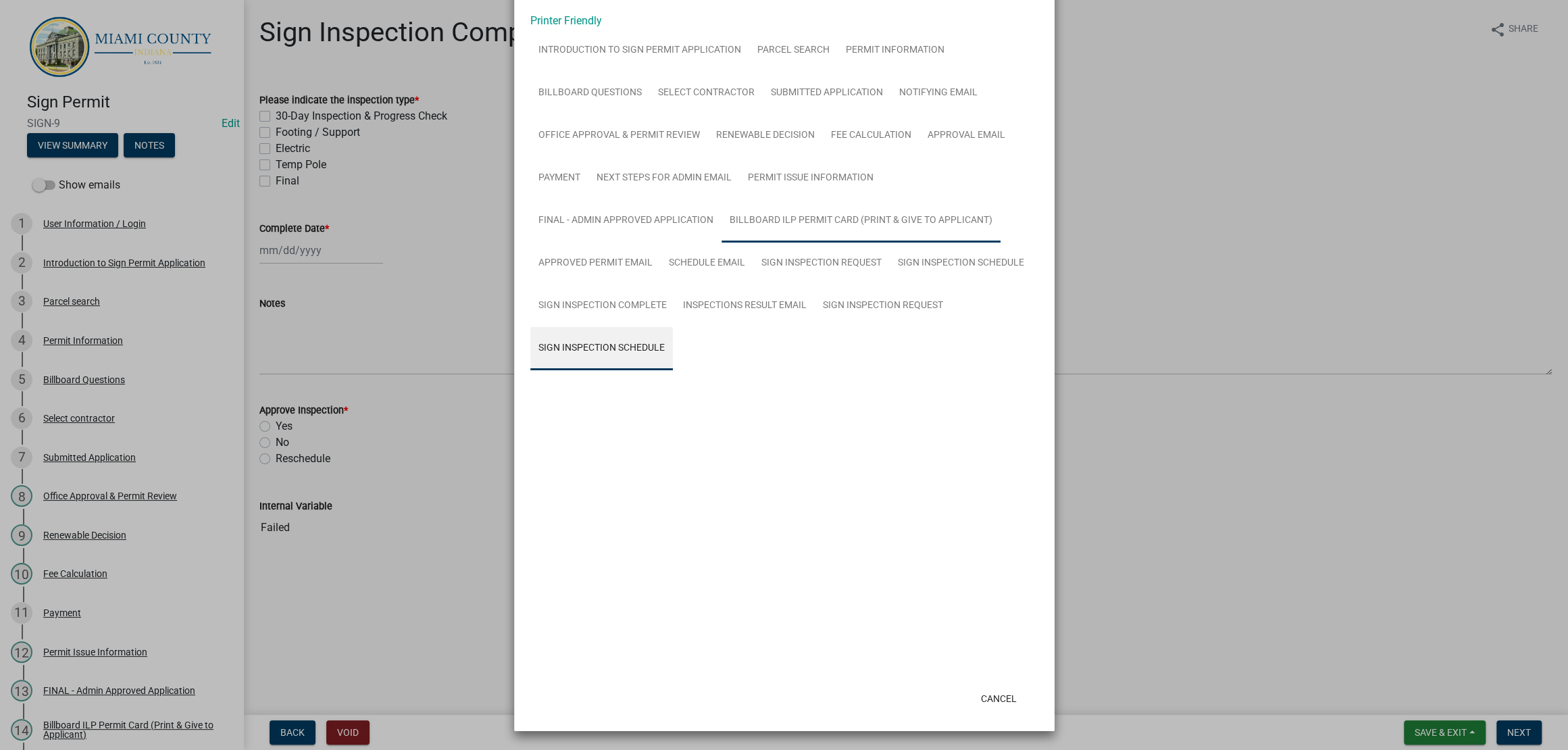
scroll to position [261, 0]
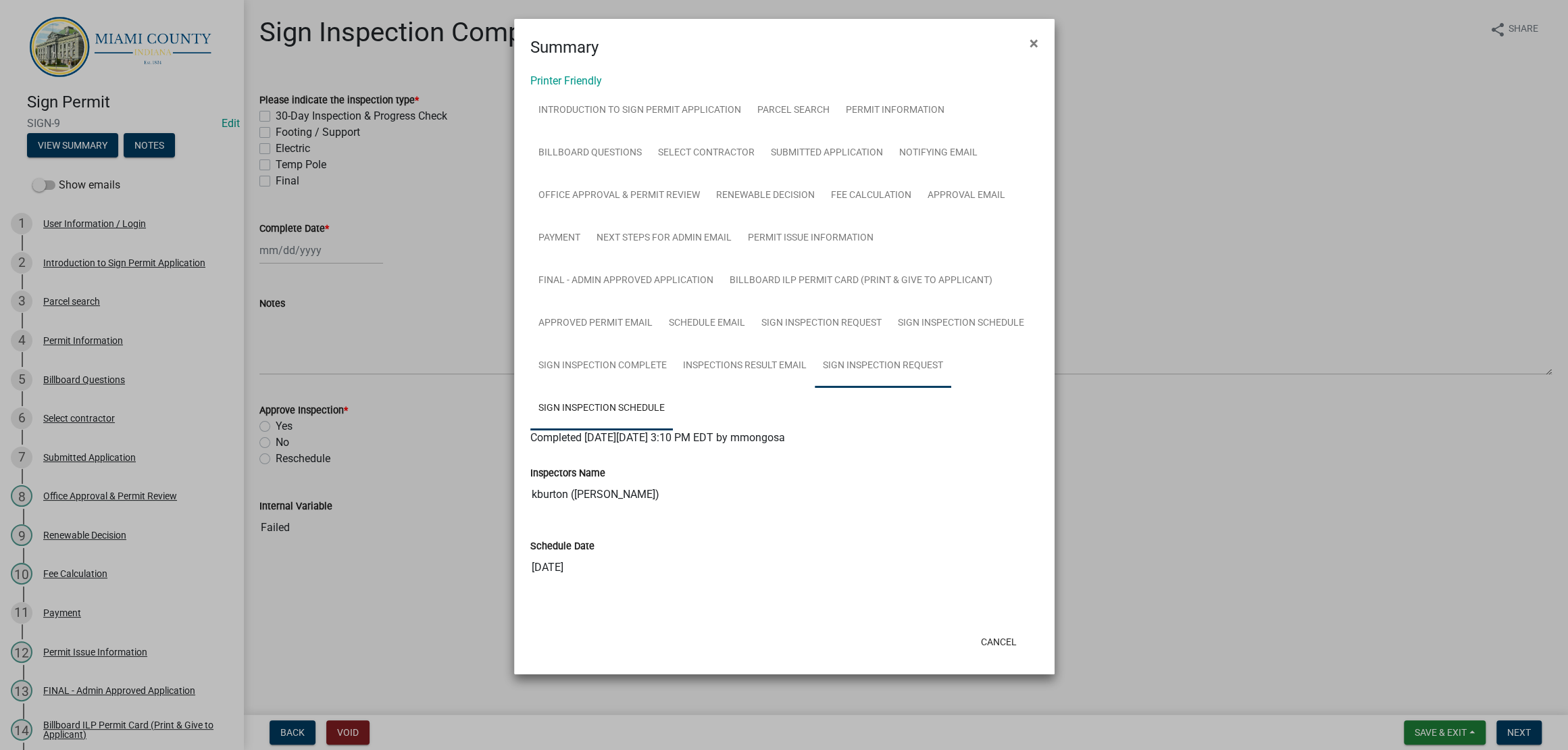
click at [815, 360] on link "Sign Inspection Request" at bounding box center [882, 366] width 136 height 43
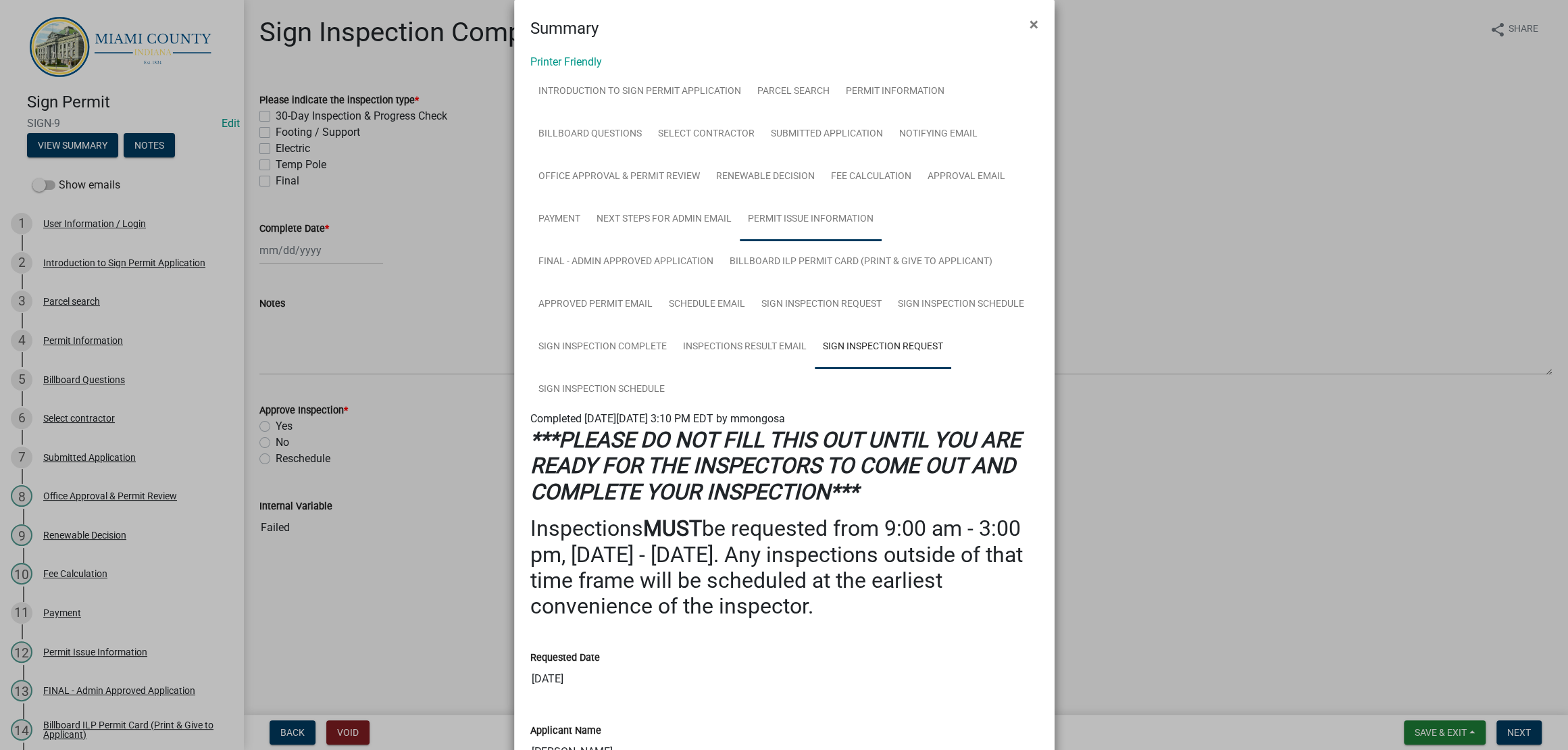
scroll to position [0, 0]
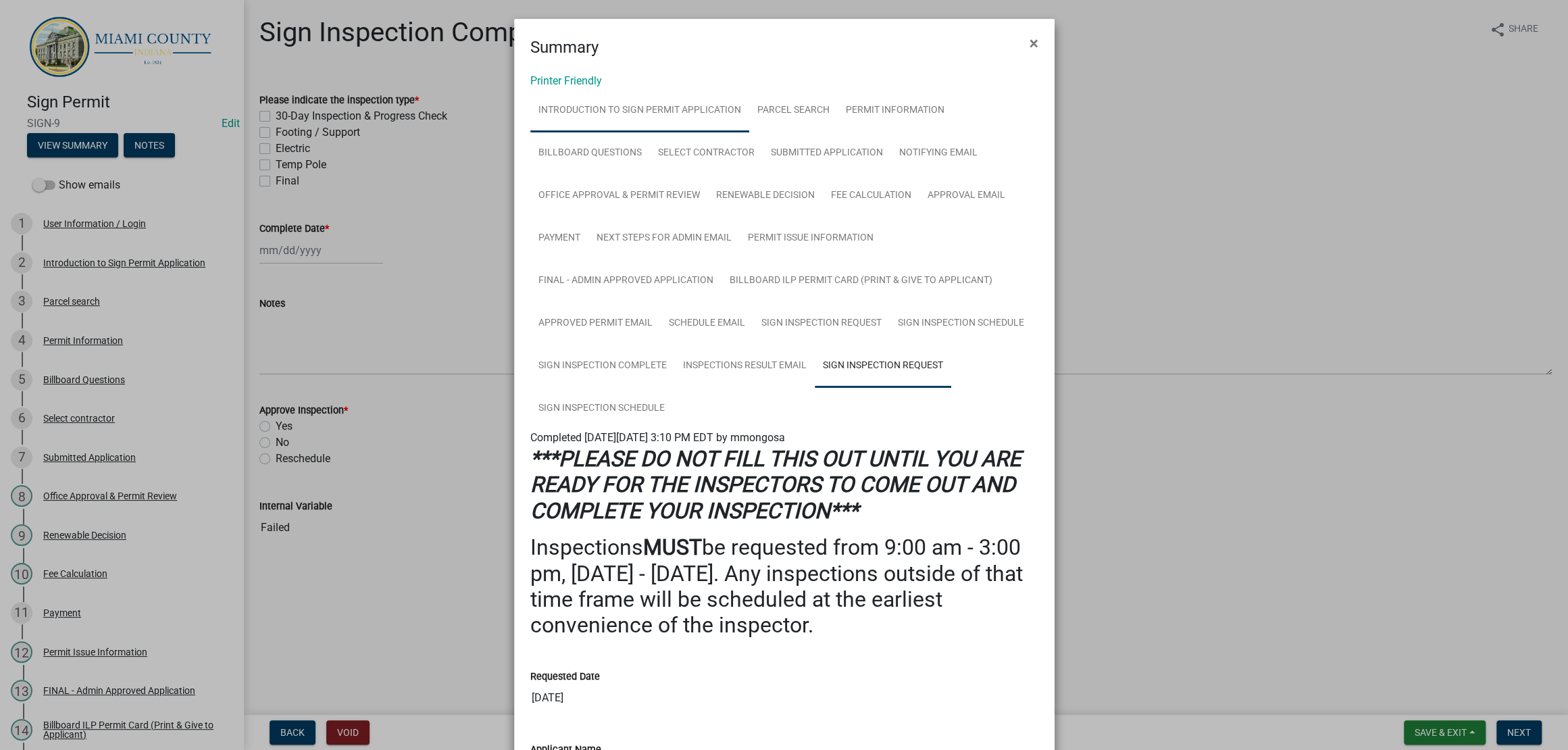
click at [749, 133] on link "Introduction to Sign Permit Application" at bounding box center [640, 110] width 219 height 43
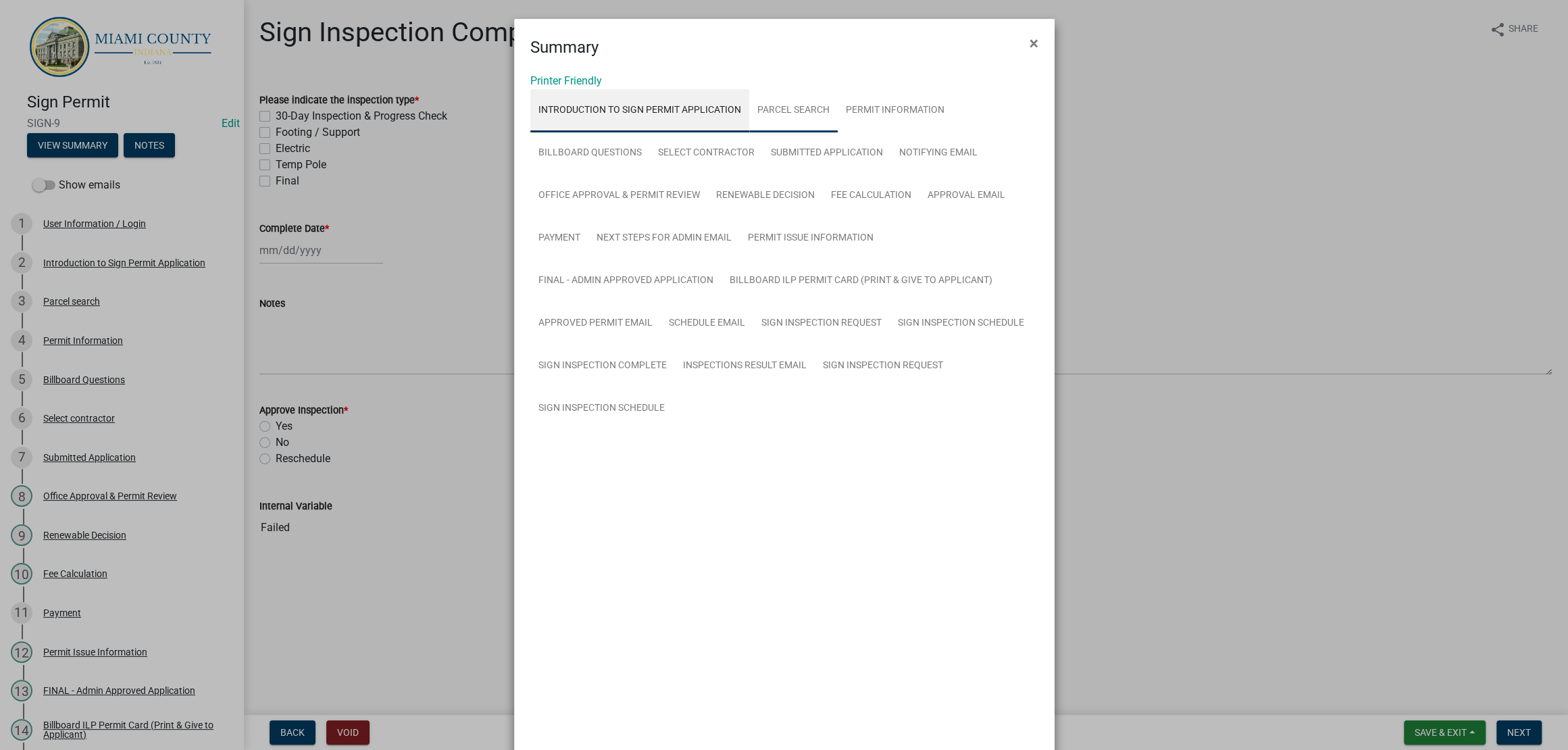
click at [823, 133] on link "Parcel search" at bounding box center [793, 110] width 88 height 43
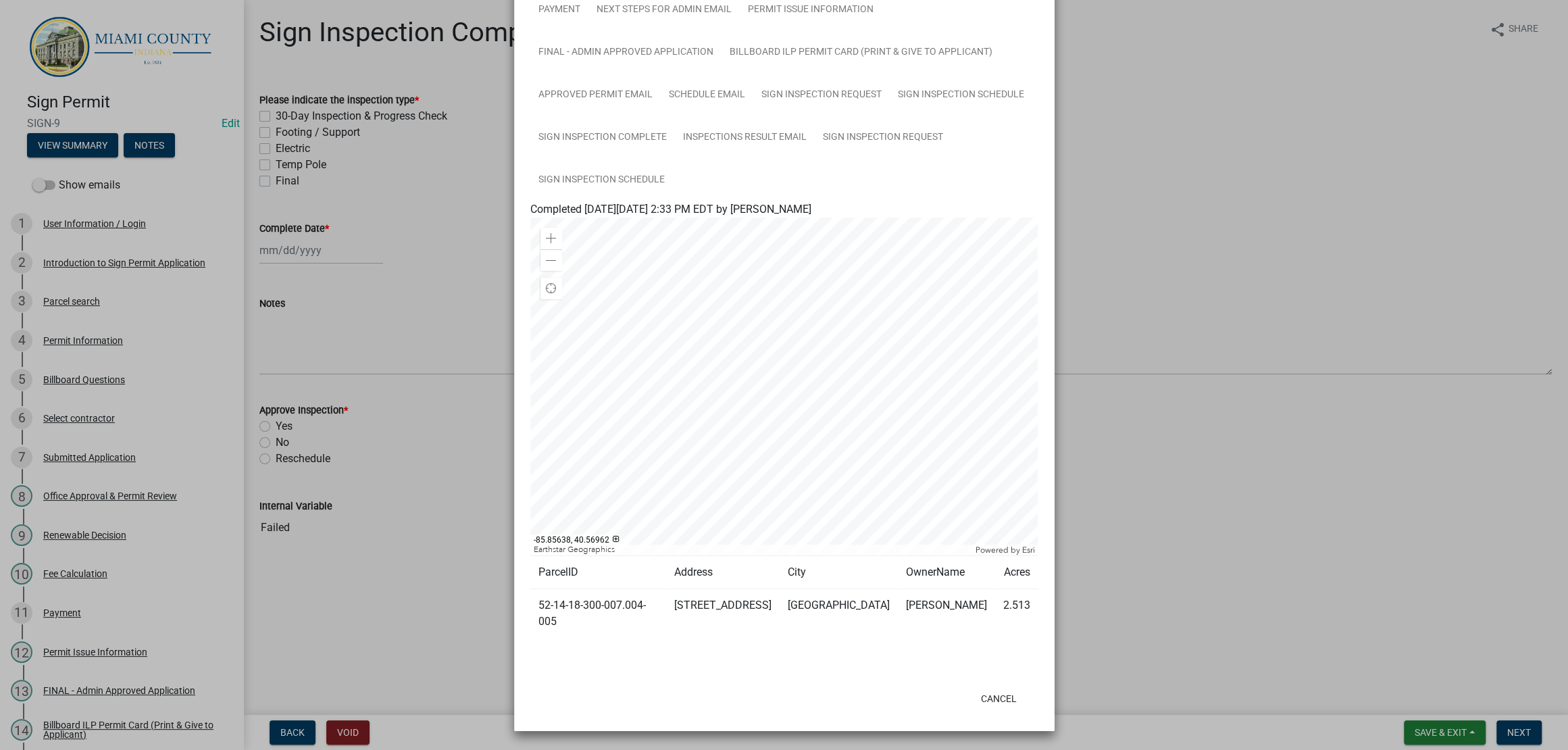
scroll to position [506, 0]
drag, startPoint x: 611, startPoint y: 625, endPoint x: 533, endPoint y: 608, distance: 79.8
click at [533, 608] on td "52-14-18-300-007.004-005" at bounding box center [598, 614] width 136 height 50
copy td "52-14-18-300-007.004-005"
click at [1268, 581] on ngb-modal-window "Summary × Printer Friendly Introduction to Sign Permit Application Parcel searc…" at bounding box center [784, 375] width 1568 height 750
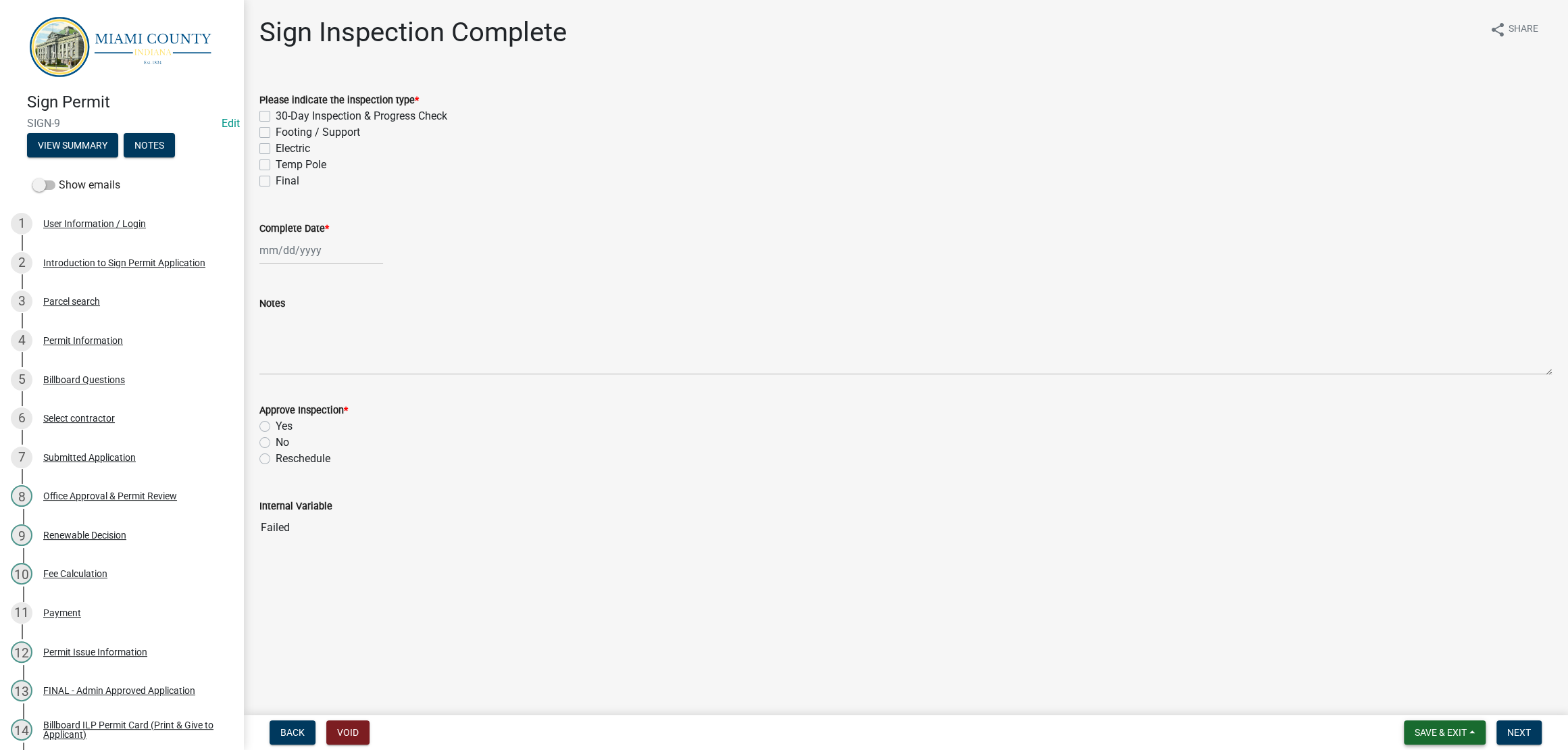
click at [1414, 727] on span "Save & Exit" at bounding box center [1440, 732] width 52 height 11
click at [1377, 676] on button "Save & Exit" at bounding box center [1431, 691] width 108 height 32
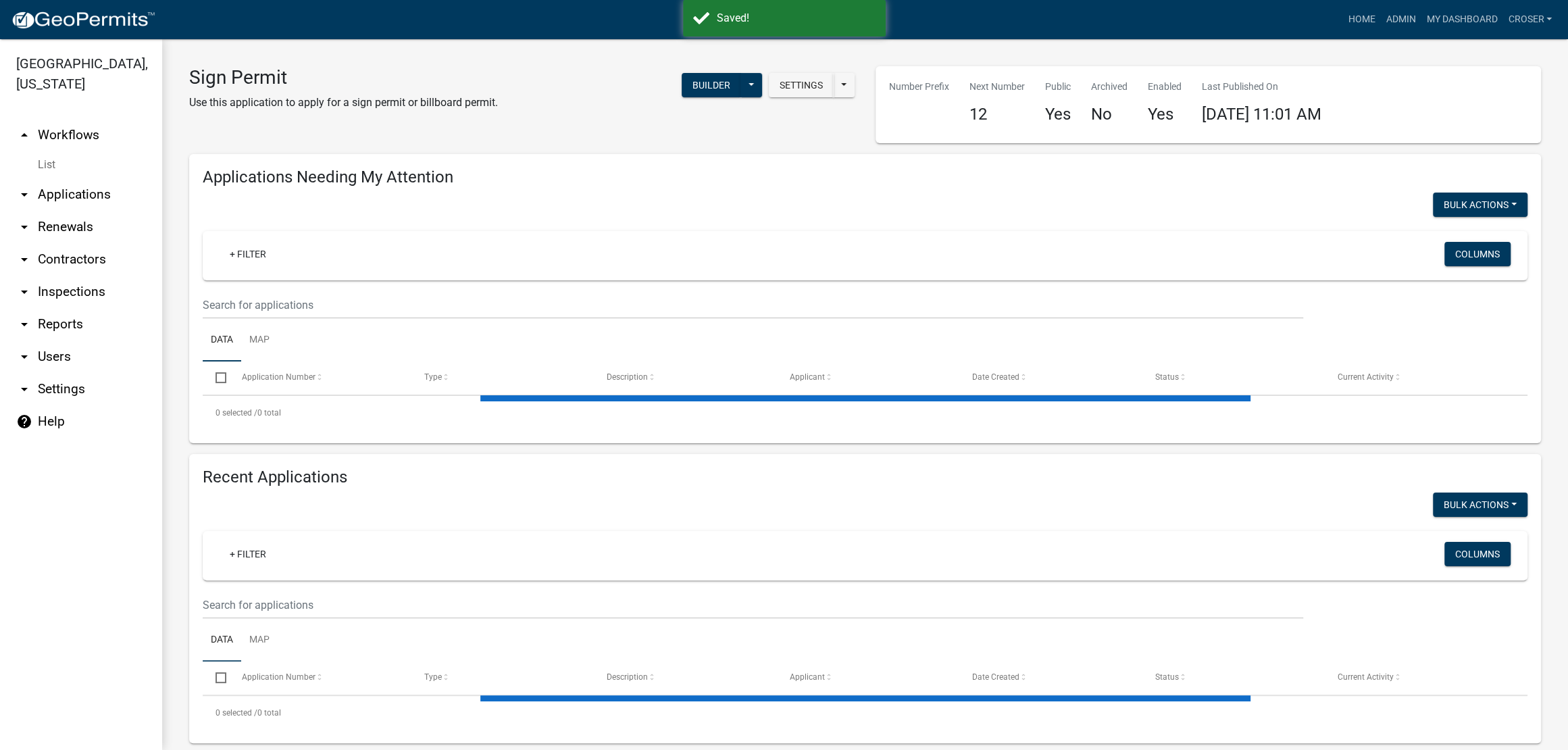
select select "3: 100"
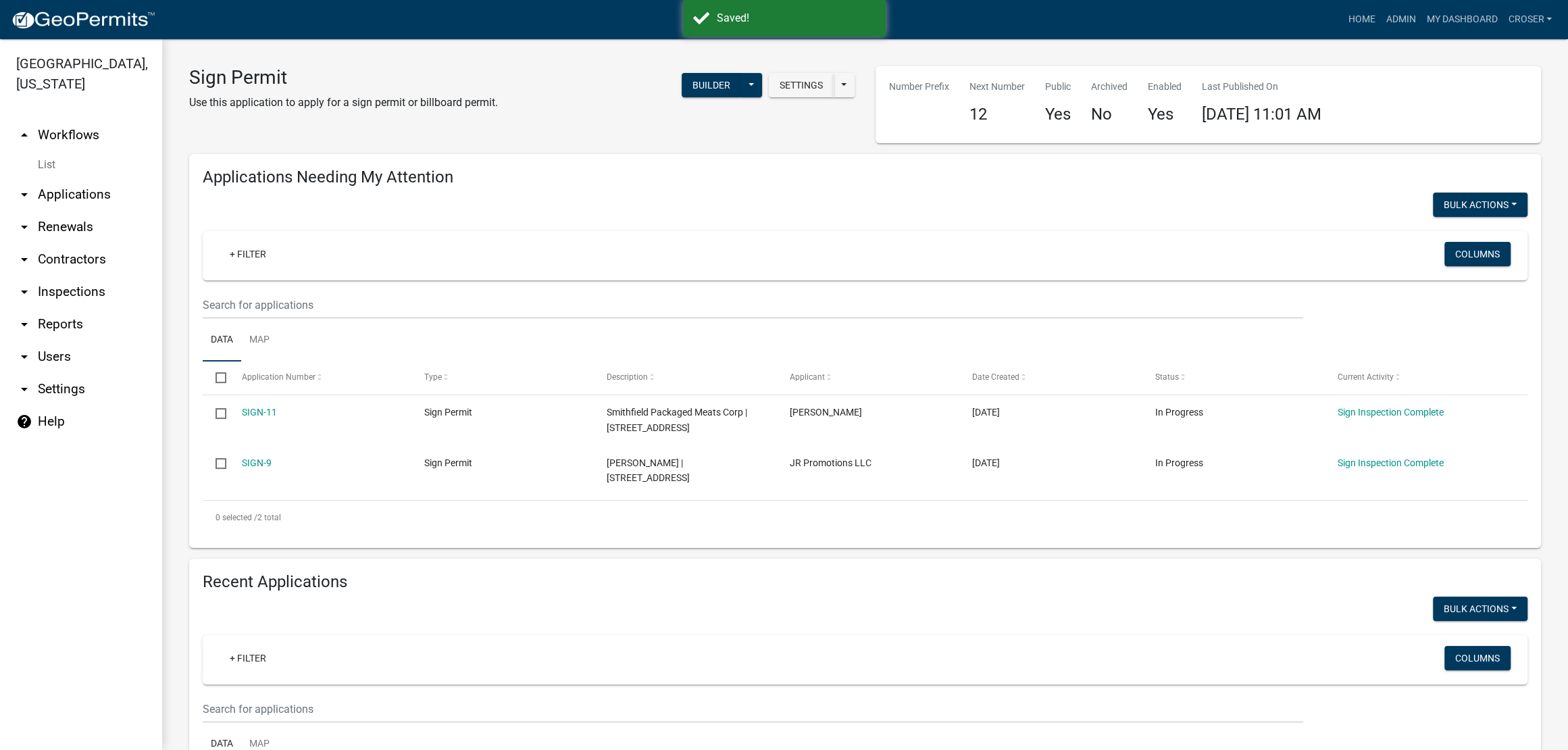
click at [81, 308] on link "arrow_drop_down Inspections" at bounding box center [81, 292] width 162 height 32
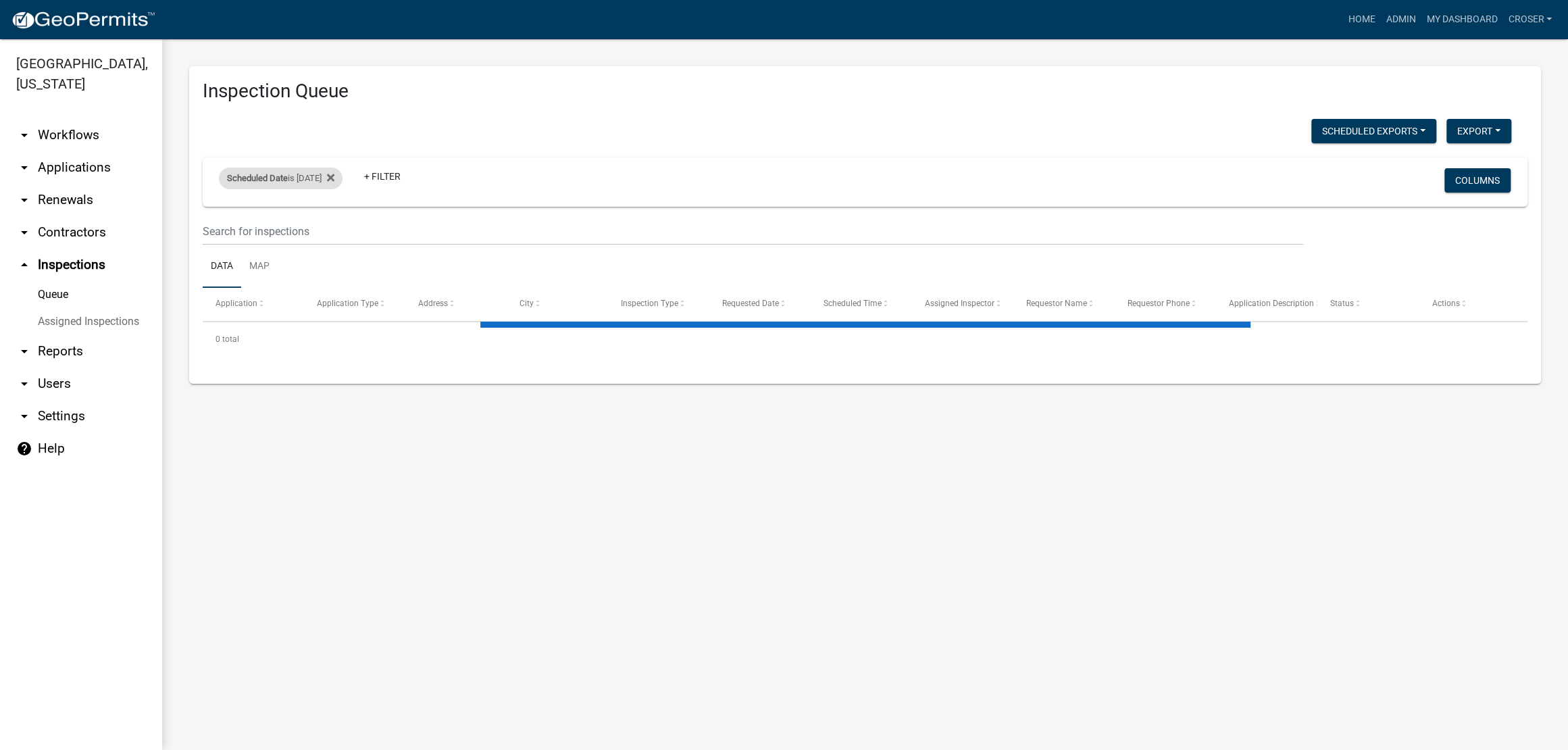
select select "3: 100"
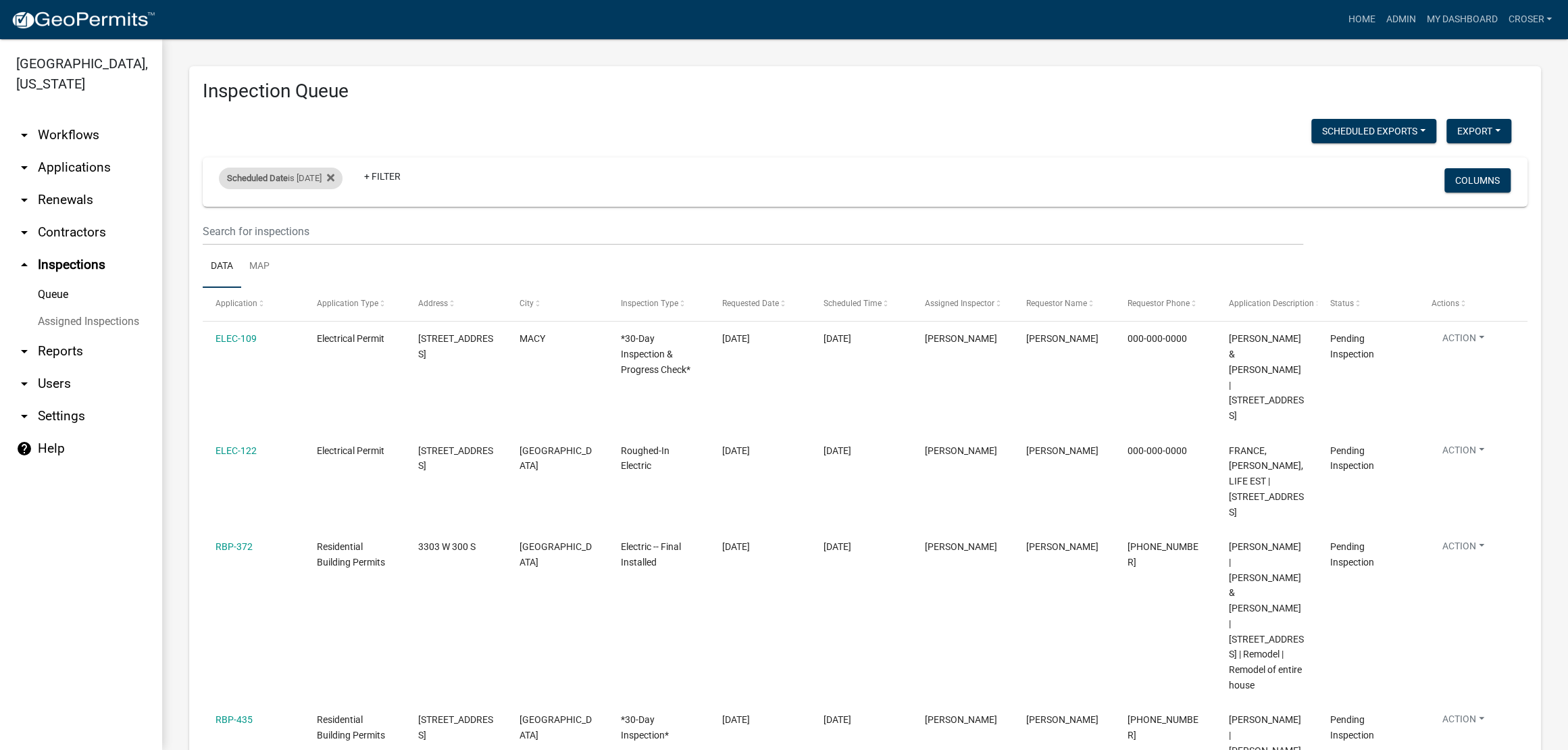
click at [311, 189] on div "Scheduled Date is 08/14/2025" at bounding box center [280, 179] width 123 height 22
click at [334, 266] on input "2025-08-14" at bounding box center [287, 258] width 95 height 28
click at [290, 311] on button "Done" at bounding box center [287, 298] width 95 height 24
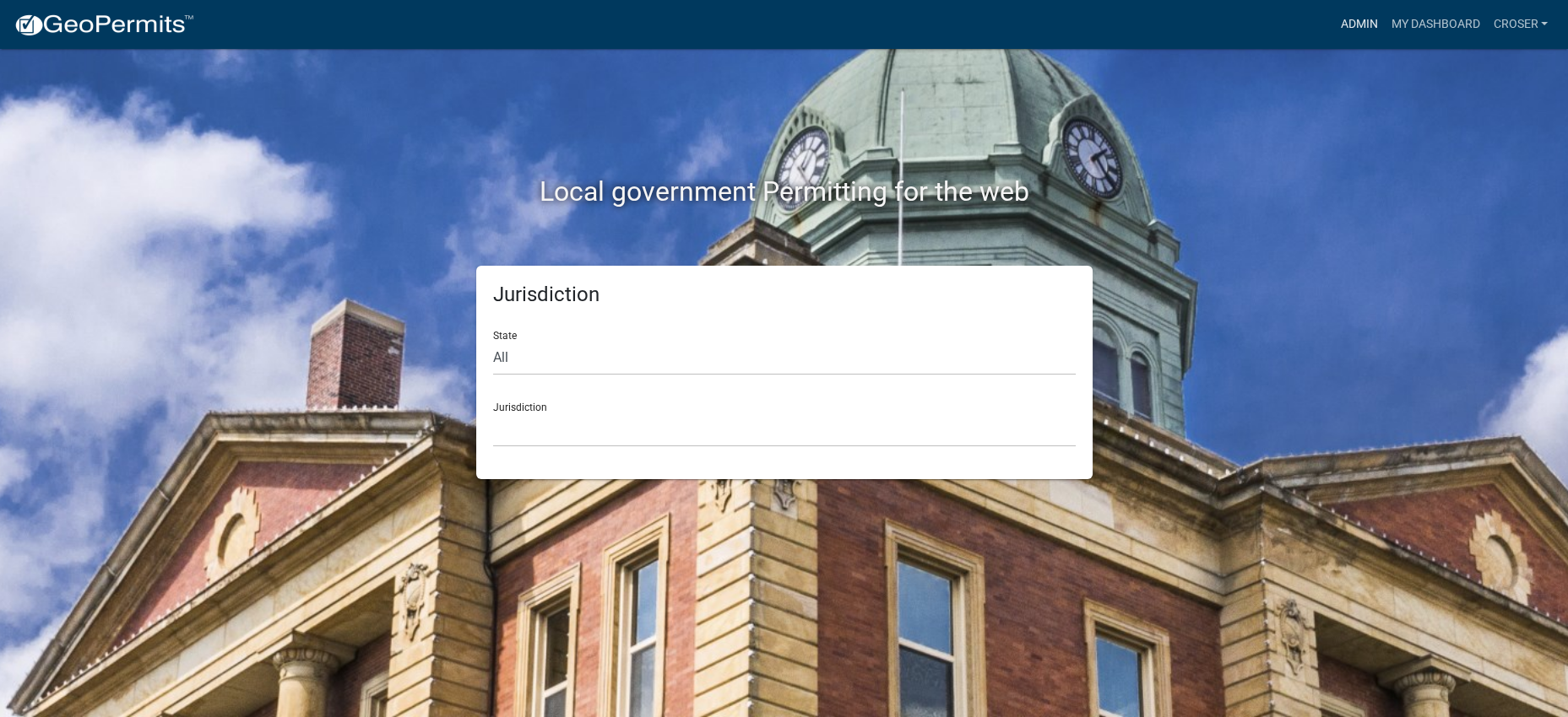
click at [1333, 28] on link "Admin" at bounding box center [1358, 24] width 51 height 32
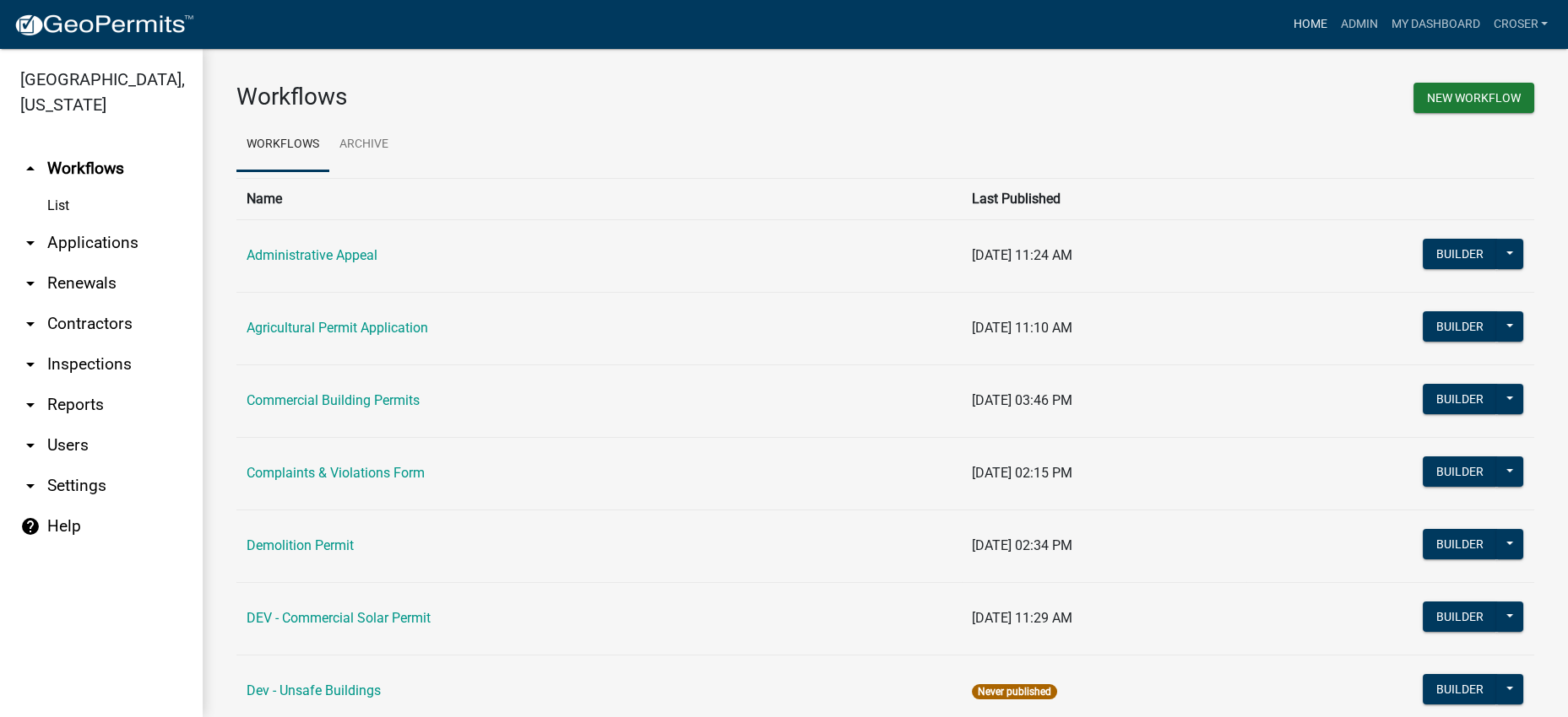
click at [1286, 28] on link "Home" at bounding box center [1310, 24] width 47 height 32
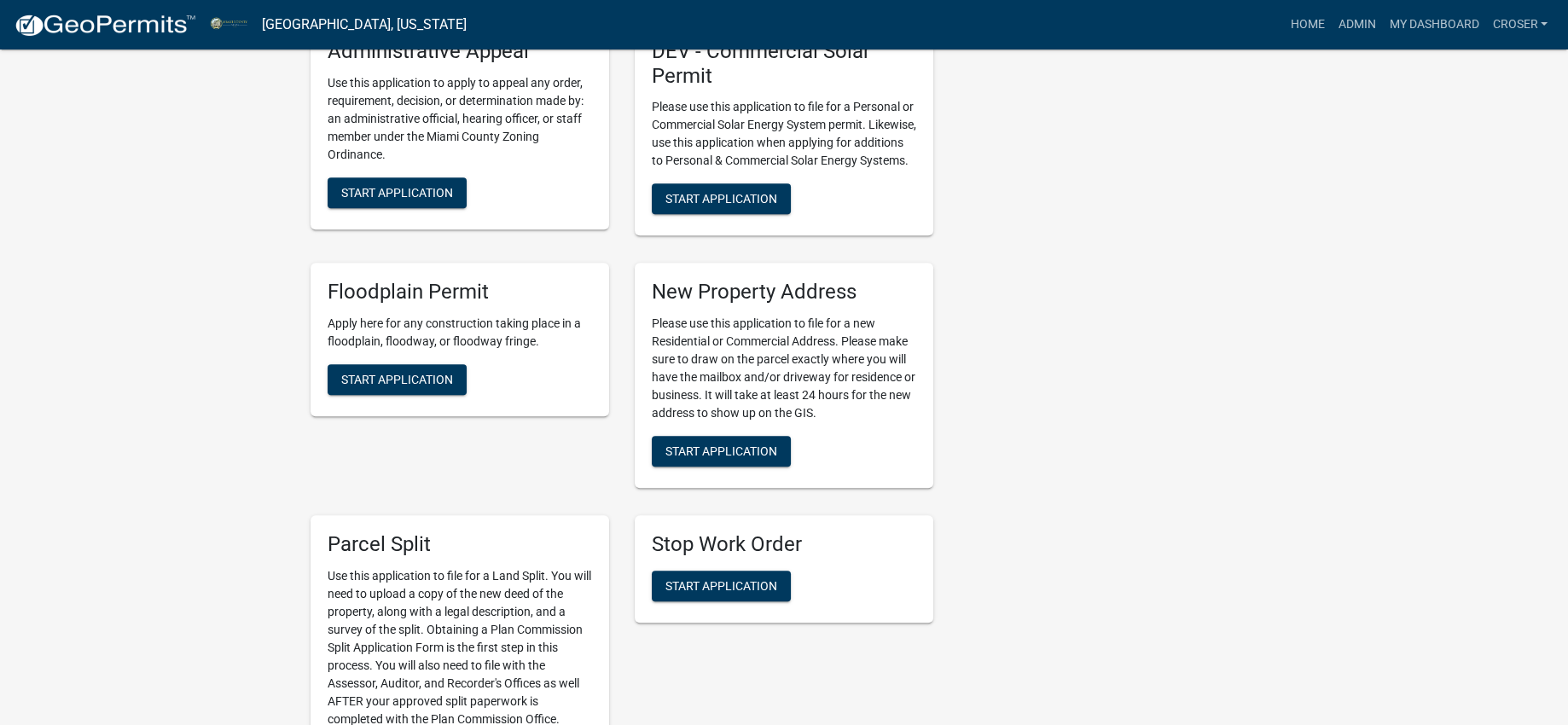
scroll to position [2345, 0]
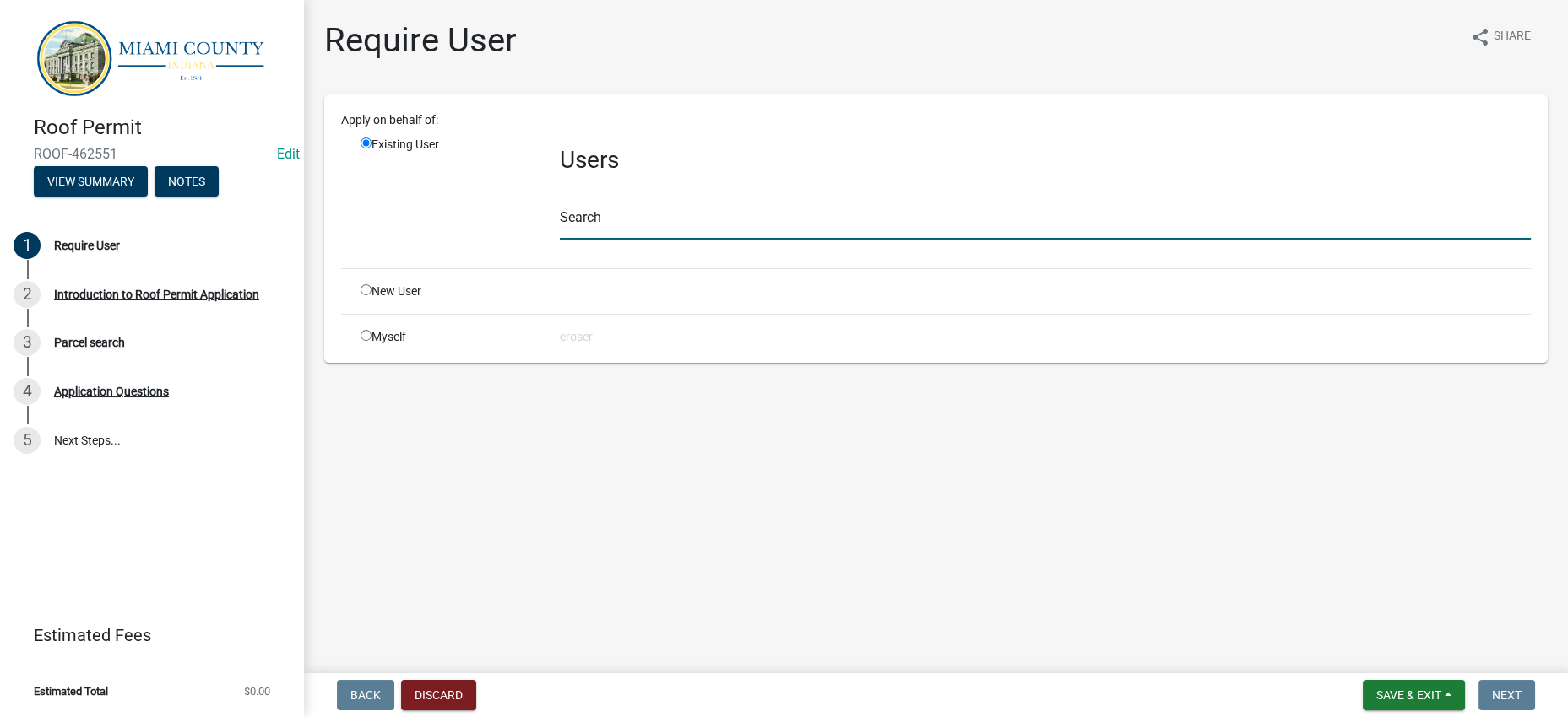
click at [652, 240] on input "text" at bounding box center [1045, 222] width 971 height 35
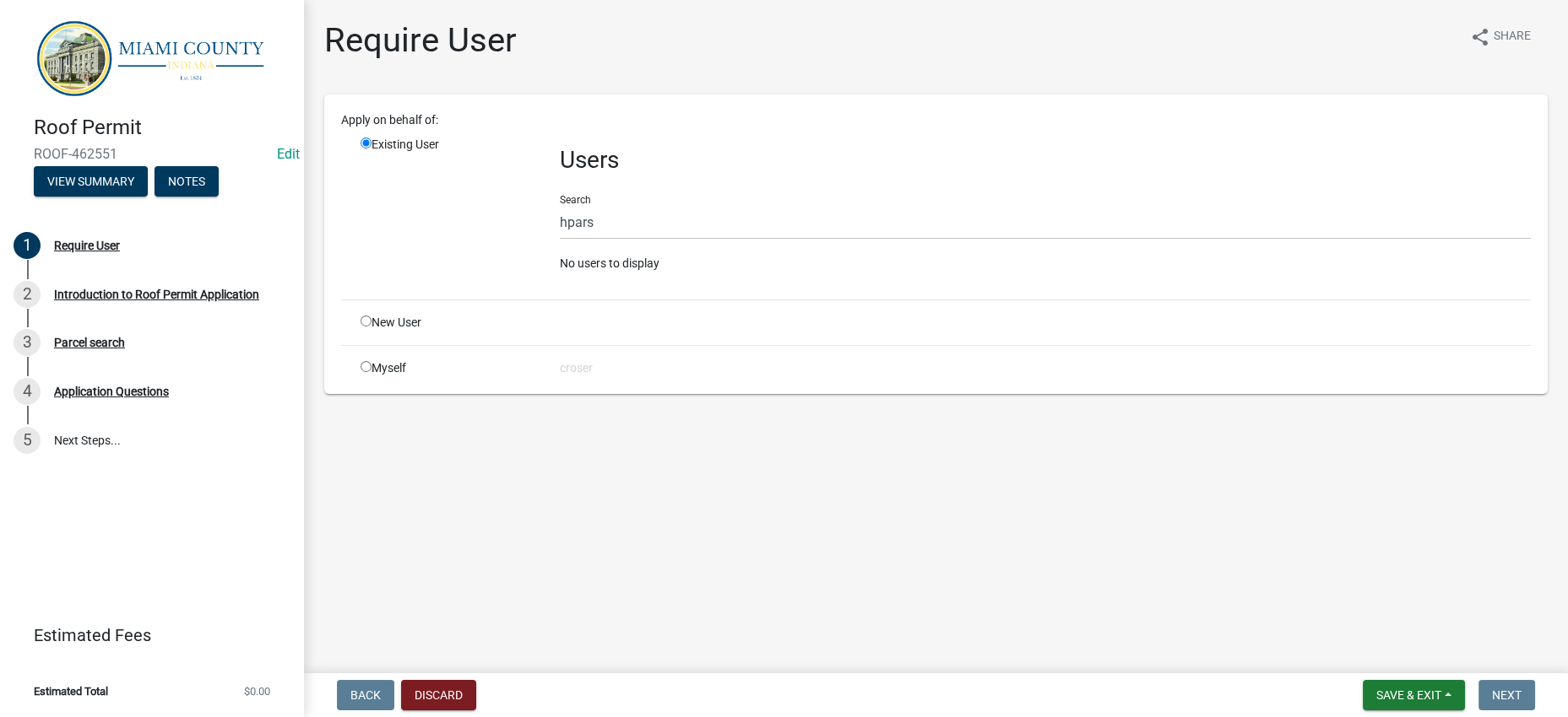
click at [672, 582] on main "Require User share Share Apply on behalf of: Existing User Users Search hpars N…" at bounding box center [935, 333] width 1264 height 667
drag, startPoint x: 676, startPoint y: 275, endPoint x: 576, endPoint y: 280, distance: 100.1
click at [576, 240] on input "hpars" at bounding box center [1045, 222] width 971 height 35
type input "h"
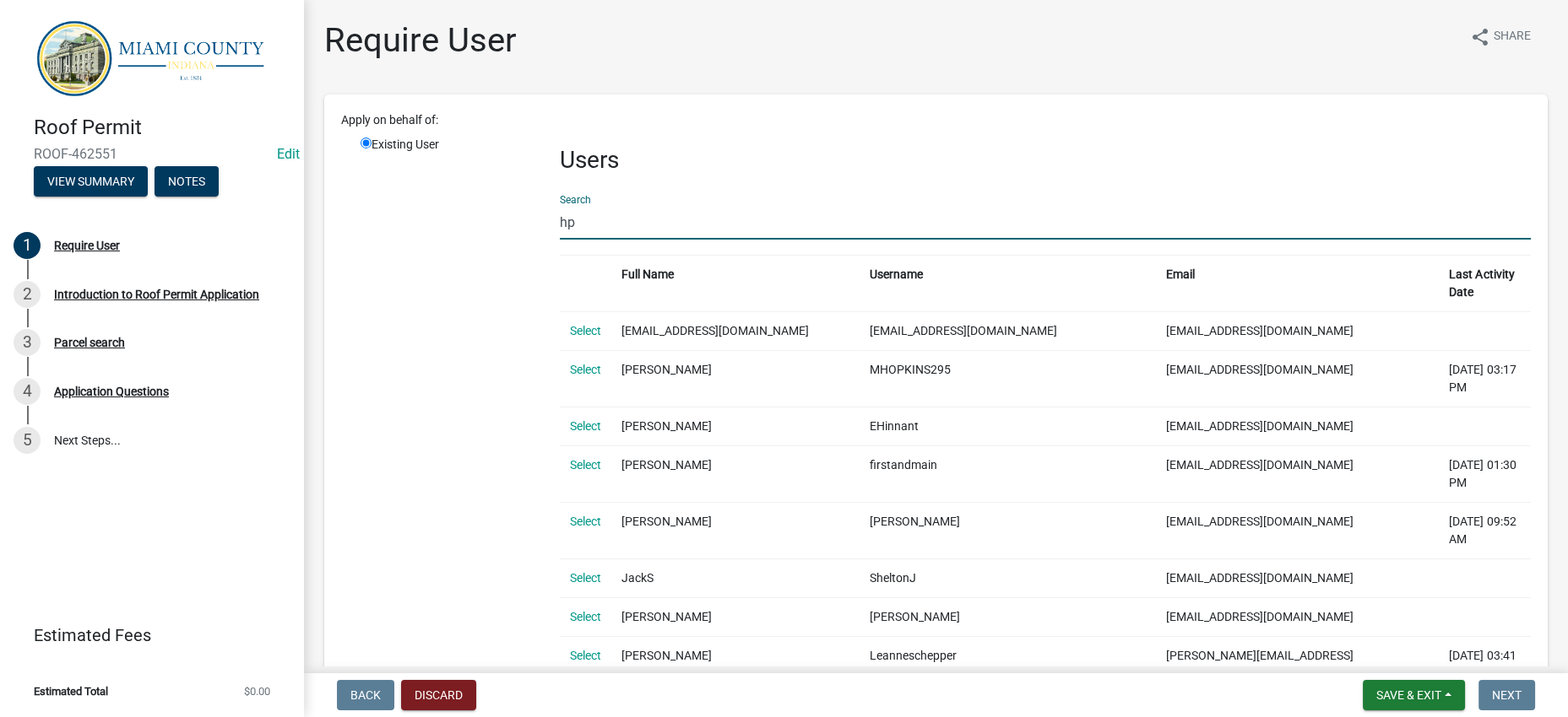
type input "h"
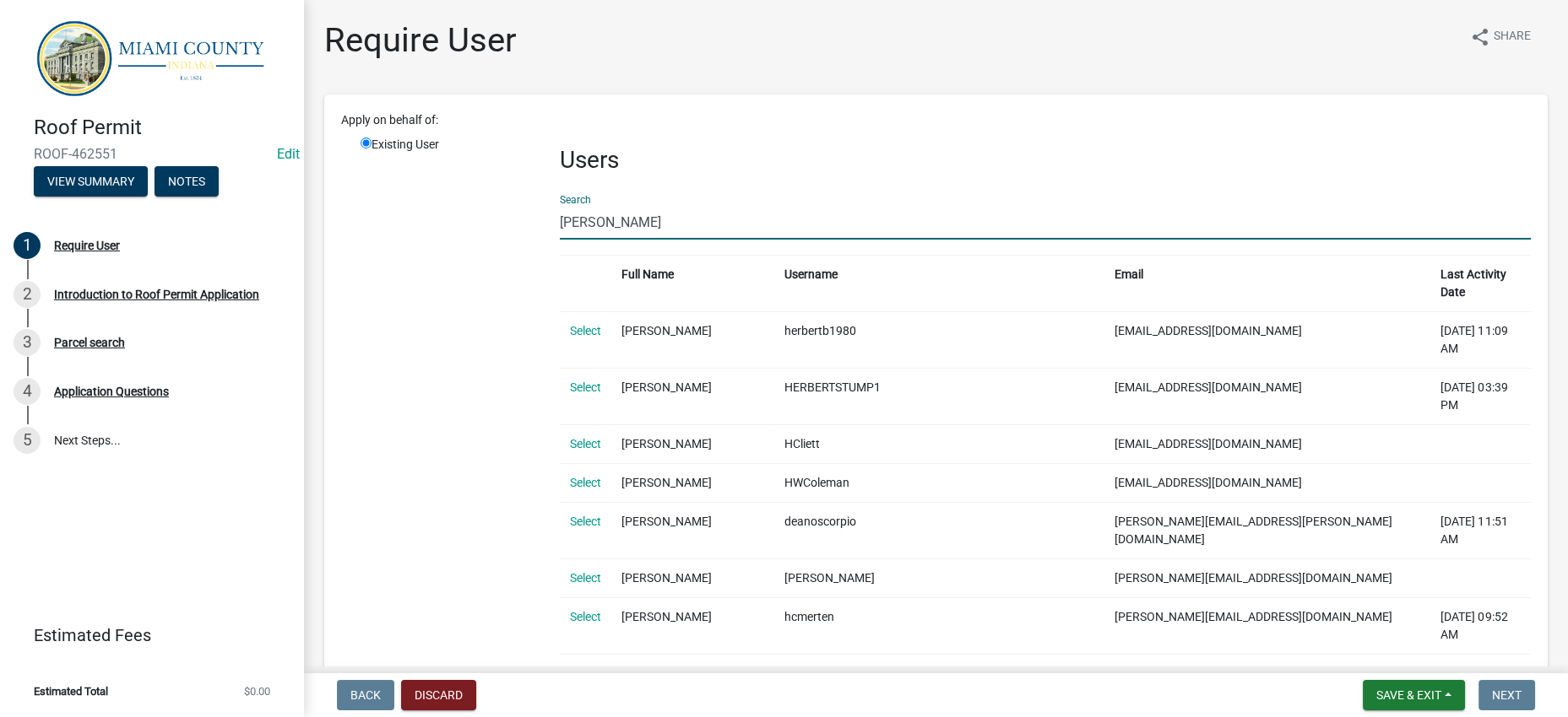
drag, startPoint x: 607, startPoint y: 283, endPoint x: 632, endPoint y: 262, distance: 32.6
type input "h"
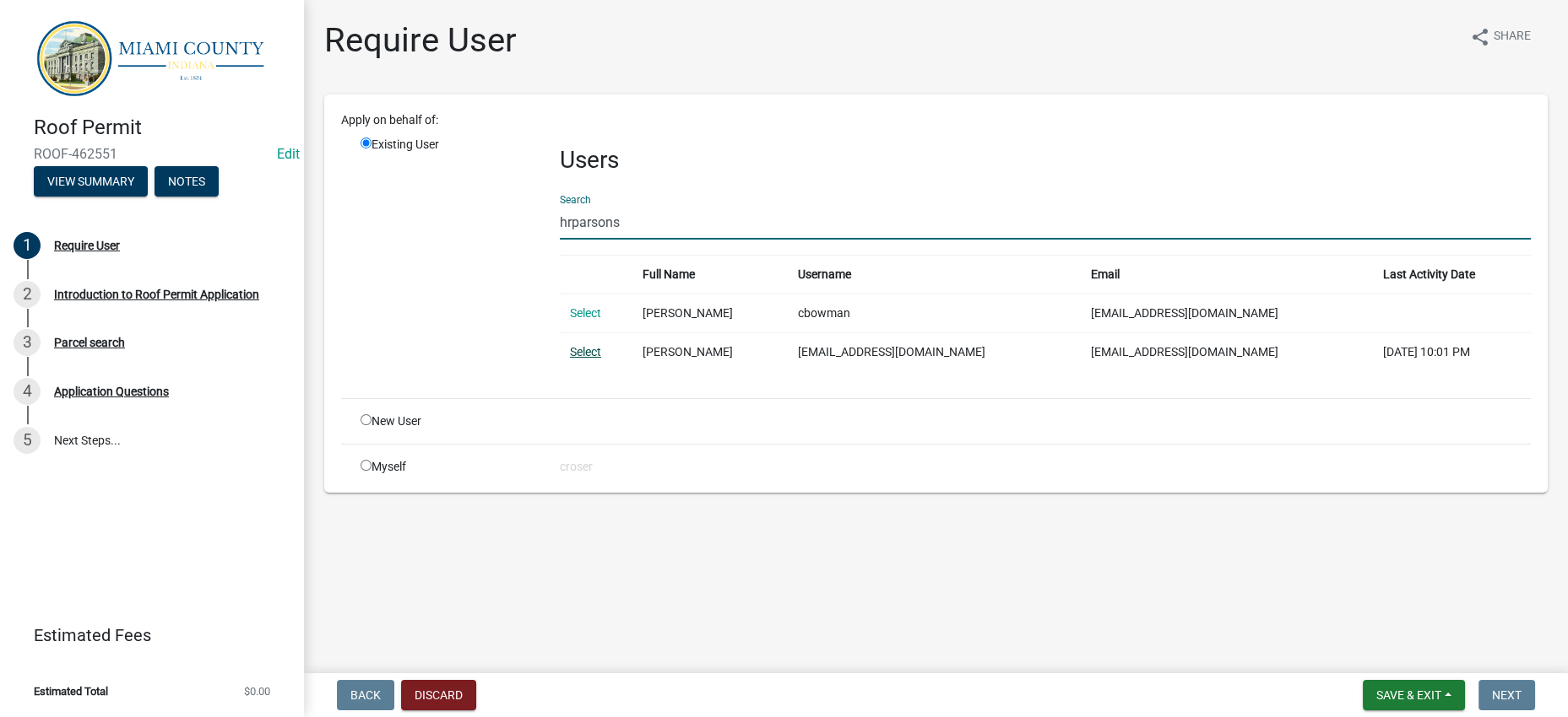
type input "hrparsons"
click at [586, 359] on link "Select" at bounding box center [585, 352] width 31 height 14
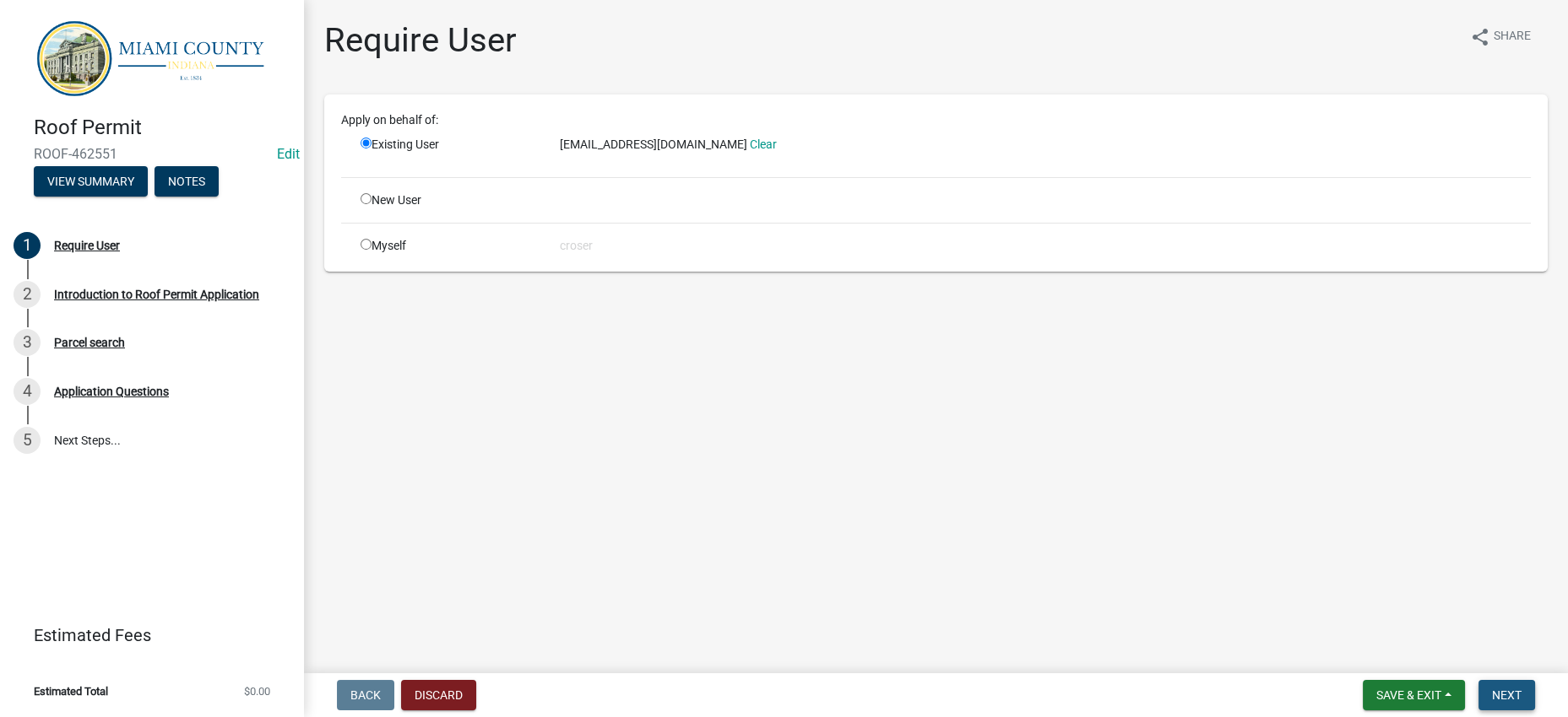
click at [1479, 688] on button "Next" at bounding box center [1507, 695] width 57 height 30
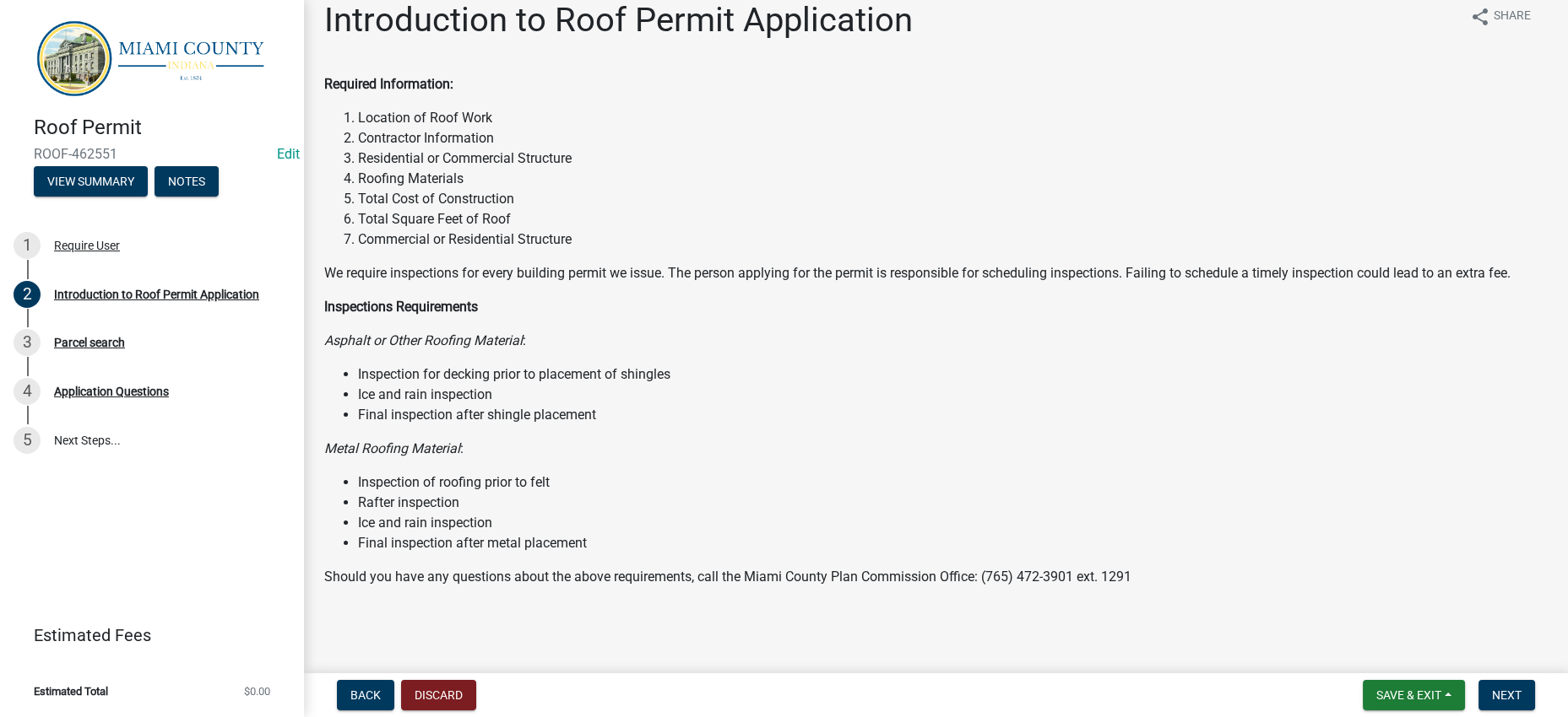
scroll to position [204, 0]
click at [1511, 689] on span "Next" at bounding box center [1507, 695] width 29 height 14
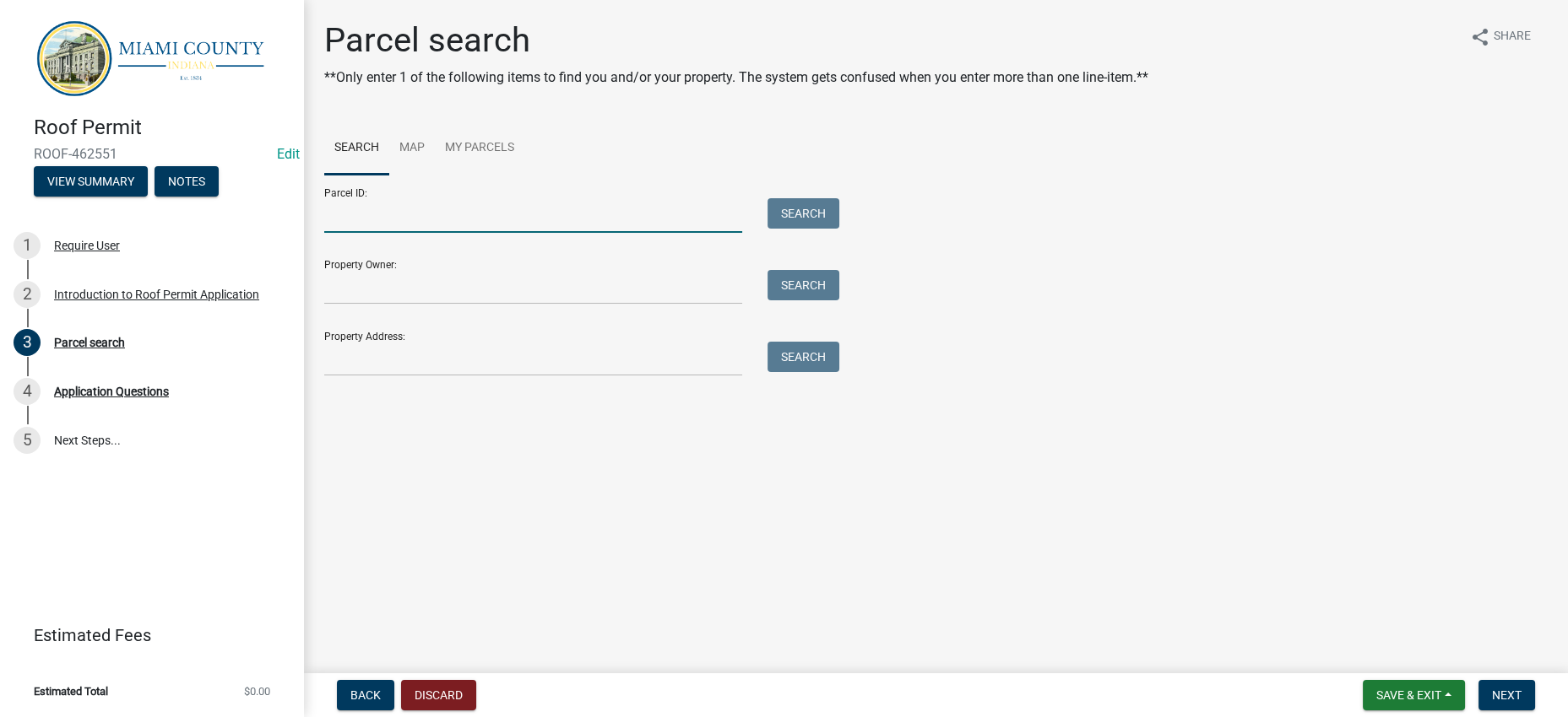
click at [449, 233] on input "Parcel ID:" at bounding box center [533, 216] width 418 height 35
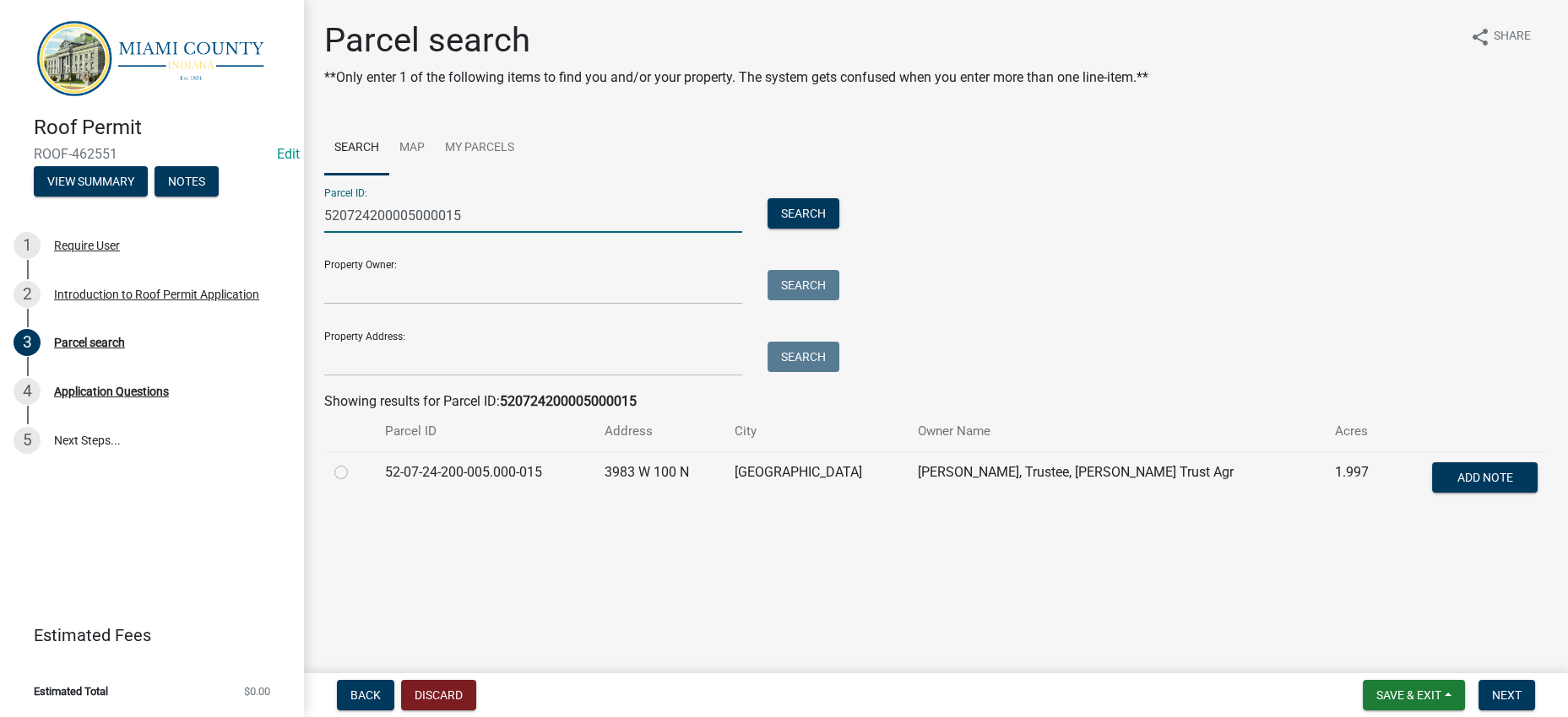
type input "520724200005000015"
click at [355, 463] on label at bounding box center [355, 463] width 0 height 0
click at [355, 474] on input "radio" at bounding box center [360, 468] width 11 height 11
radio input "true"
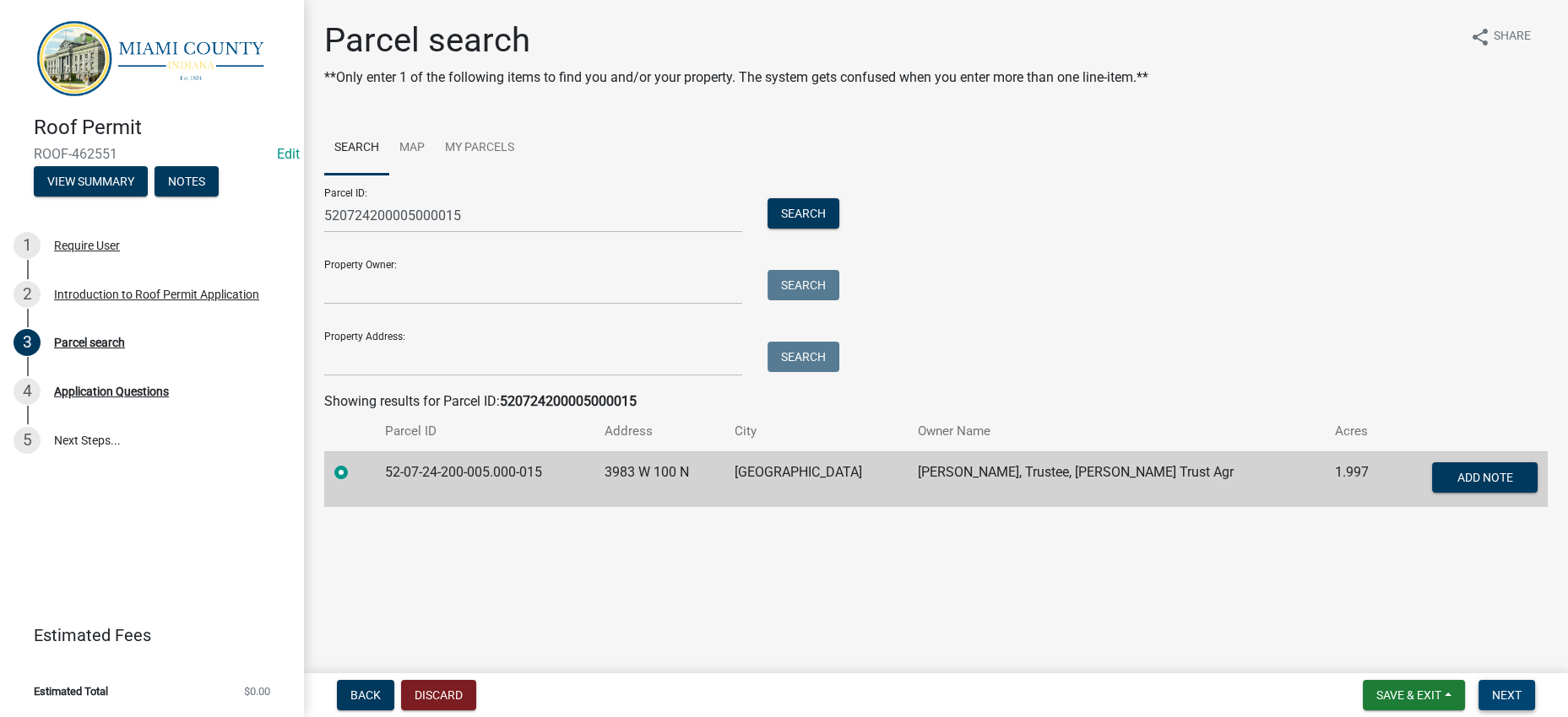
click at [1493, 689] on span "Next" at bounding box center [1507, 695] width 29 height 14
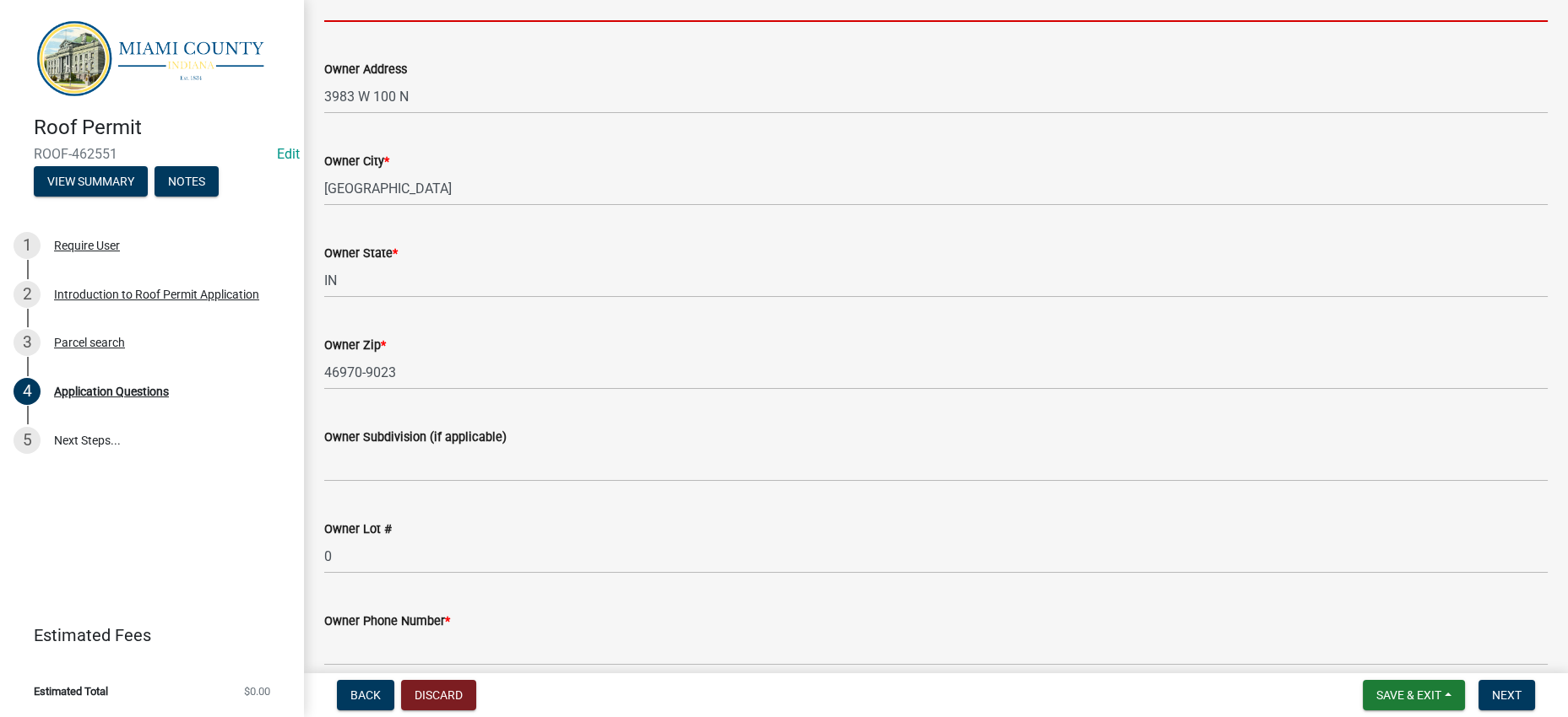
click at [446, 22] on input "Property Owner Name *" at bounding box center [936, 5] width 1223 height 35
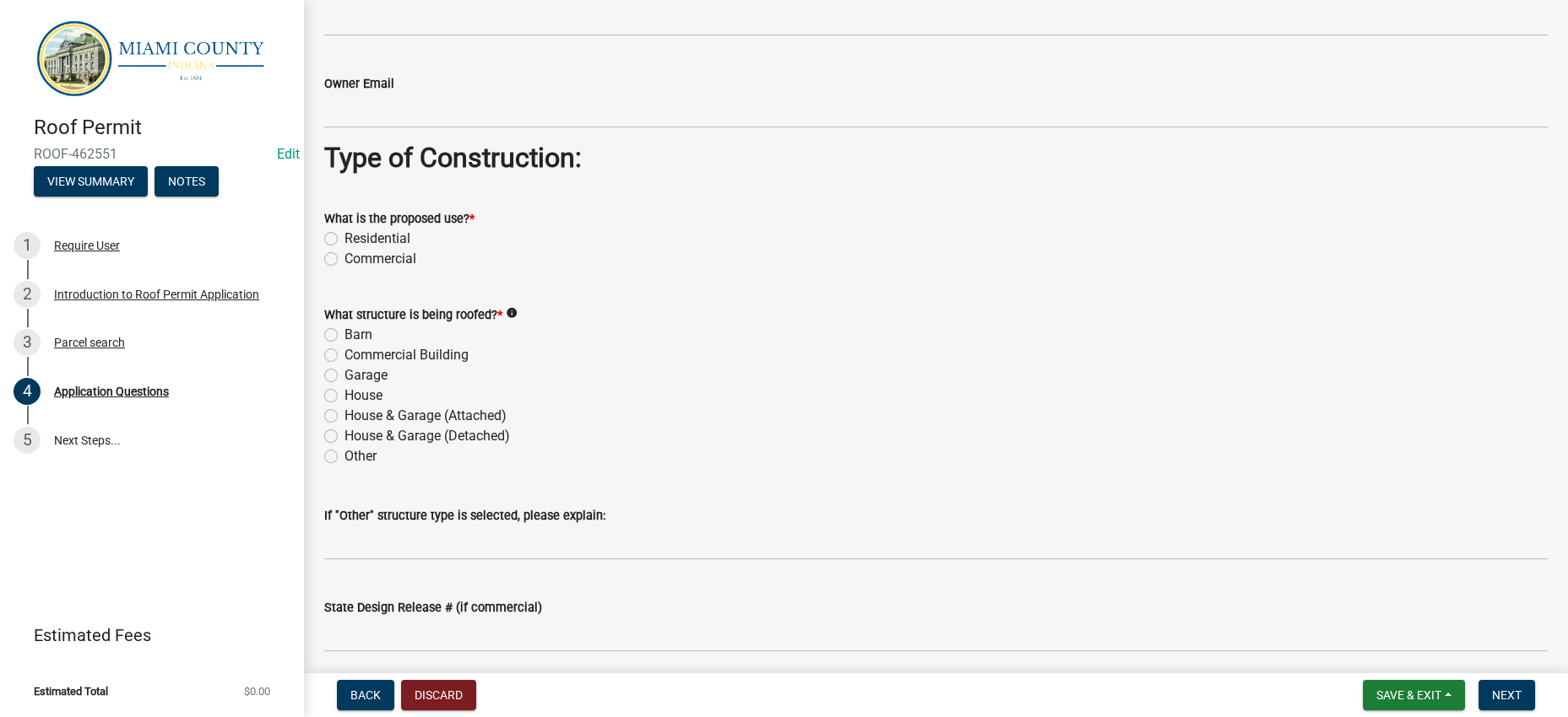
scroll to position [1476, 0]
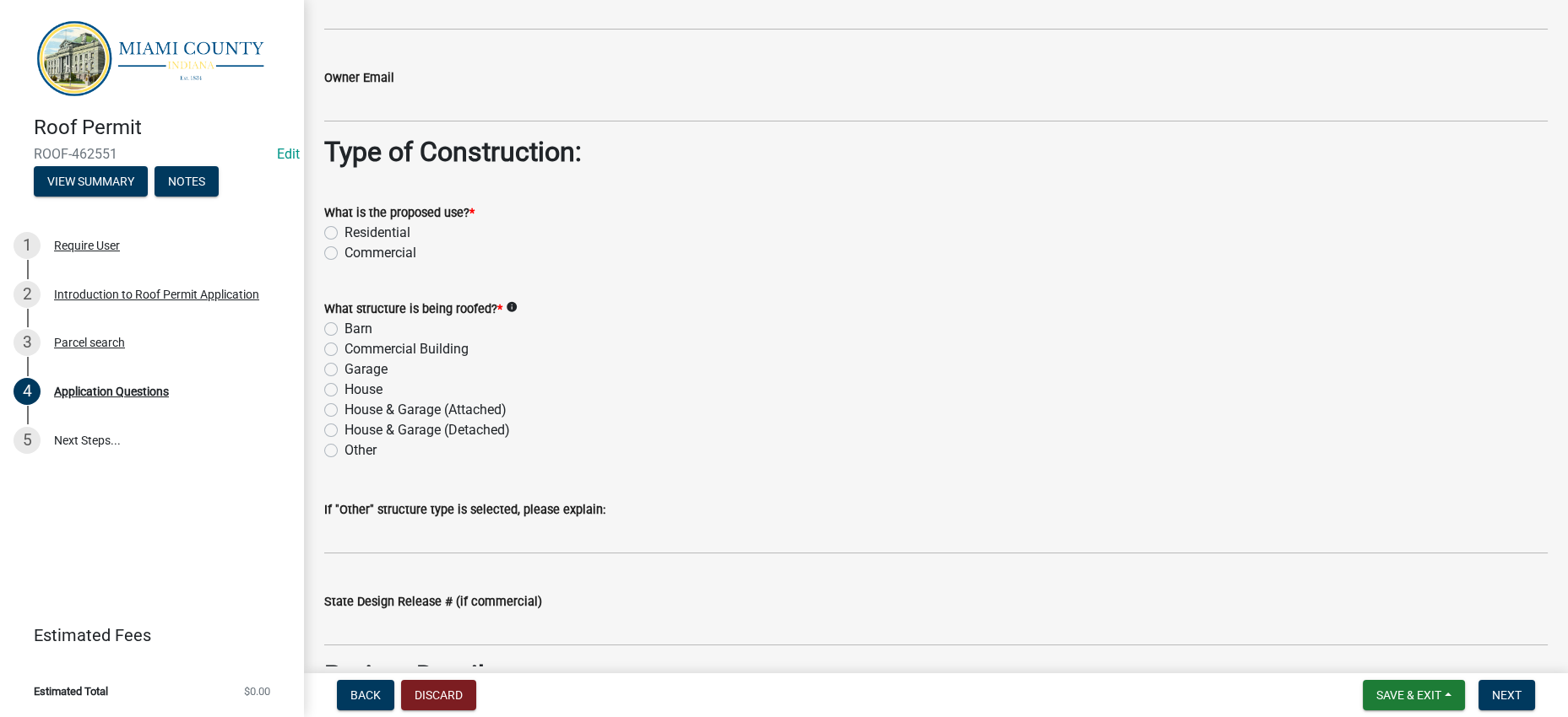
type input "Ralph Jarvis"
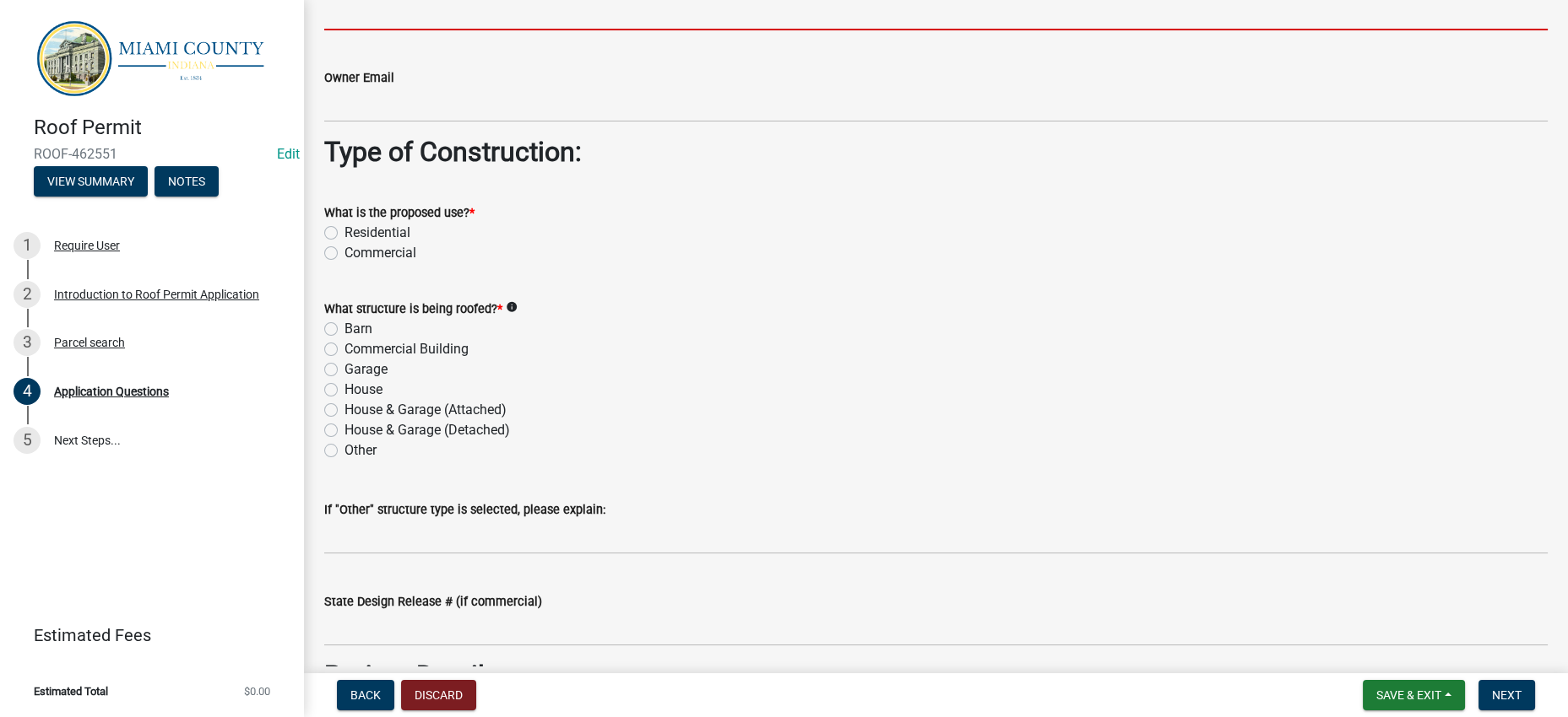
click at [442, 30] on input "Owner Phone Number *" at bounding box center [936, 13] width 1223 height 35
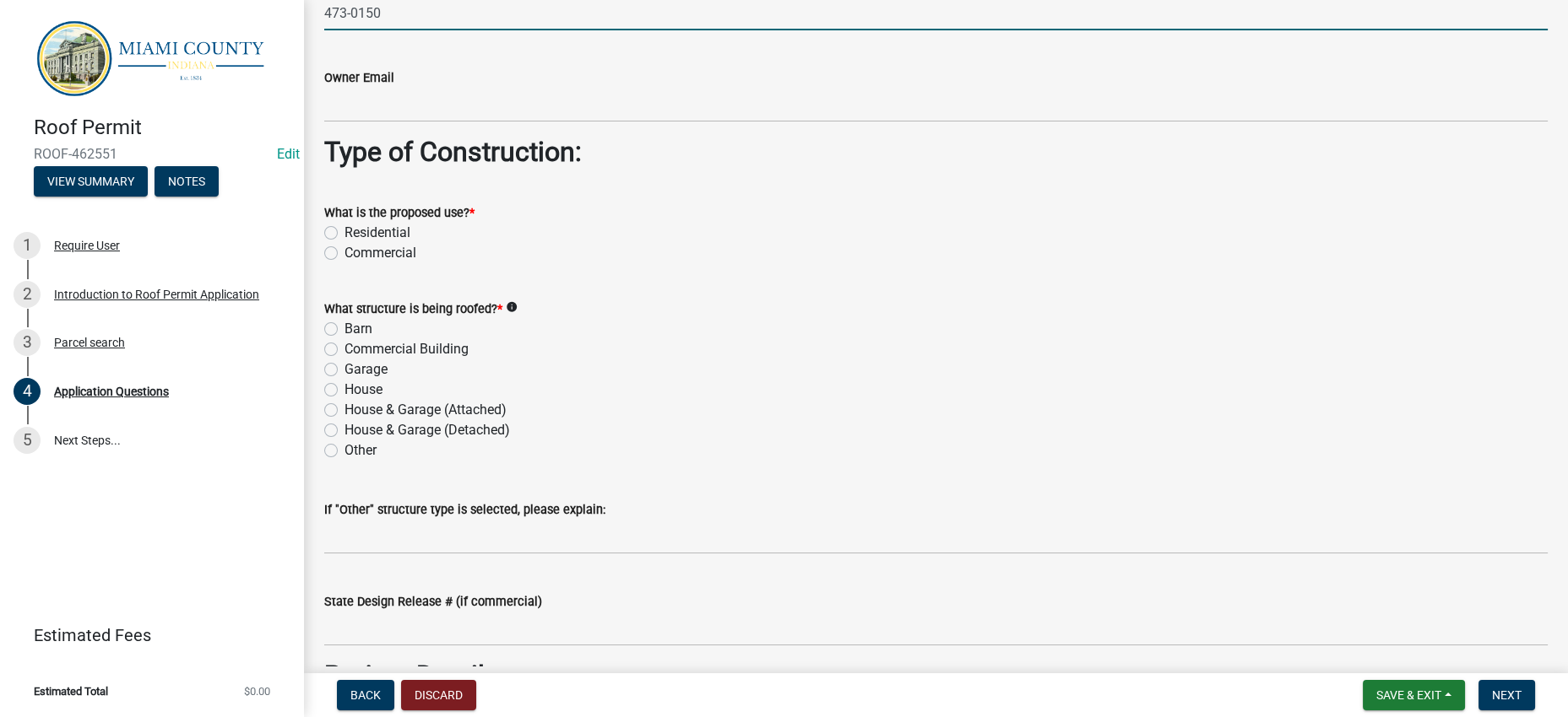
click at [329, 30] on input "473-0150" at bounding box center [936, 13] width 1223 height 35
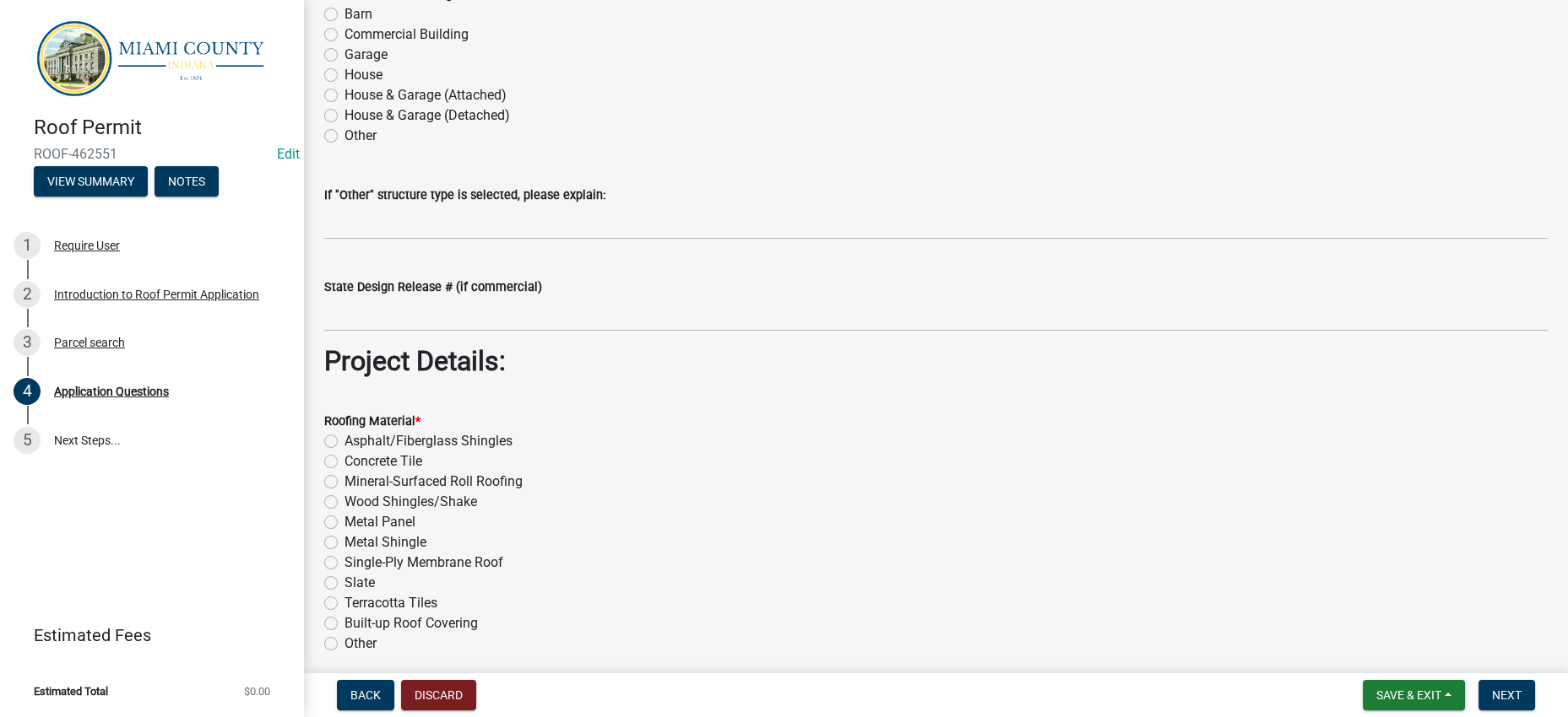
scroll to position [1792, 0]
type input "[PHONE_NUMBER]"
radio input "true"
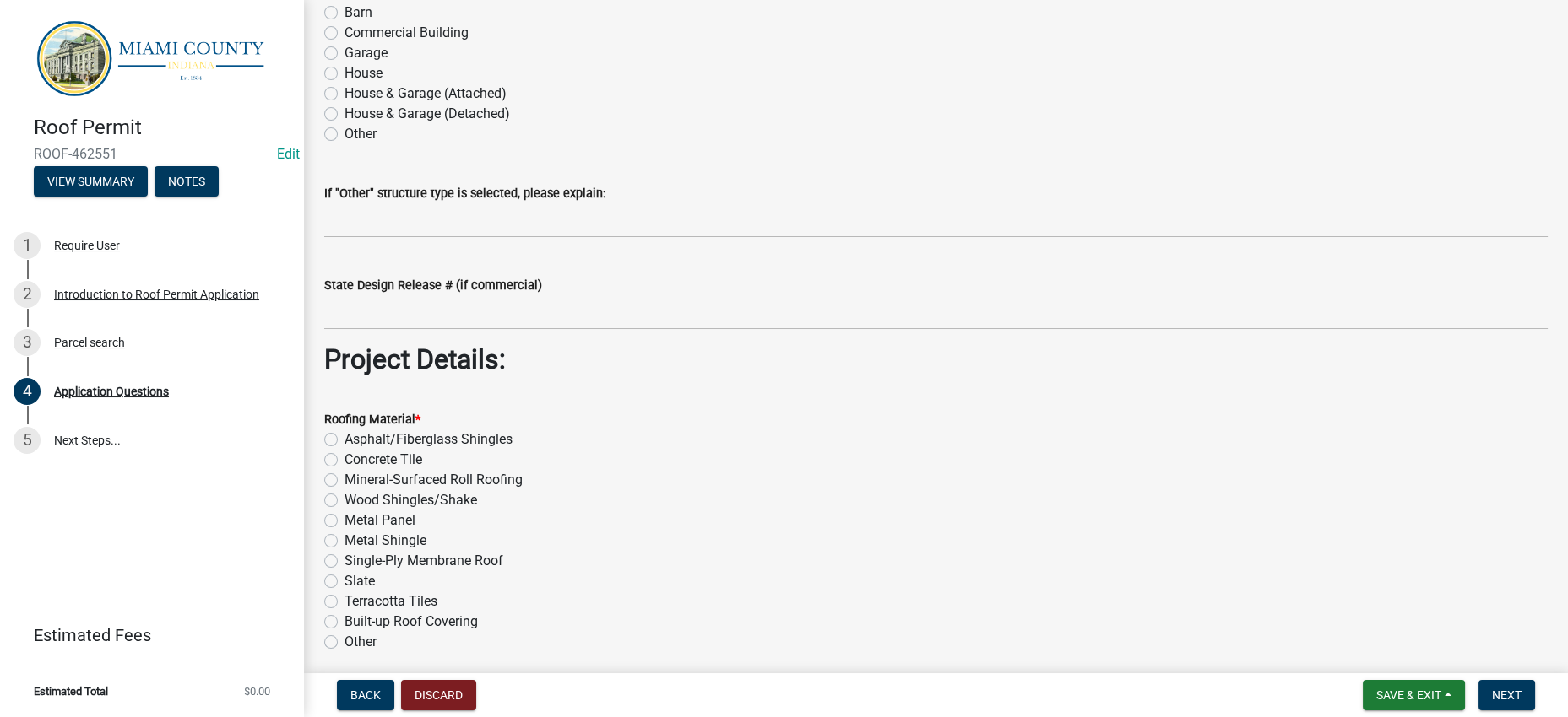
click at [762, 84] on div "House" at bounding box center [936, 73] width 1223 height 20
click at [505, 104] on label "House & Garage (Attached)" at bounding box center [426, 94] width 162 height 20
click at [356, 95] on input "House & Garage (Attached)" at bounding box center [350, 89] width 11 height 11
radio input "true"
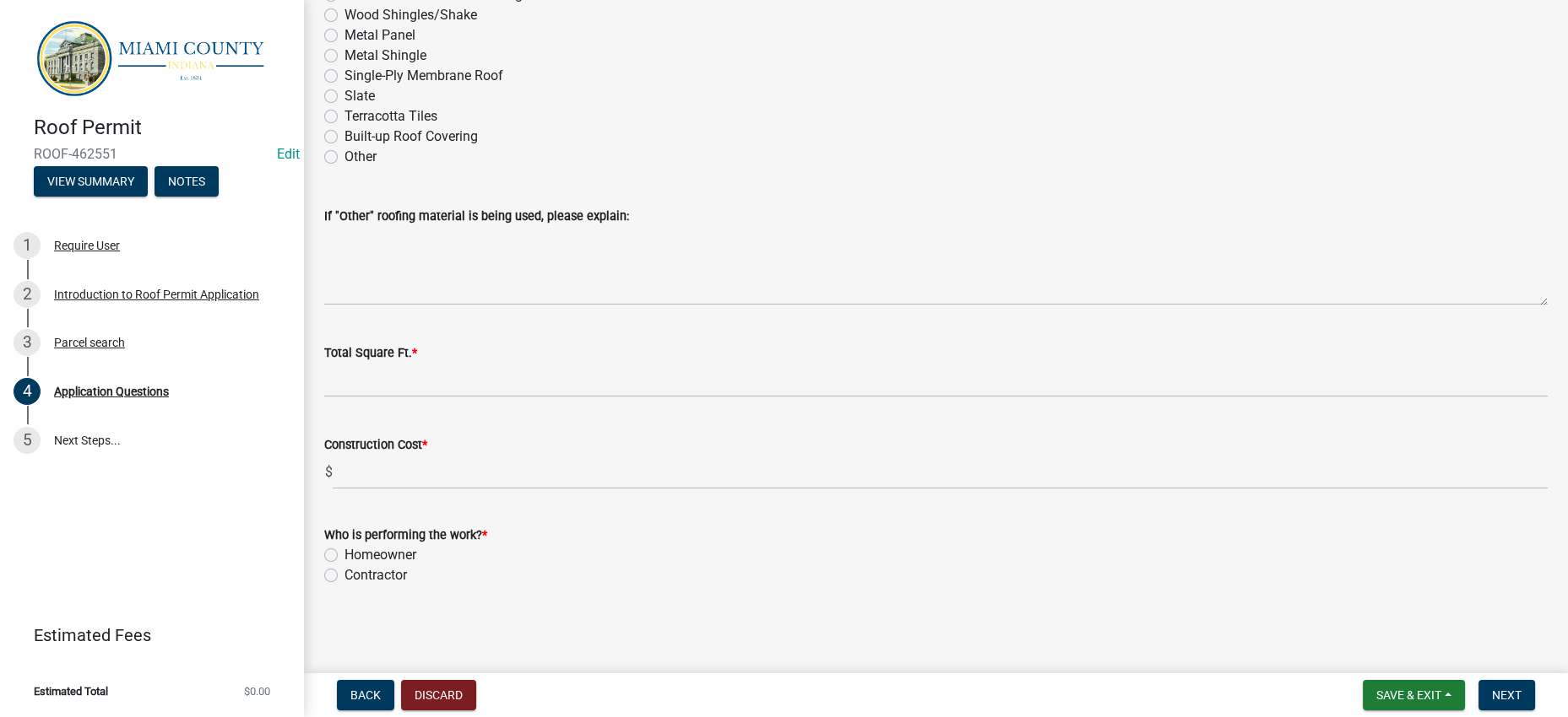
radio input "true"
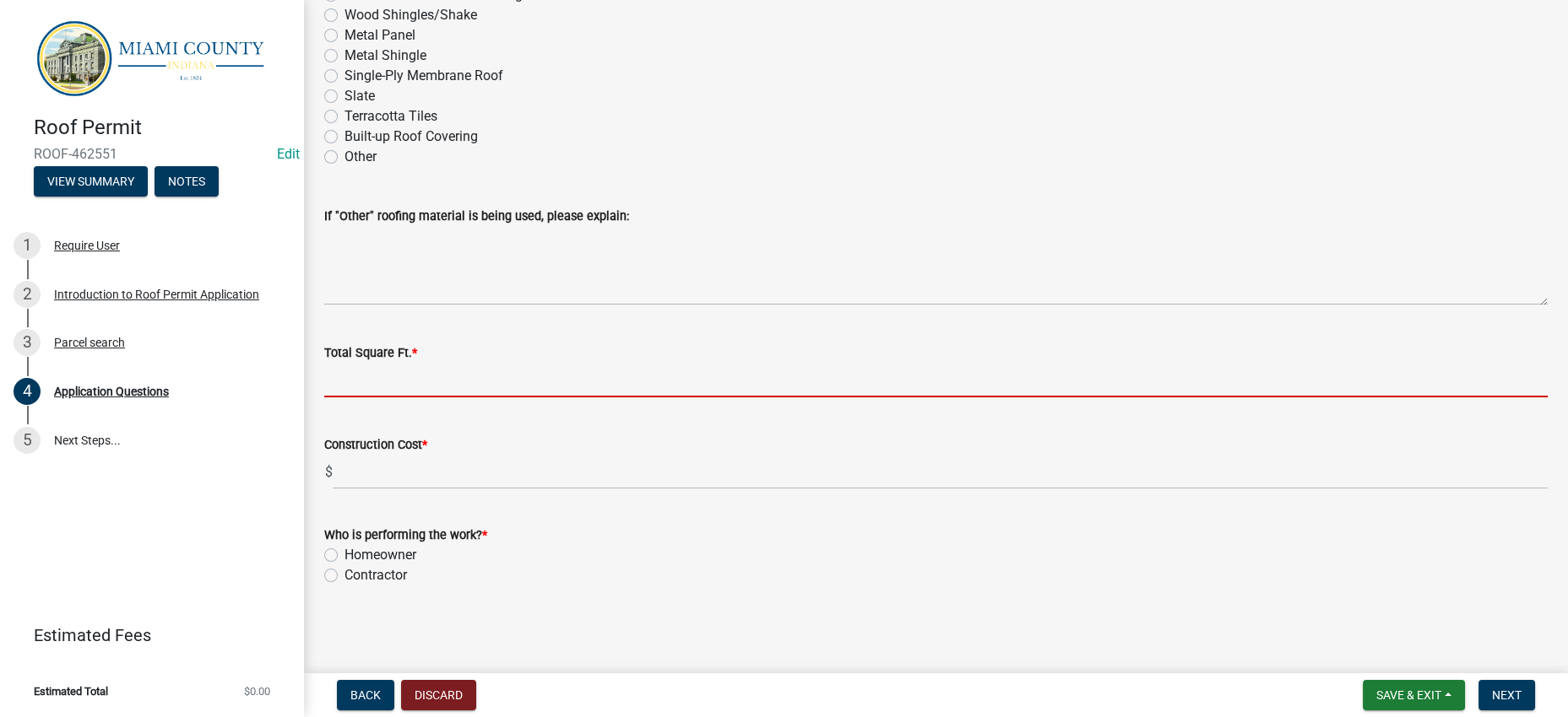
drag, startPoint x: 457, startPoint y: 305, endPoint x: 479, endPoint y: 290, distance: 26.6
click at [457, 363] on input "Total Square Ft. *" at bounding box center [936, 380] width 1223 height 35
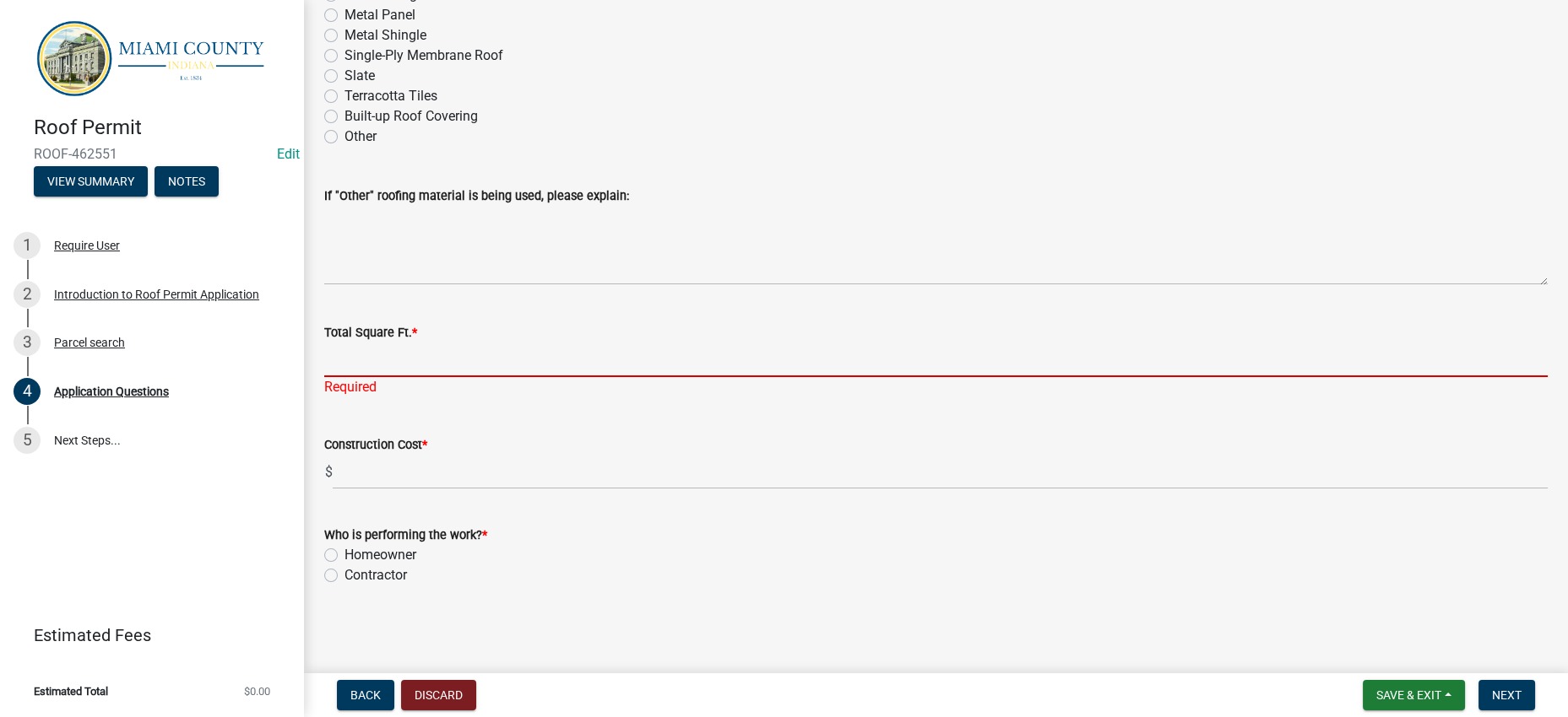
click at [350, 343] on input "Total Square Ft. *" at bounding box center [936, 360] width 1223 height 35
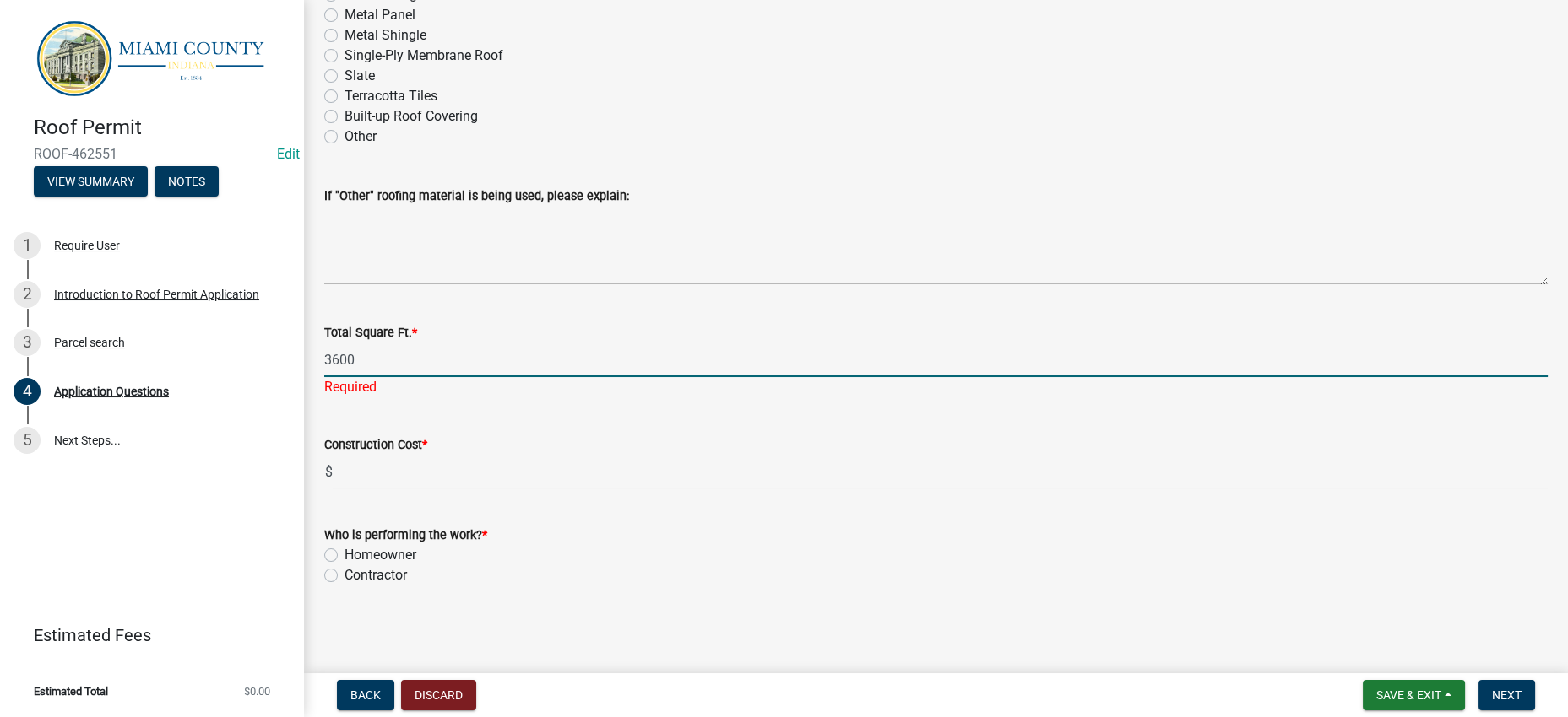
type input "3600"
click at [350, 411] on div "Construction Cost * $" at bounding box center [936, 450] width 1223 height 78
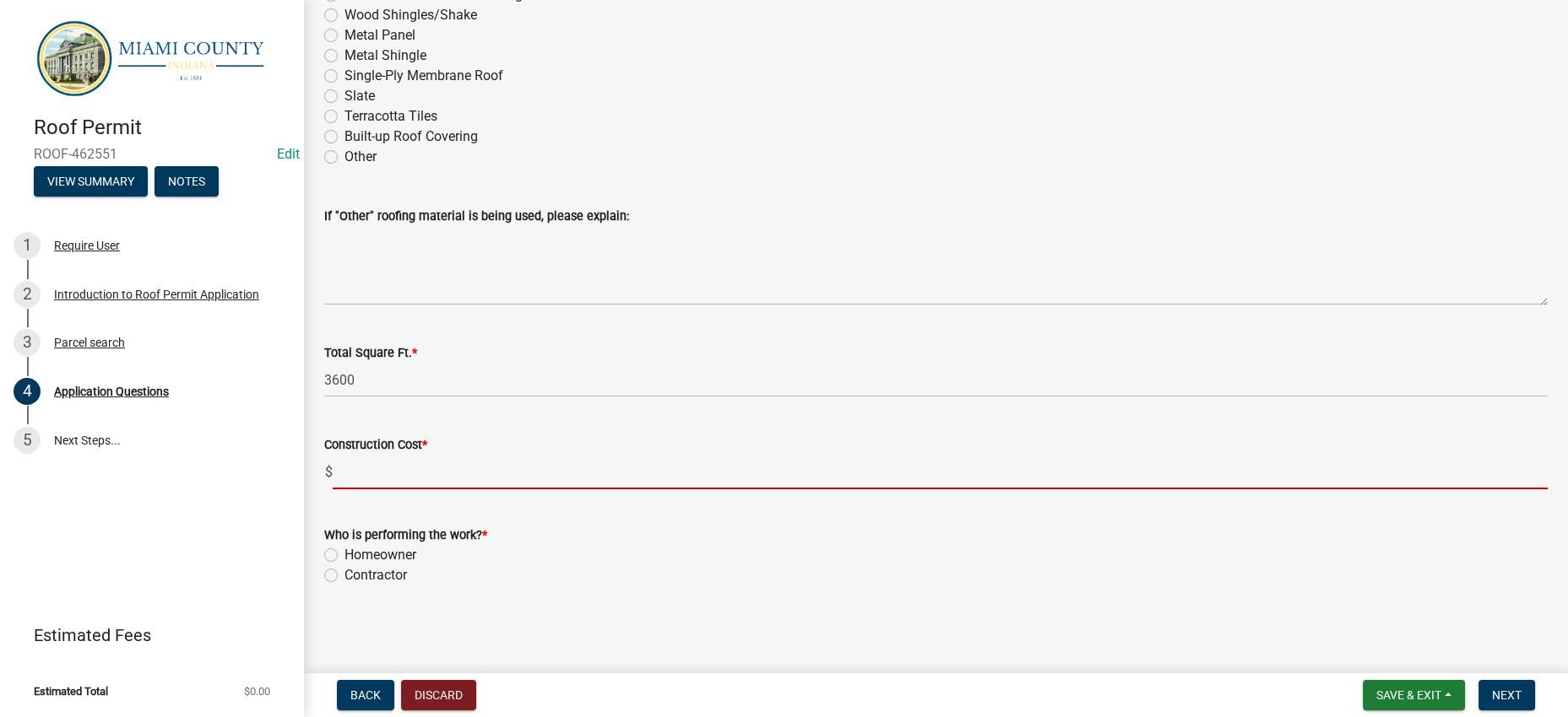
click at [406, 455] on input "text" at bounding box center [940, 472] width 1215 height 35
click at [369, 564] on div "Who is performing the work? * Homeowner [DEMOGRAPHIC_DATA]" at bounding box center [936, 555] width 1223 height 61
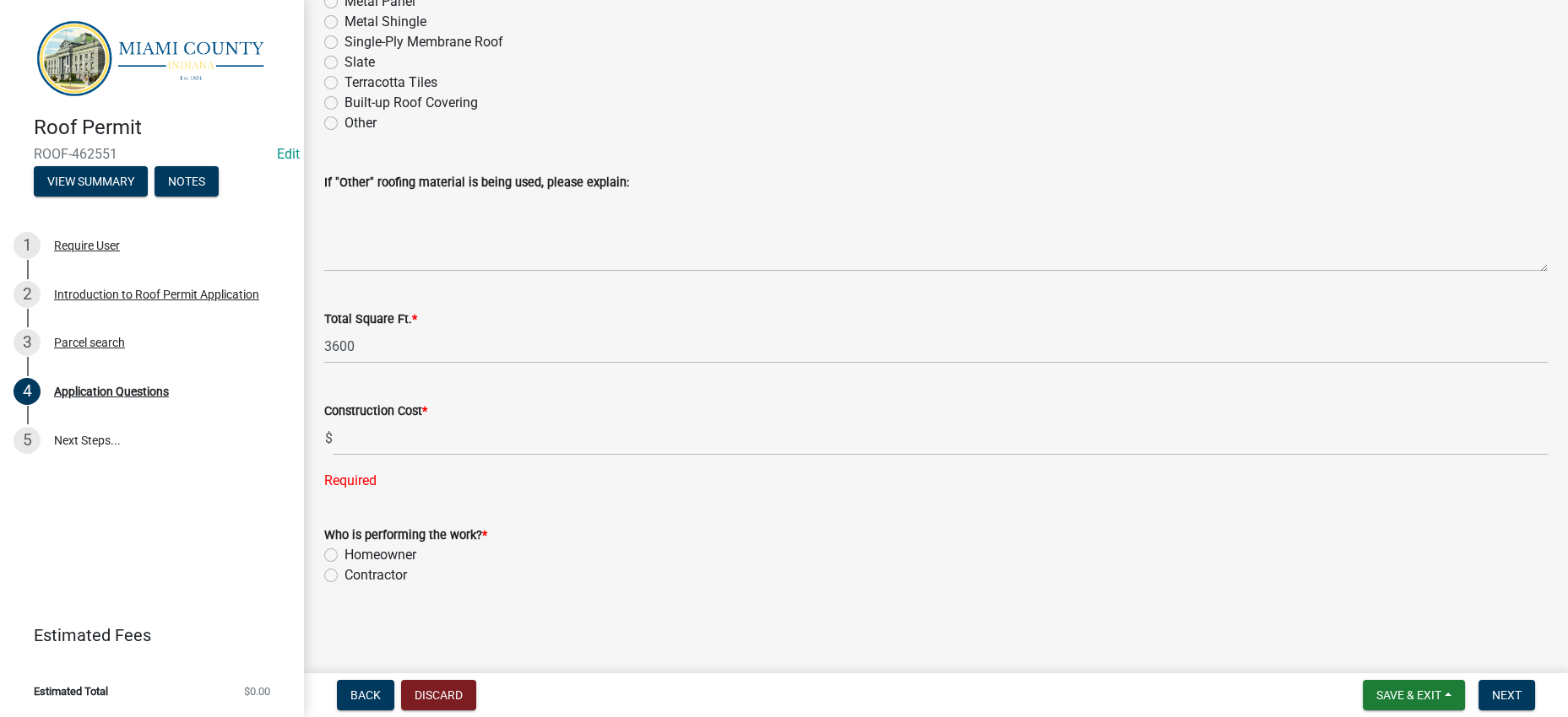
click at [351, 586] on div "Contractor" at bounding box center [936, 576] width 1223 height 20
click at [345, 586] on label "Contractor" at bounding box center [376, 576] width 63 height 20
click at [345, 577] on input "Contractor" at bounding box center [350, 571] width 11 height 11
radio input "true"
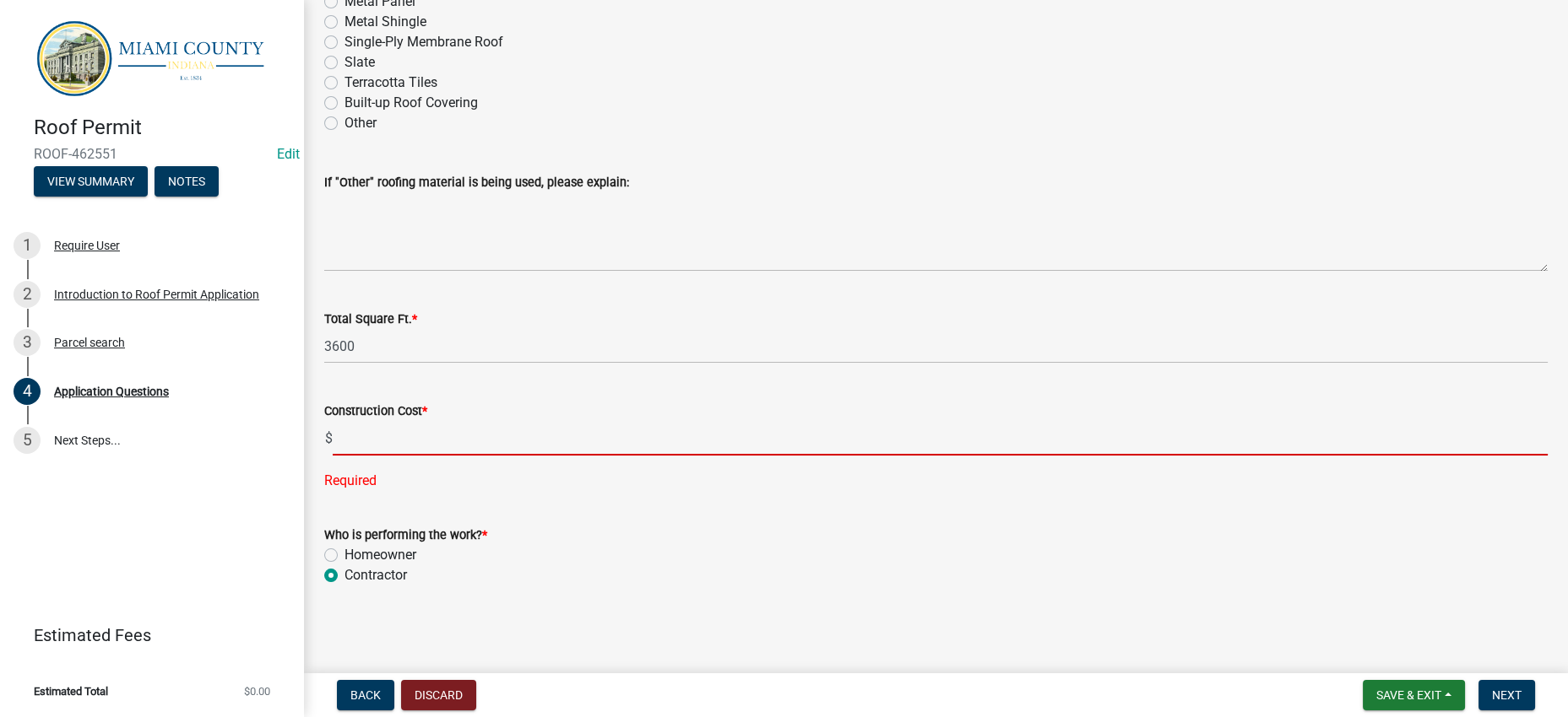
click at [426, 432] on input "text" at bounding box center [940, 438] width 1215 height 35
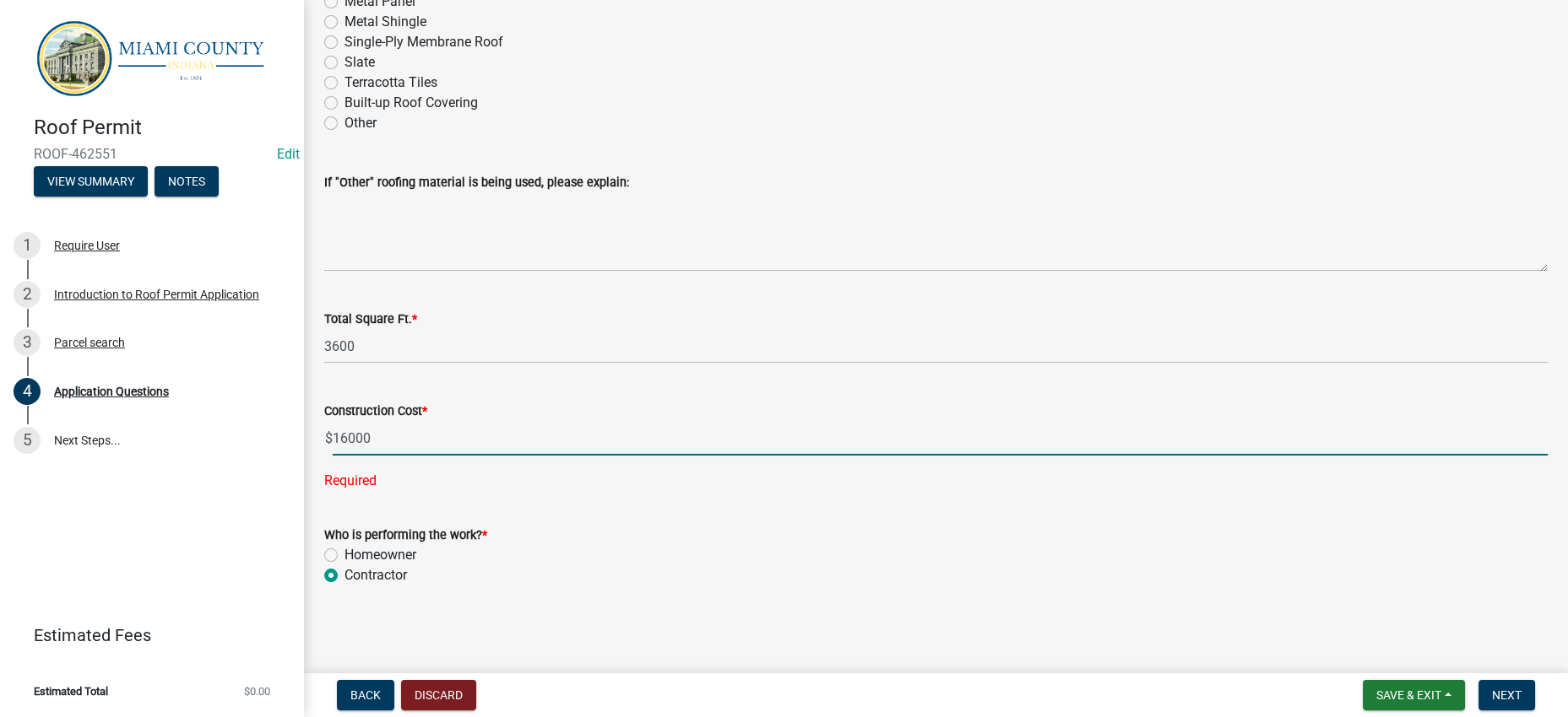
type input "16000.00"
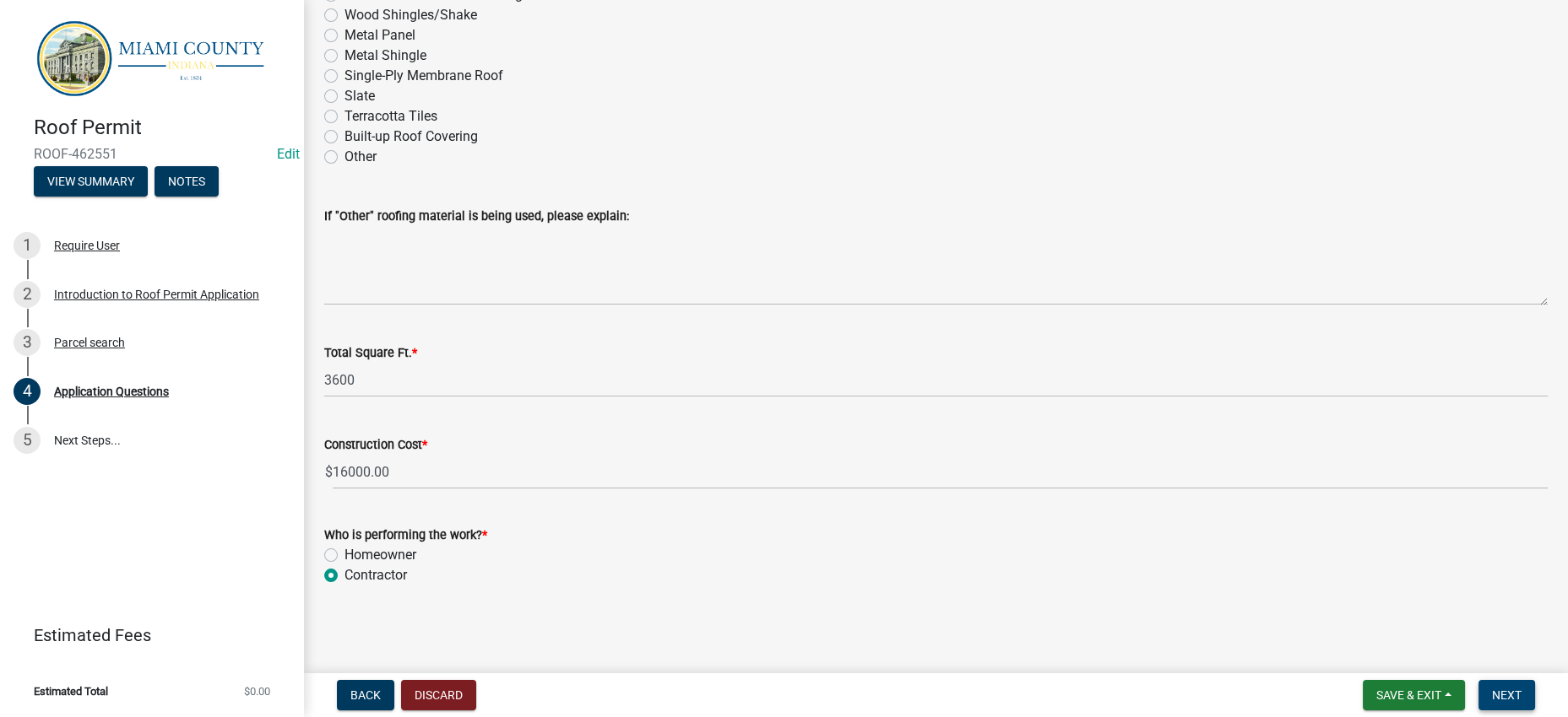
click at [1502, 689] on span "Next" at bounding box center [1507, 695] width 29 height 14
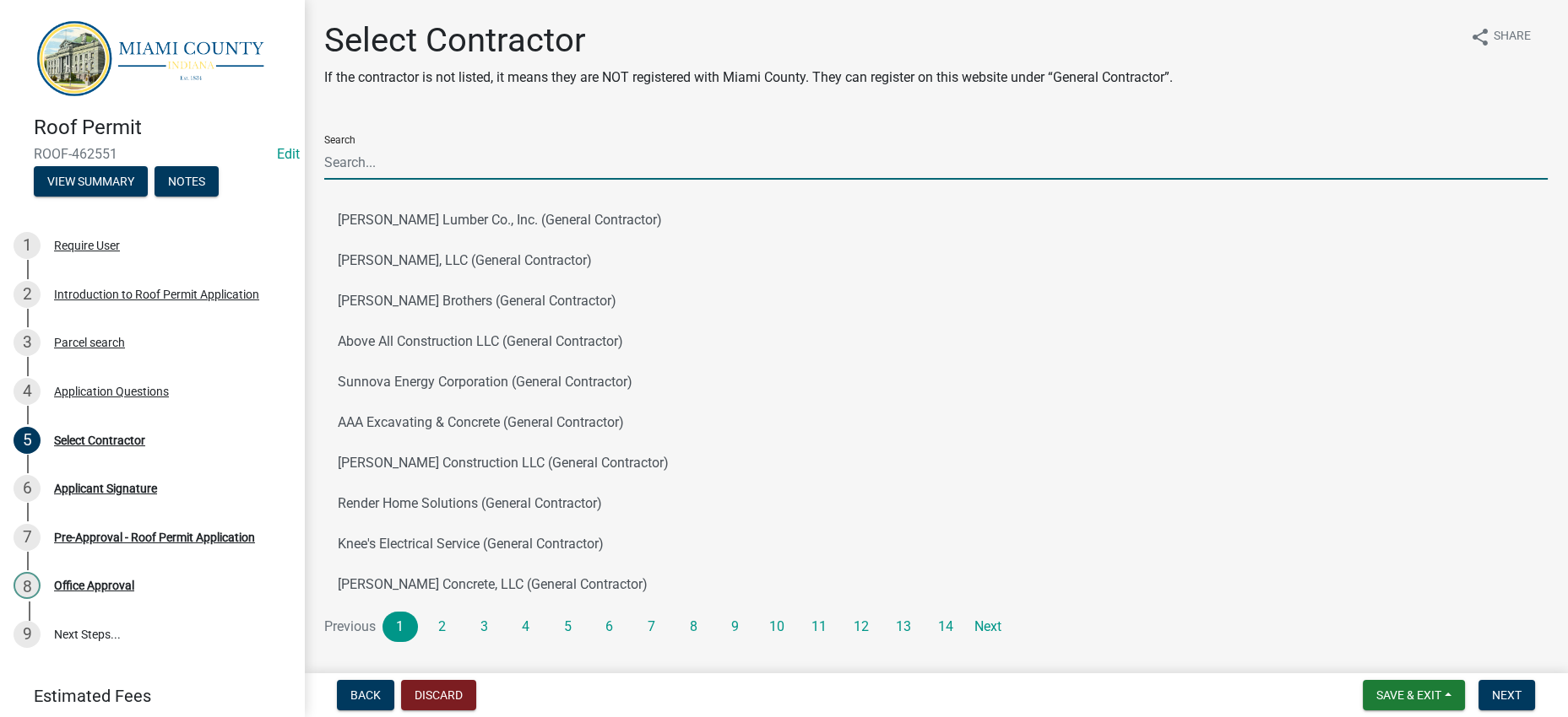
click at [482, 179] on input "Search" at bounding box center [936, 162] width 1223 height 35
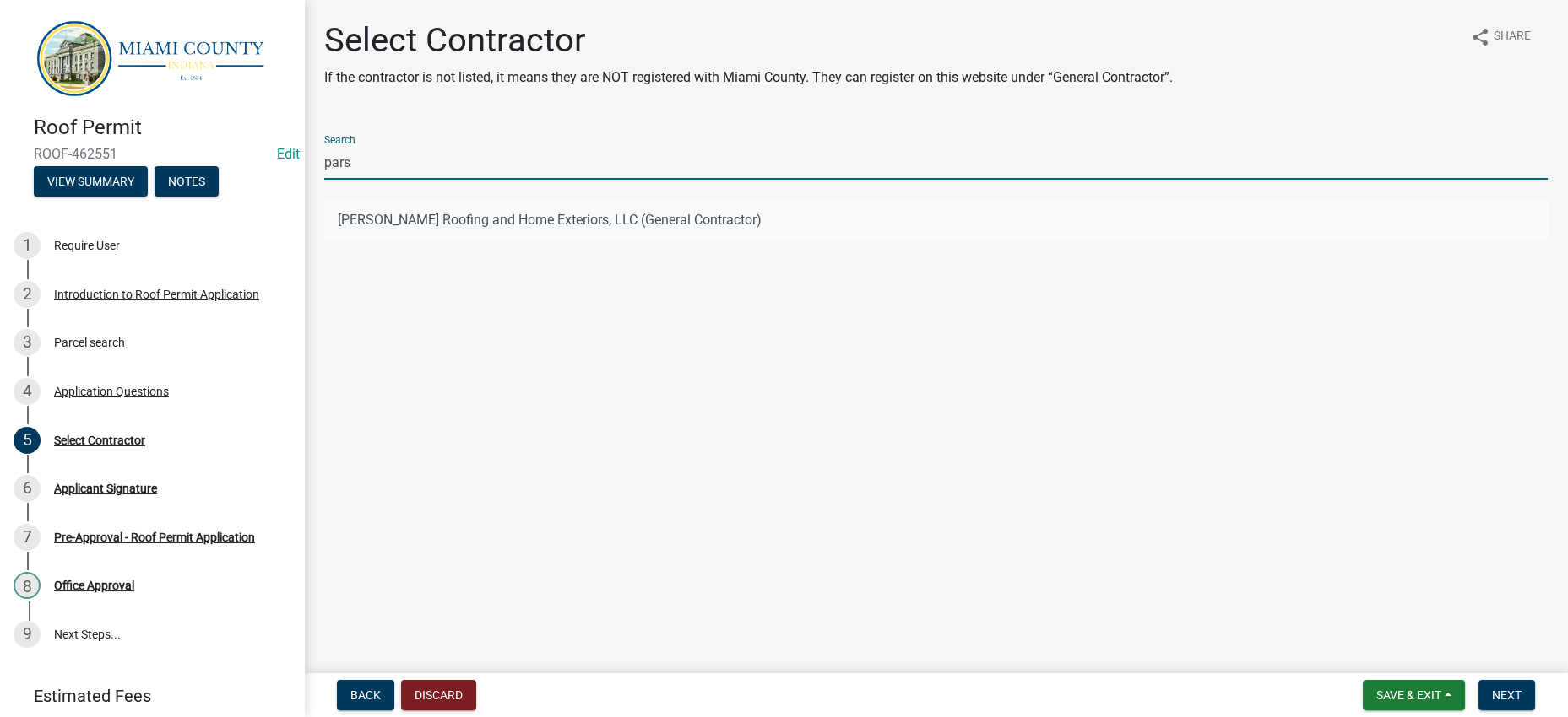
type input "pars"
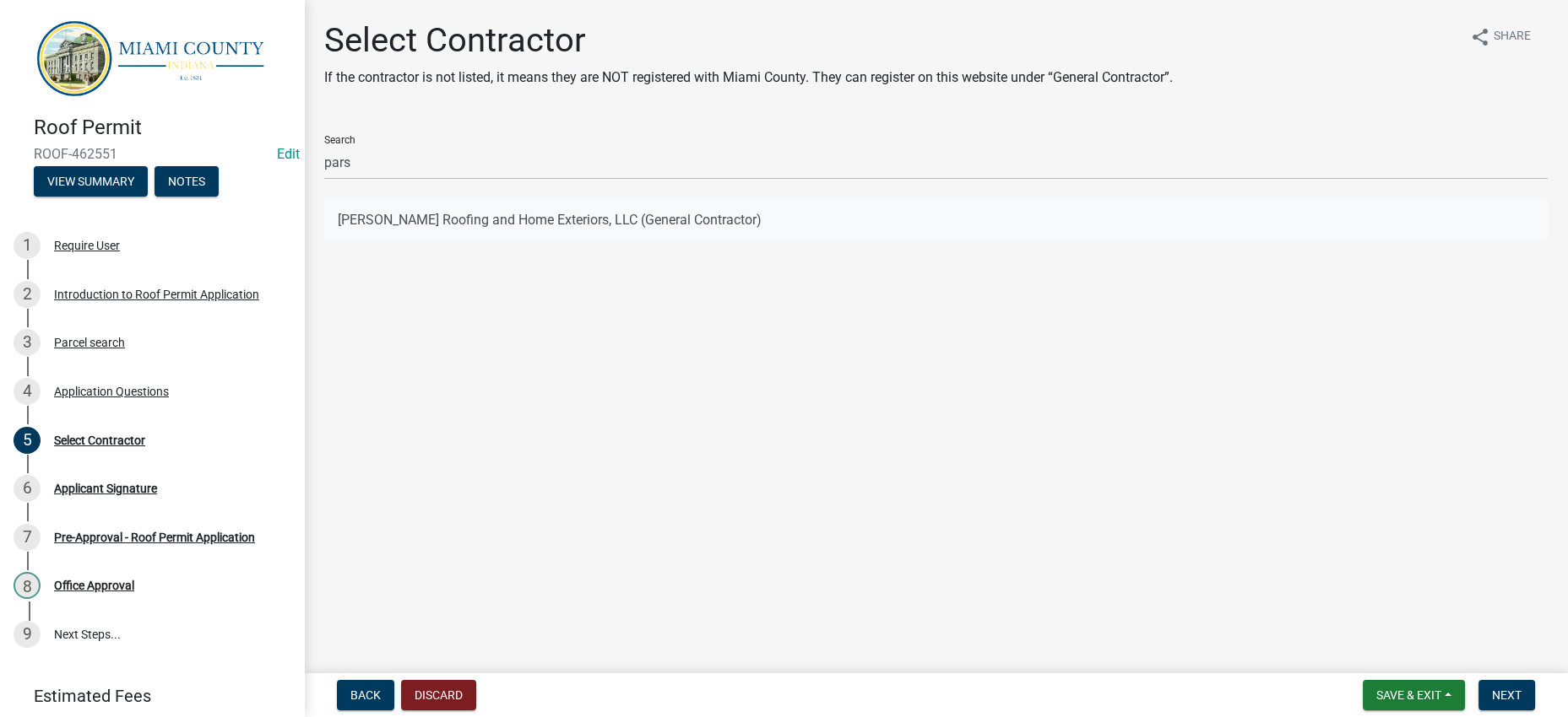
click at [499, 241] on button "[PERSON_NAME] Roofing and Home Exteriors, LLC (General Contractor)" at bounding box center [936, 220] width 1223 height 40
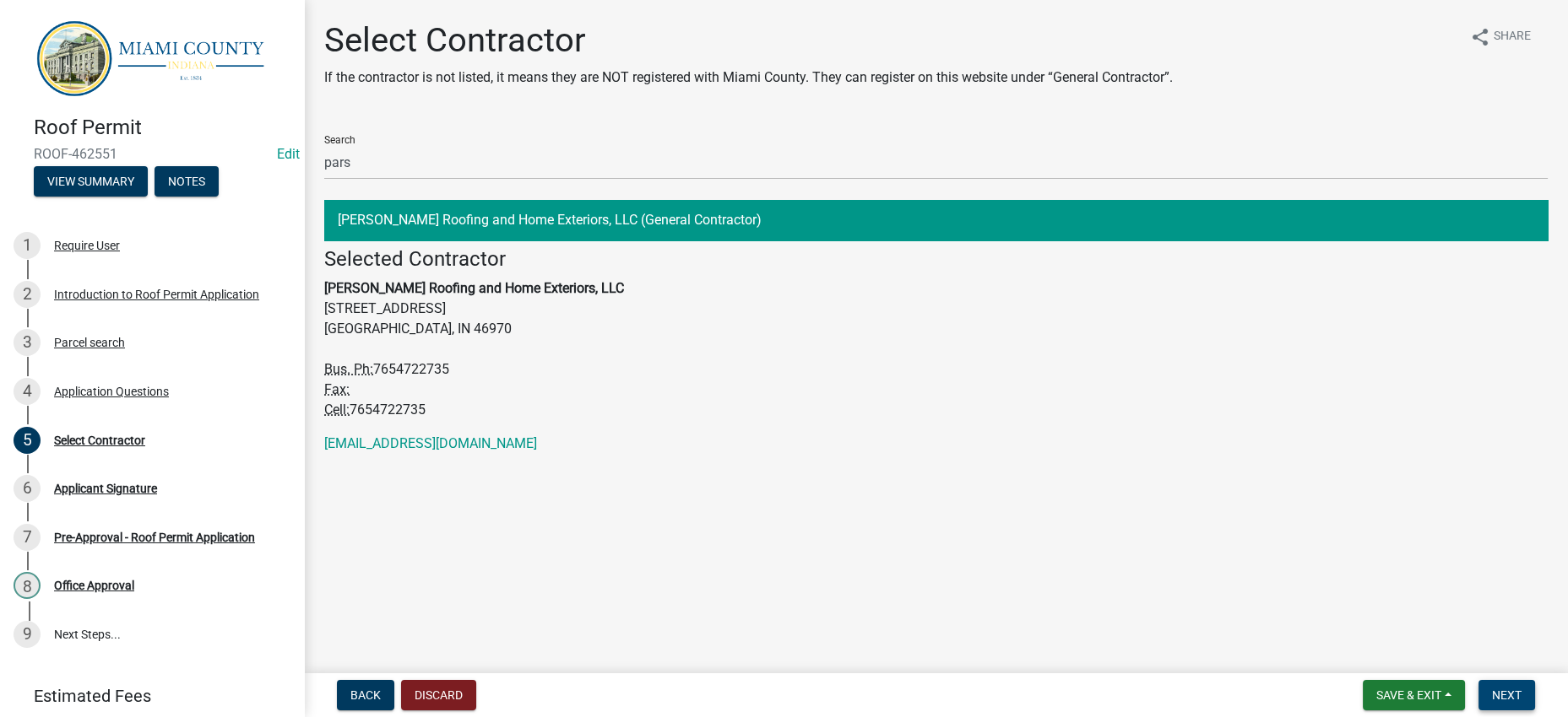
click at [1512, 691] on span "Next" at bounding box center [1507, 695] width 29 height 14
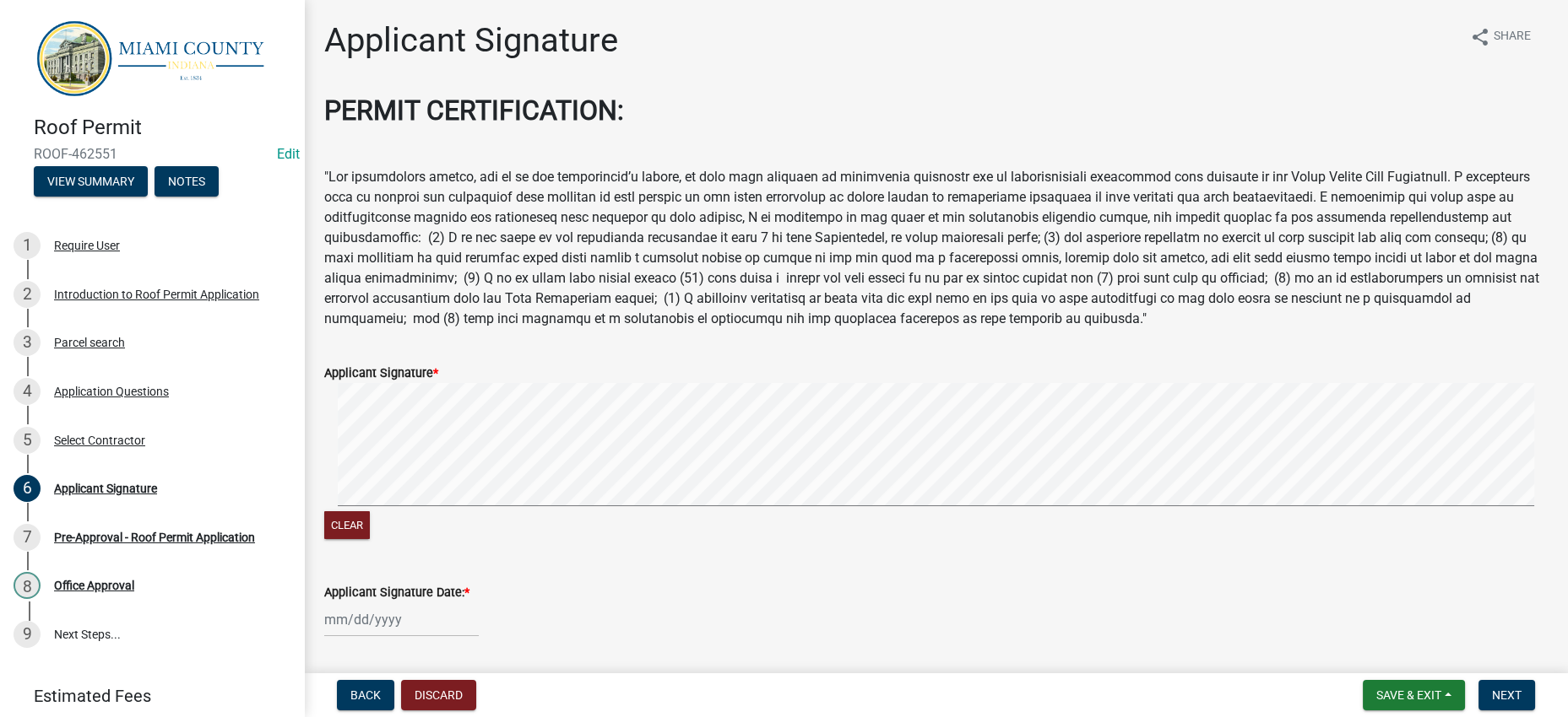
click at [346, 679] on wm-app "Roof Permit ROOF-462551 Edit View Summary Notes 1 Require User 2 Introduction t…" at bounding box center [784, 358] width 1568 height 717
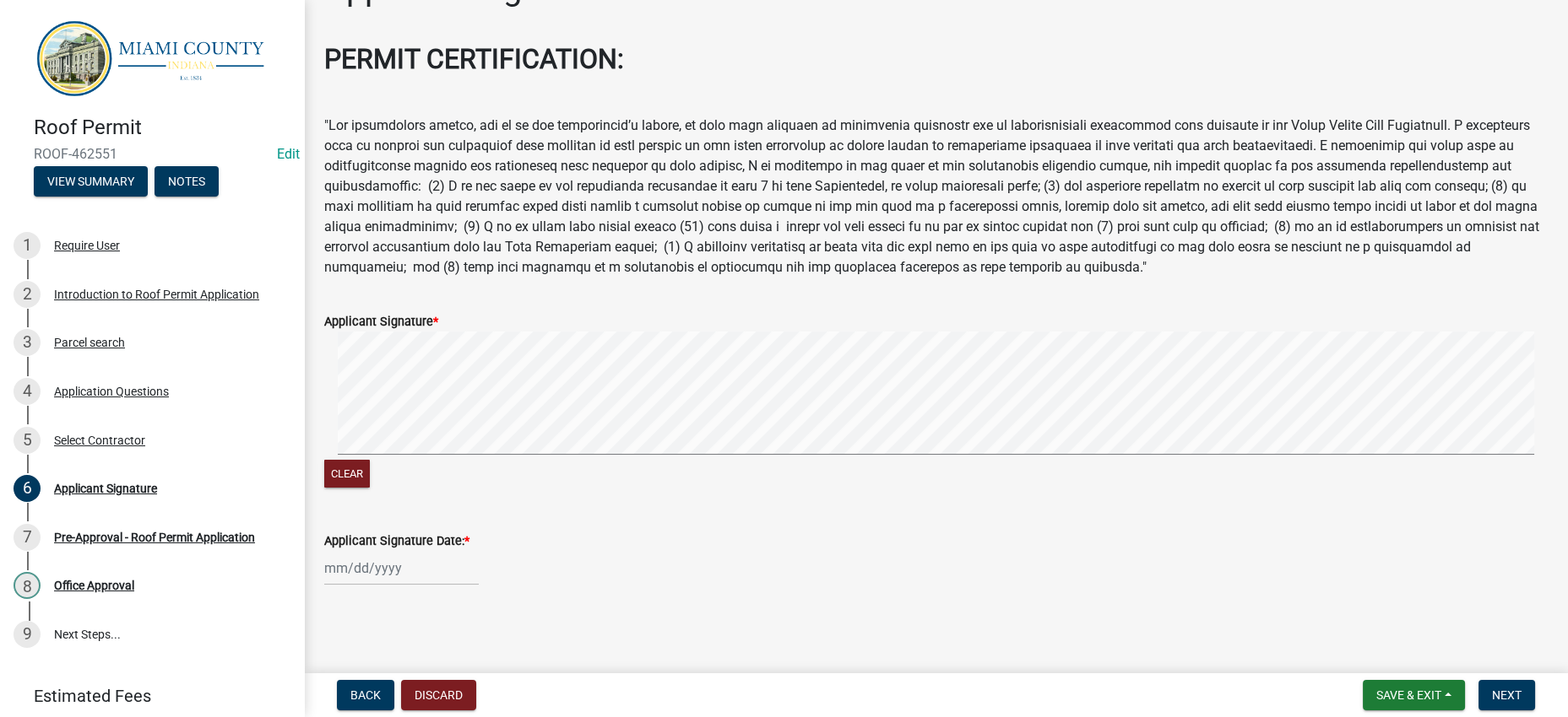
scroll to position [235, 0]
select select "8"
select select "2025"
click at [412, 566] on div "[PERSON_NAME] Feb Mar Apr [PERSON_NAME][DATE] Oct Nov [DATE] 1526 1527 1528 152…" at bounding box center [401, 568] width 154 height 35
click at [377, 429] on div "12" at bounding box center [368, 443] width 27 height 27
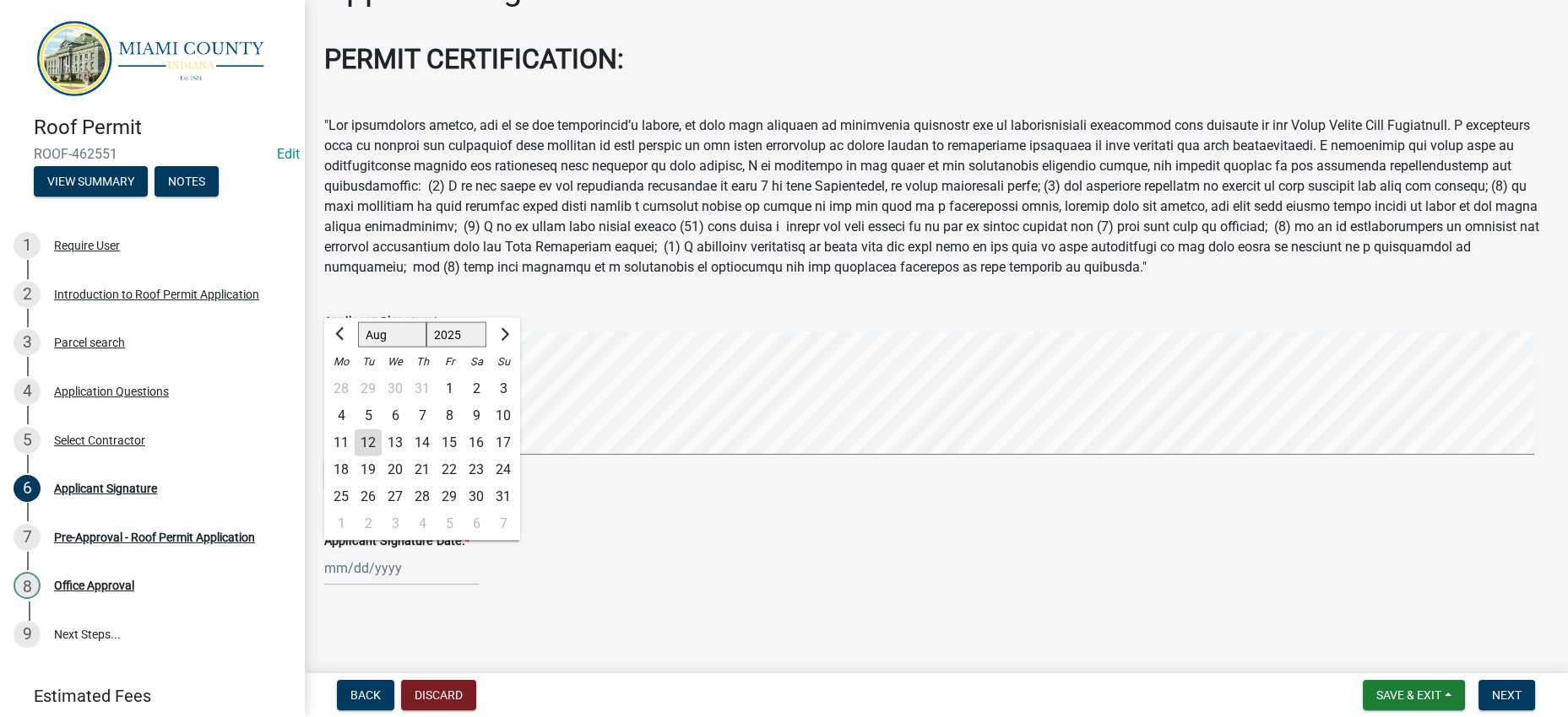
type input "[DATE]"
click at [885, 533] on div "Applicant Signature Date: *" at bounding box center [936, 541] width 1223 height 20
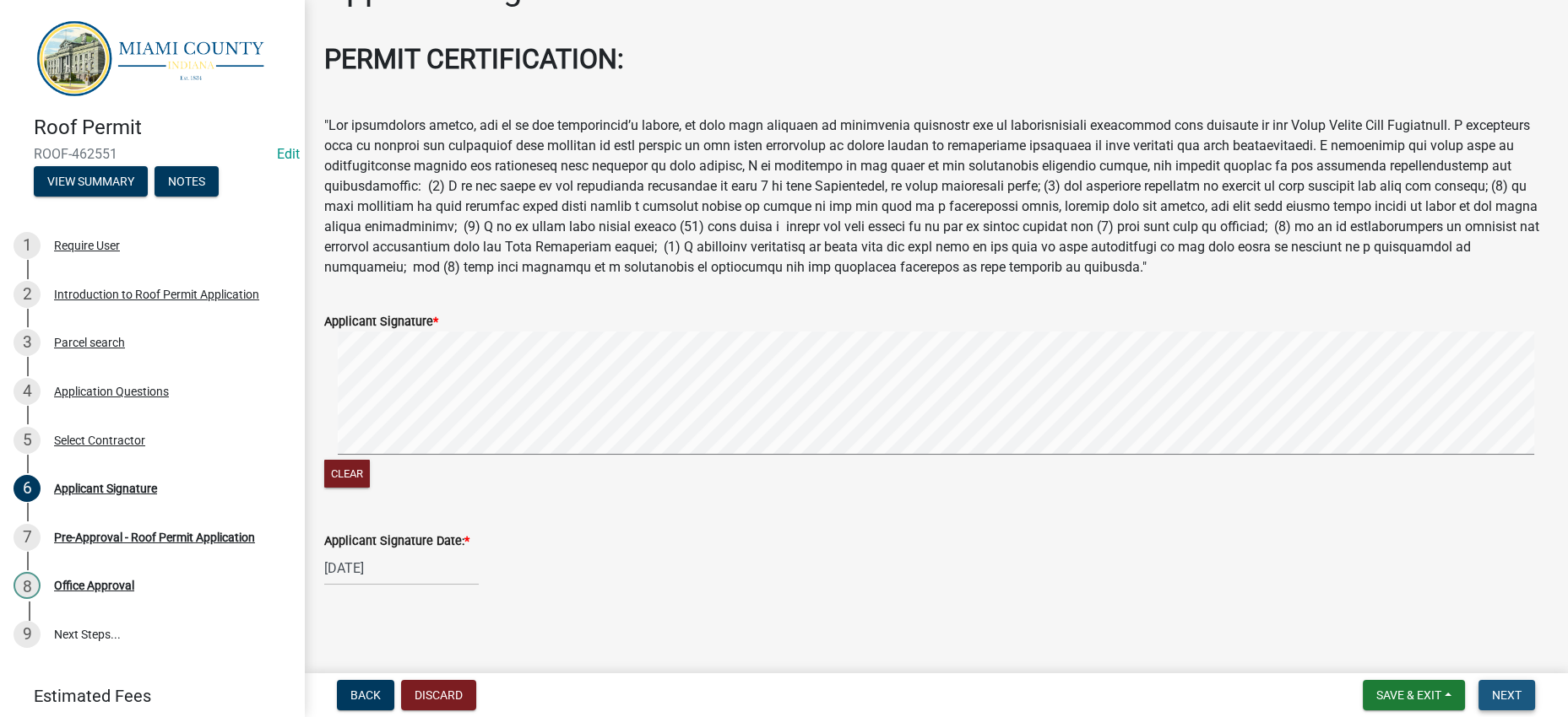
click at [1492, 689] on span "Next" at bounding box center [1507, 695] width 29 height 14
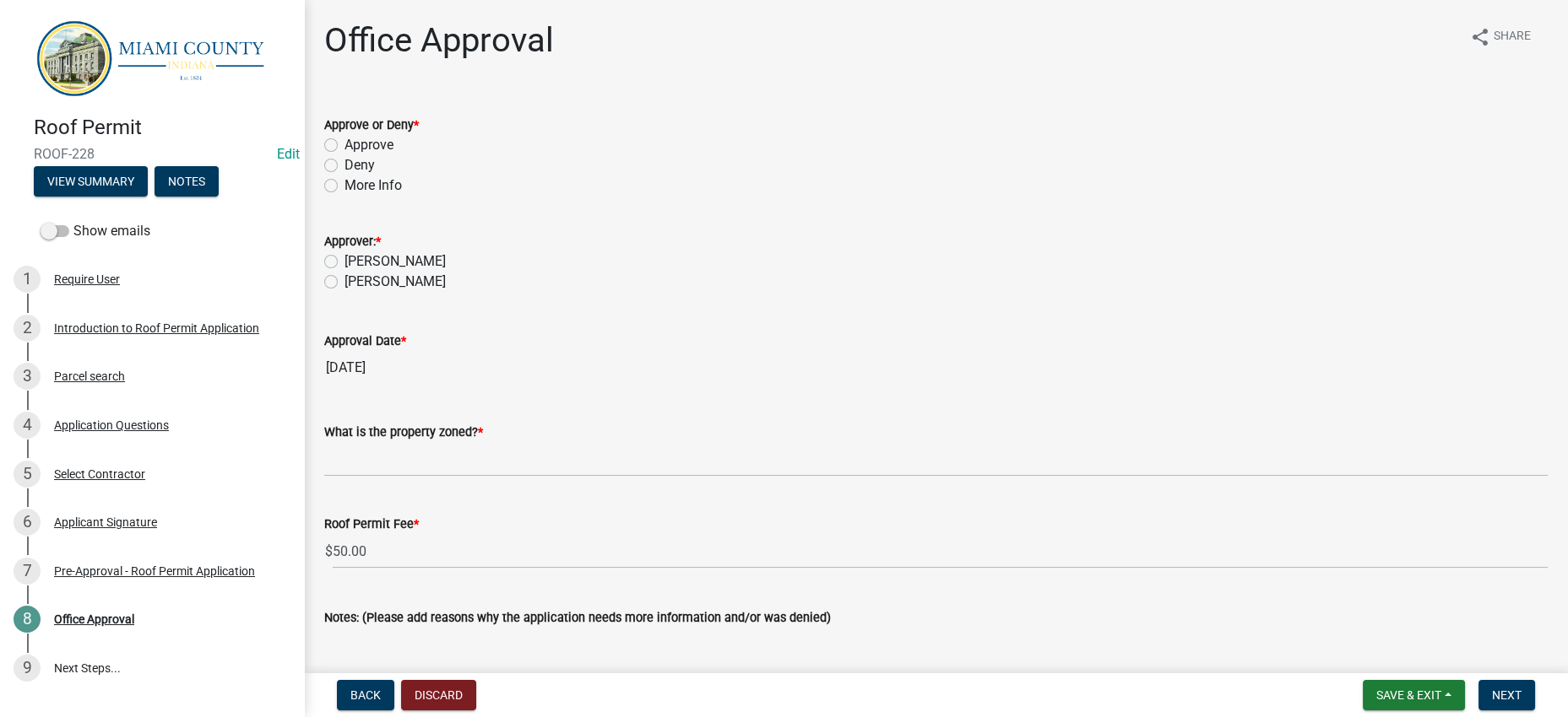
click at [345, 155] on label "Approve" at bounding box center [369, 145] width 49 height 20
click at [345, 146] on input "Approve" at bounding box center [350, 140] width 11 height 11
radio input "true"
click at [380, 271] on label "[PERSON_NAME]" at bounding box center [395, 261] width 101 height 20
click at [356, 262] on input "[PERSON_NAME]" at bounding box center [350, 257] width 11 height 11
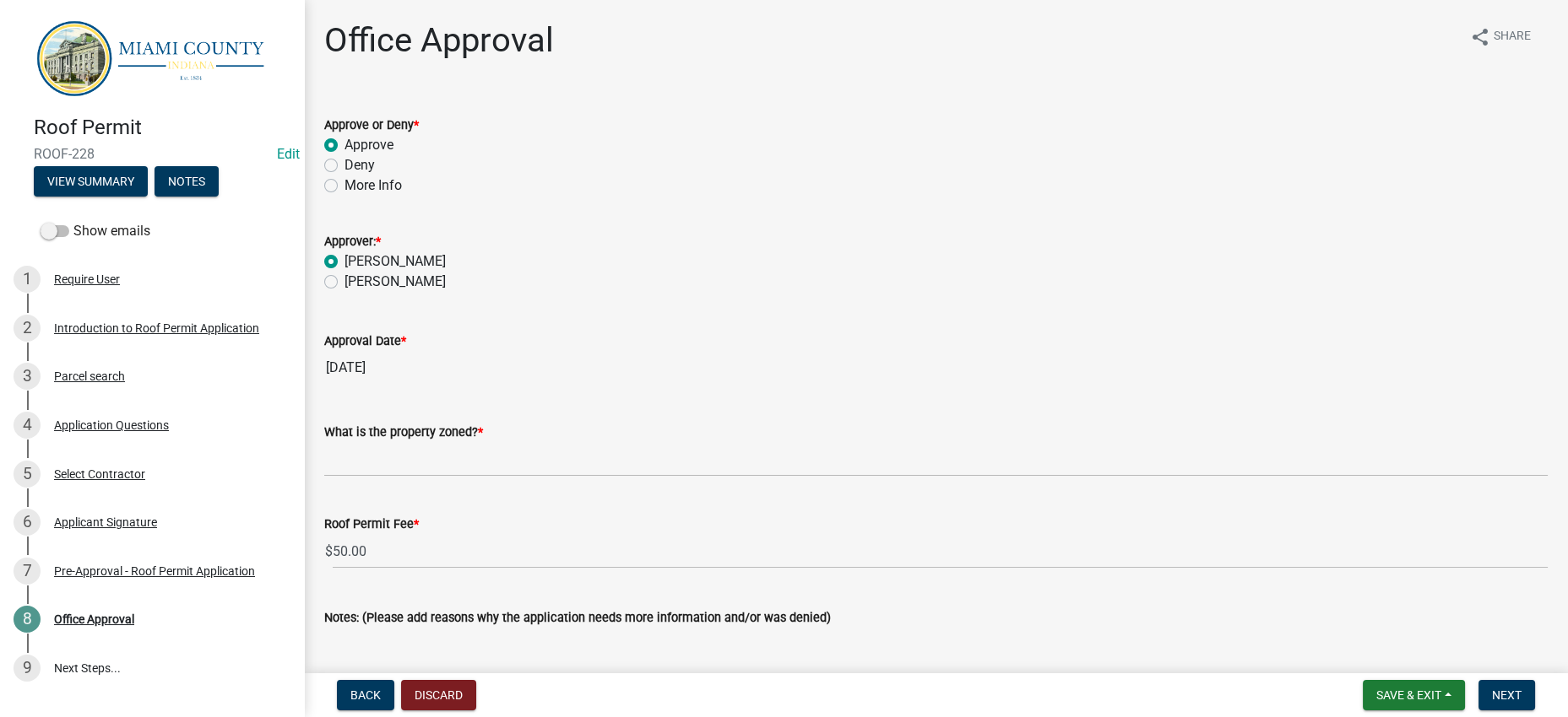
radio input "true"
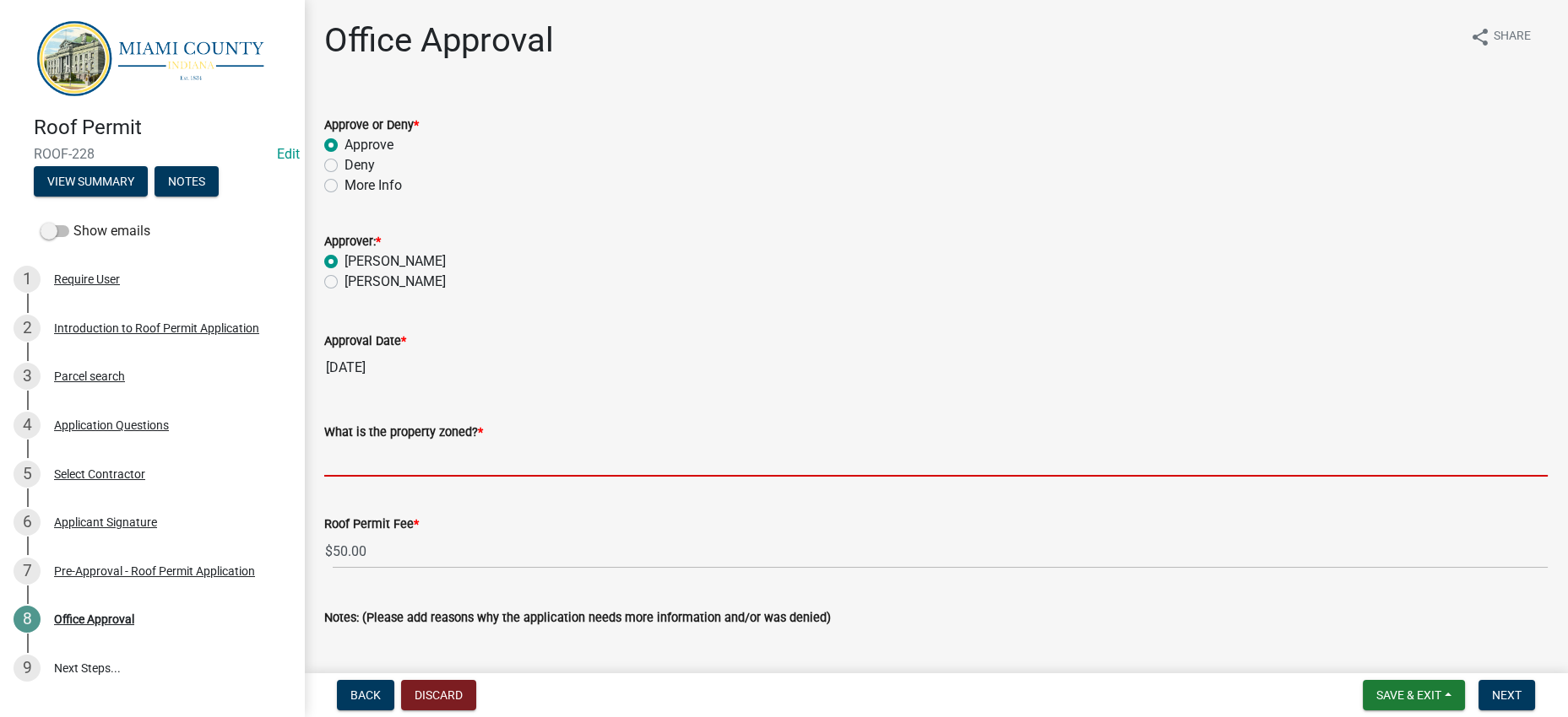
click at [422, 476] on input "What is the property zoned? *" at bounding box center [936, 459] width 1223 height 35
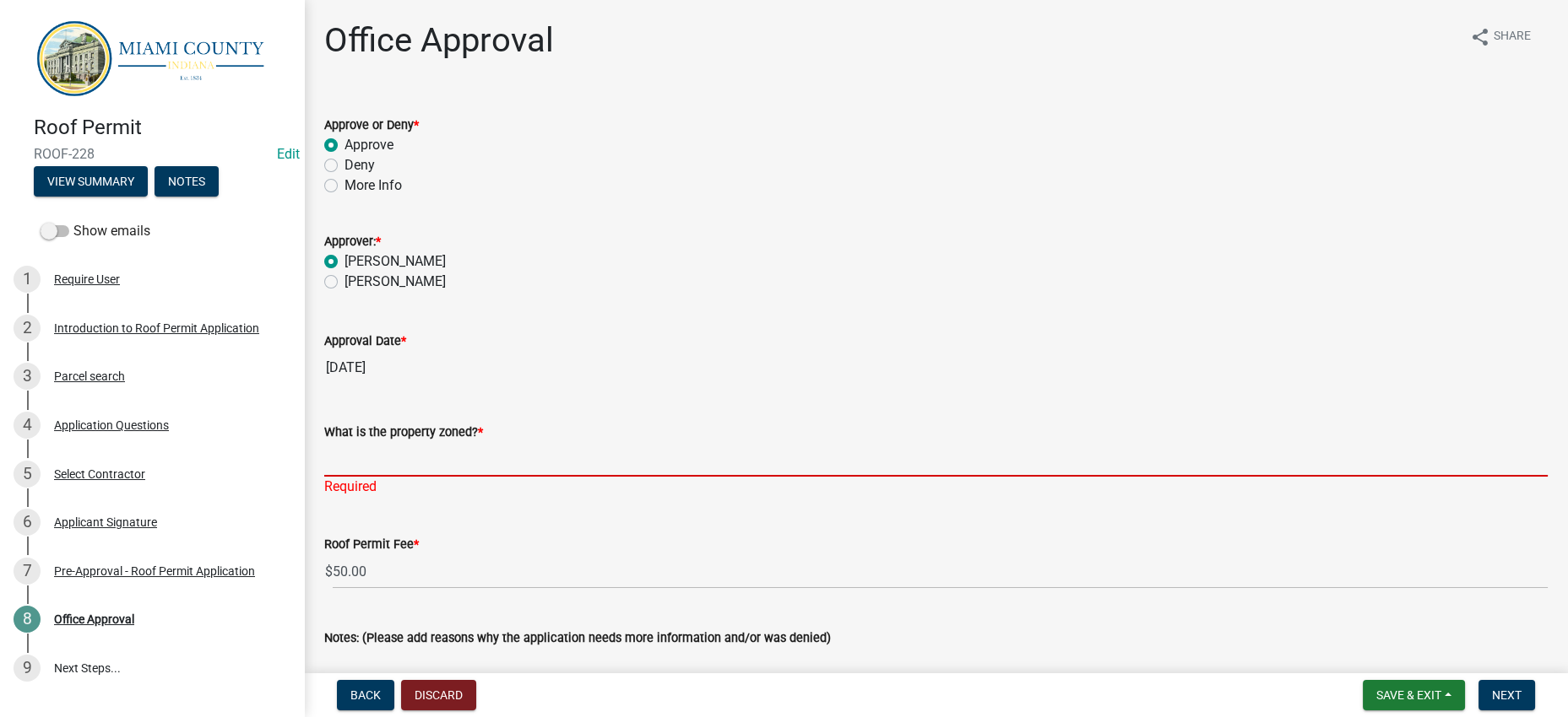
click at [441, 476] on input "What is the property zoned? *" at bounding box center [936, 459] width 1223 height 35
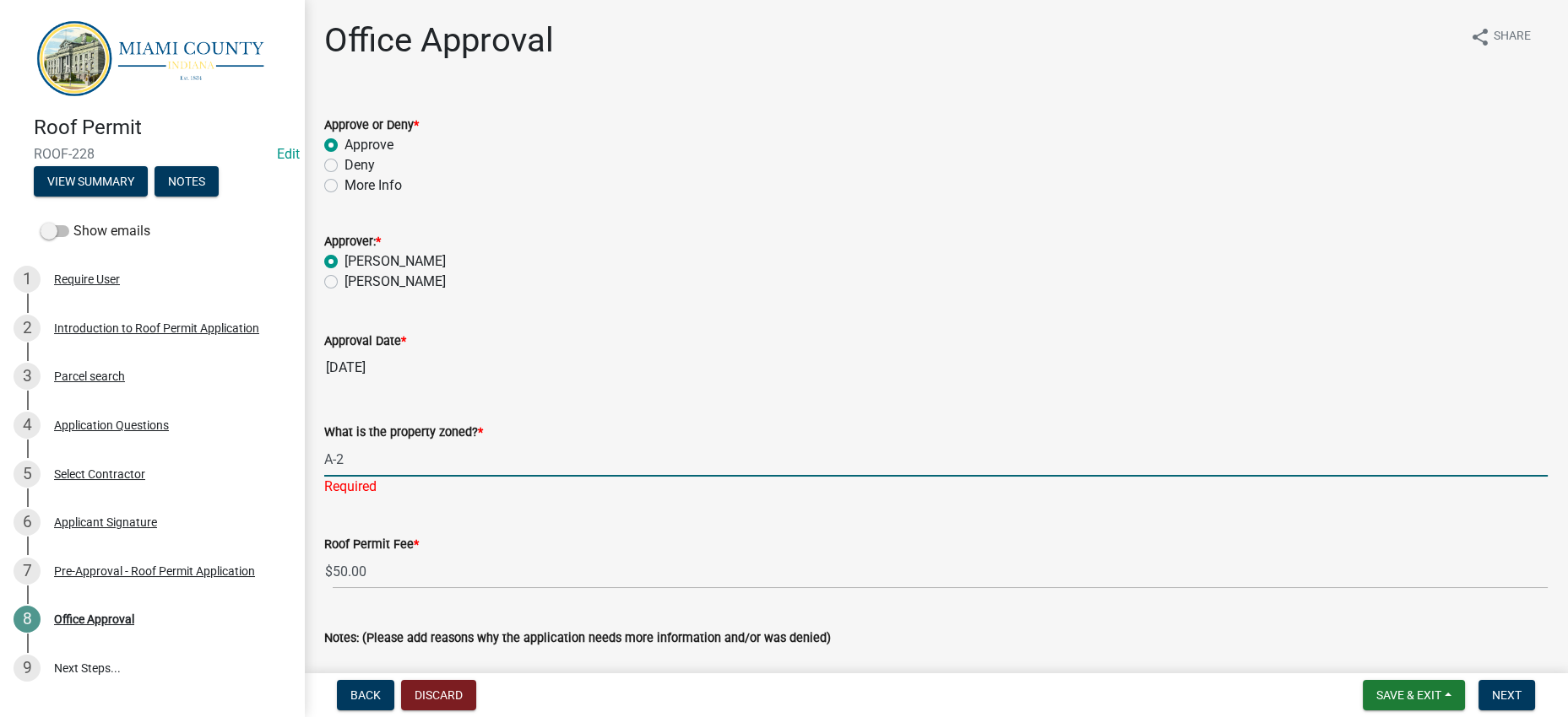
type input "A-2"
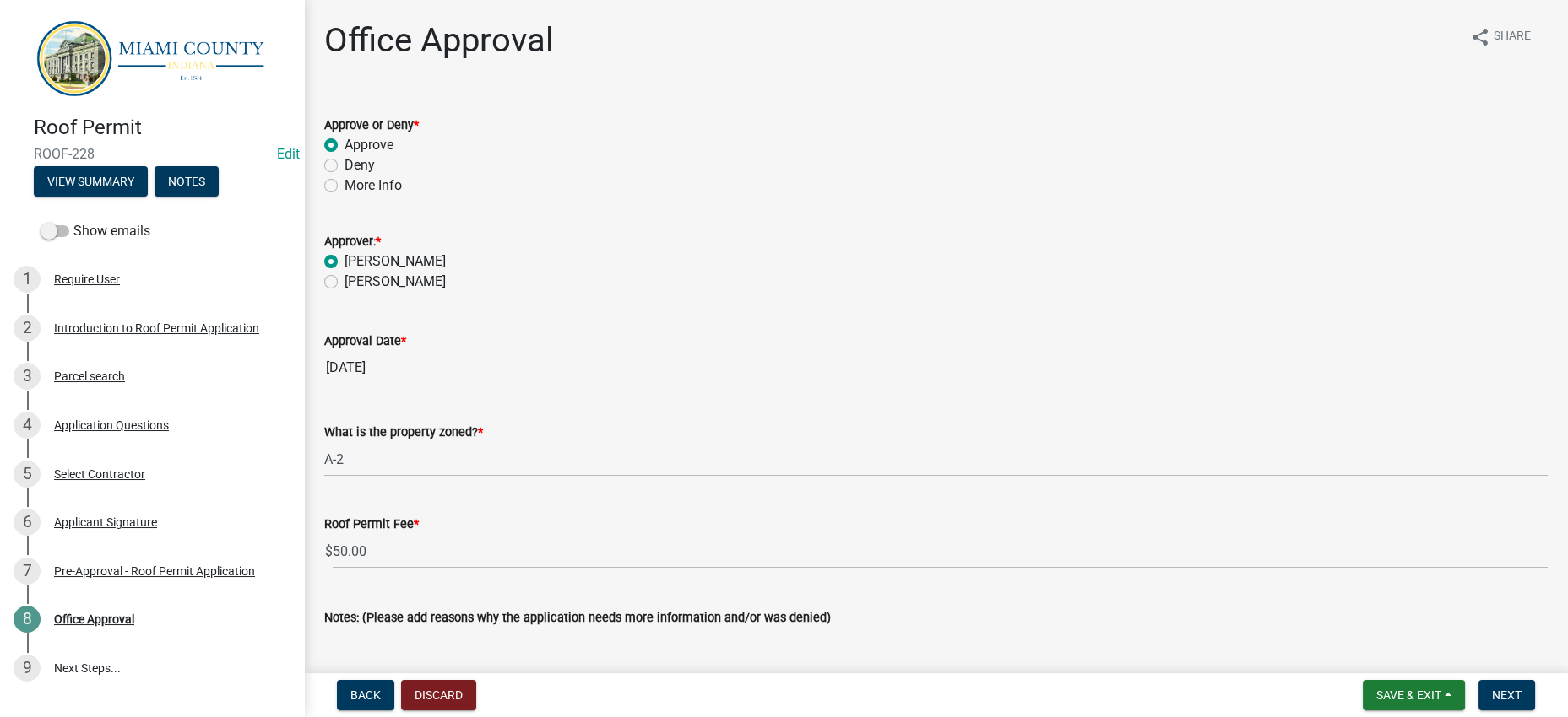
click at [650, 351] on div "Approval Date *" at bounding box center [936, 341] width 1223 height 20
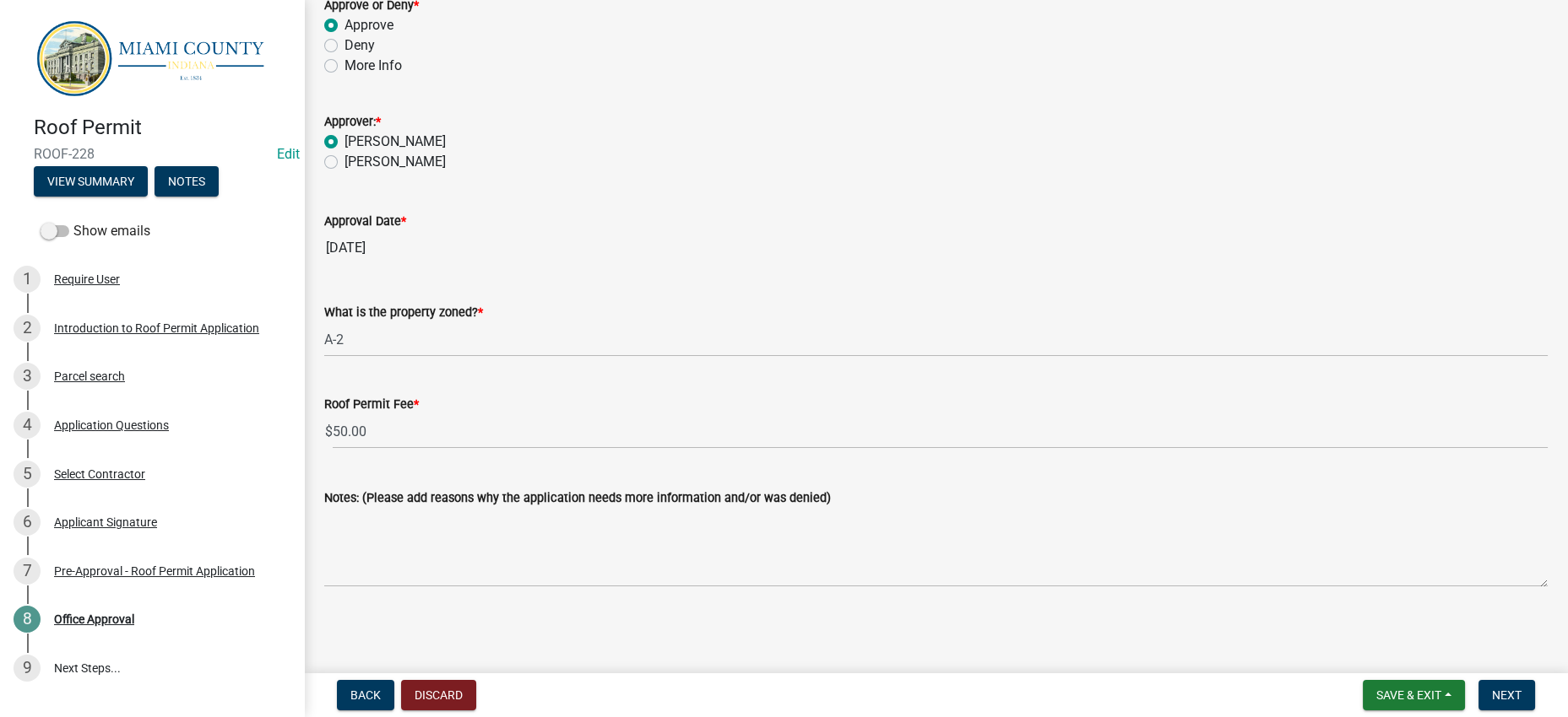
scroll to position [302, 0]
click at [1492, 689] on span "Next" at bounding box center [1507, 695] width 29 height 14
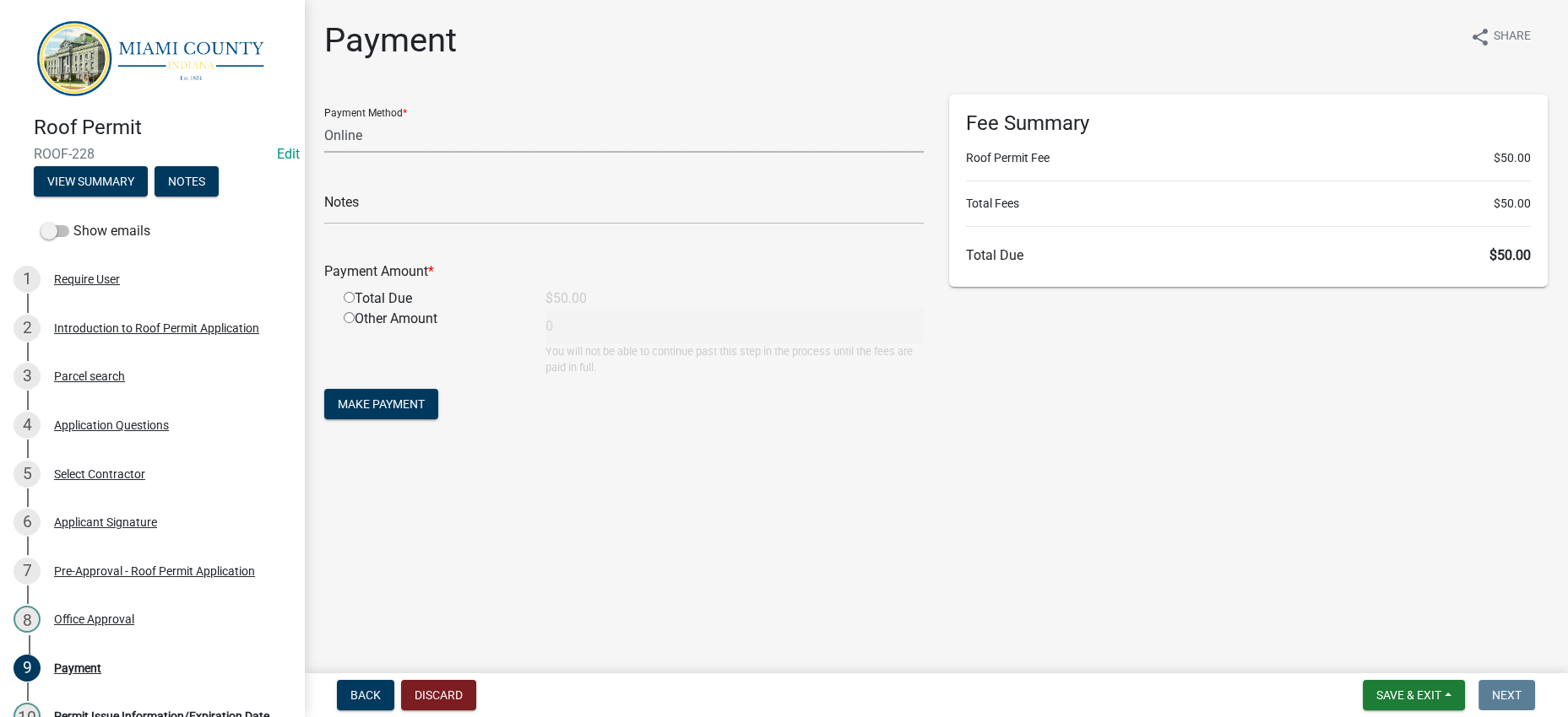
click at [397, 153] on select "Credit Card POS Check Cash Online" at bounding box center [624, 136] width 600 height 35
select select "1: 0"
click at [328, 147] on select "Credit Card POS Check Cash Online" at bounding box center [624, 136] width 600 height 35
click at [452, 224] on input "text" at bounding box center [624, 207] width 600 height 35
type input "3354"
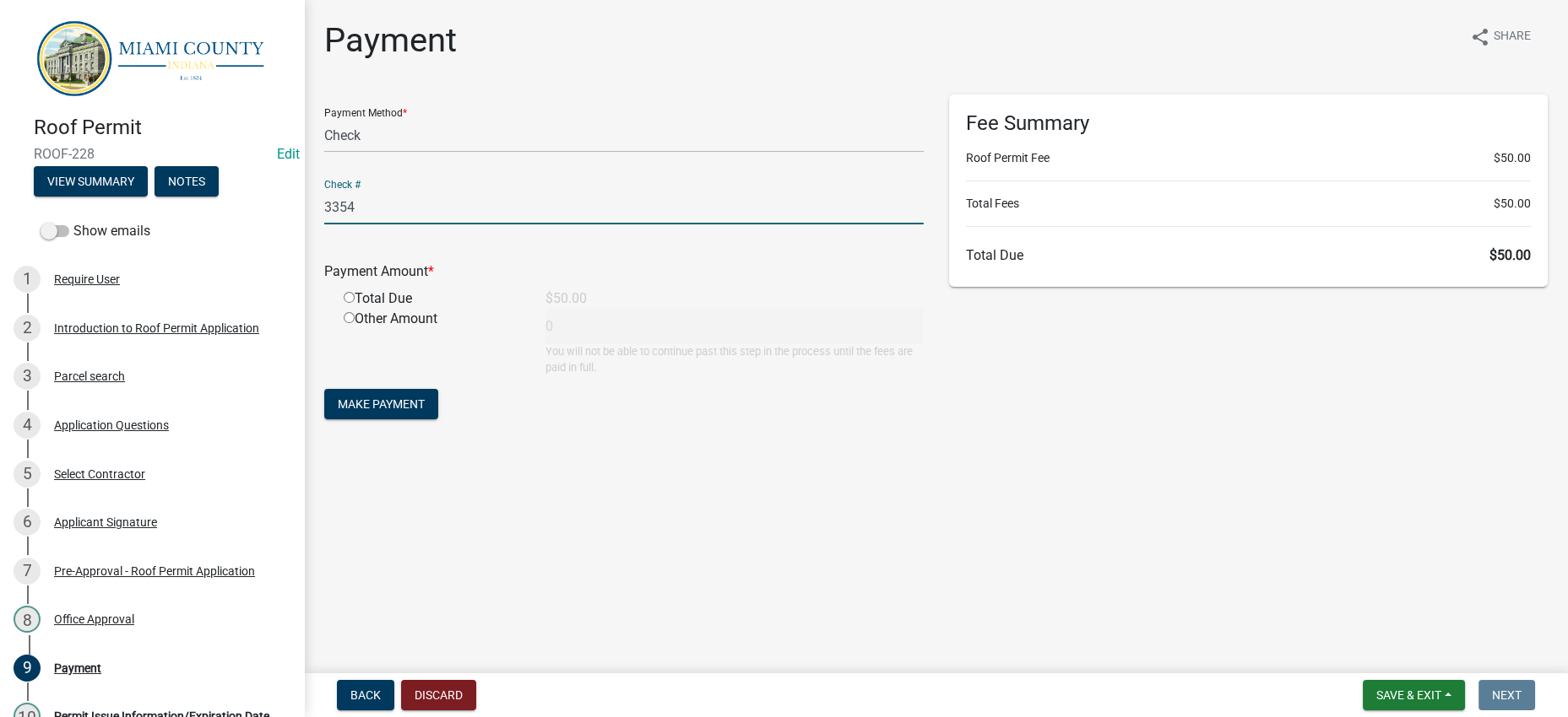
click at [355, 302] on input "radio" at bounding box center [349, 297] width 11 height 11
radio input "true"
type input "50"
click at [425, 411] on span "Make Payment" at bounding box center [380, 404] width 87 height 14
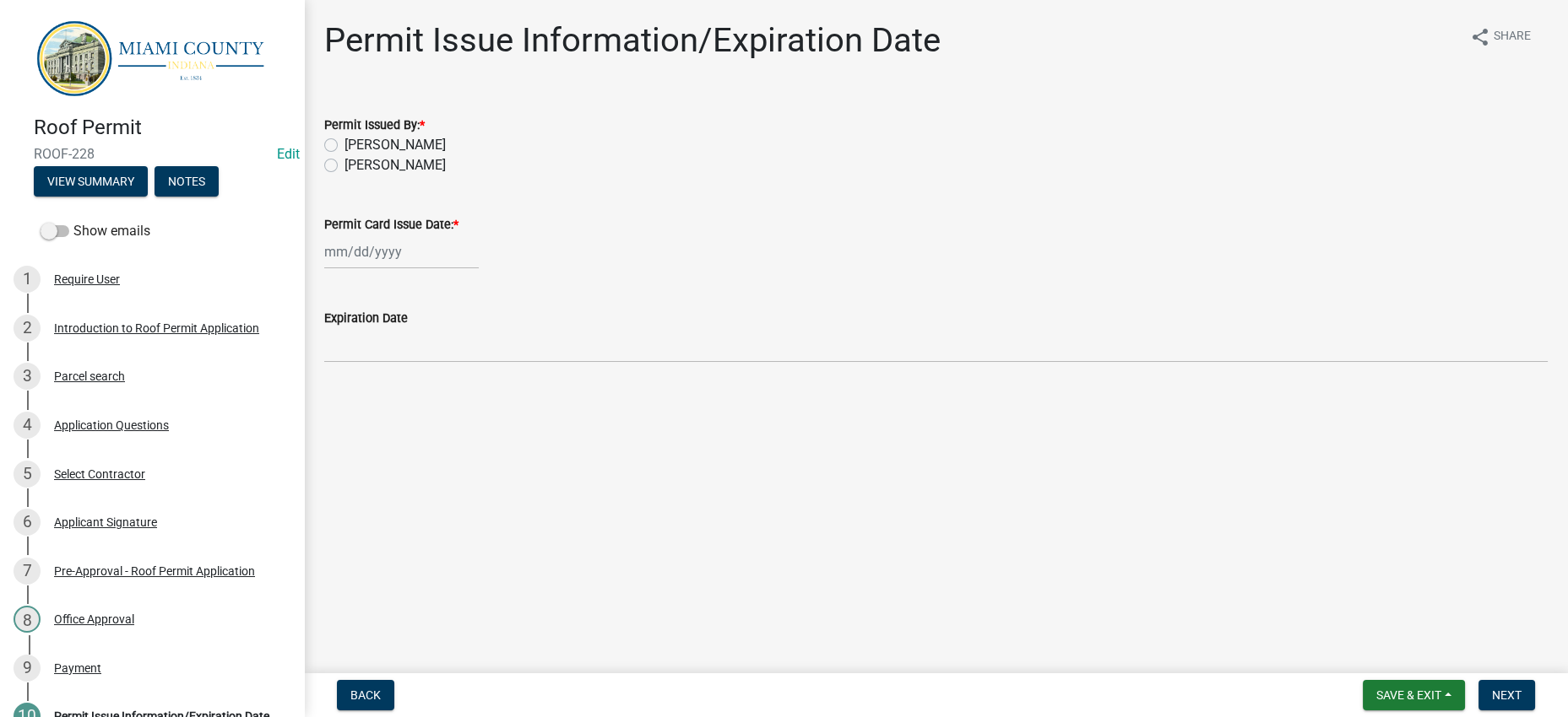
click at [438, 155] on label "[PERSON_NAME]" at bounding box center [395, 145] width 101 height 20
click at [356, 146] on input "[PERSON_NAME]" at bounding box center [350, 140] width 11 height 11
radio input "true"
click at [463, 269] on div at bounding box center [401, 251] width 154 height 35
select select "8"
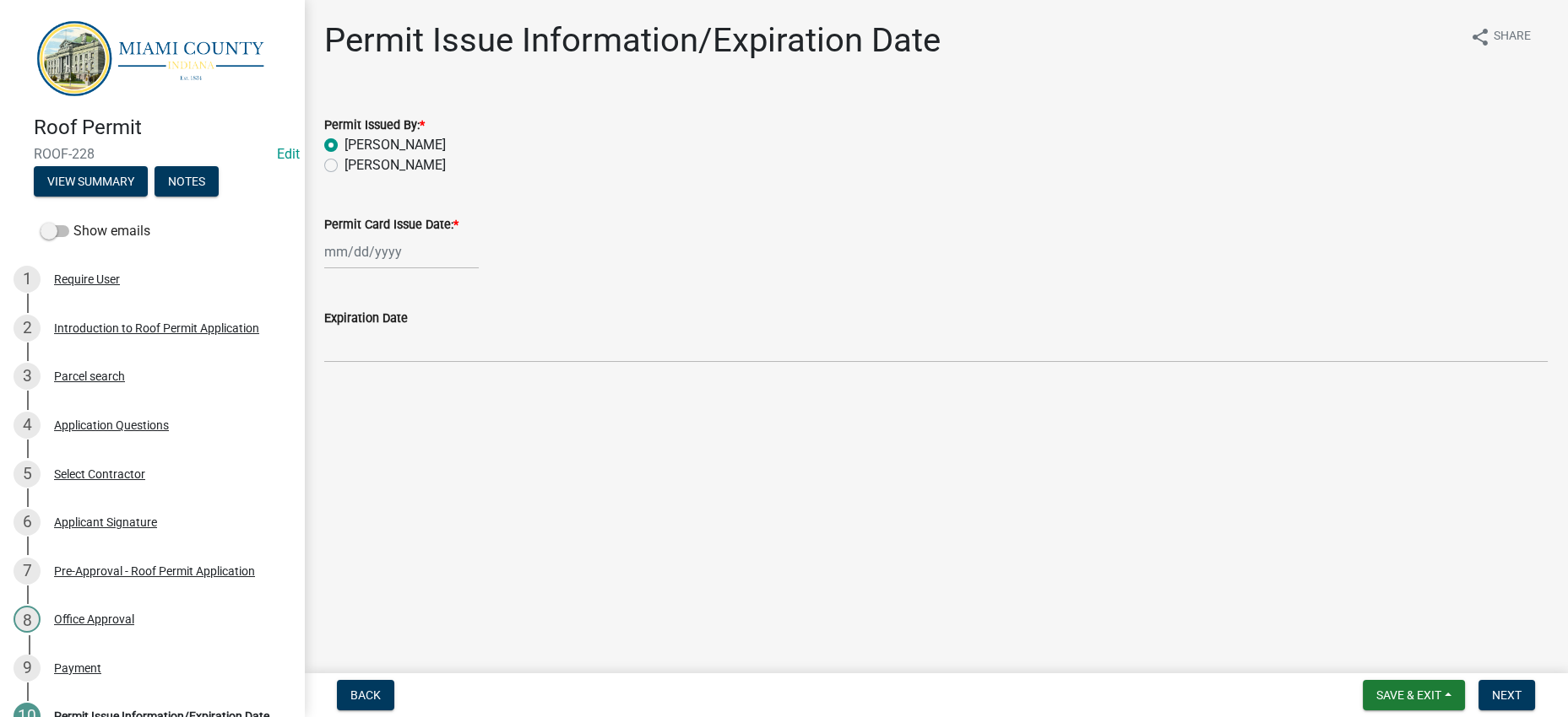
select select "2025"
click at [382, 429] on div "12" at bounding box center [368, 415] width 27 height 27
type input "[DATE]"
click at [641, 481] on main "Permit Issue Information/Expiration Date share Share Permit Issued By: * [PERSO…" at bounding box center [935, 333] width 1264 height 667
click at [1494, 689] on span "Next" at bounding box center [1507, 695] width 29 height 14
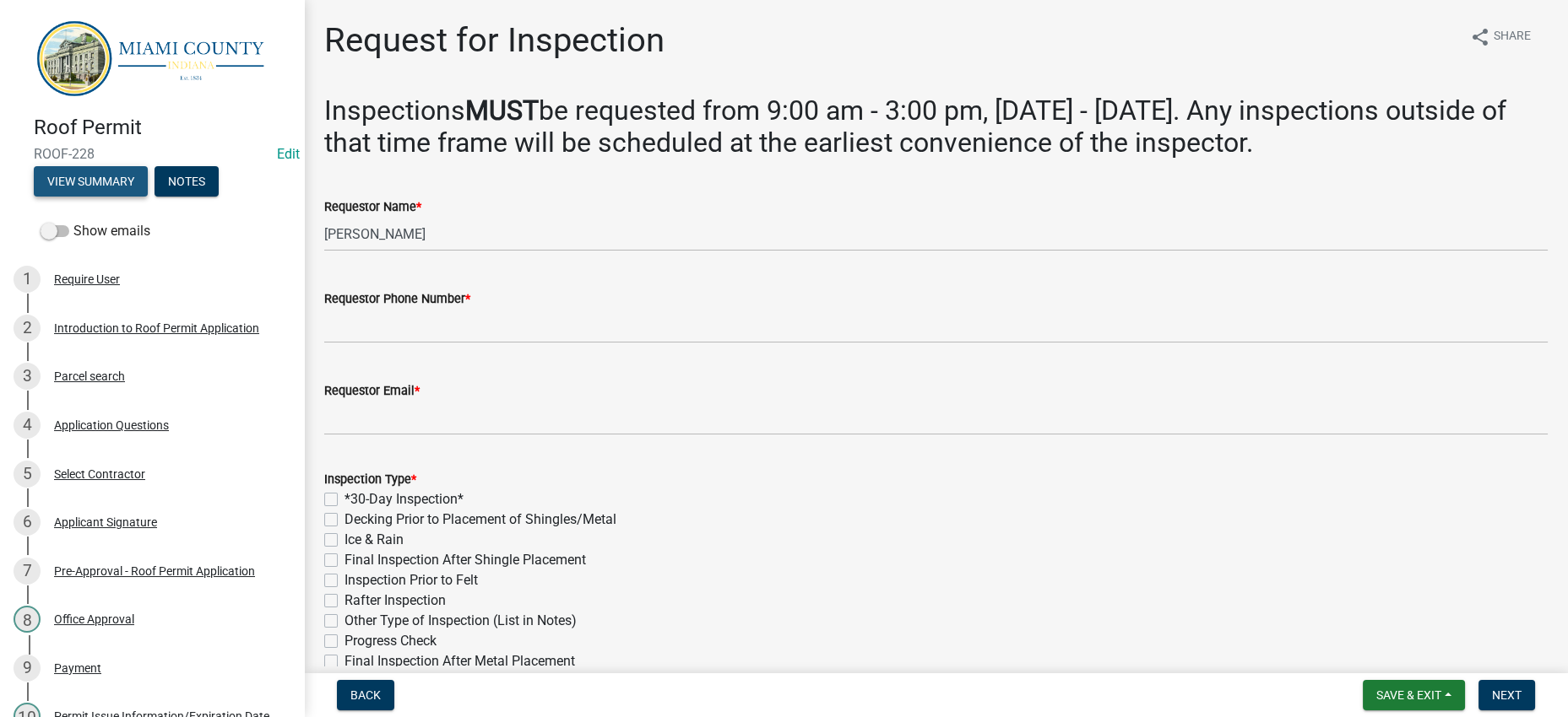
click at [123, 191] on button "View Summary" at bounding box center [90, 180] width 114 height 30
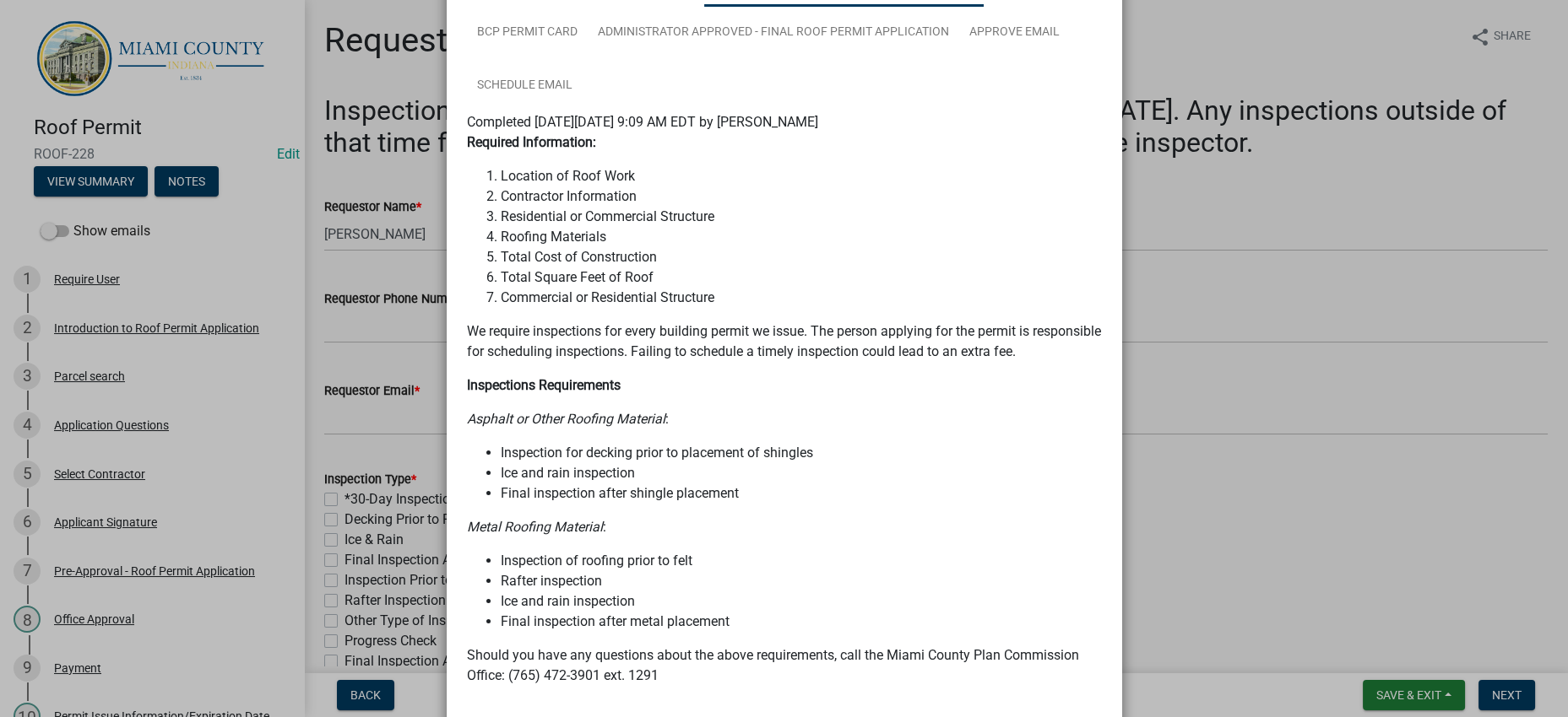
scroll to position [317, 0]
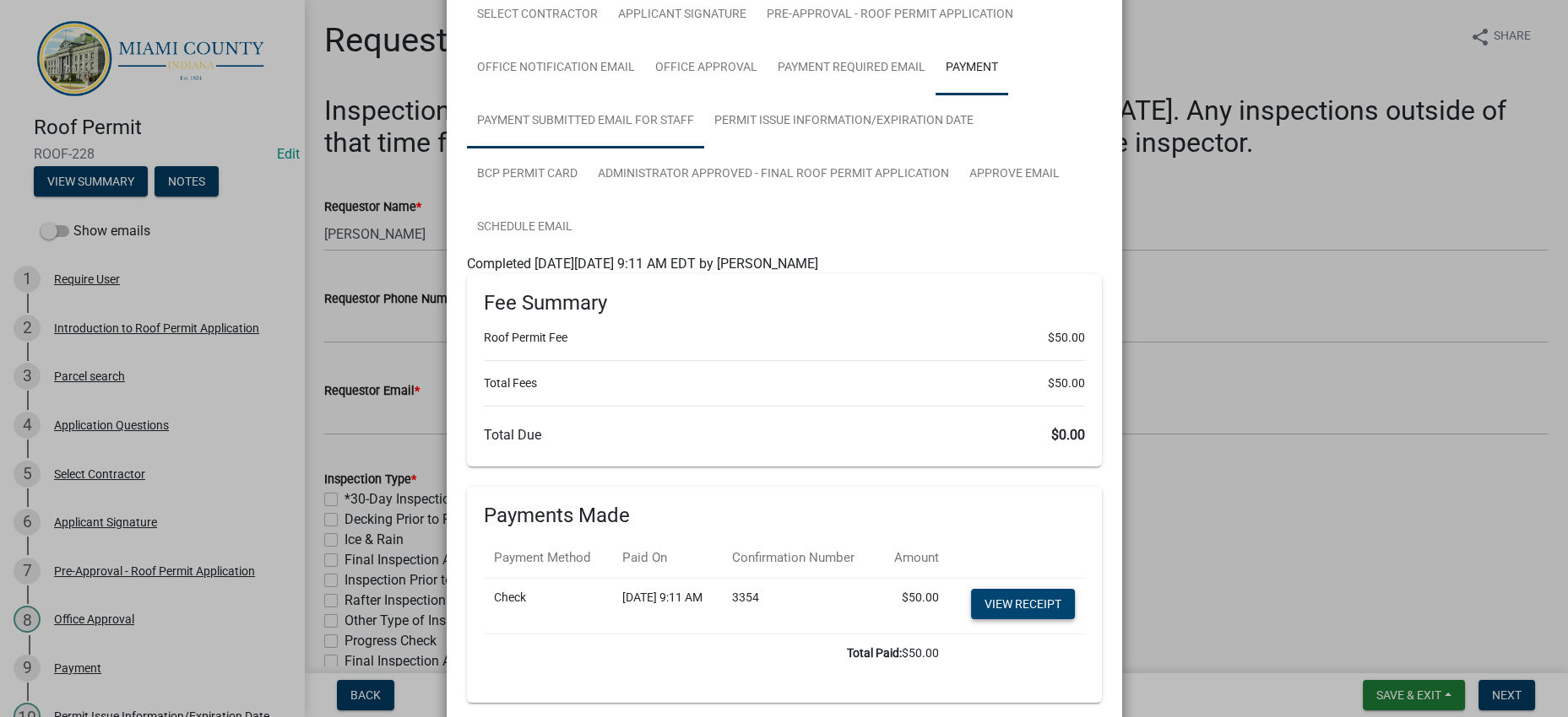
scroll to position [175, 0]
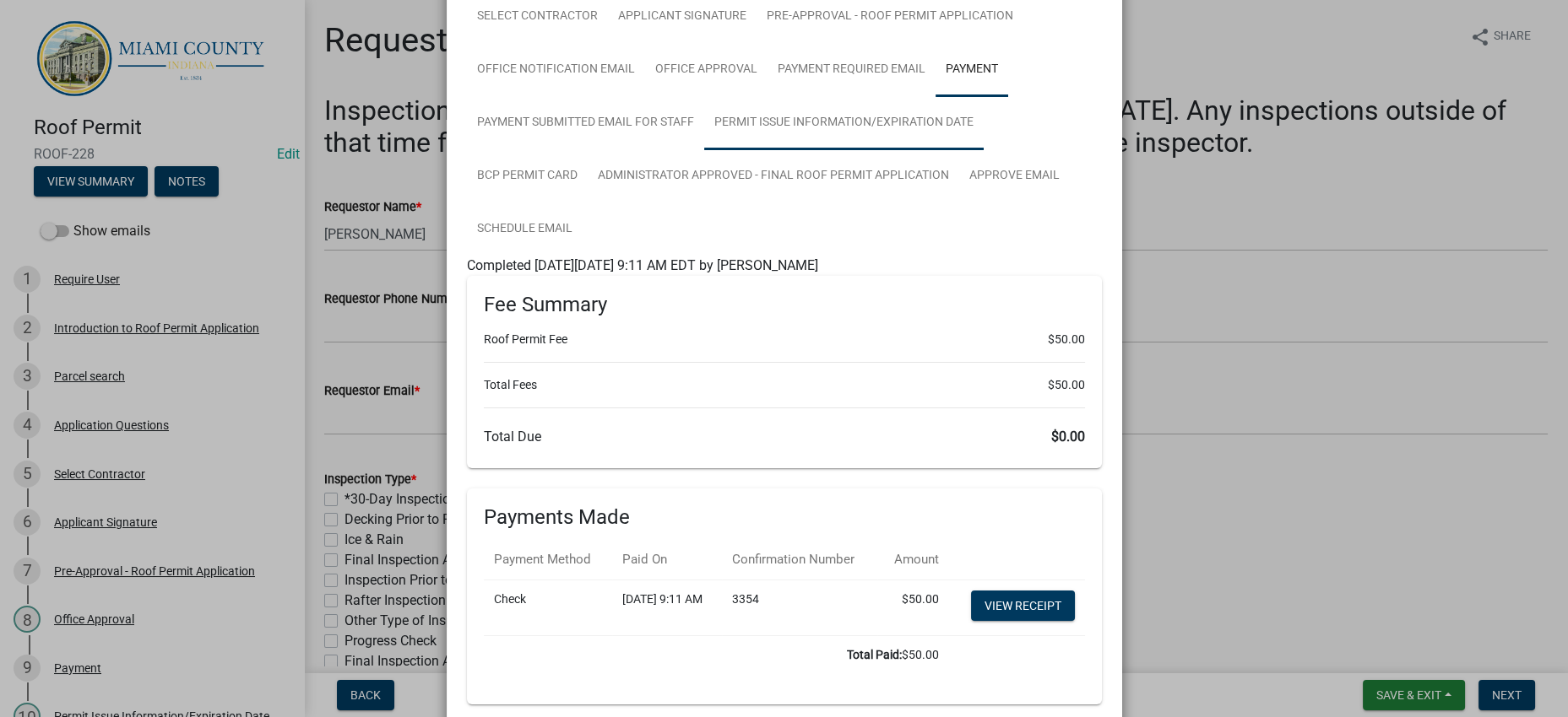
click at [704, 150] on link "Permit Issue Information/Expiration Date" at bounding box center [843, 123] width 280 height 54
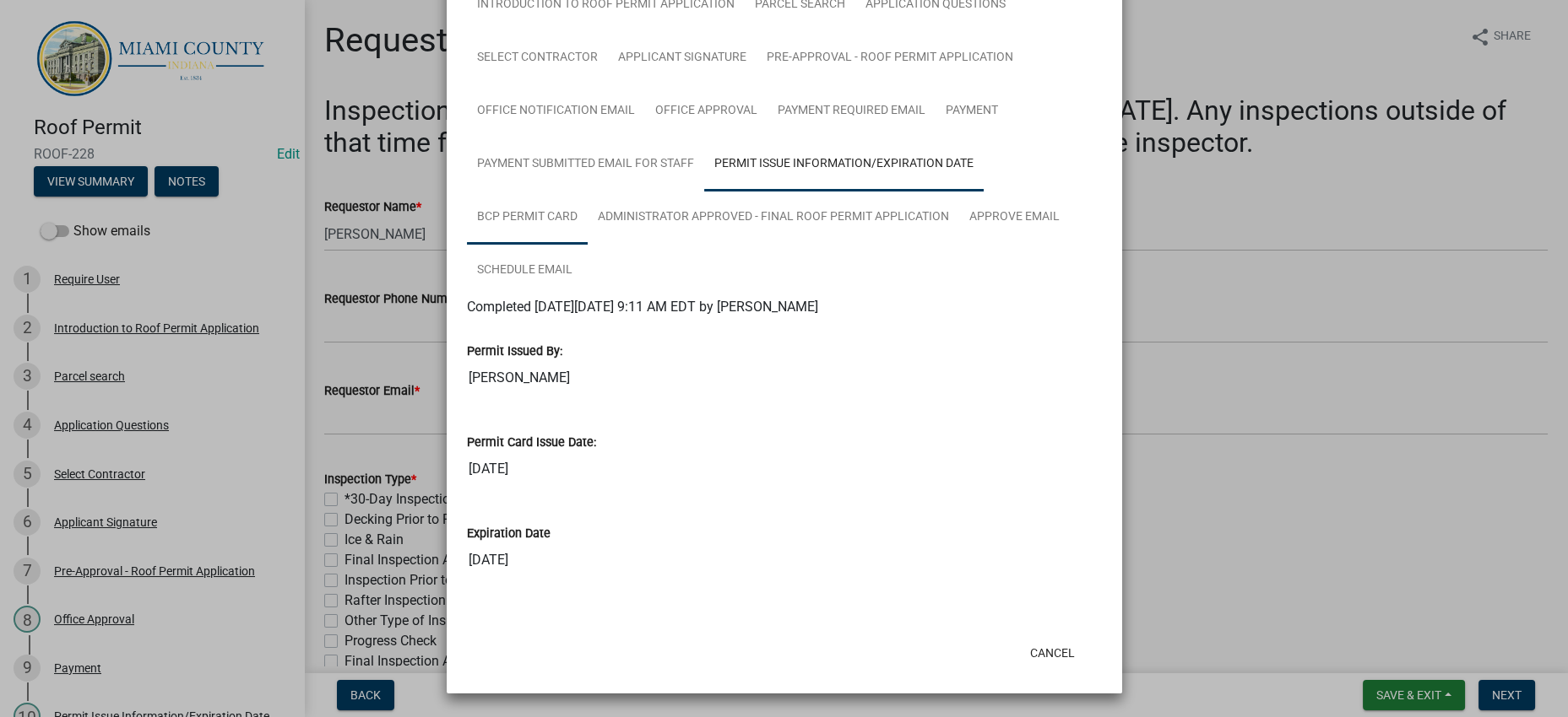
click at [588, 245] on link "BCP Permit Card" at bounding box center [527, 217] width 120 height 54
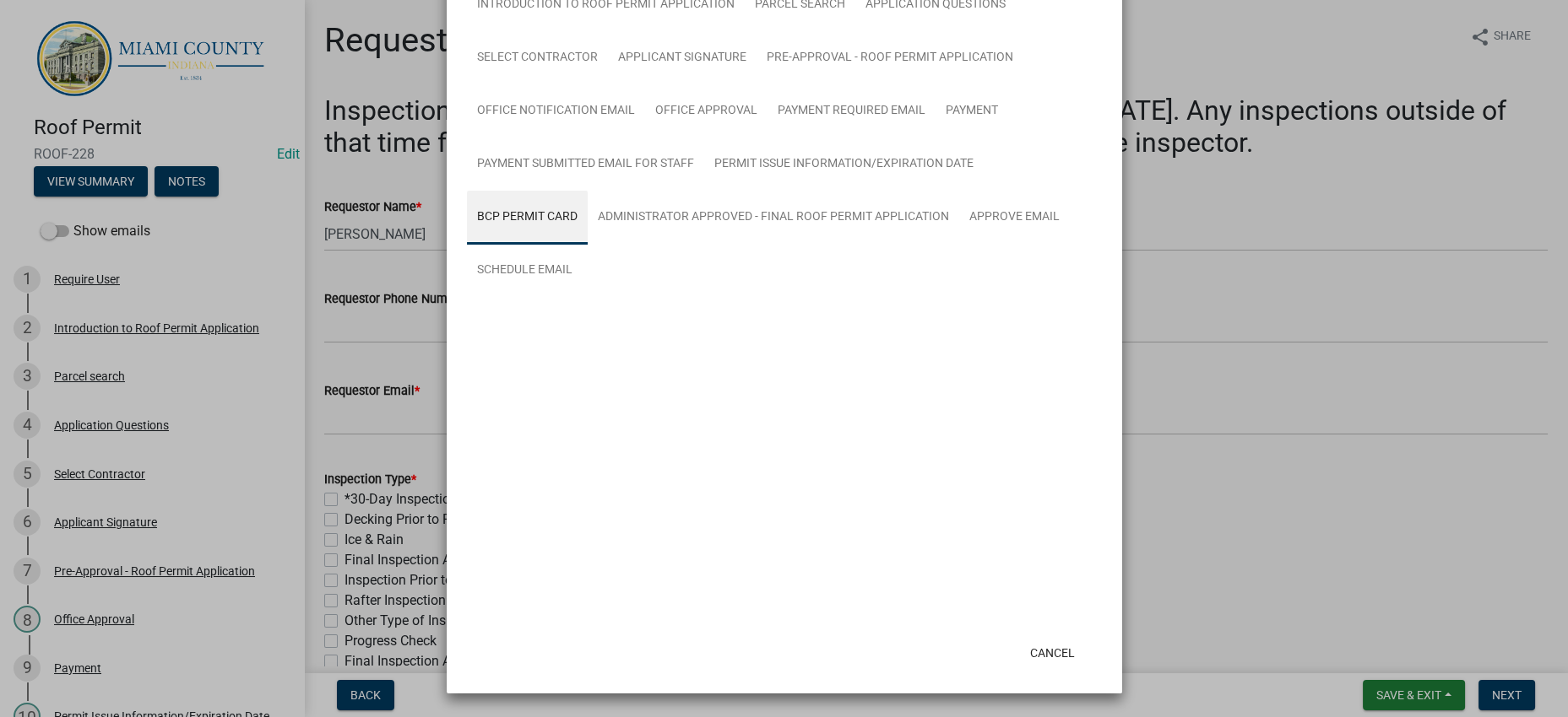
scroll to position [146, 0]
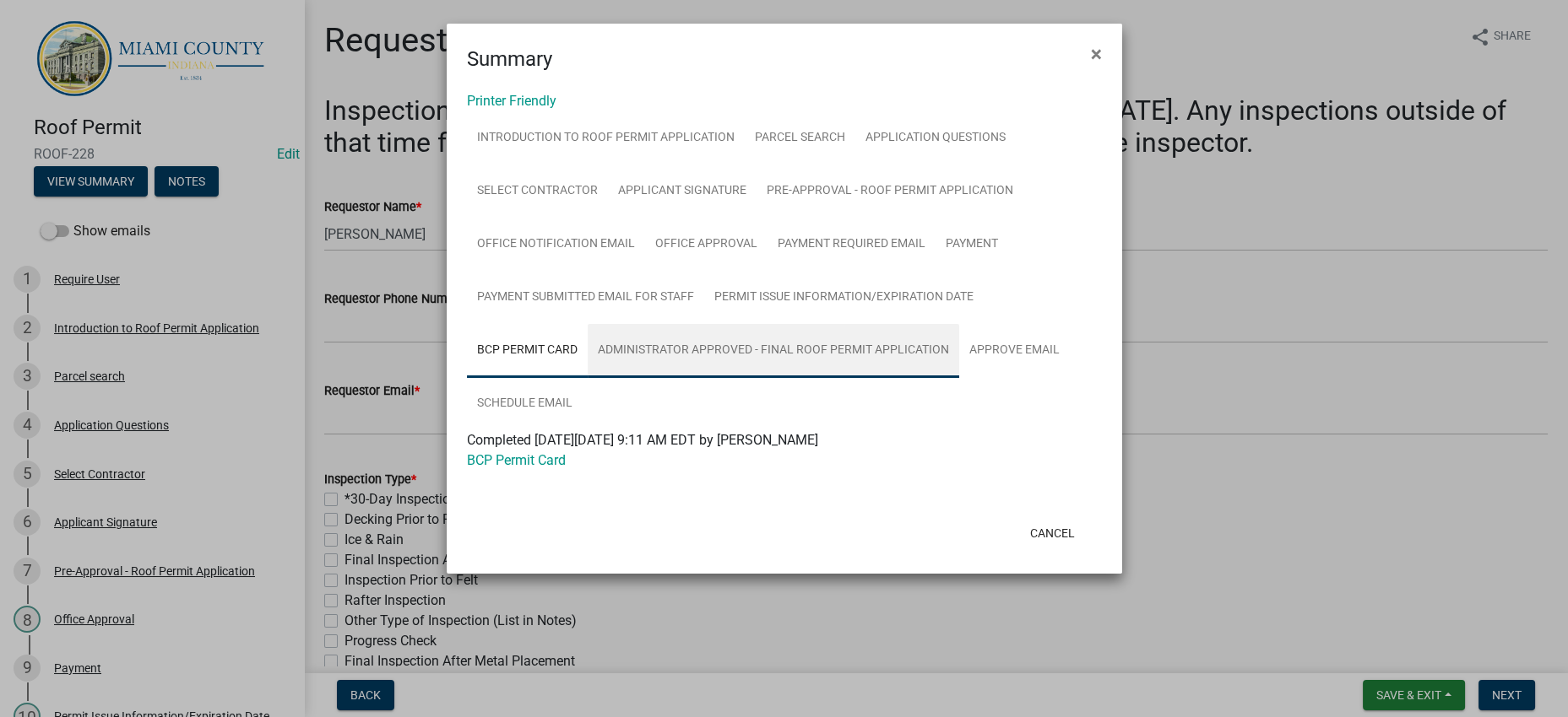
click at [639, 378] on link "Administrator Approved - Final Roof Permit Application" at bounding box center [774, 351] width 372 height 54
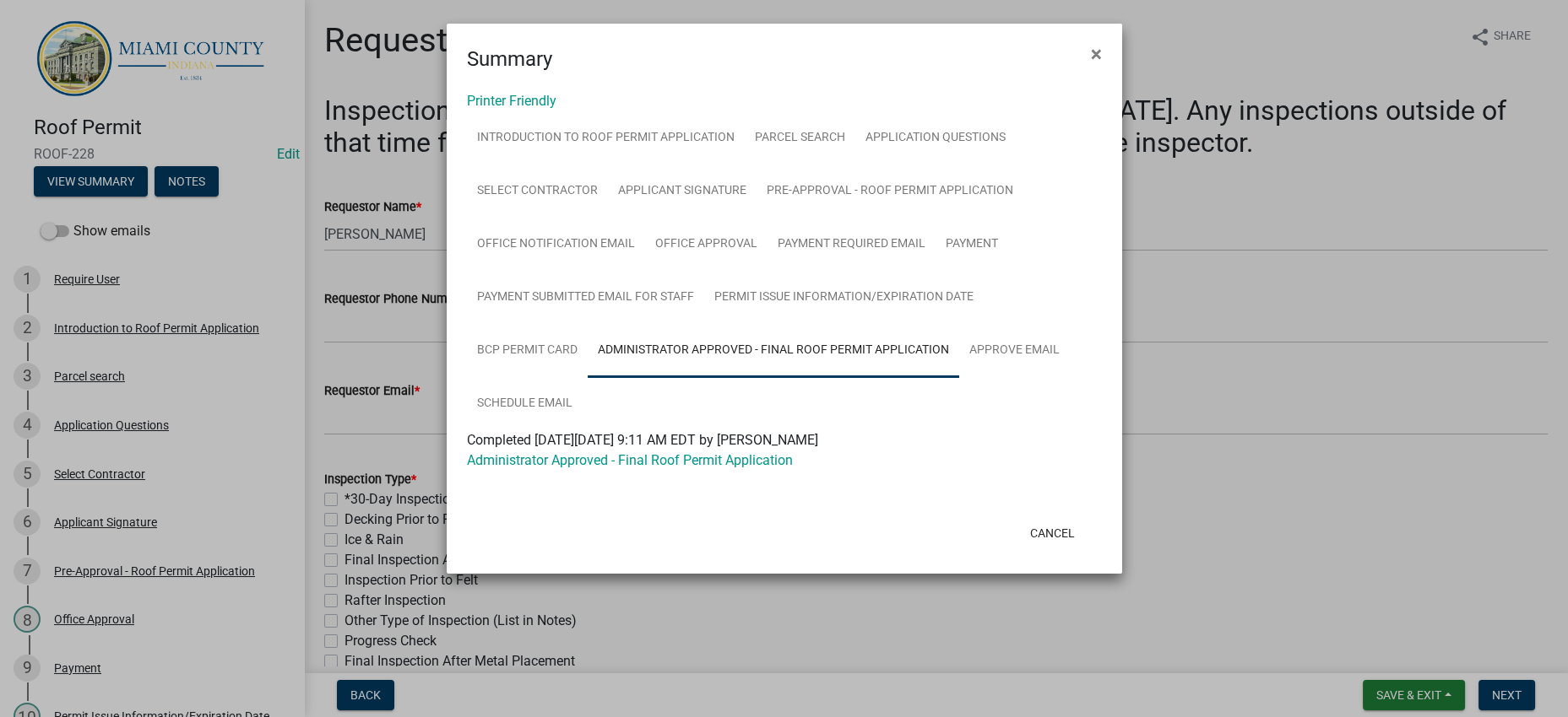
click at [396, 438] on ngb-modal-window "Summary × Printer Friendly Introduction to Roof Permit Application Parcel searc…" at bounding box center [784, 358] width 1568 height 717
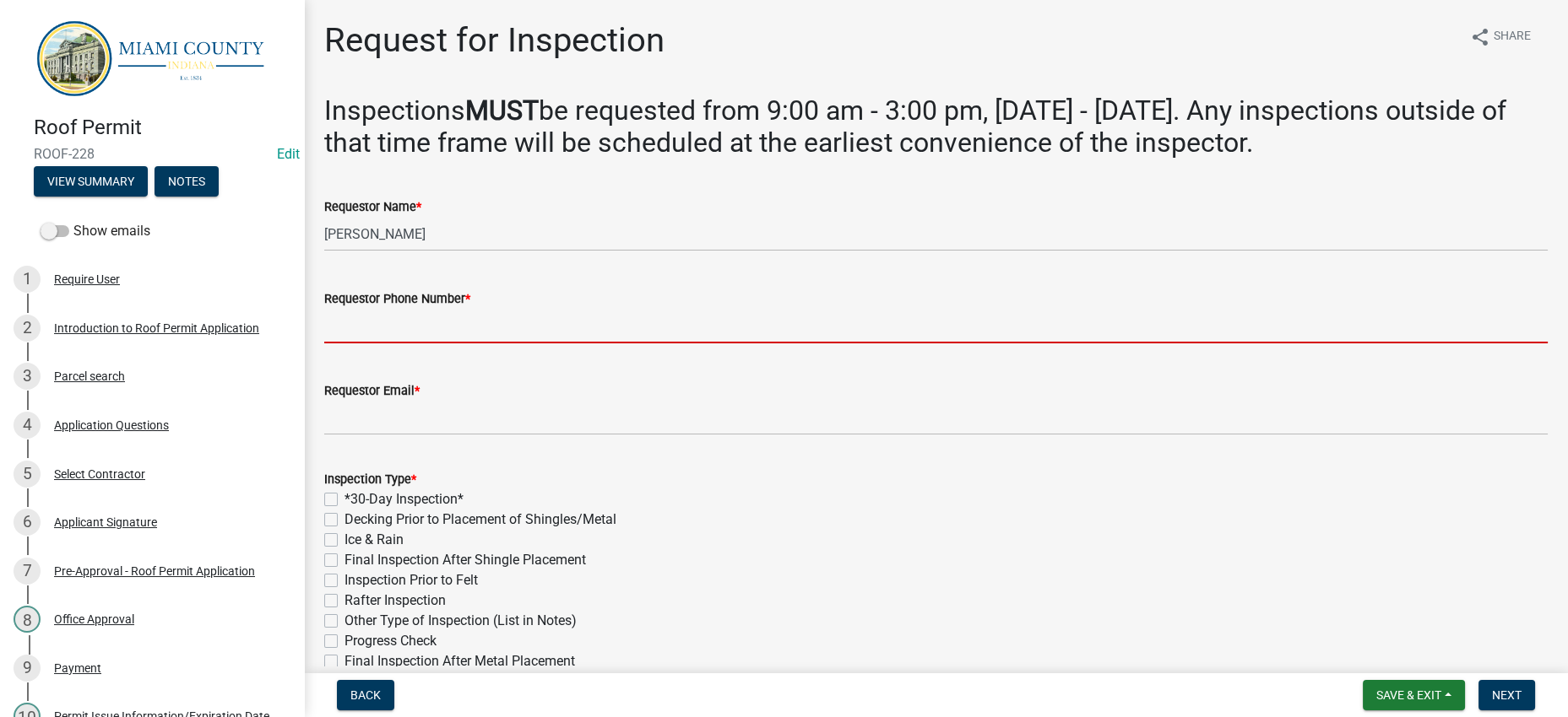
click at [382, 343] on input "Requestor Phone Number *" at bounding box center [936, 326] width 1223 height 35
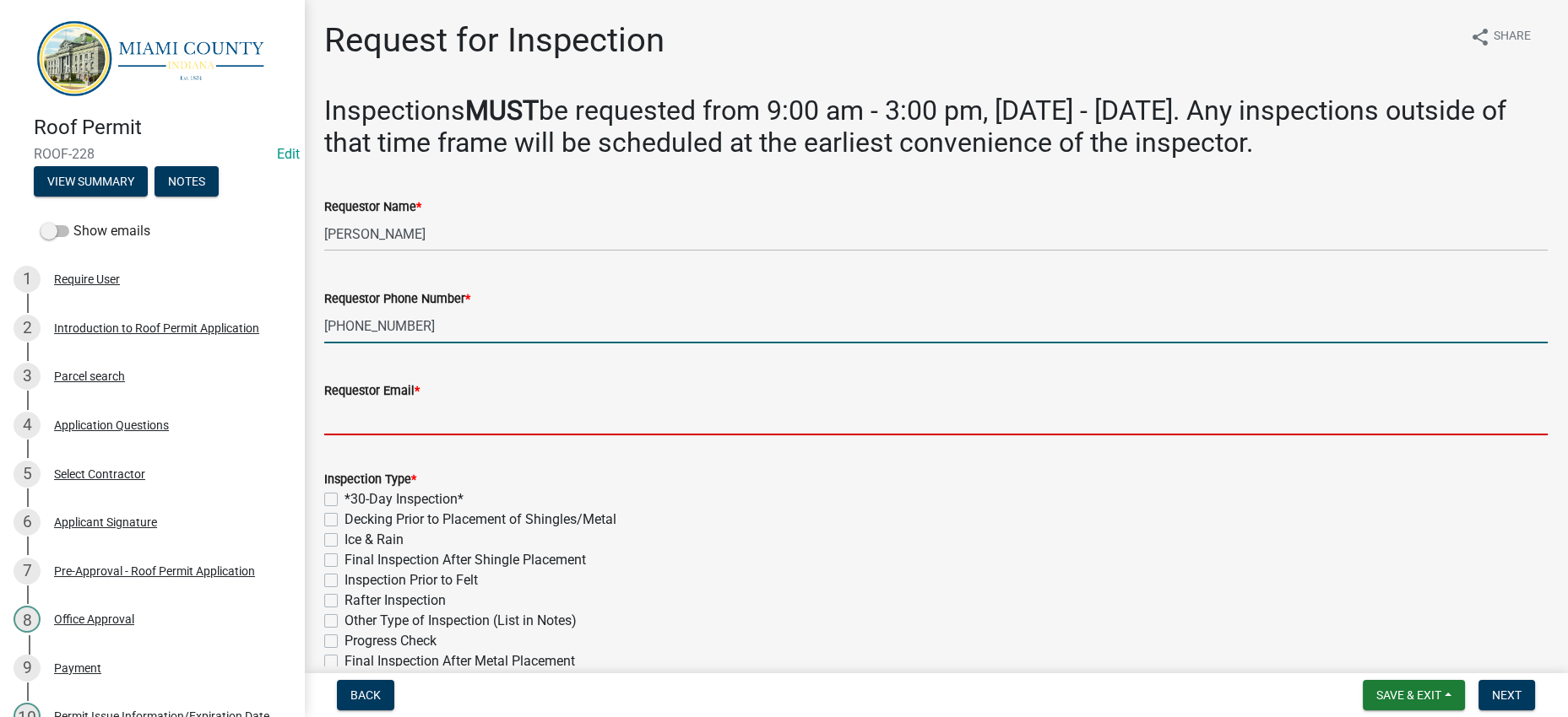
click at [413, 435] on input "Requestor Email *" at bounding box center [936, 418] width 1223 height 35
click at [401, 343] on input "765-4321-9945" at bounding box center [936, 326] width 1223 height 35
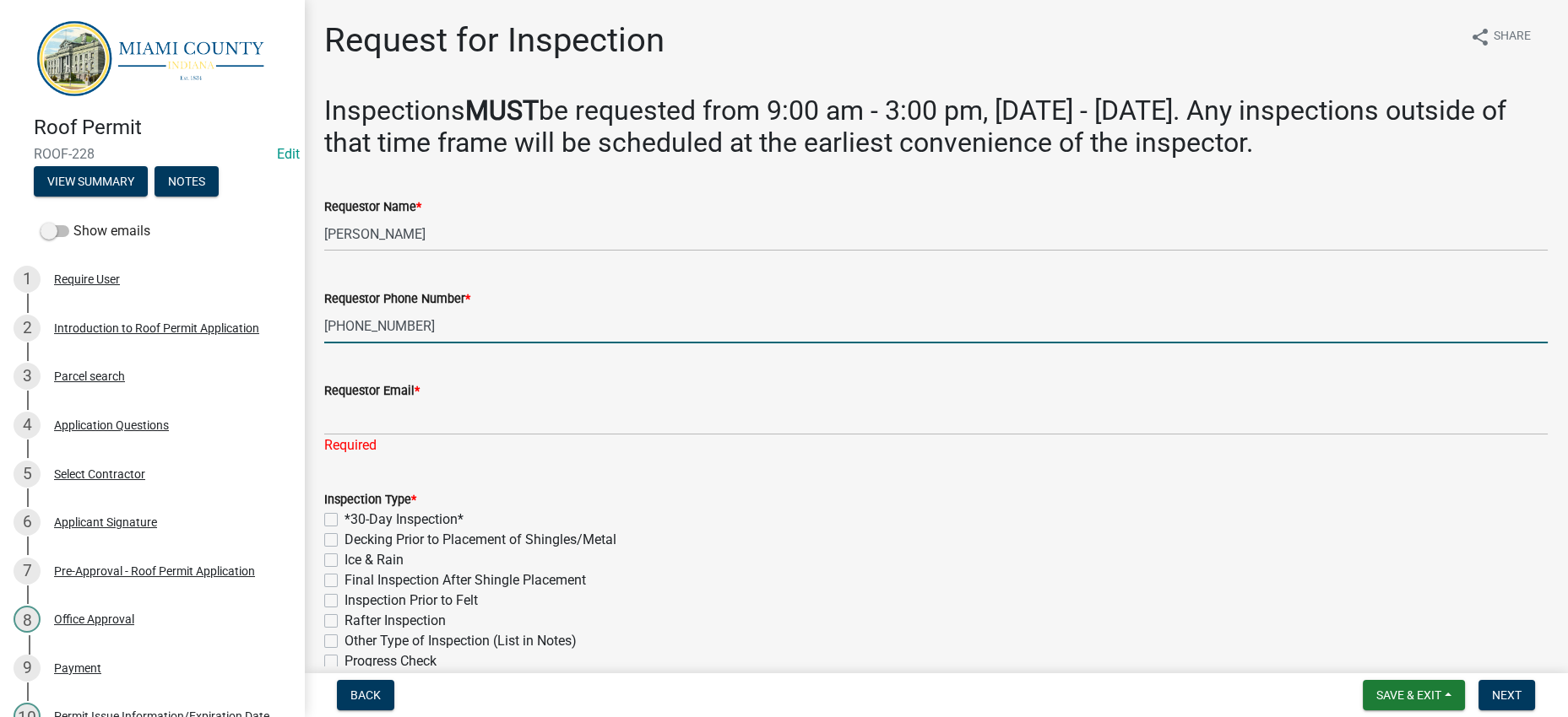
type input "[PHONE_NUMBER]"
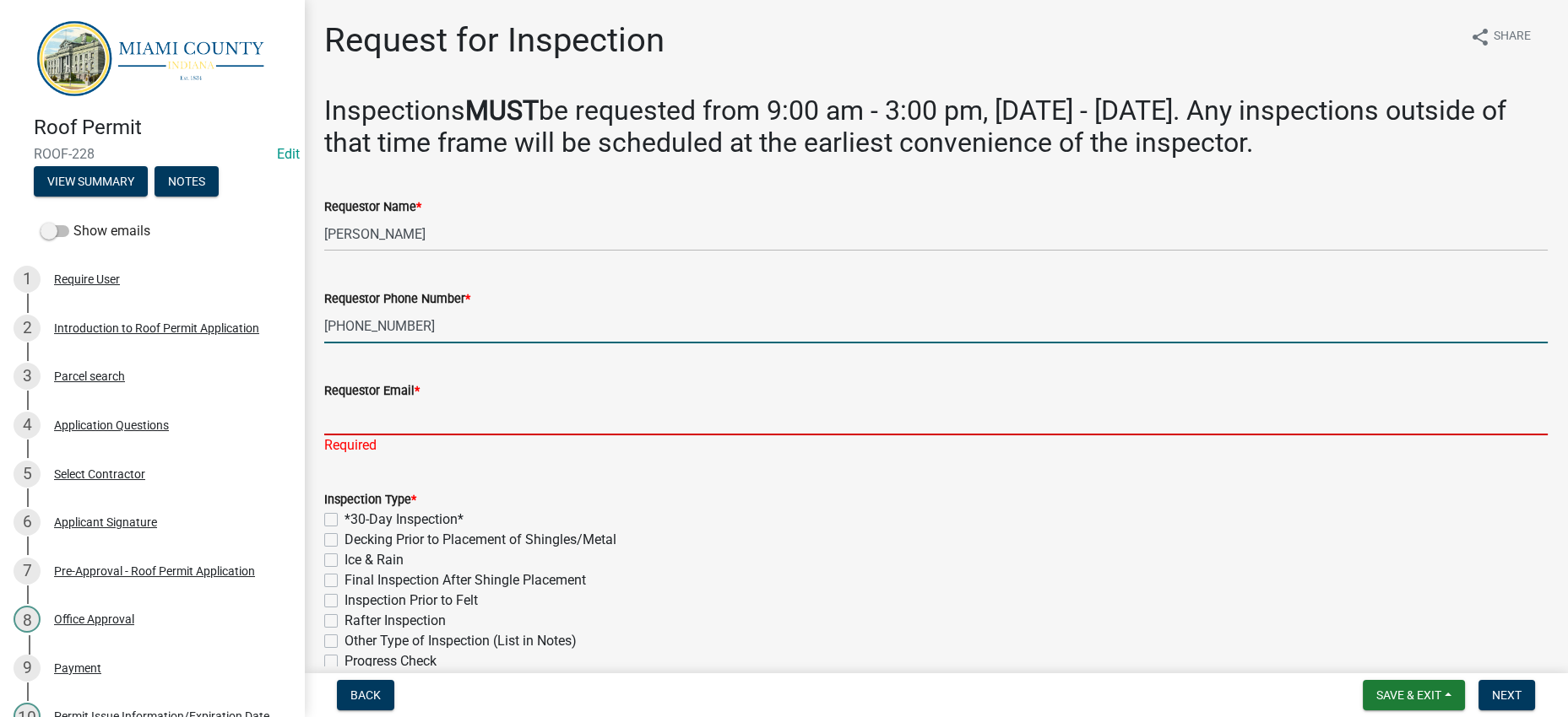
click at [408, 435] on input "Requestor Email *" at bounding box center [936, 418] width 1223 height 35
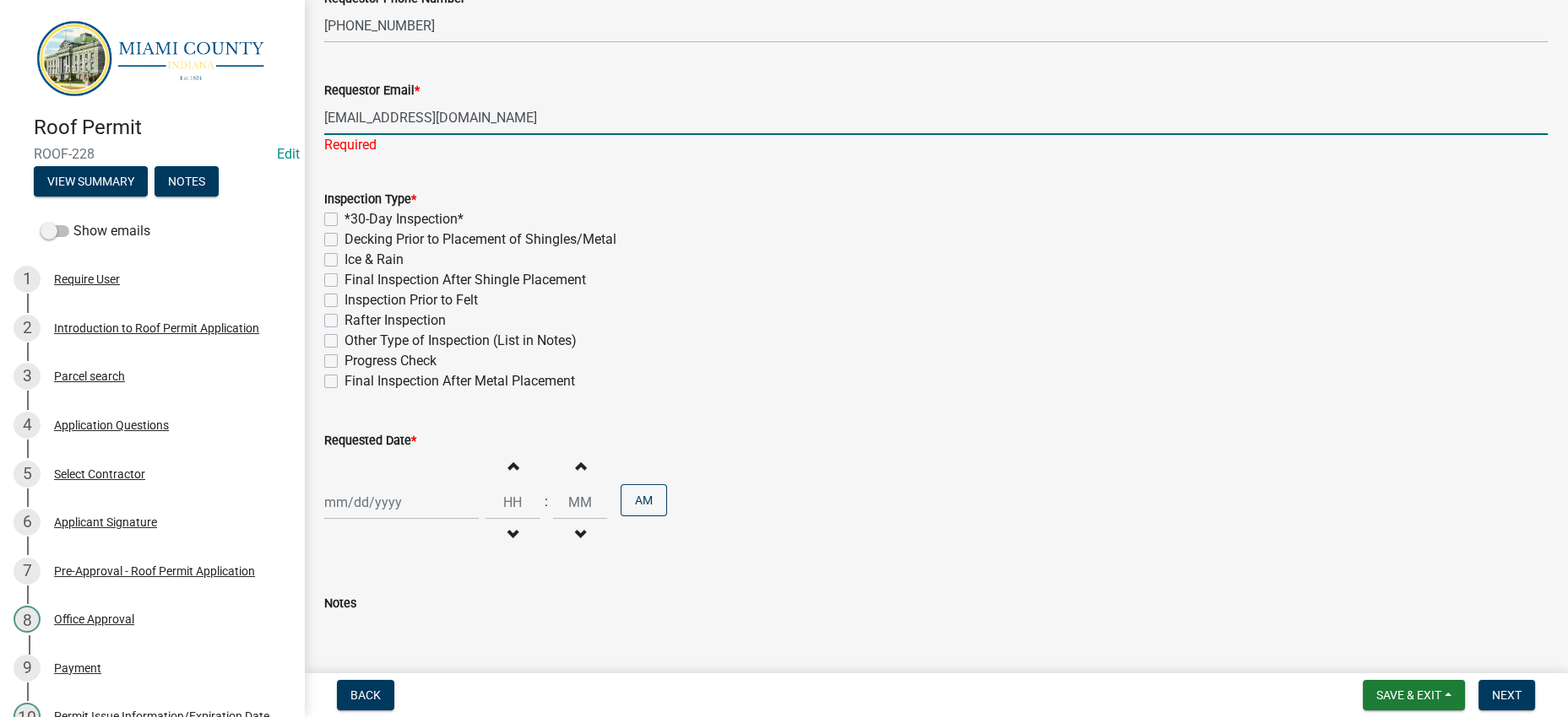
type input "[EMAIL_ADDRESS][DOMAIN_NAME]"
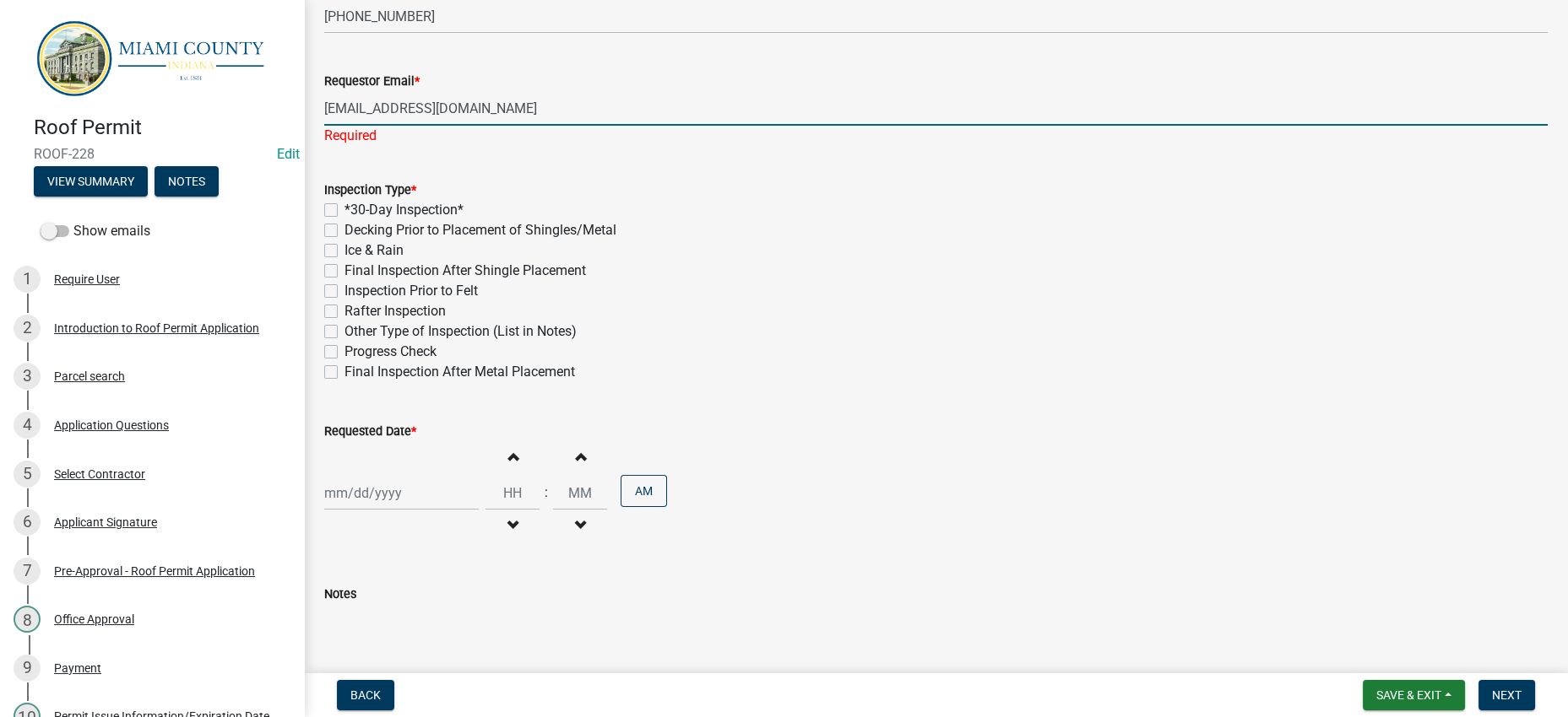
click at [594, 334] on form "Inspection Type * *30-Day Inspection* Decking Prior to Placement of Shingles/Me…" at bounding box center [936, 271] width 1223 height 223
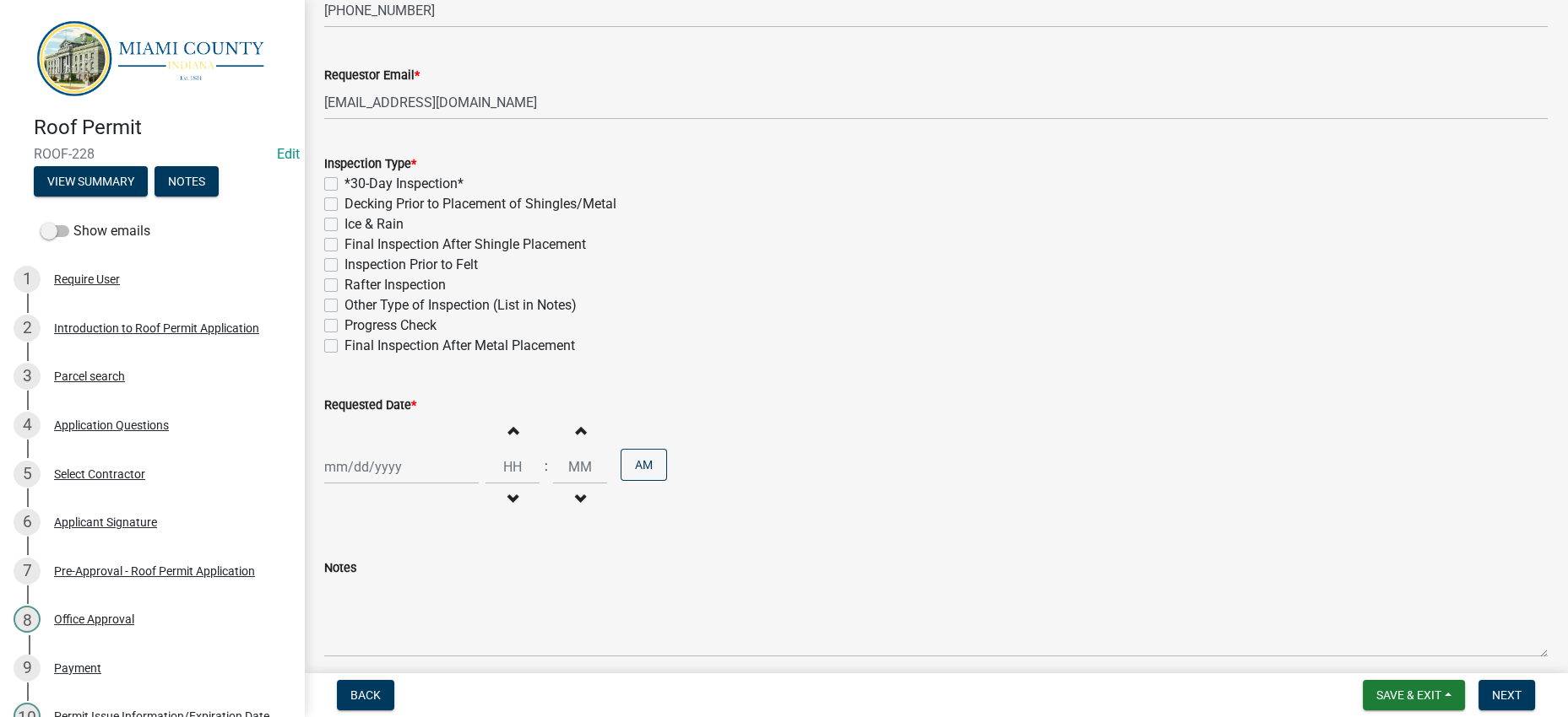
scroll to position [316, 0]
click at [438, 213] on label "Decking Prior to Placement of Shingles/Metal" at bounding box center [480, 203] width 272 height 20
click at [356, 204] on input "Decking Prior to Placement of Shingles/Metal" at bounding box center [350, 199] width 11 height 11
checkbox input "true"
checkbox input "false"
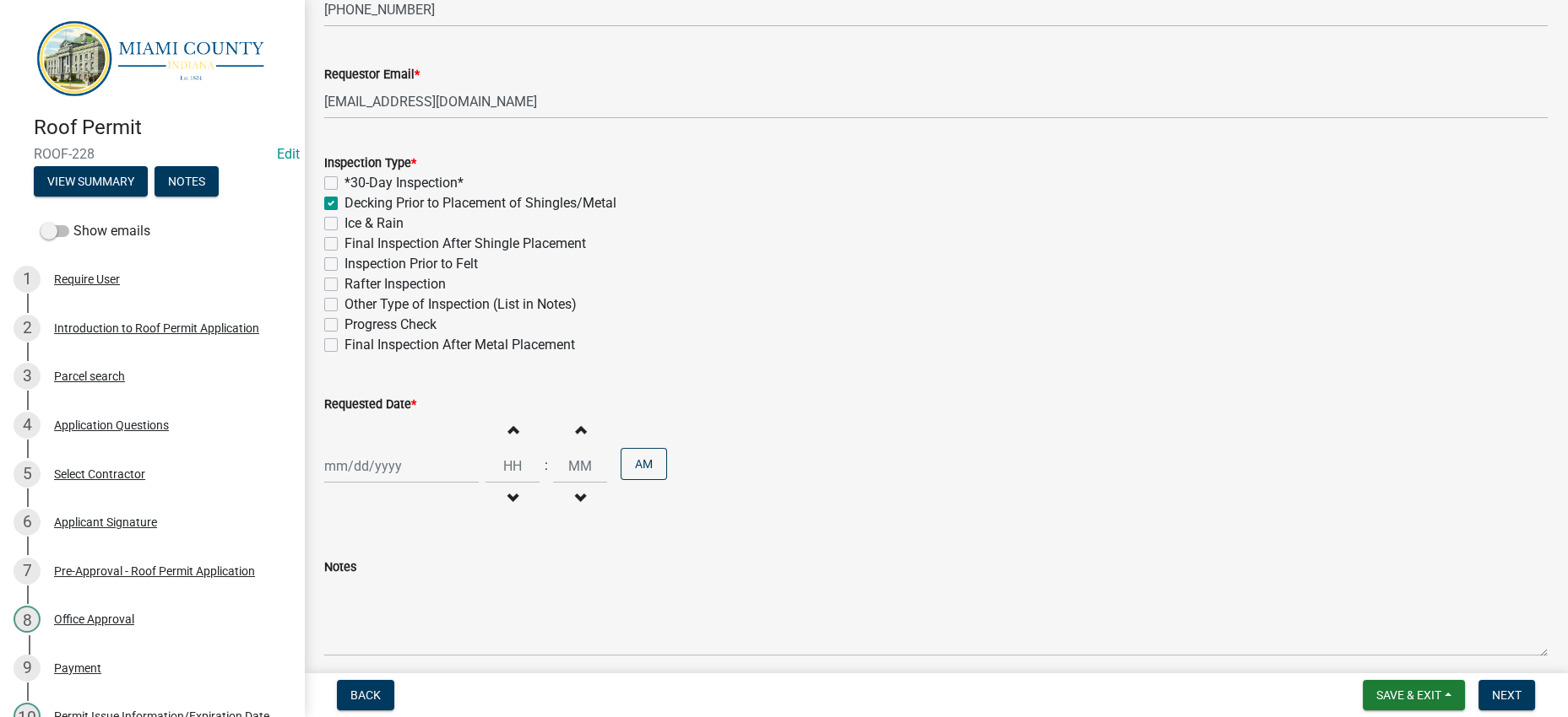
checkbox input "true"
checkbox input "false"
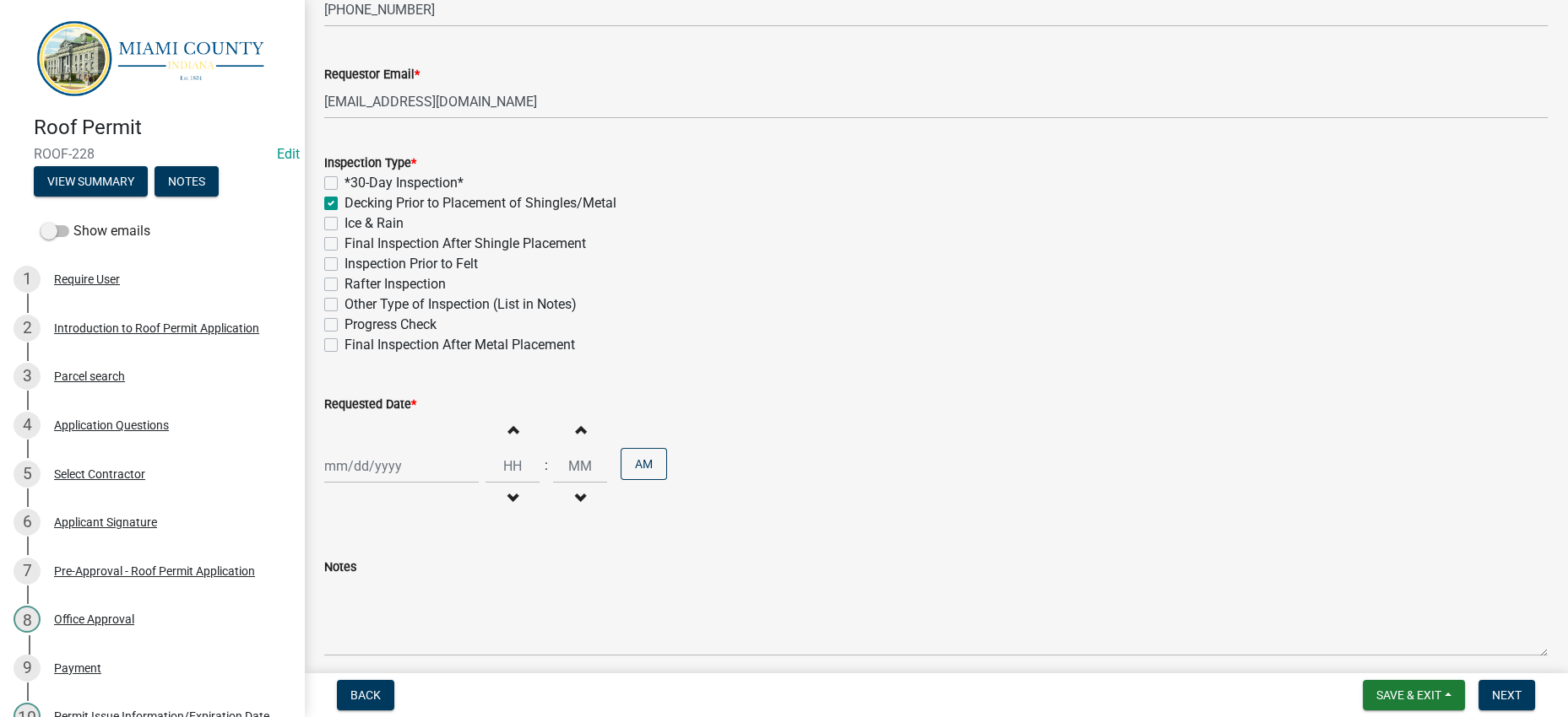
checkbox input "false"
click at [424, 254] on label "Final Inspection After Shingle Placement" at bounding box center [465, 244] width 242 height 20
click at [356, 245] on input "Final Inspection After Shingle Placement" at bounding box center [350, 240] width 11 height 11
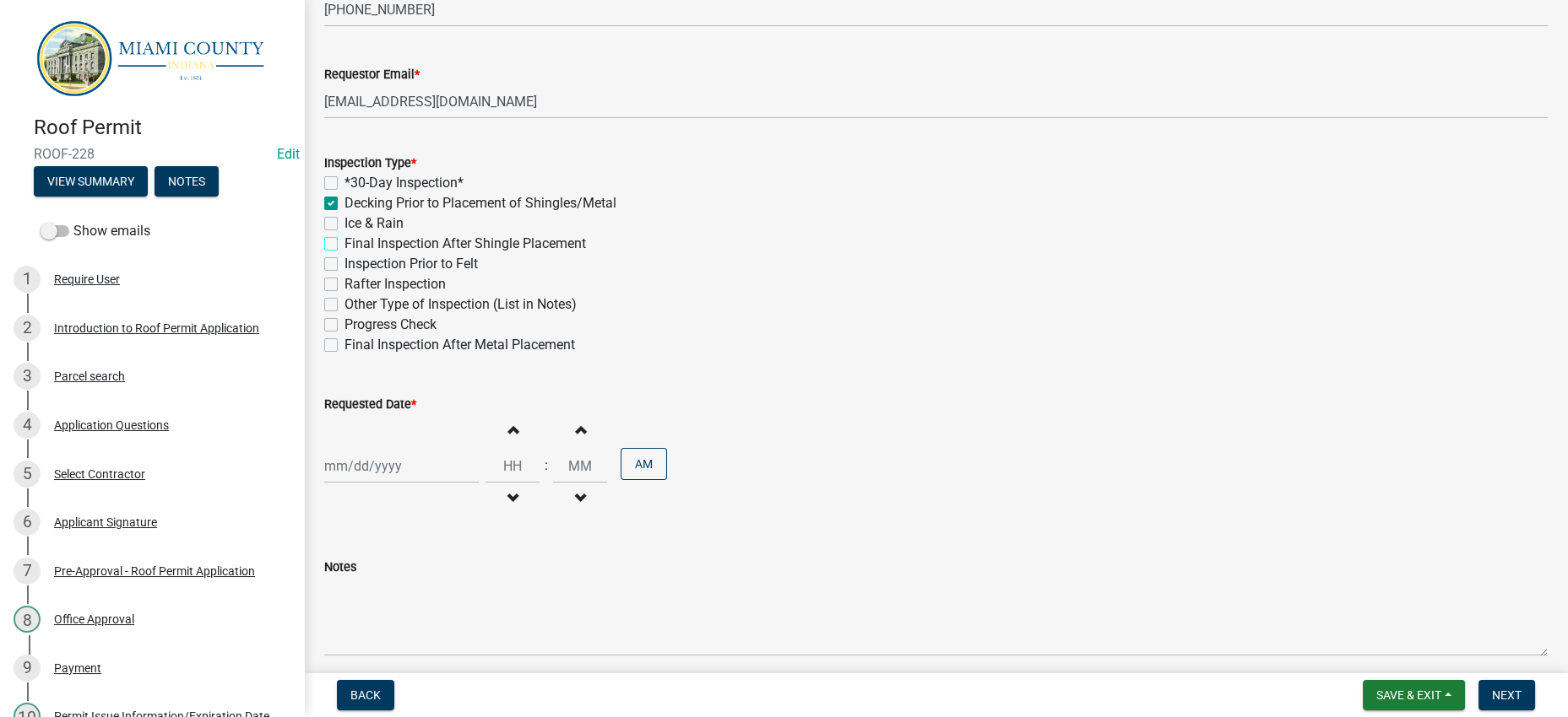
checkbox input "true"
checkbox input "false"
checkbox input "true"
checkbox input "false"
checkbox input "true"
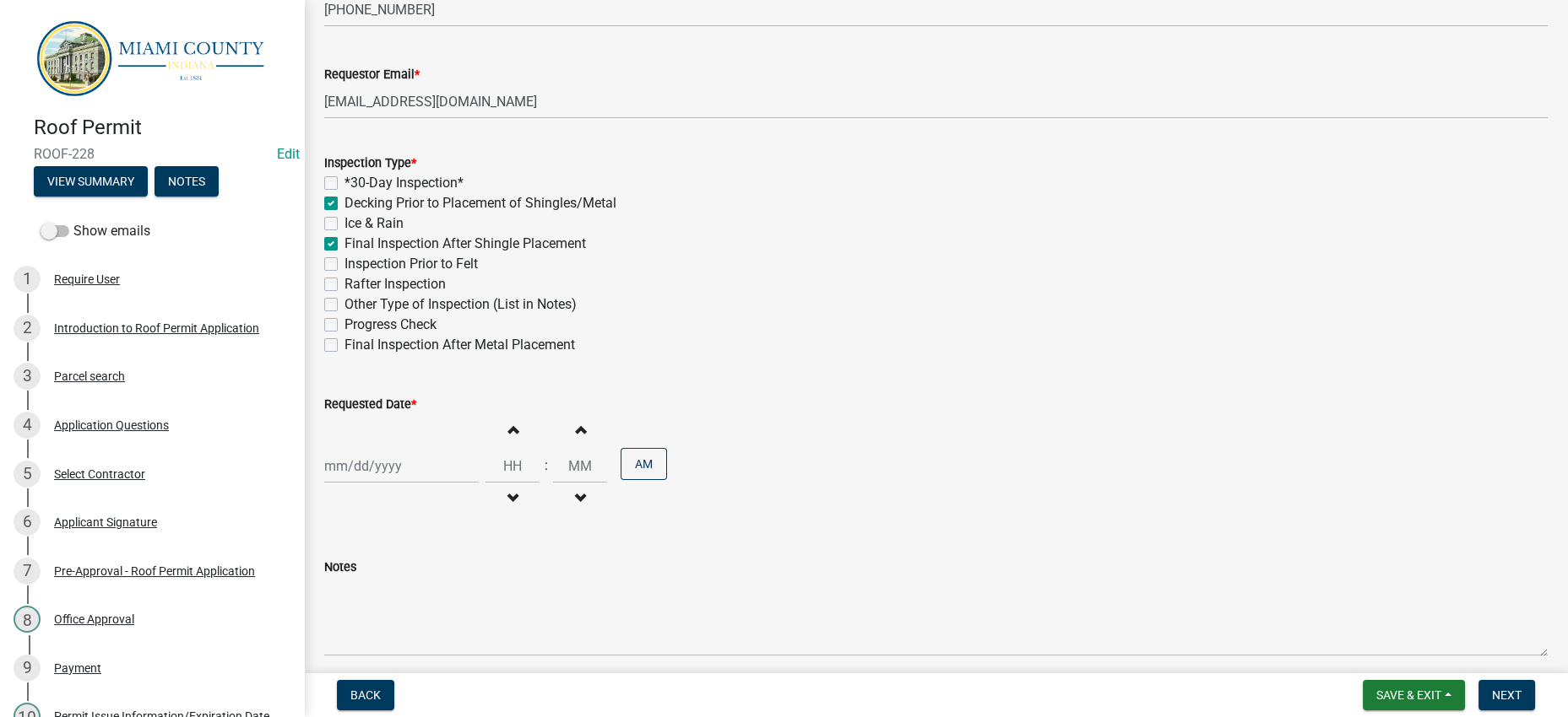
checkbox input "false"
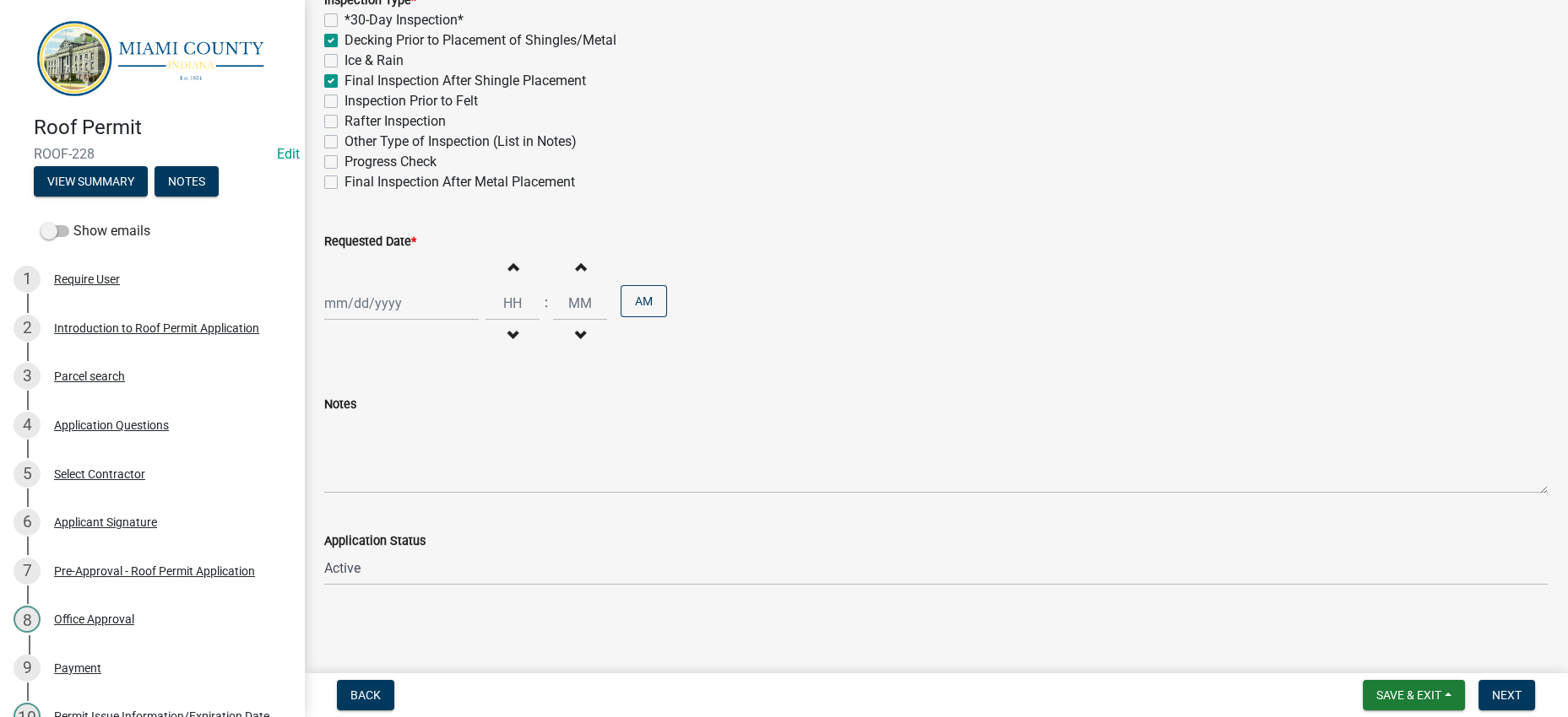
scroll to position [633, 0]
click at [453, 355] on div "Increment hours Decrement hours : Increment minutes Decrement minutes AM" at bounding box center [936, 303] width 1223 height 104
select select "8"
select select "2025"
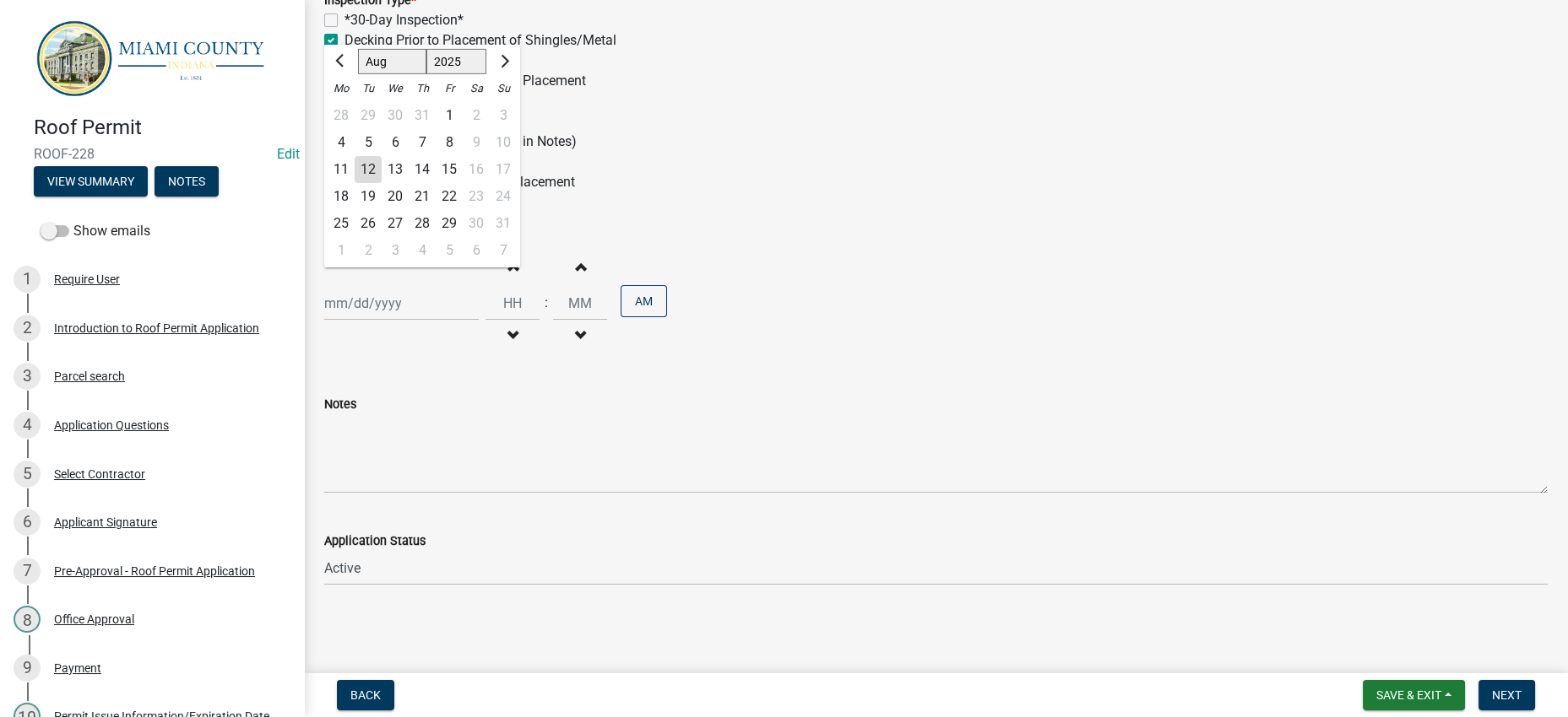
click at [445, 321] on div "[PERSON_NAME] Feb Mar Apr [PERSON_NAME][DATE] Oct Nov [DATE] 1526 1527 1528 152…" at bounding box center [401, 303] width 154 height 35
click at [408, 183] on div "13" at bounding box center [396, 169] width 27 height 27
type input "08/13/2025"
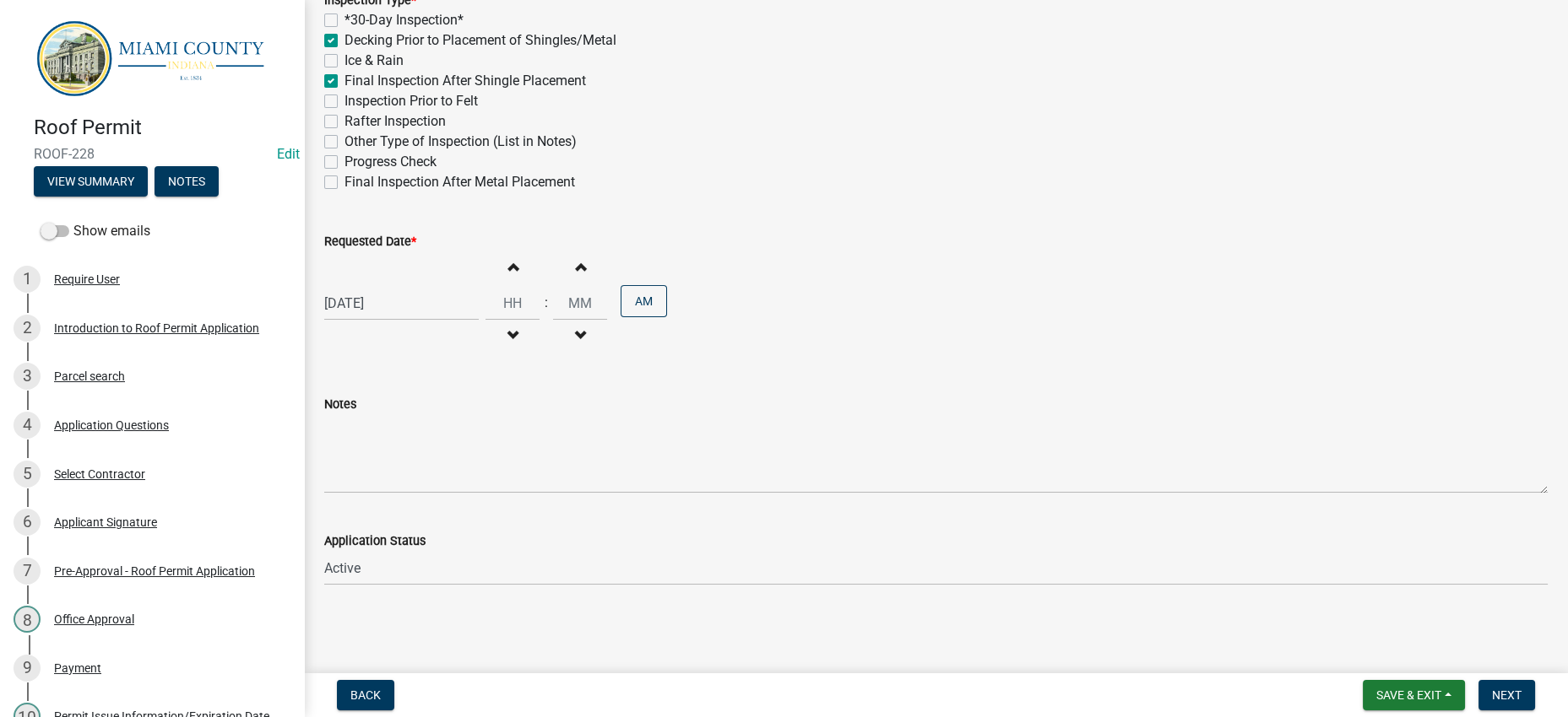
click at [1058, 251] on div "Requested Date *" at bounding box center [936, 241] width 1223 height 20
click at [425, 325] on div "08/13/2025" at bounding box center [401, 308] width 154 height 35
select select "8"
select select "2025"
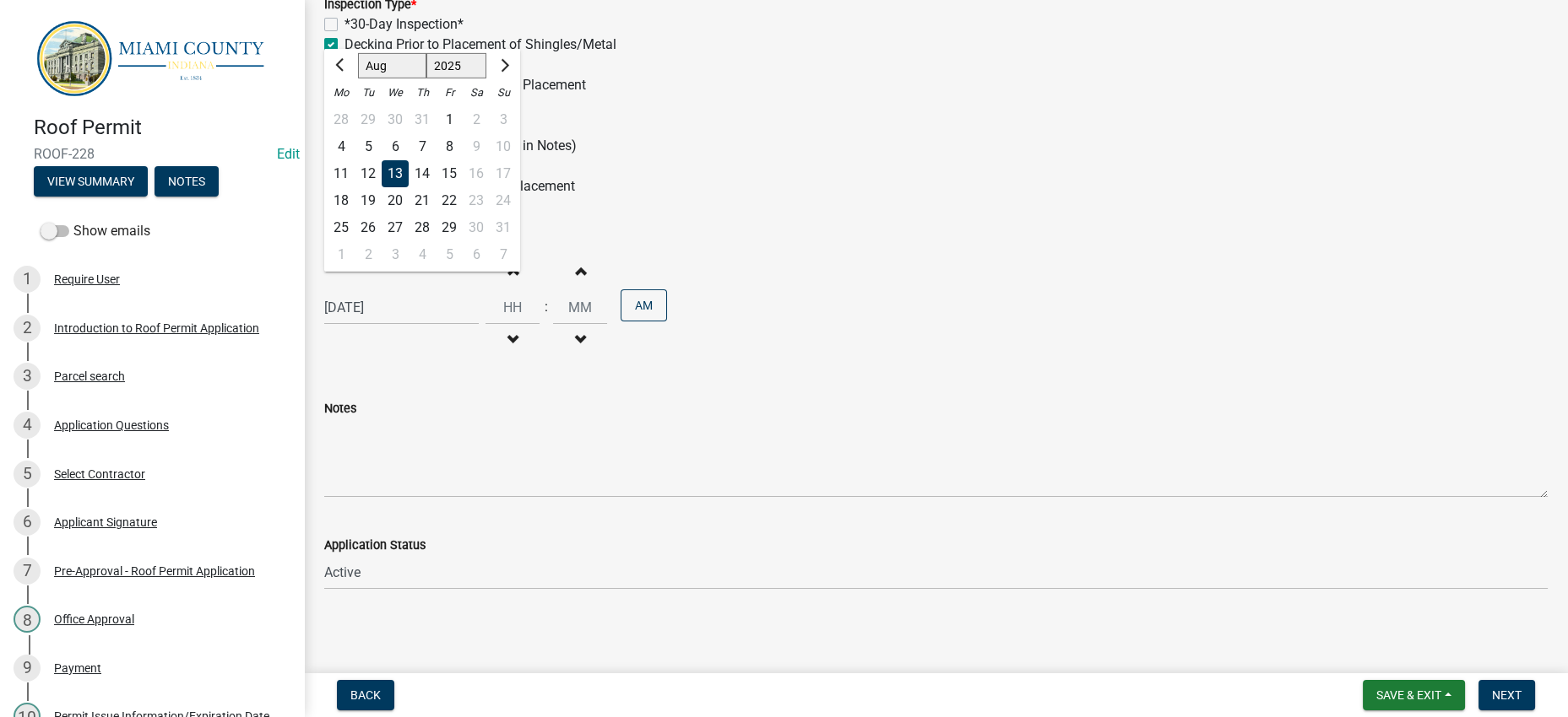
click at [463, 188] on div "15" at bounding box center [449, 174] width 27 height 27
type input "[DATE]"
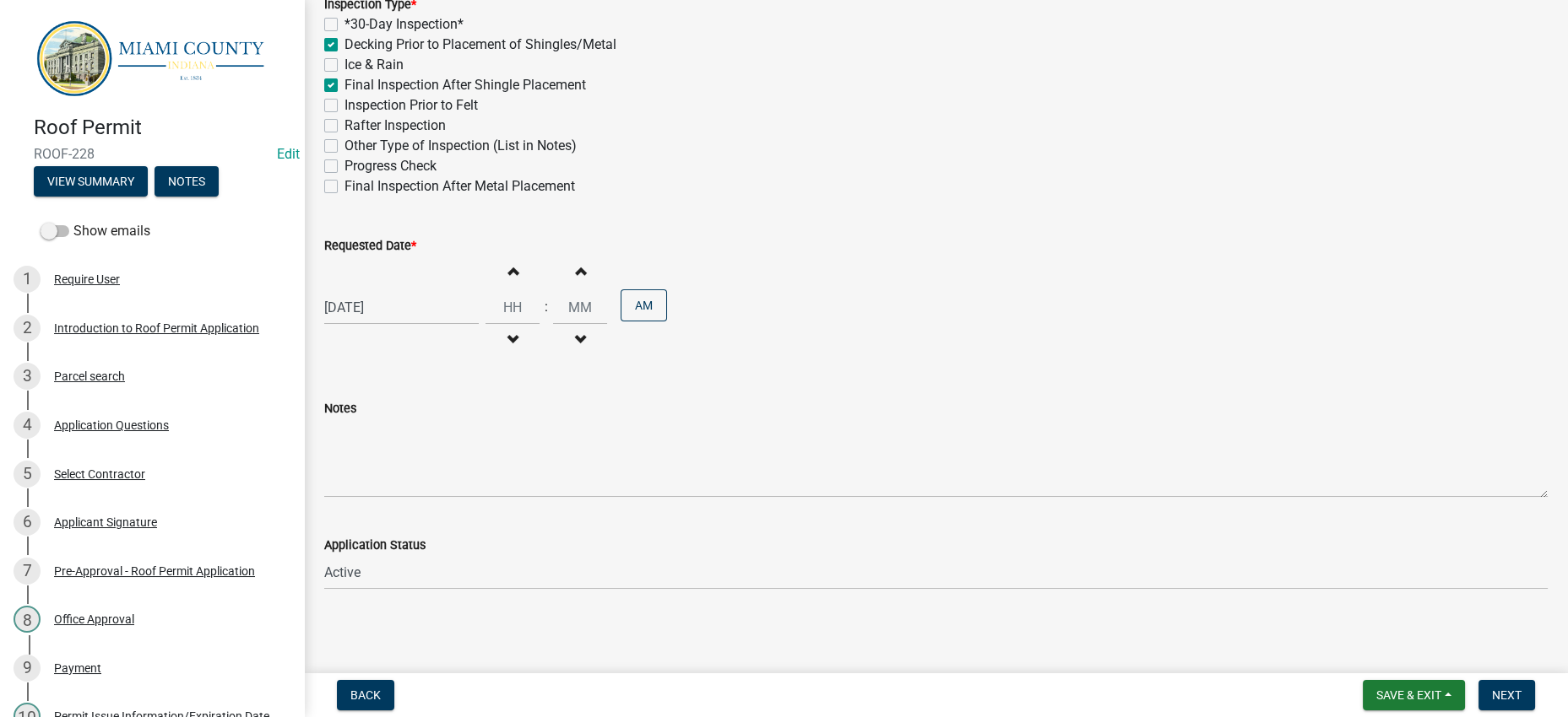
click at [930, 156] on div "Other Type of Inspection (List in Notes)" at bounding box center [936, 146] width 1223 height 20
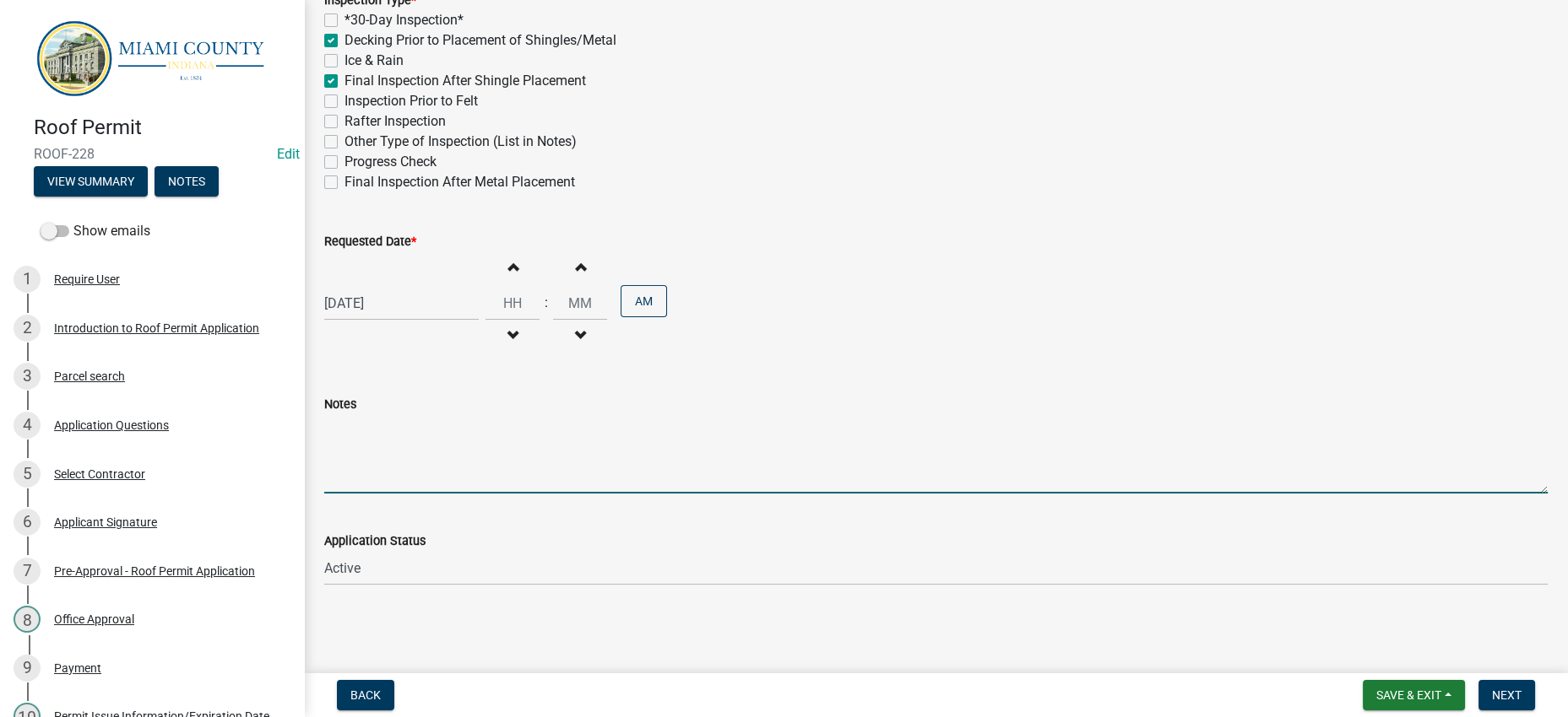
click at [632, 424] on textarea "Notes" at bounding box center [936, 454] width 1223 height 79
drag, startPoint x: 710, startPoint y: 369, endPoint x: 333, endPoint y: 370, distance: 377.0
click at [333, 415] on textarea "Roof is completed already per Herb Parsons -CR" at bounding box center [936, 454] width 1223 height 79
type textarea "Roof is completed already per Herb Parsons -CR"
click at [1497, 681] on button "Next" at bounding box center [1507, 695] width 57 height 30
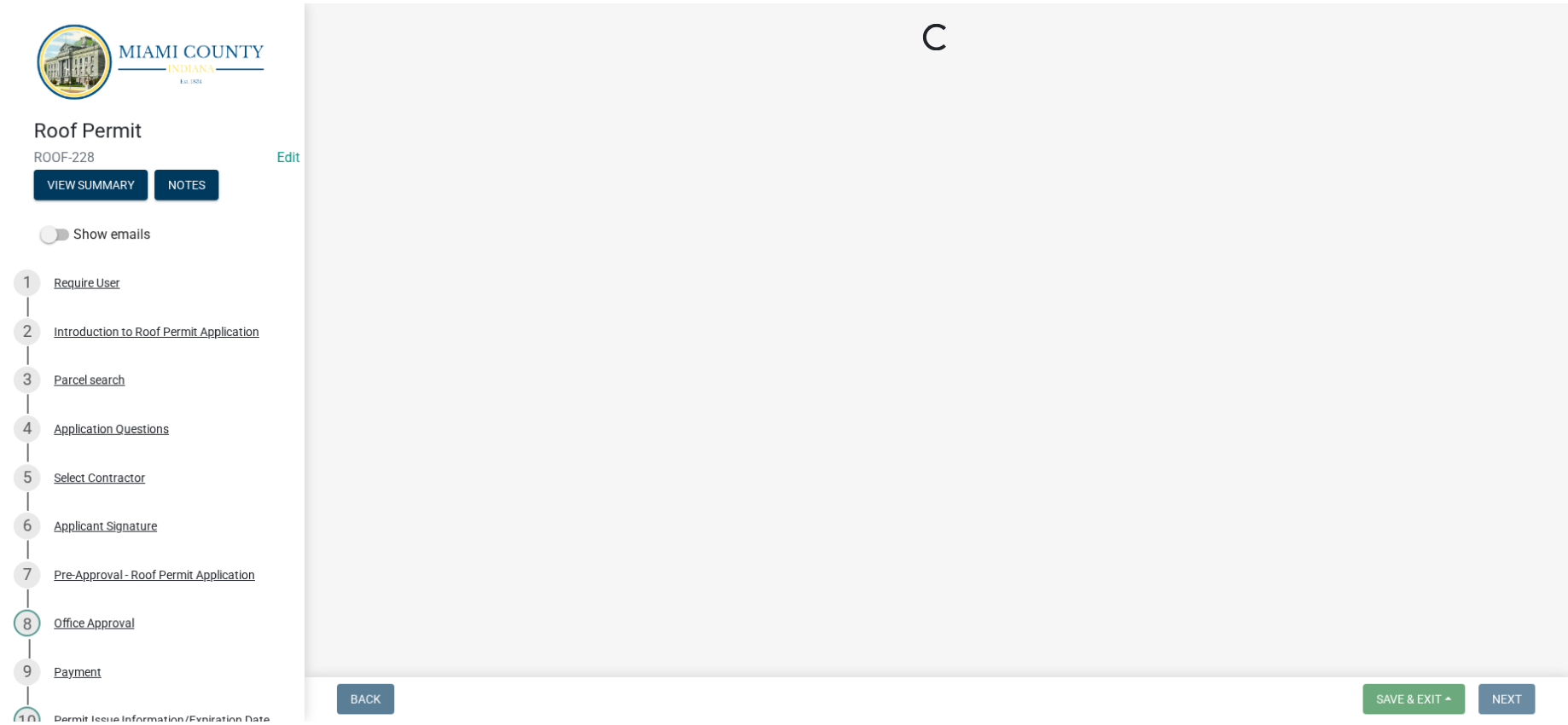
scroll to position [0, 0]
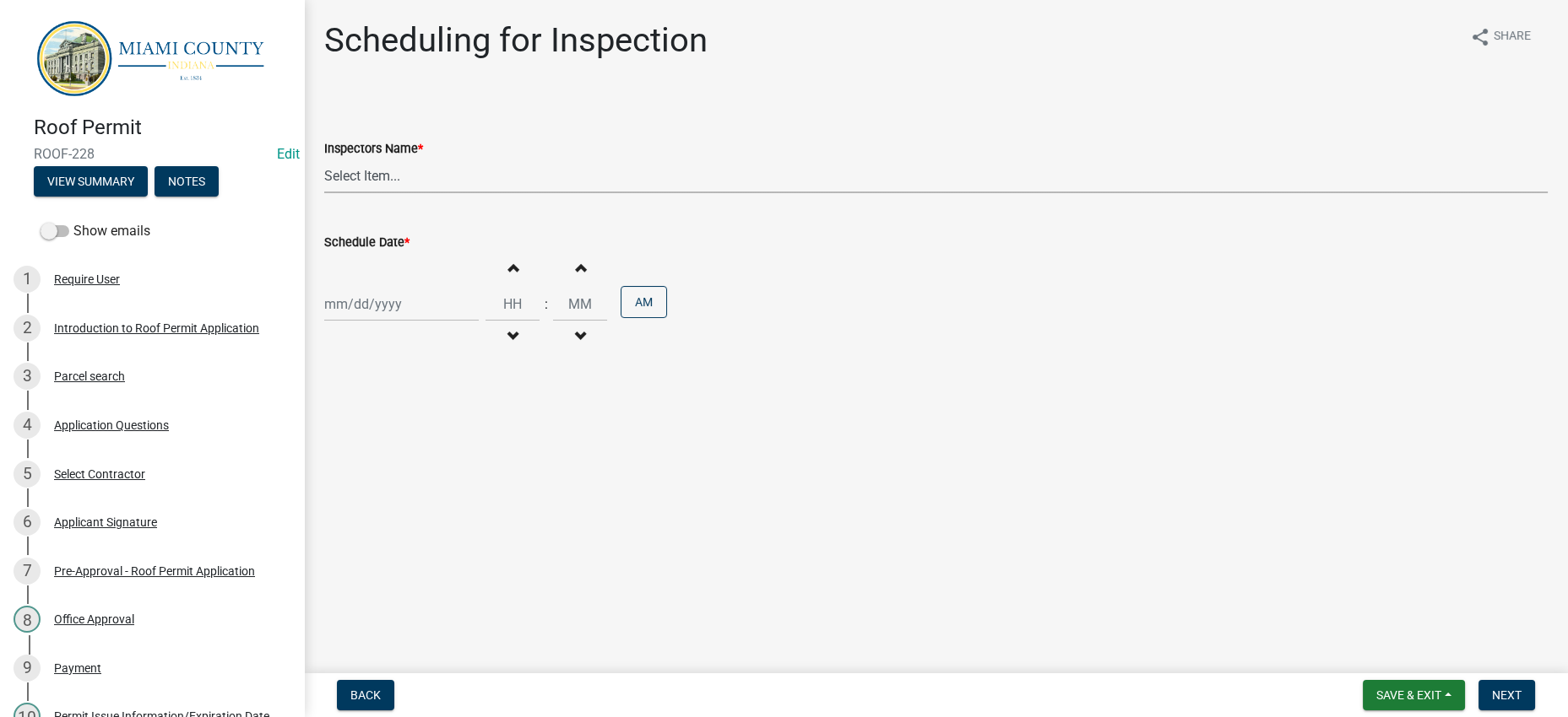
click at [578, 193] on select "Select Item... bmthomas ([PERSON_NAME]) croser ([PERSON_NAME]) [PERSON_NAME] ([…" at bounding box center [936, 176] width 1223 height 35
select select "25b75ae6-03c7-4280-9b34-fcf63005d5e5"
click at [328, 193] on select "Select Item... bmthomas ([PERSON_NAME]) croser ([PERSON_NAME]) [PERSON_NAME] ([…" at bounding box center [936, 176] width 1223 height 35
click at [463, 322] on div at bounding box center [401, 304] width 154 height 35
select select "8"
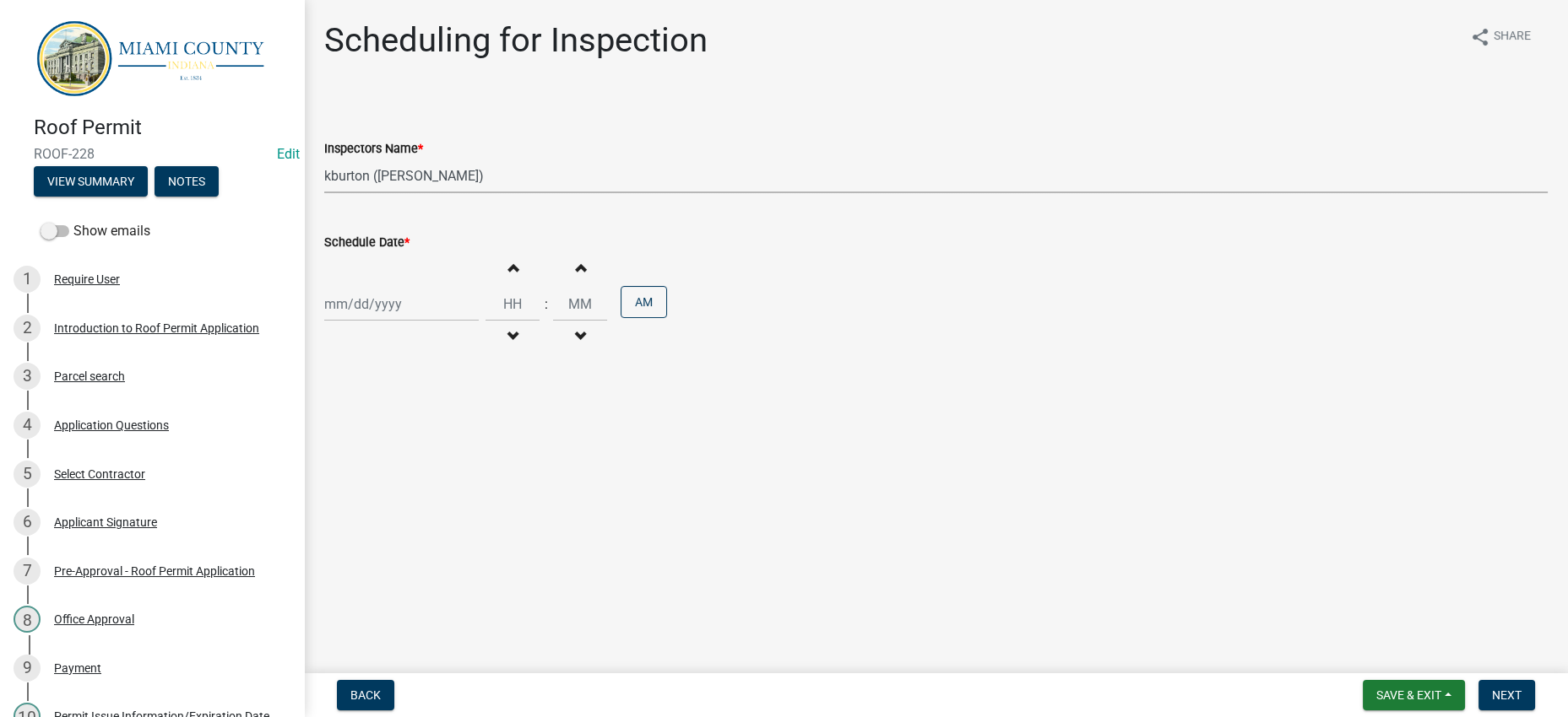
select select "2025"
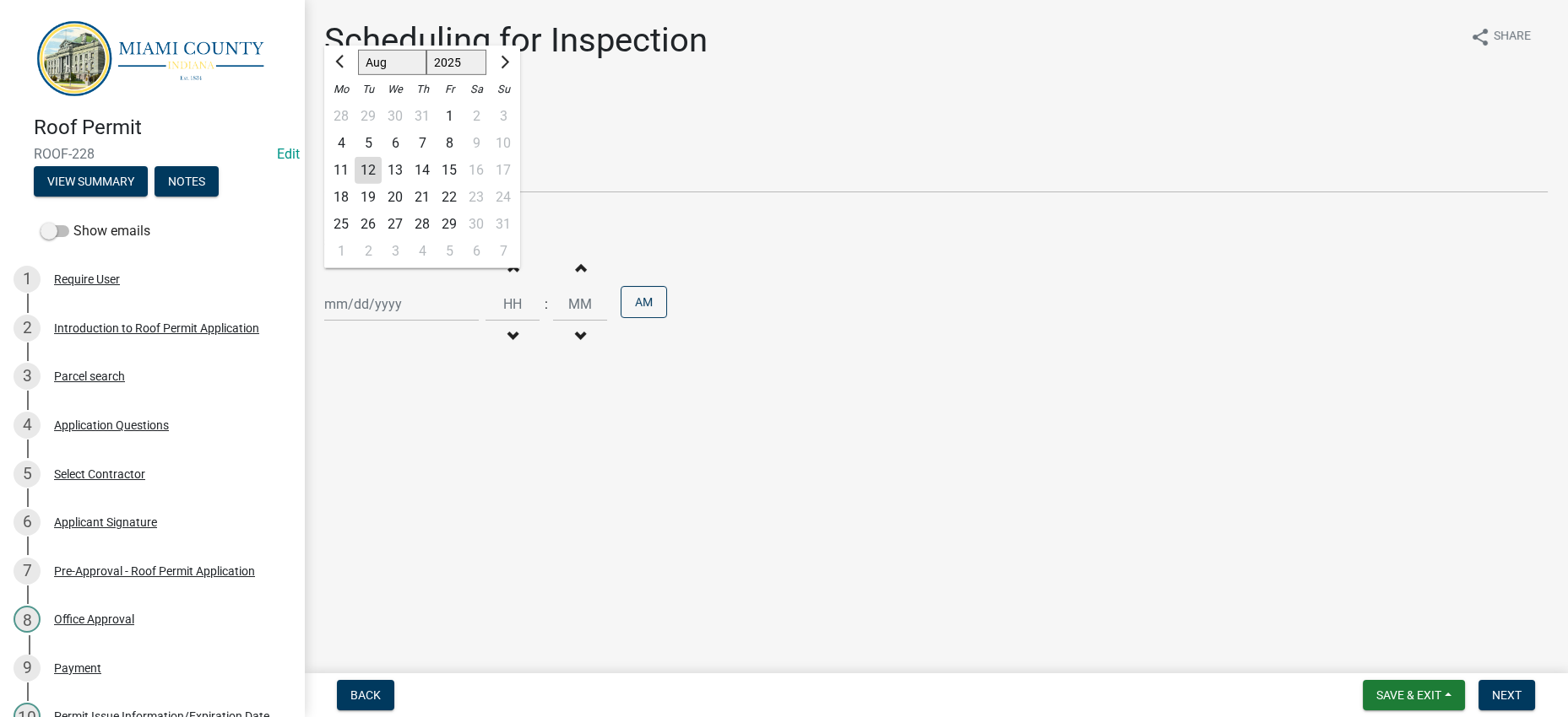
click at [436, 184] on div "14" at bounding box center [422, 170] width 27 height 27
type input "[DATE]"
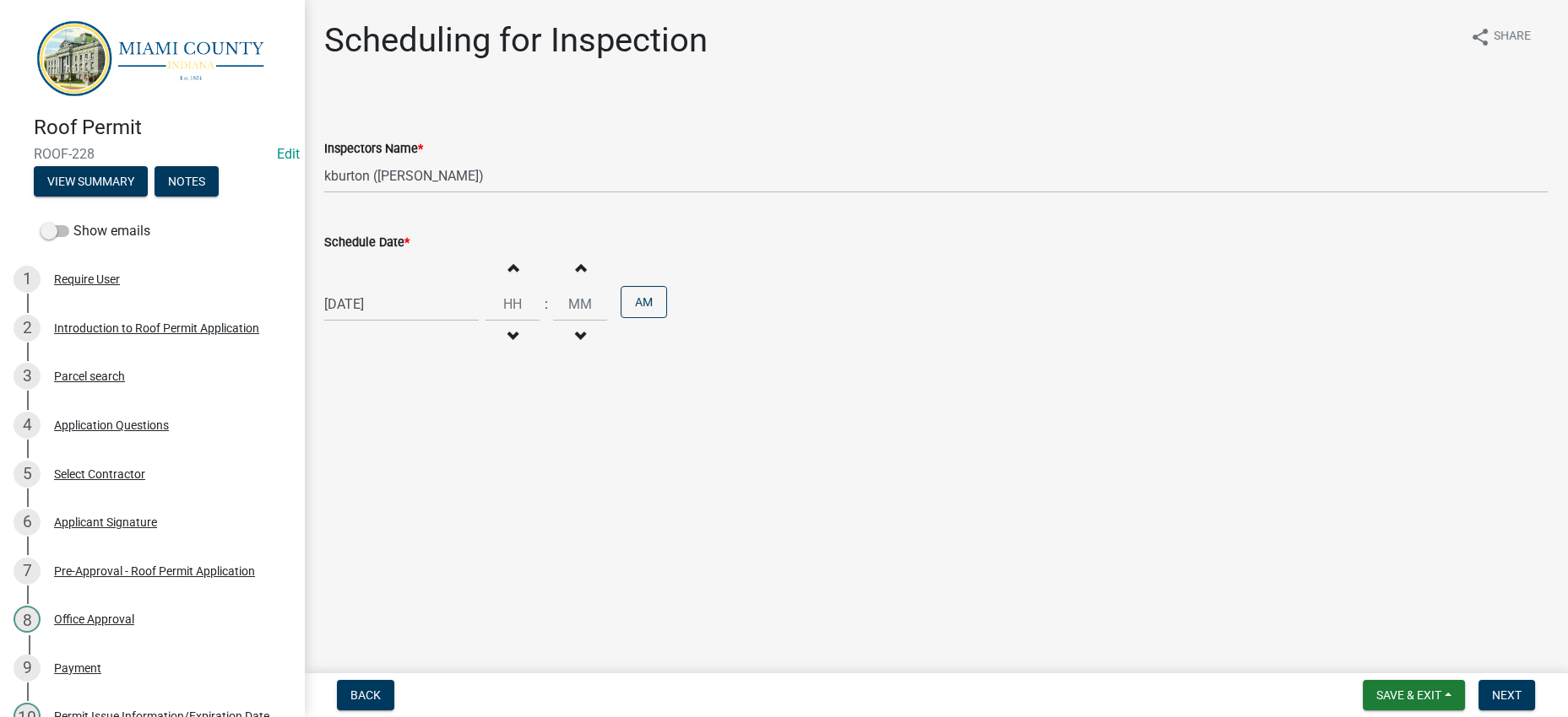
click at [934, 495] on main "Scheduling for Inspection share Share Inspectors Name * Select Item... bmthomas…" at bounding box center [935, 333] width 1264 height 667
click at [1511, 689] on span "Next" at bounding box center [1507, 695] width 29 height 14
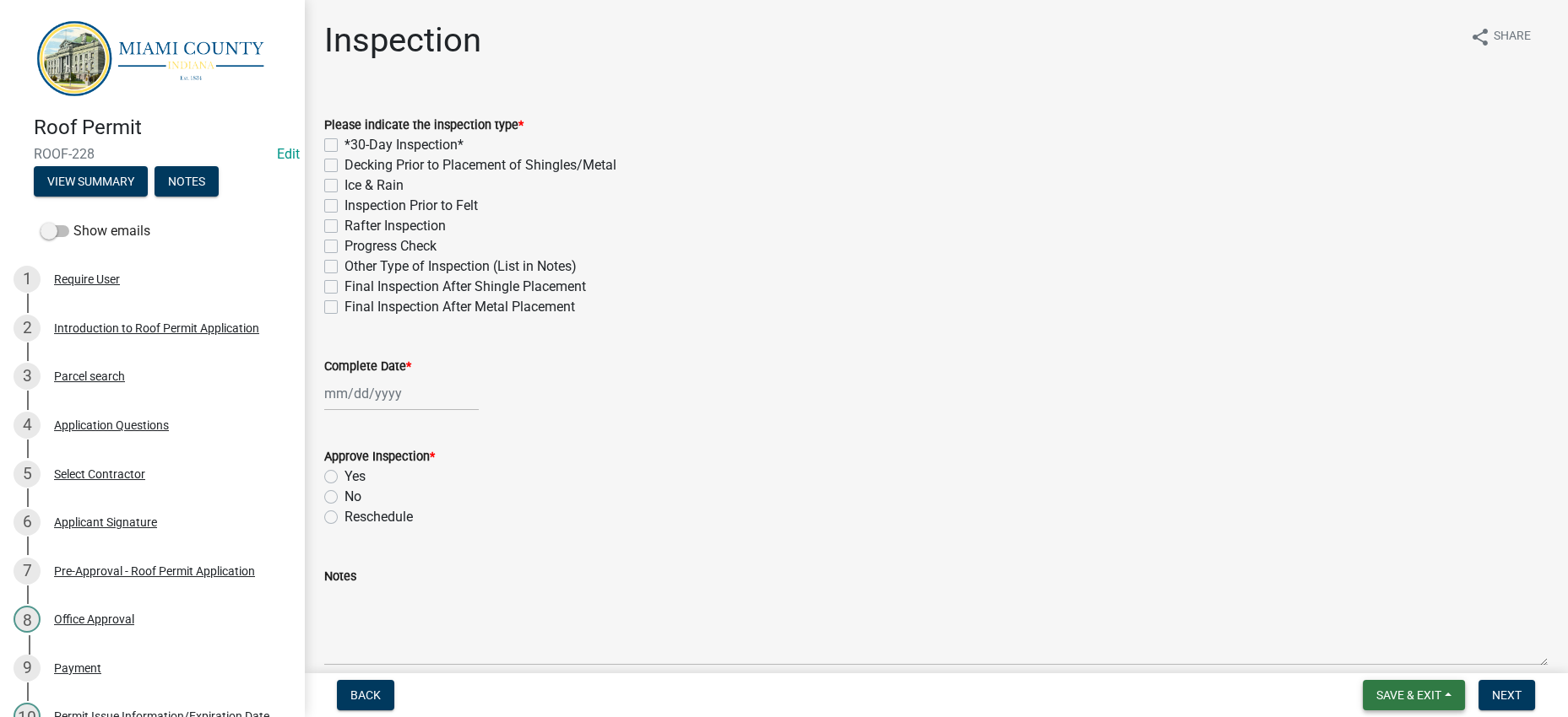
click at [1377, 689] on span "Save & Exit" at bounding box center [1408, 695] width 65 height 14
click at [1364, 646] on button "Save & Exit" at bounding box center [1398, 643] width 135 height 40
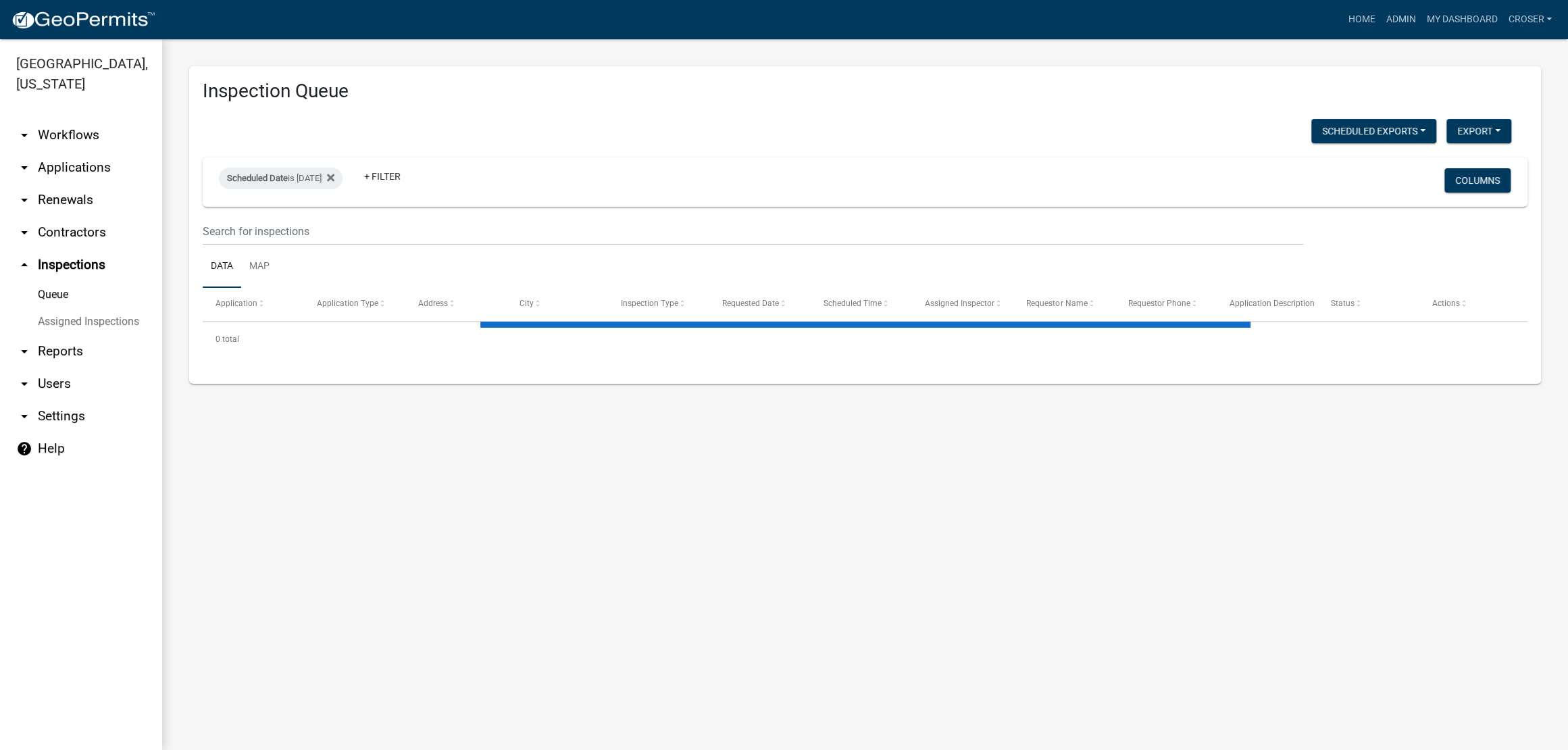
select select "3: 100"
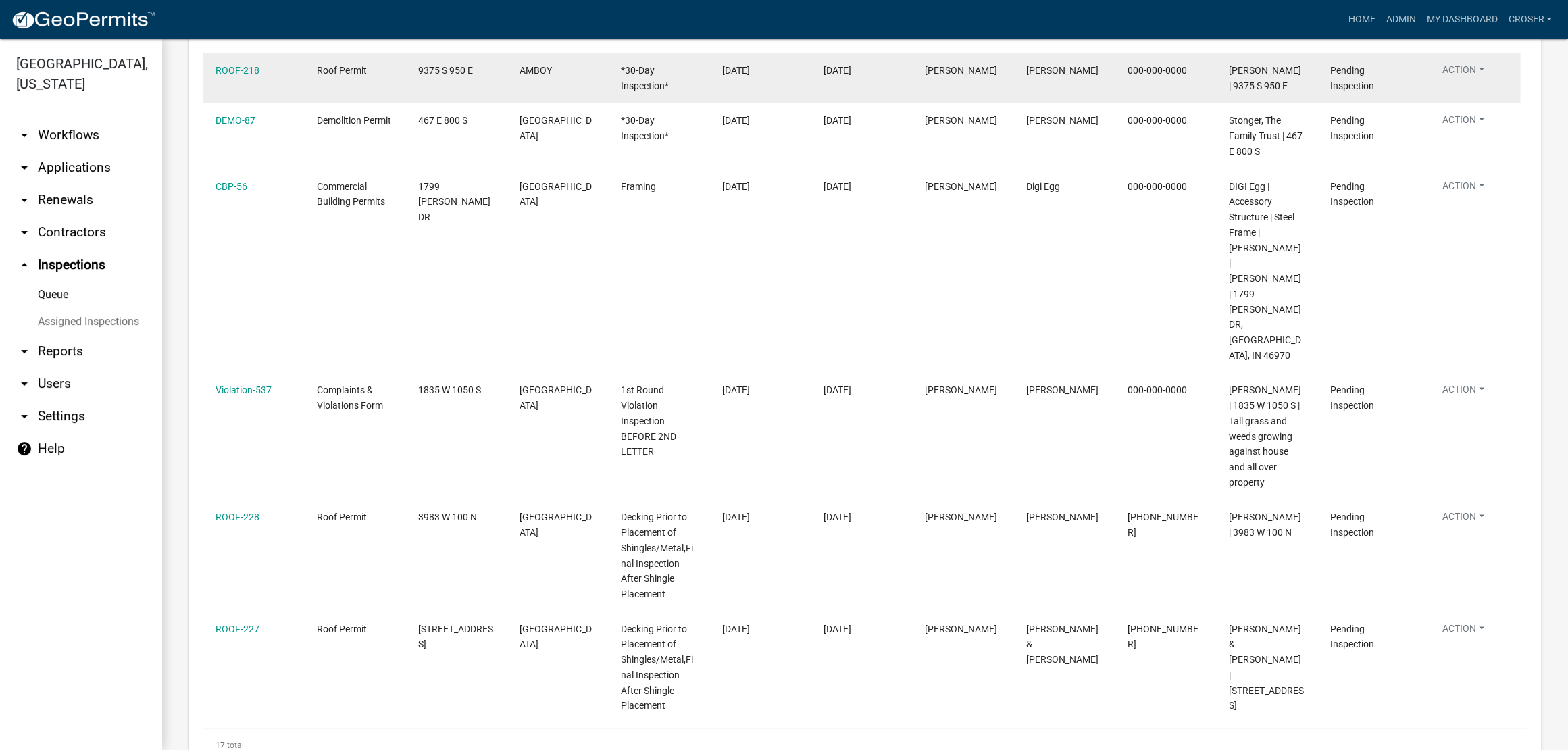
scroll to position [1733, 0]
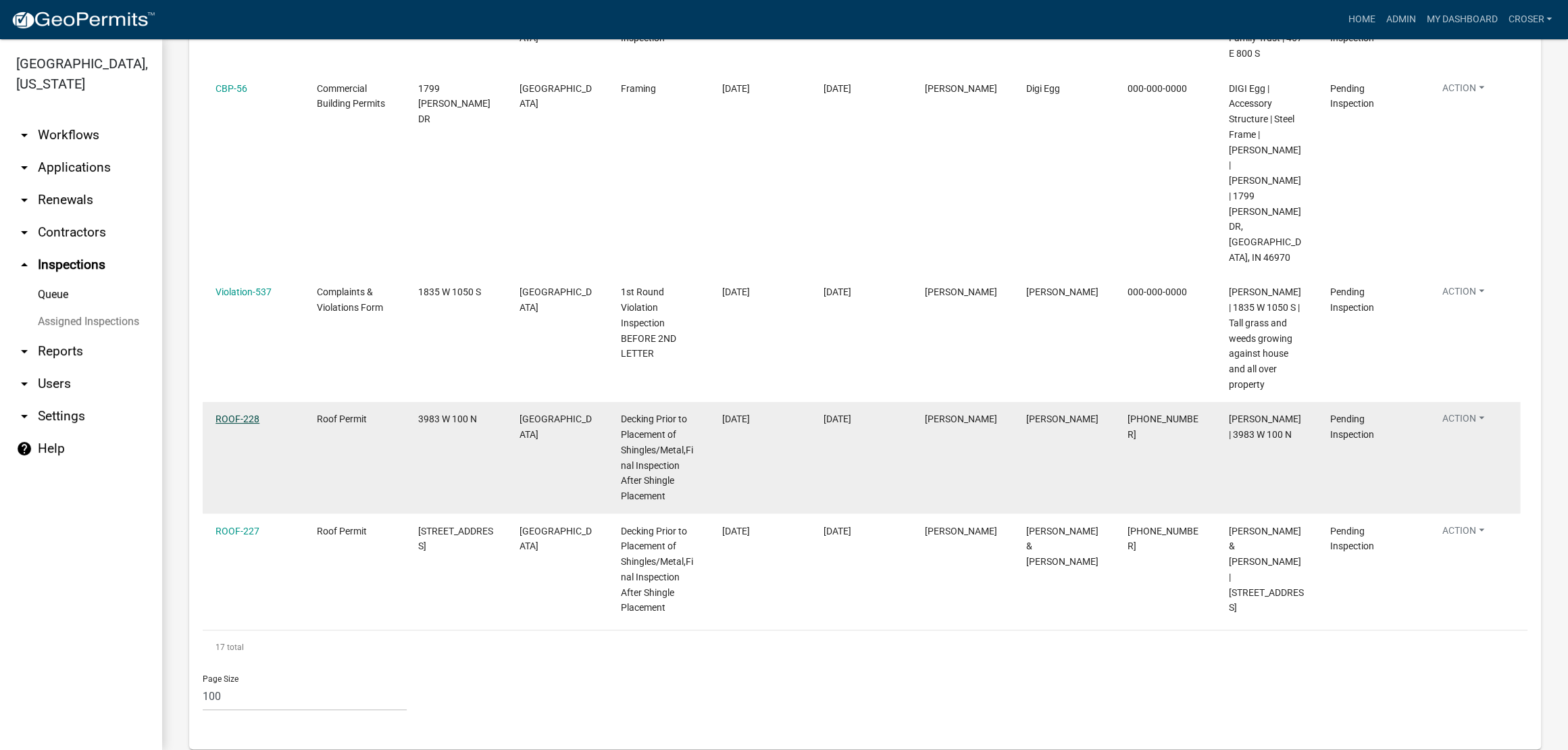
click at [228, 414] on link "ROOF-228" at bounding box center [237, 419] width 44 height 11
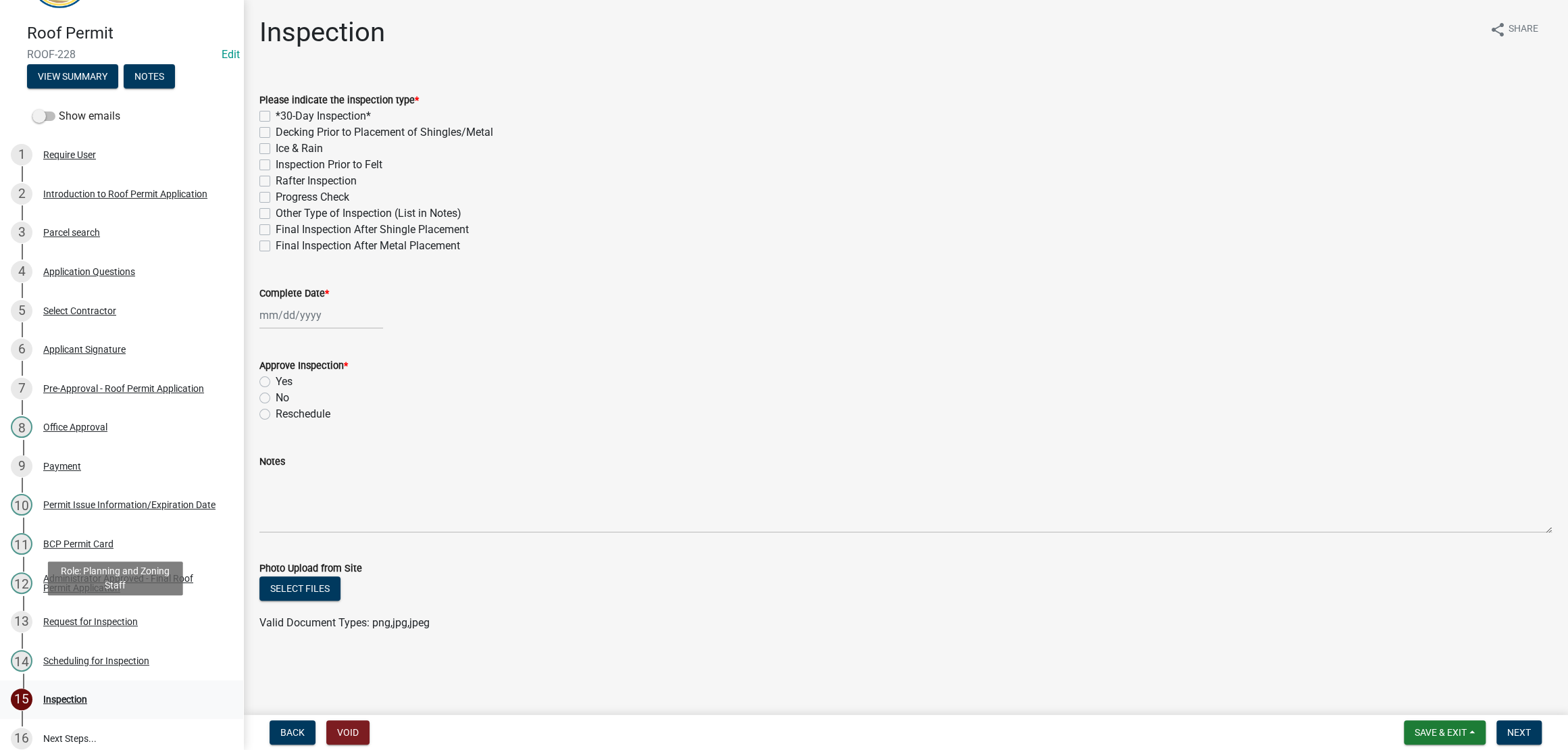
scroll to position [471, 0]
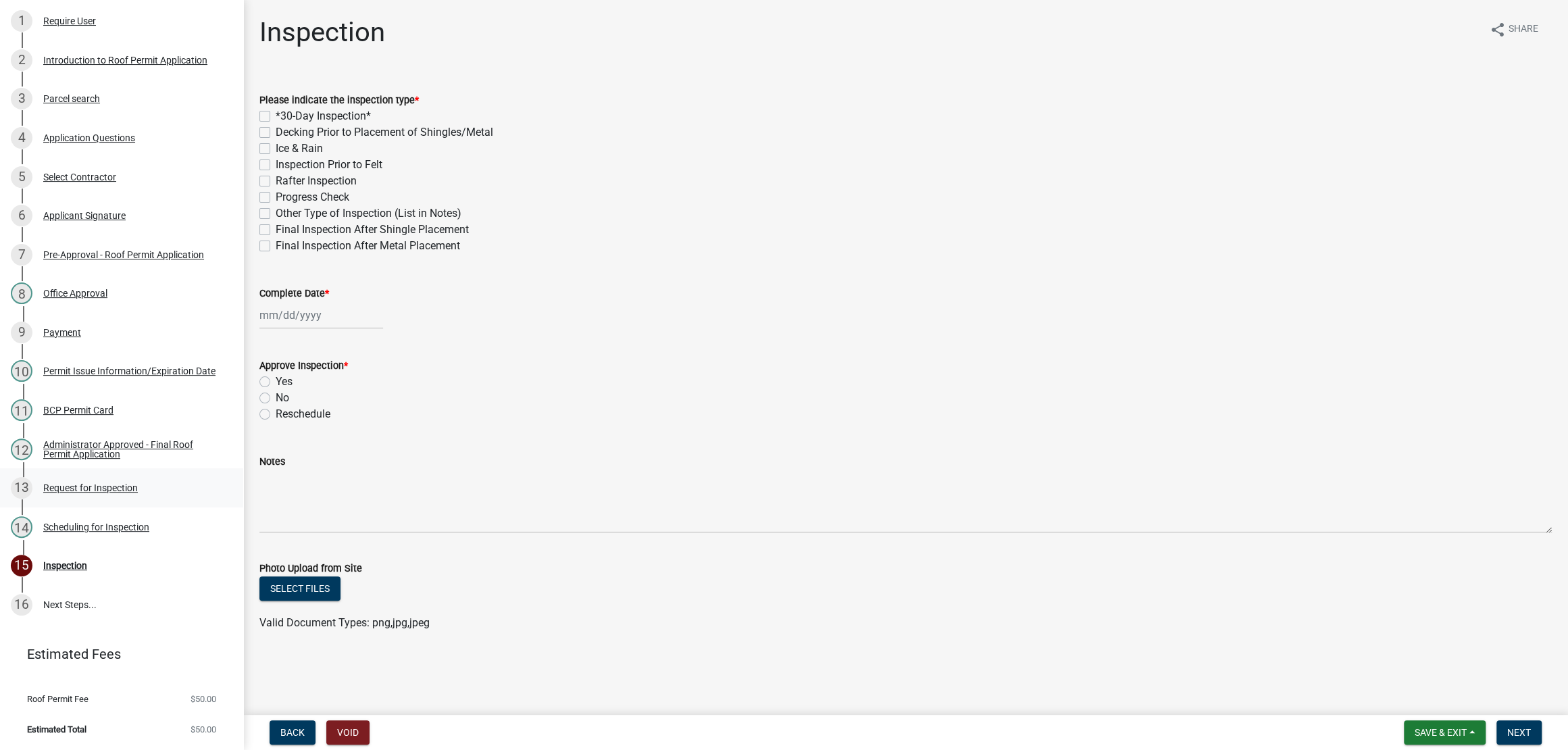
click at [101, 468] on link "13 Request for Inspection" at bounding box center [121, 488] width 243 height 39
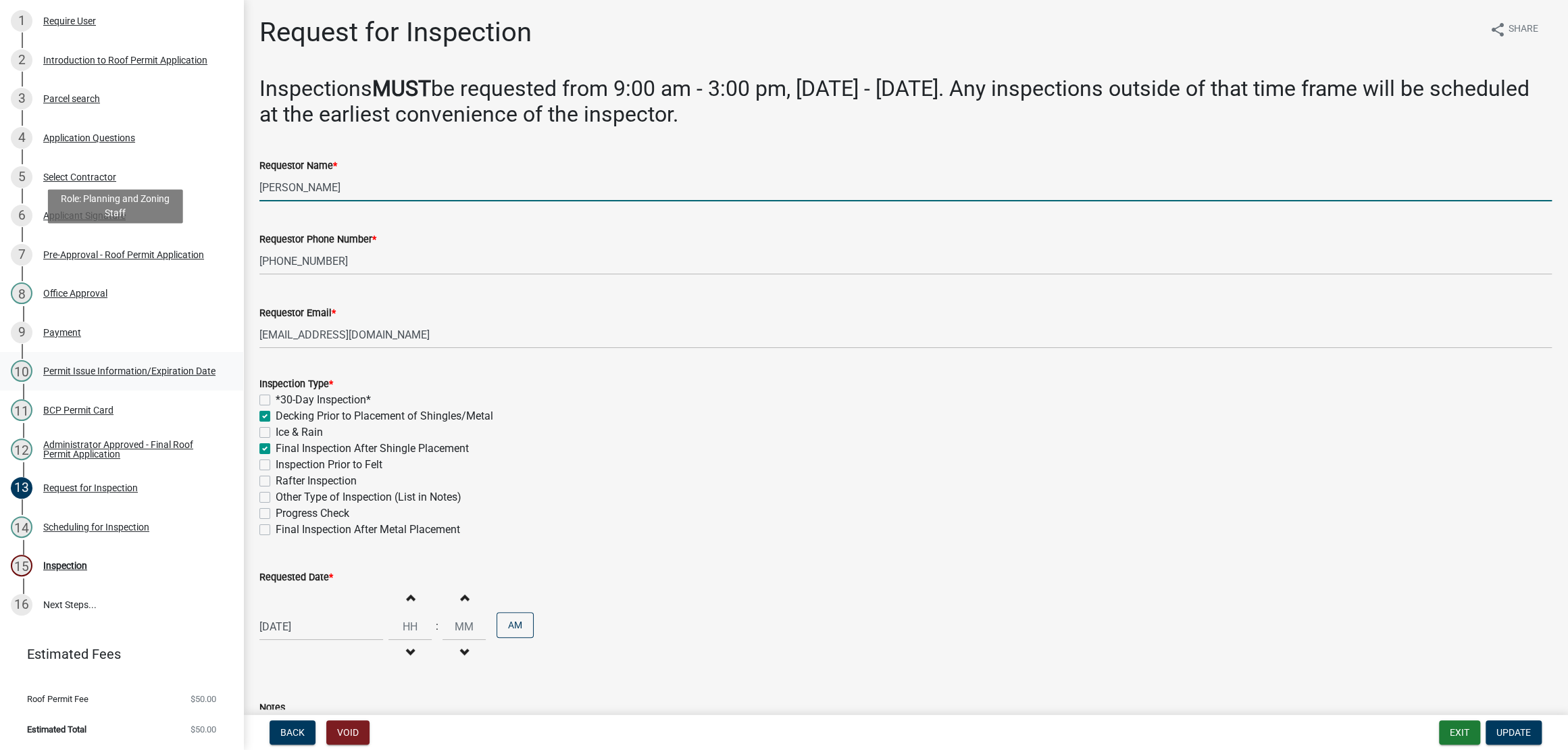
drag, startPoint x: 362, startPoint y: 239, endPoint x: 196, endPoint y: 242, distance: 166.0
click at [196, 242] on div "Roof Permit ROOF-228 Edit View Summary Notes Show emails 1 Require User 2 Intro…" at bounding box center [784, 375] width 1568 height 750
type input "Ralph Jarvis"
click at [1507, 727] on span "Update" at bounding box center [1513, 732] width 34 height 11
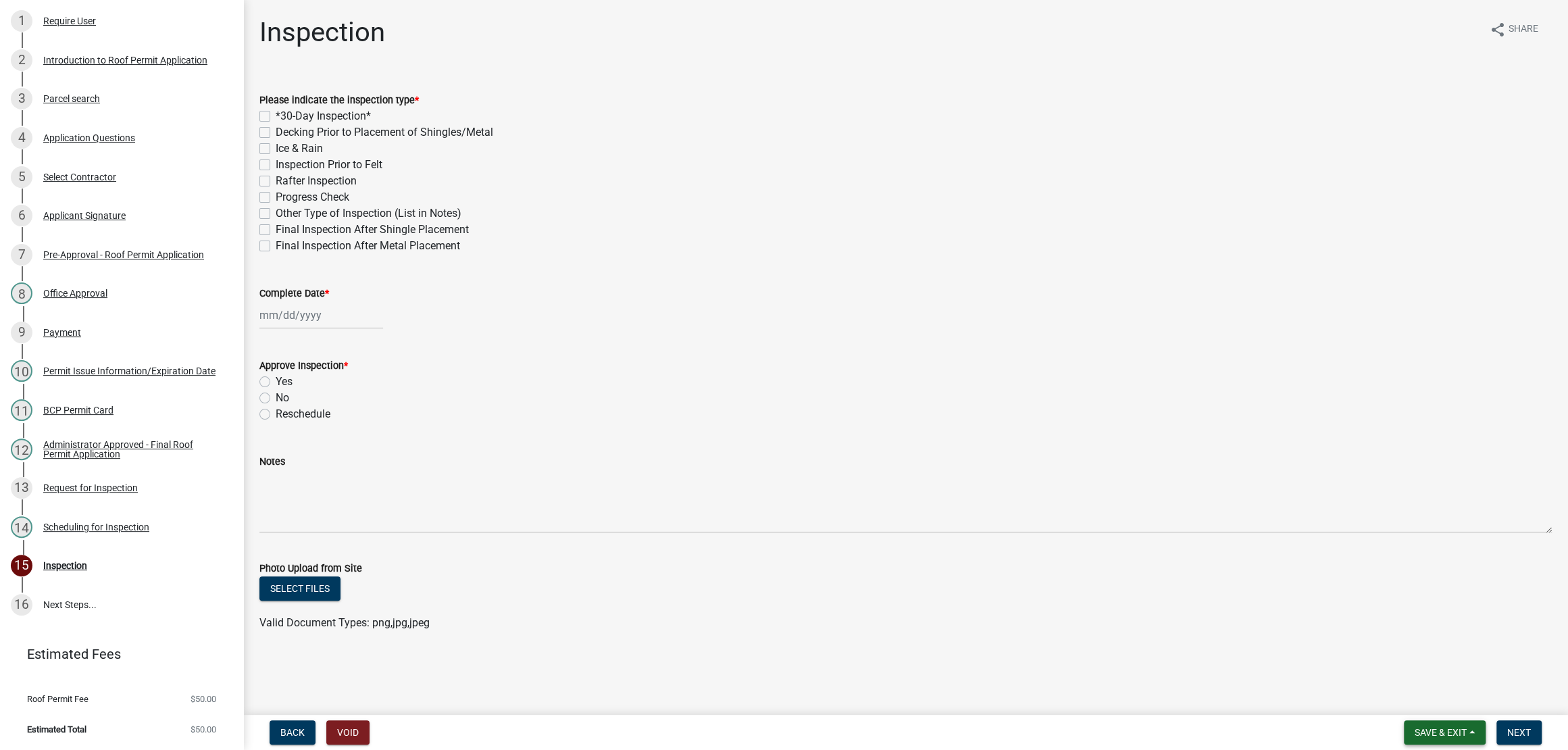
drag, startPoint x: 1430, startPoint y: 721, endPoint x: 1408, endPoint y: 696, distance: 33.3
click at [1431, 727] on span "Save & Exit" at bounding box center [1440, 732] width 52 height 11
click at [1394, 683] on button "Save & Exit" at bounding box center [1431, 691] width 108 height 32
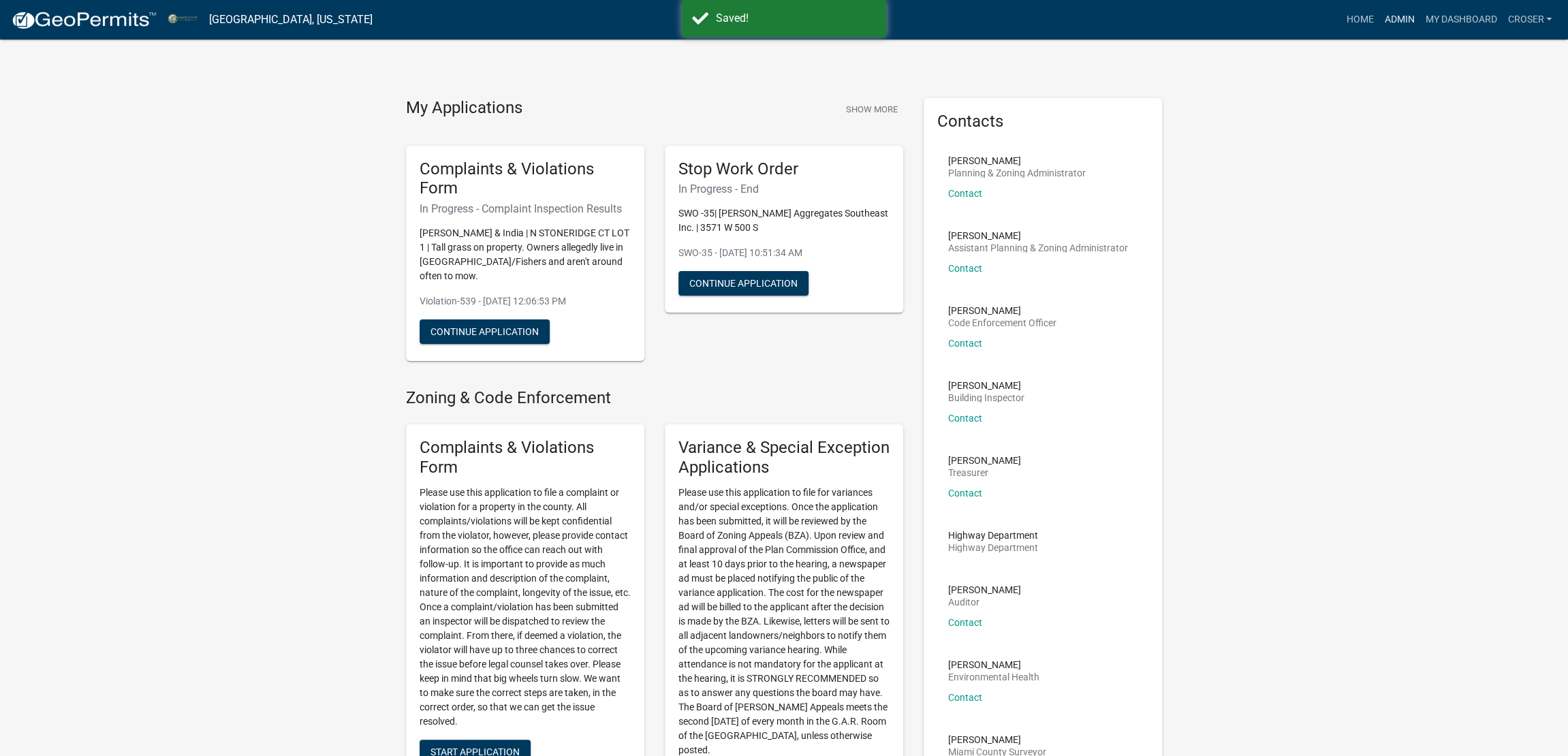
click at [1379, 20] on link "Admin" at bounding box center [1400, 19] width 41 height 26
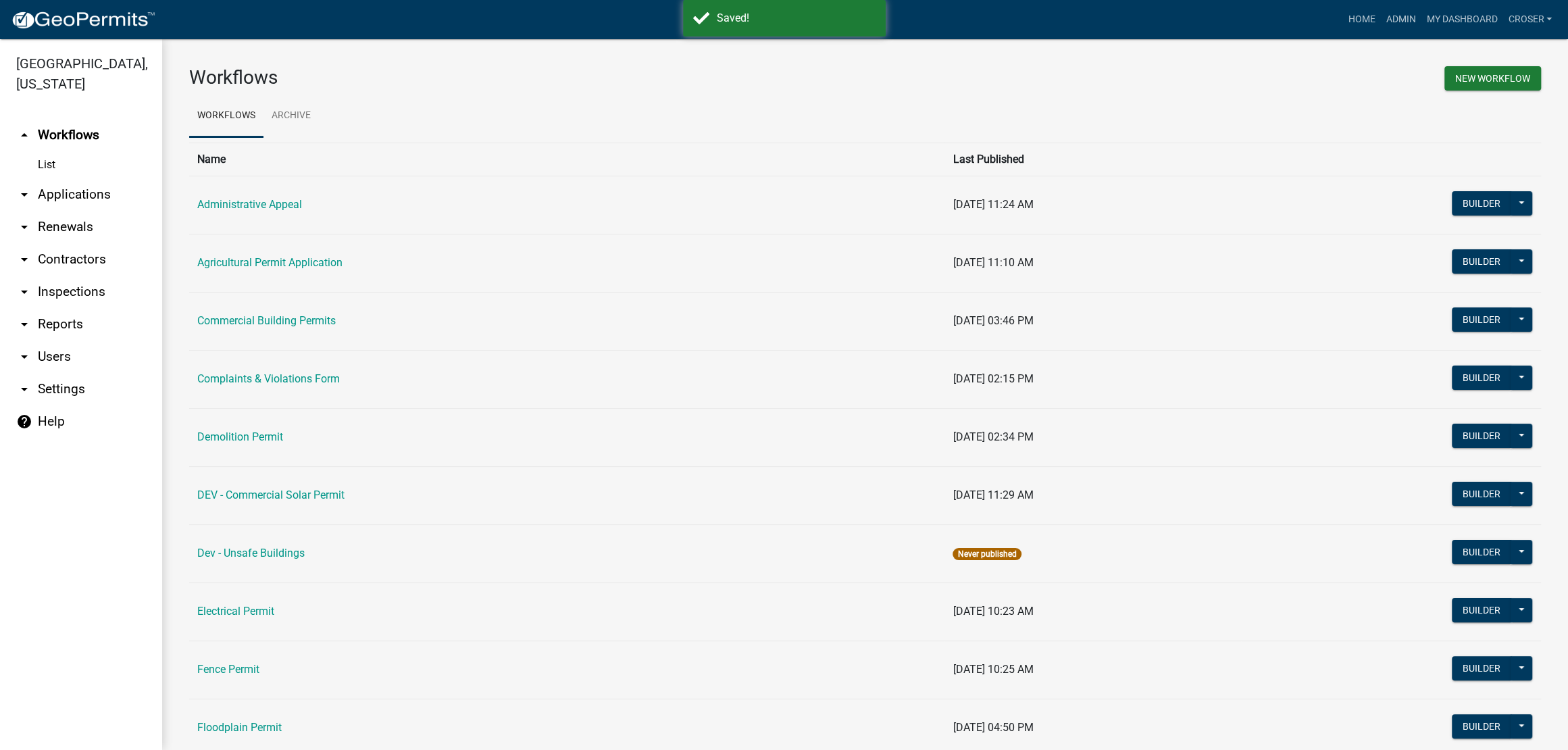
click at [101, 211] on link "arrow_drop_down Applications" at bounding box center [81, 195] width 162 height 32
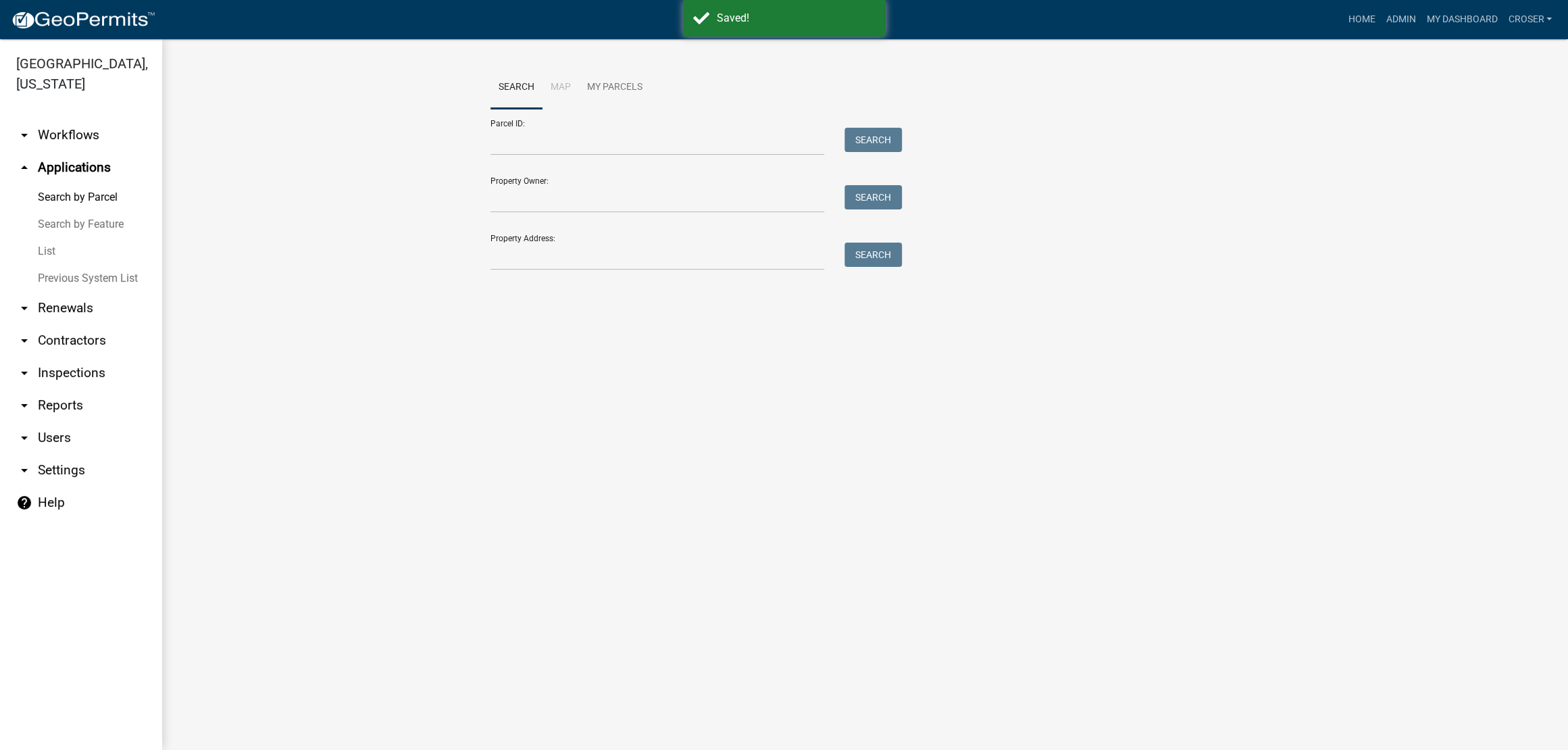
click at [55, 265] on link "List" at bounding box center [81, 251] width 162 height 27
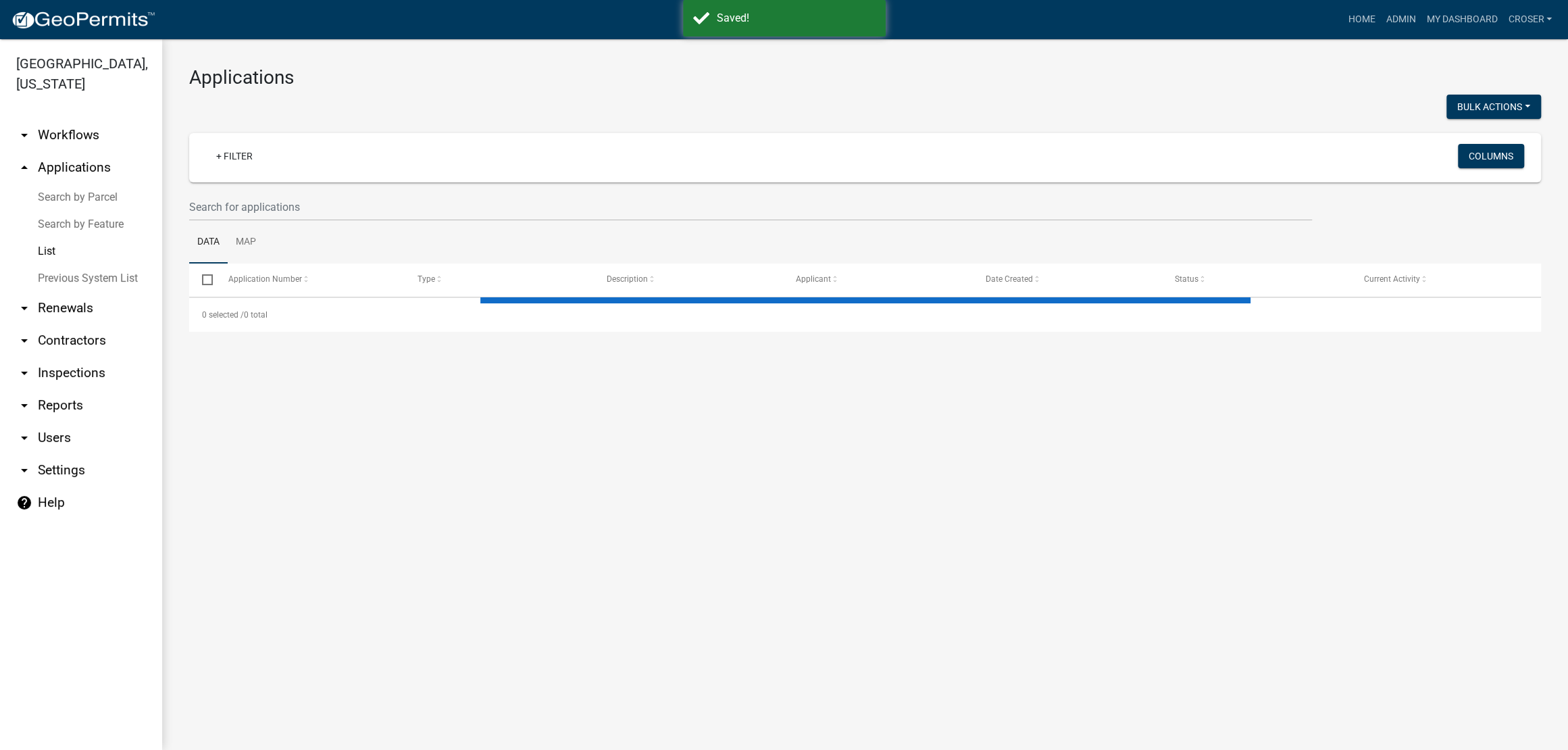
select select "3: 100"
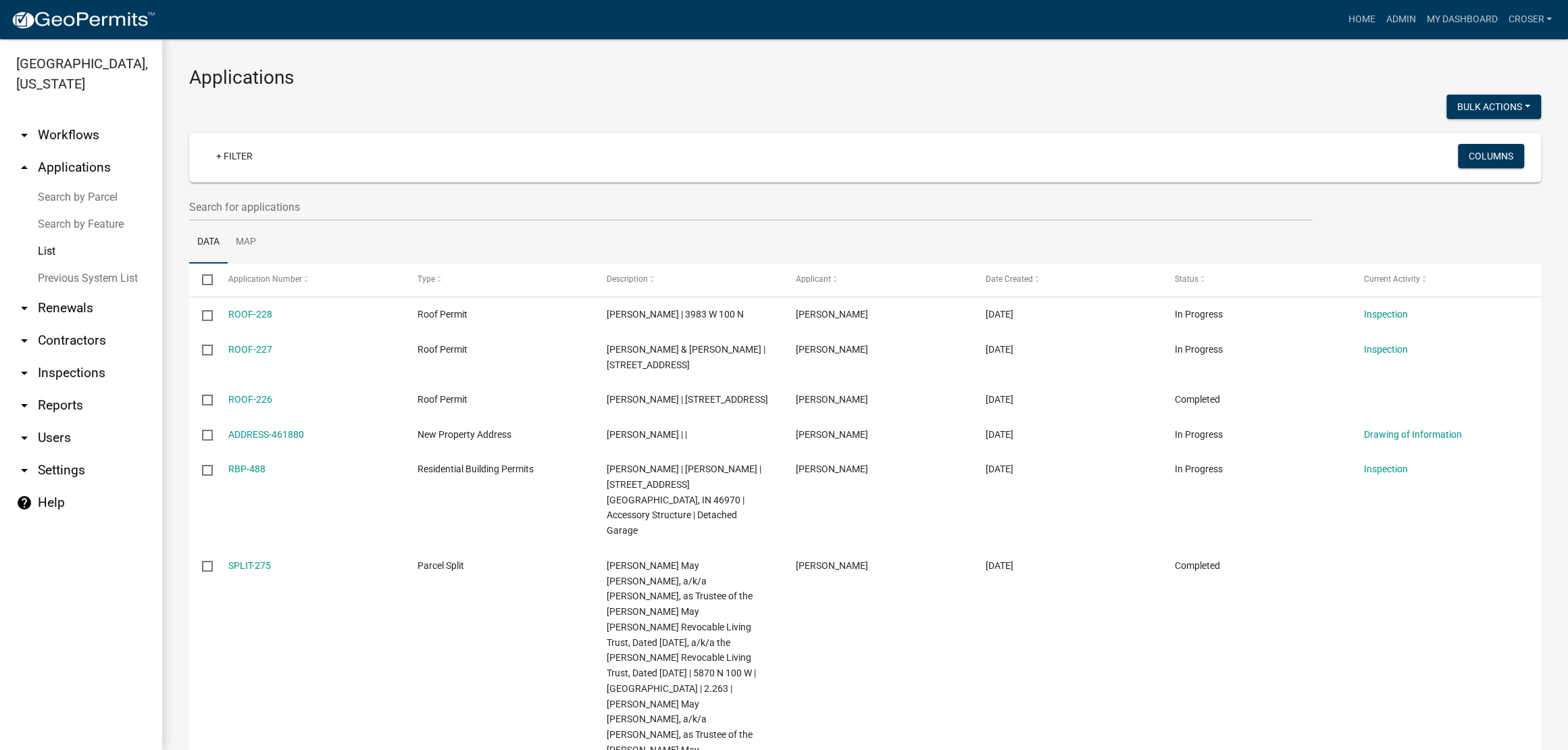
click at [85, 389] on link "arrow_drop_down Inspections" at bounding box center [81, 373] width 162 height 32
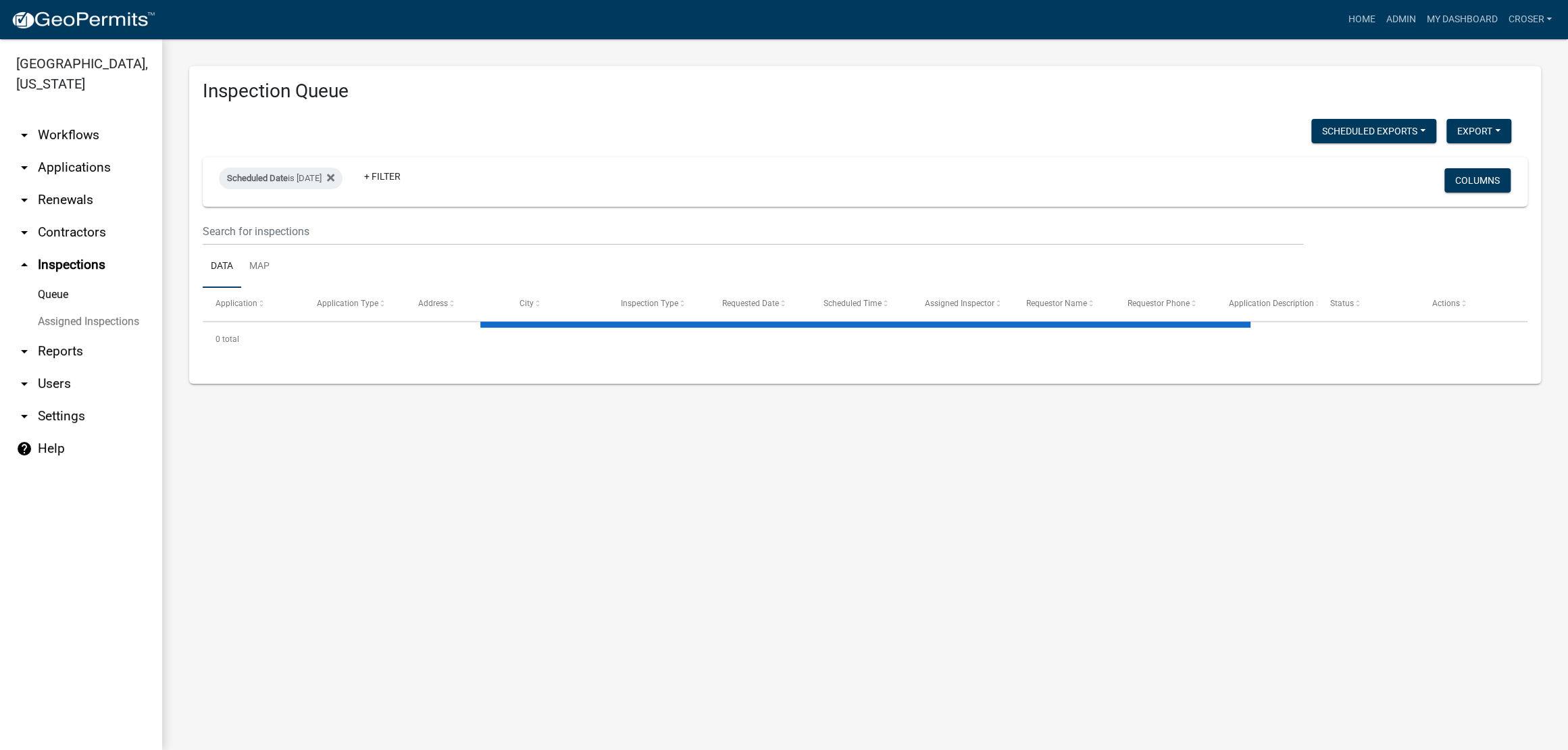
select select "3: 100"
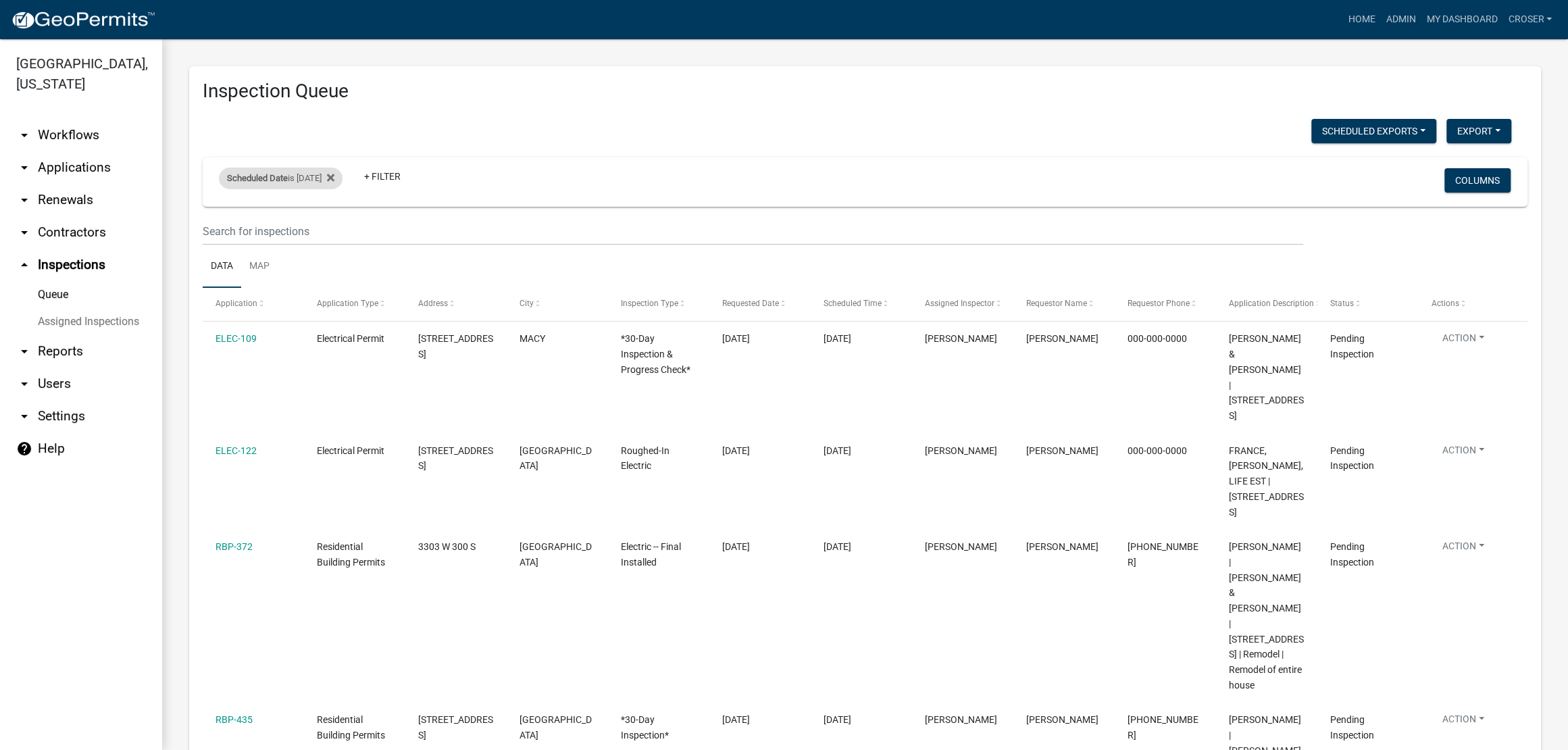
click at [317, 189] on div "Scheduled Date is 08/14/2025" at bounding box center [280, 179] width 123 height 22
click at [334, 266] on input "2025-08-14" at bounding box center [287, 258] width 95 height 28
type input "2025-08-12"
click at [909, 85] on h3 "Inspection Queue" at bounding box center [865, 90] width 1324 height 23
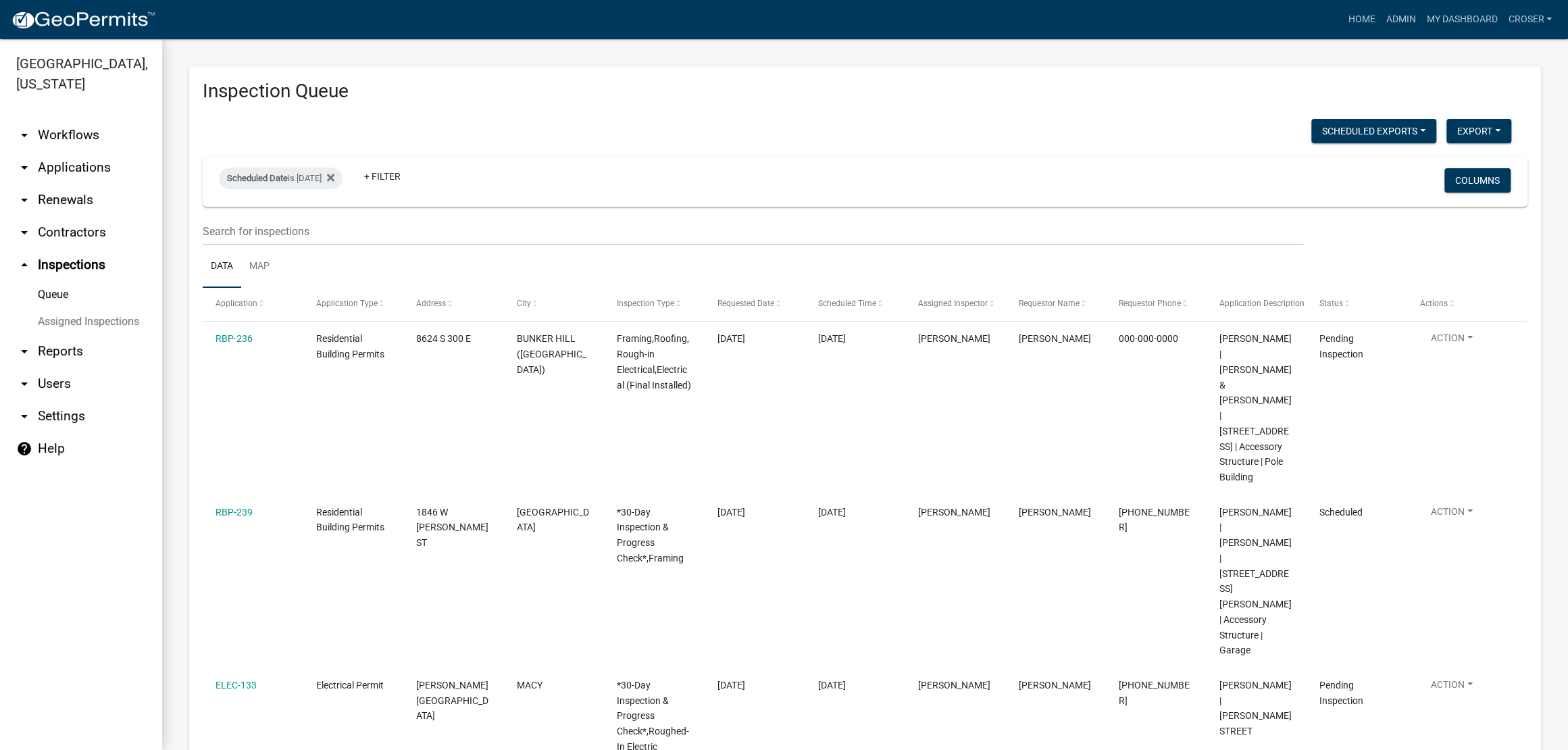
click at [93, 184] on link "arrow_drop_down Applications" at bounding box center [81, 167] width 162 height 32
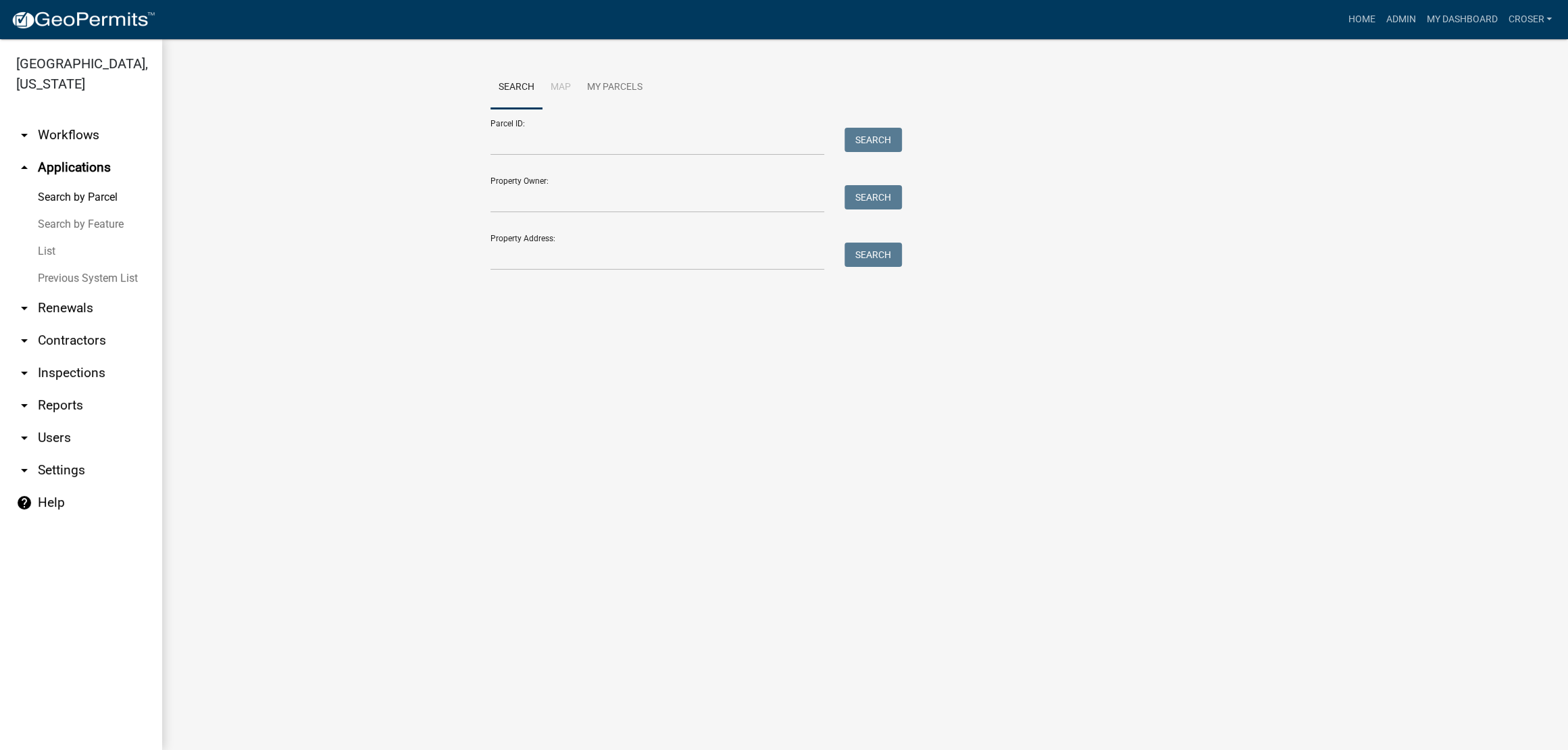
click at [63, 265] on link "List" at bounding box center [81, 251] width 162 height 27
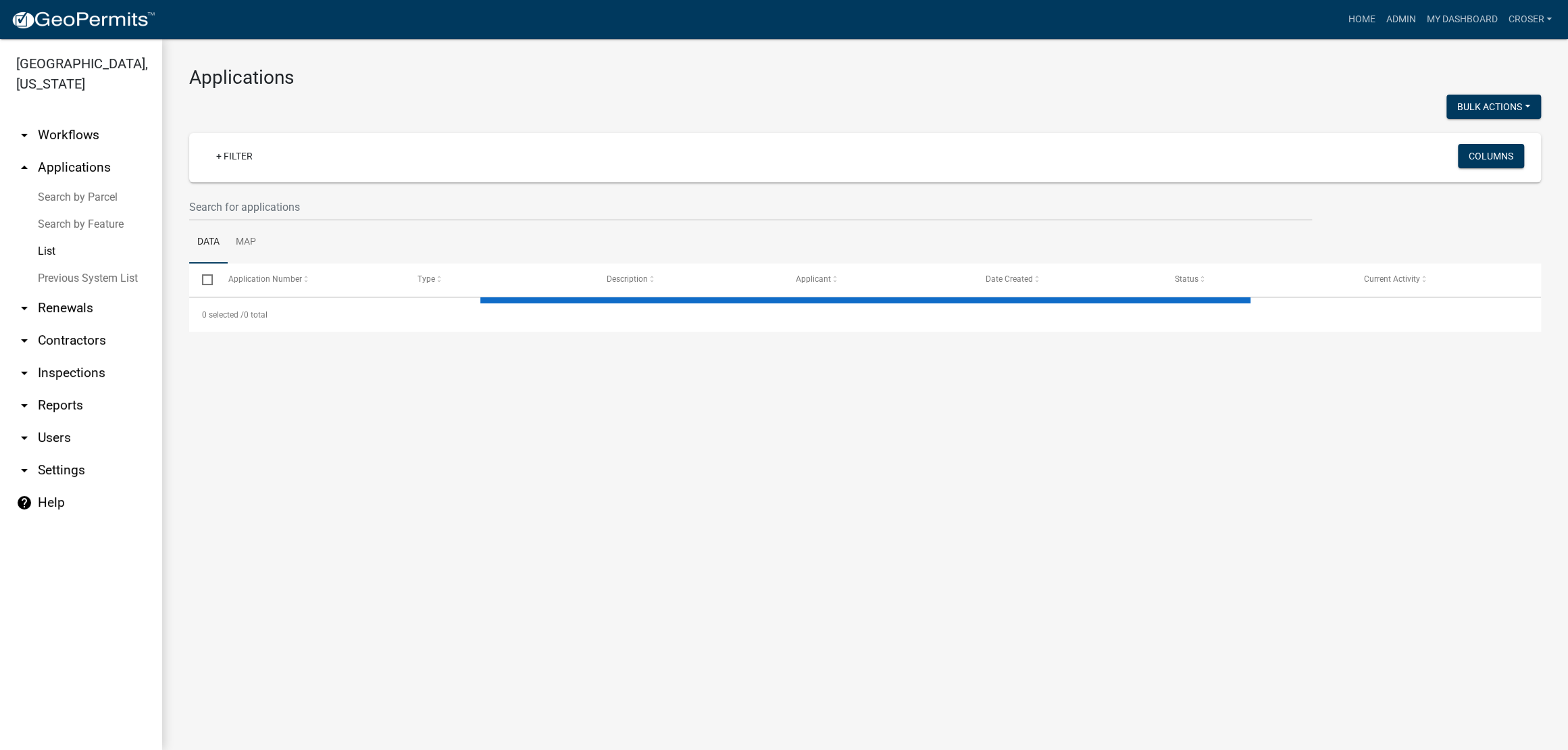
select select "3: 100"
